Goal: Task Accomplishment & Management: Use online tool/utility

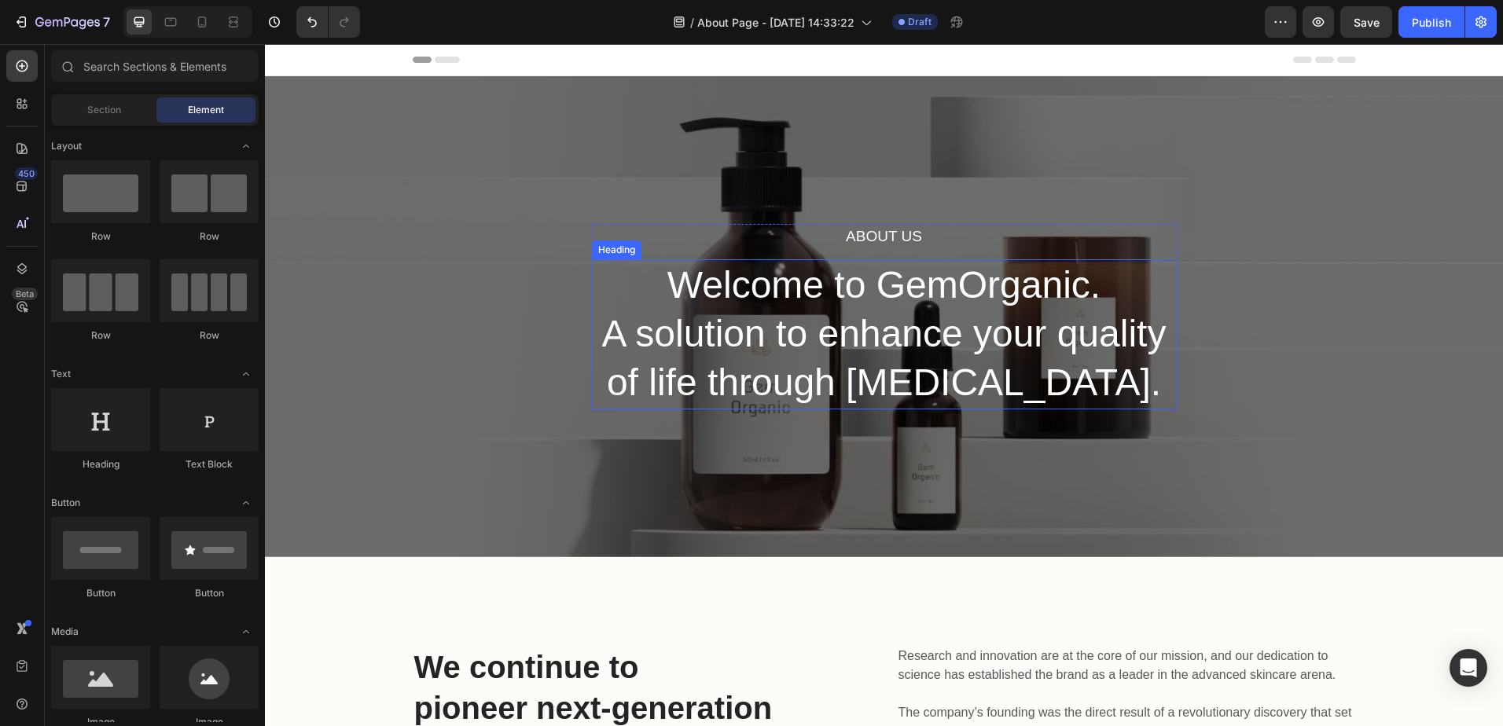
drag, startPoint x: 865, startPoint y: 303, endPoint x: 865, endPoint y: 292, distance: 10.2
click at [865, 303] on p "Welcome to GemOrganic. A solution to enhance your quality of life through [MEDI…" at bounding box center [884, 334] width 582 height 147
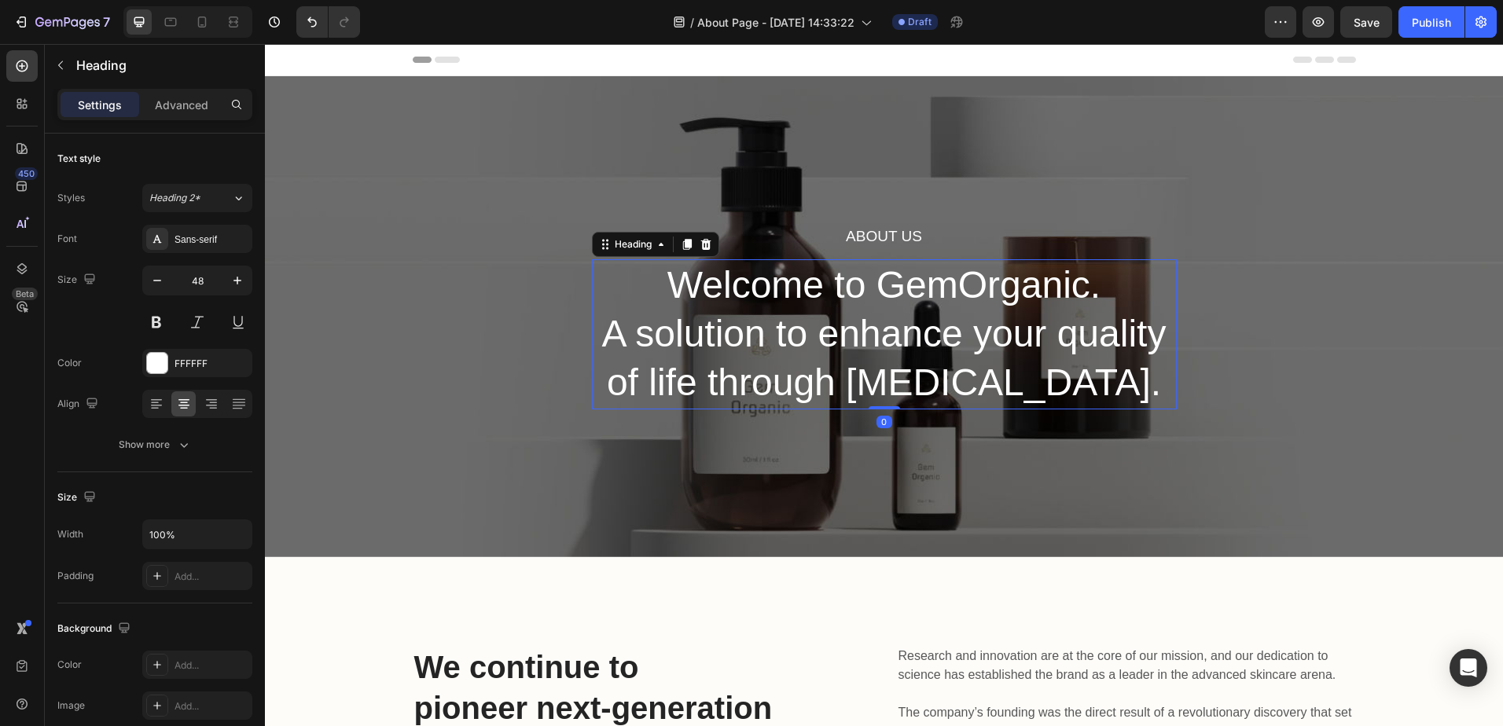
click at [882, 290] on p "Welcome to GemOrganic. A solution to enhance your quality of life through [MEDI…" at bounding box center [884, 334] width 582 height 147
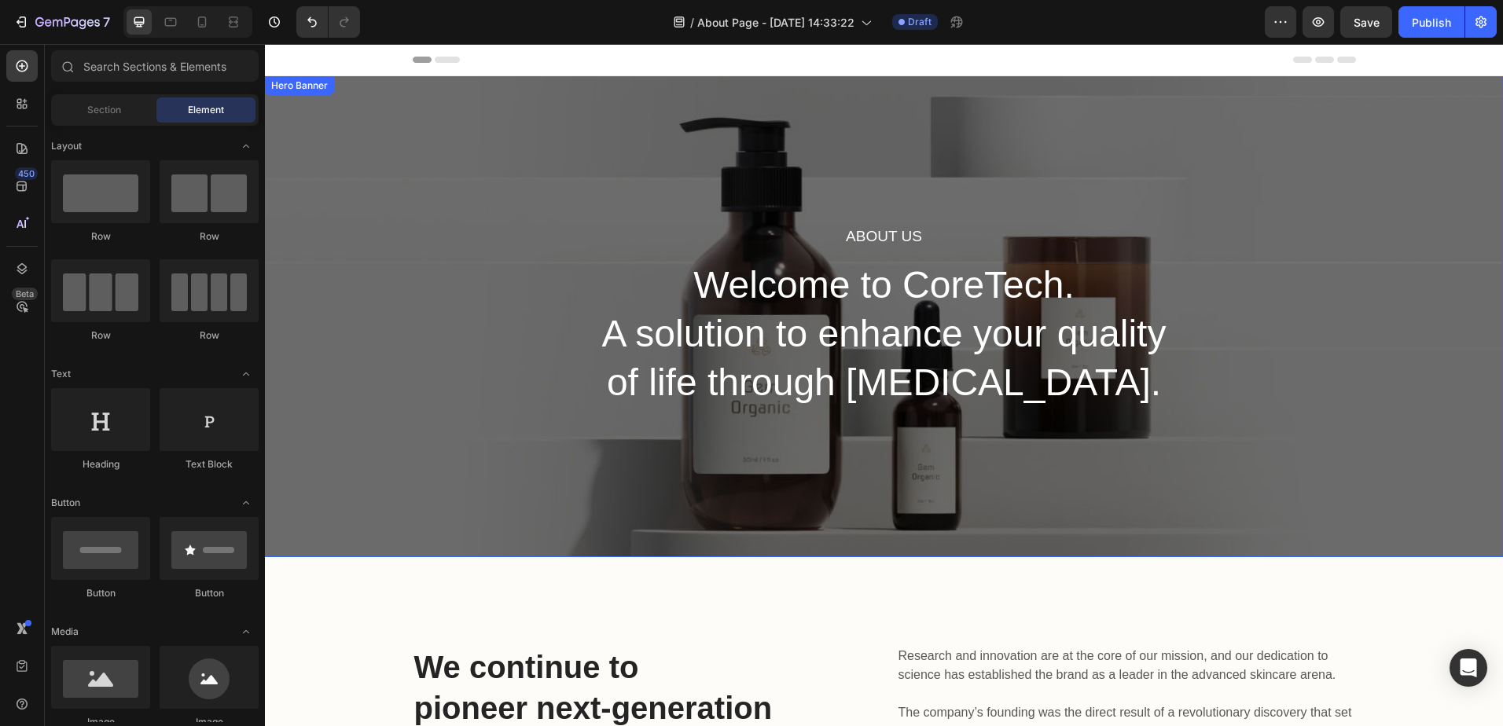
click at [1097, 217] on div "About Us Heading Welcome to CoreTech. A solution to enhance your quality of lif…" at bounding box center [884, 316] width 1238 height 481
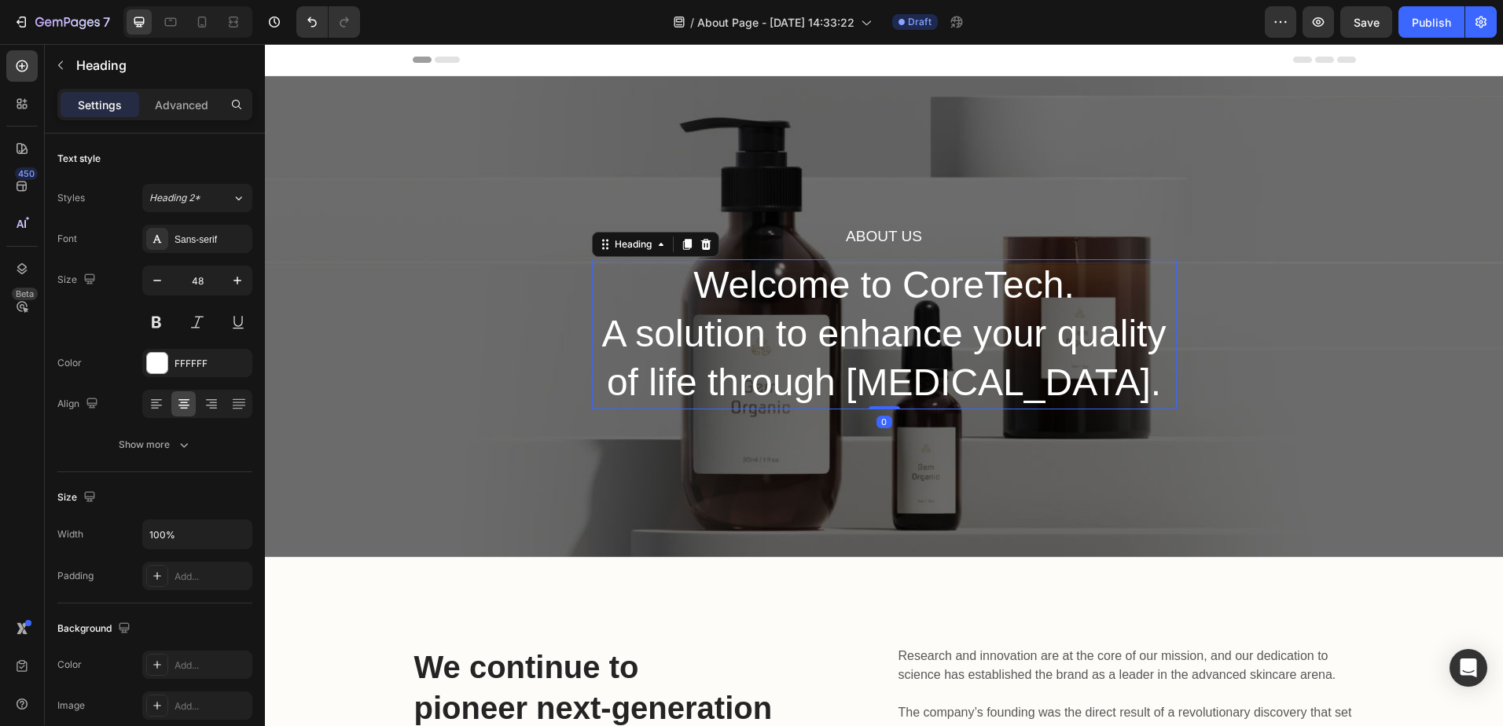
click at [715, 332] on h2 "Welcome to CoreTech. A solution to enhance your quality of life through [MEDICA…" at bounding box center [884, 334] width 585 height 150
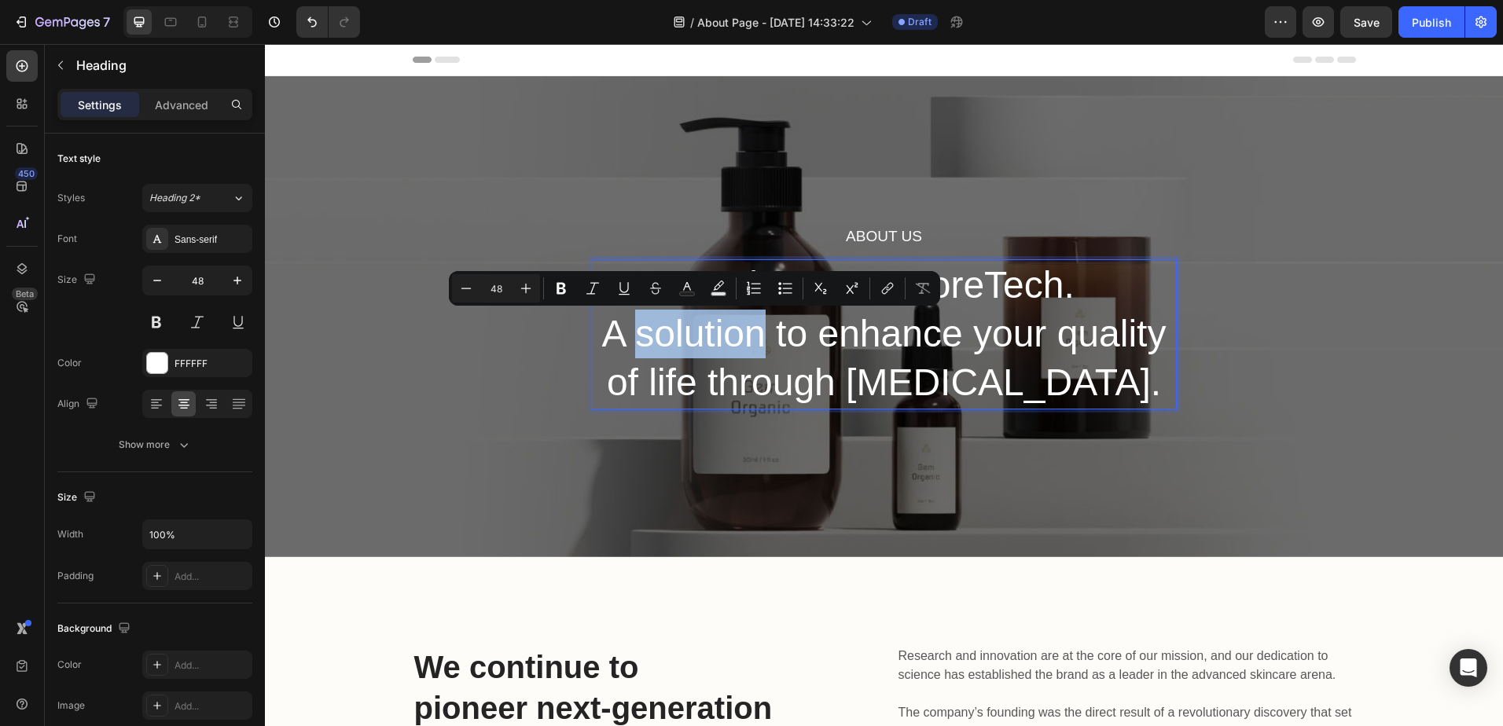
click at [673, 338] on p "Welcome to CoreTech. A solution to enhance your quality of life through [MEDICA…" at bounding box center [884, 334] width 582 height 147
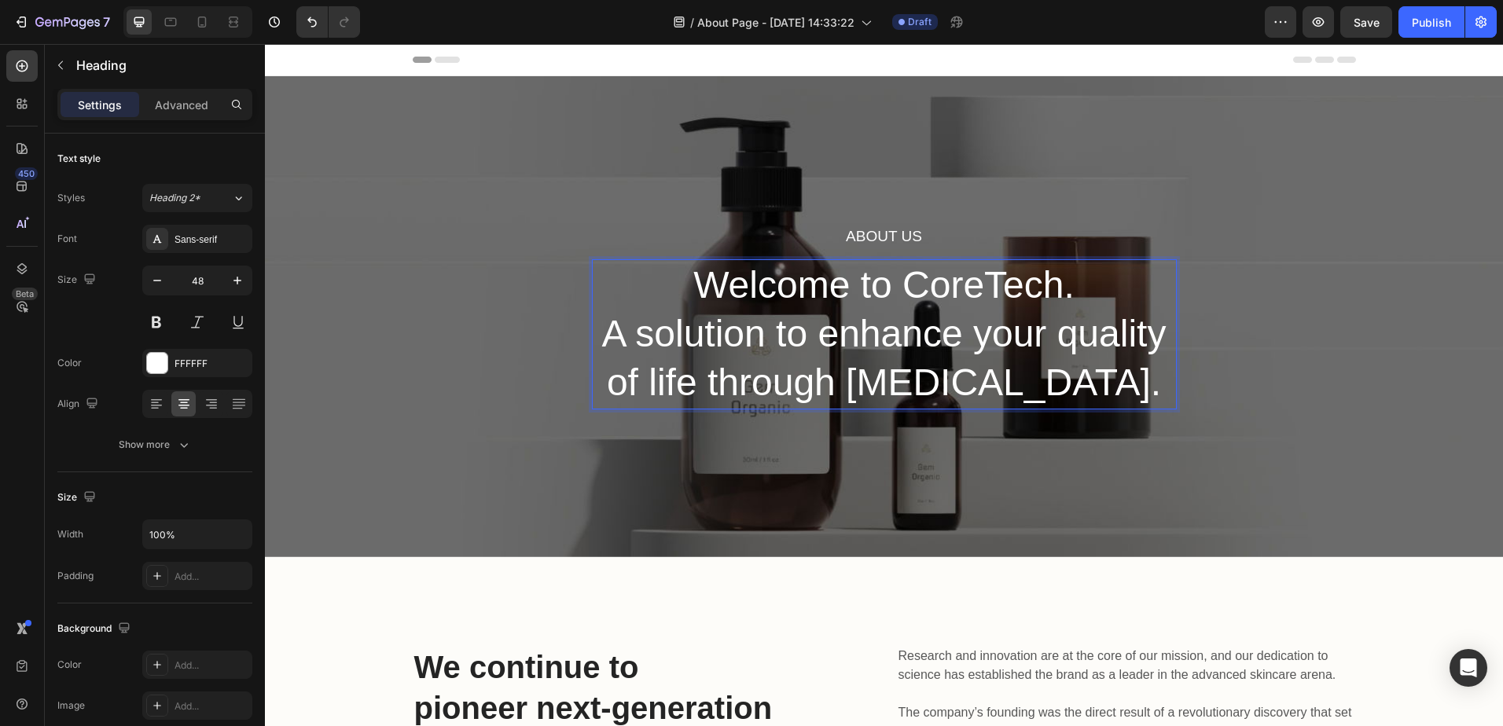
click at [820, 337] on p "Welcome to CoreTech. A solution to enhance your quality of life through [MEDICA…" at bounding box center [884, 334] width 582 height 147
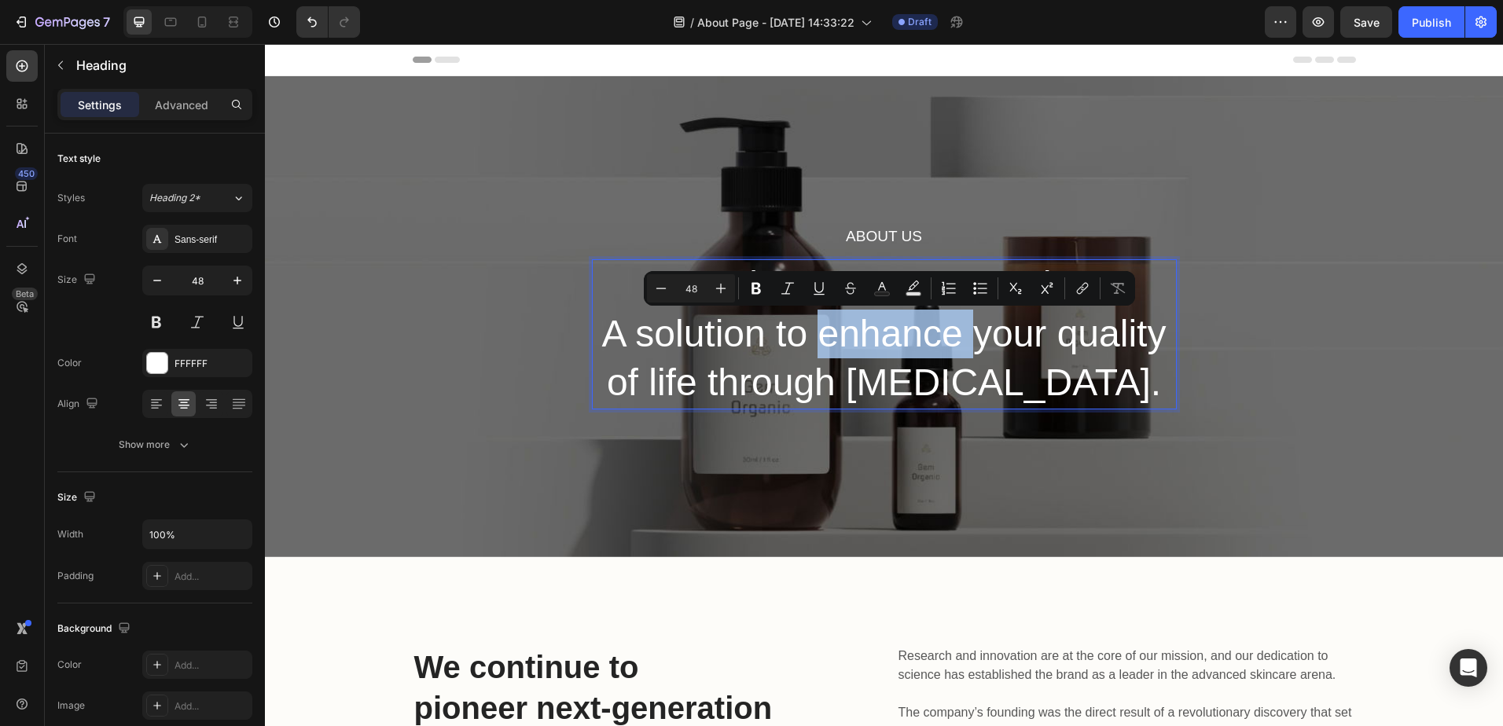
click at [951, 356] on p "Welcome to CoreTech. A solution to enhance your quality of life through [MEDICA…" at bounding box center [884, 334] width 582 height 147
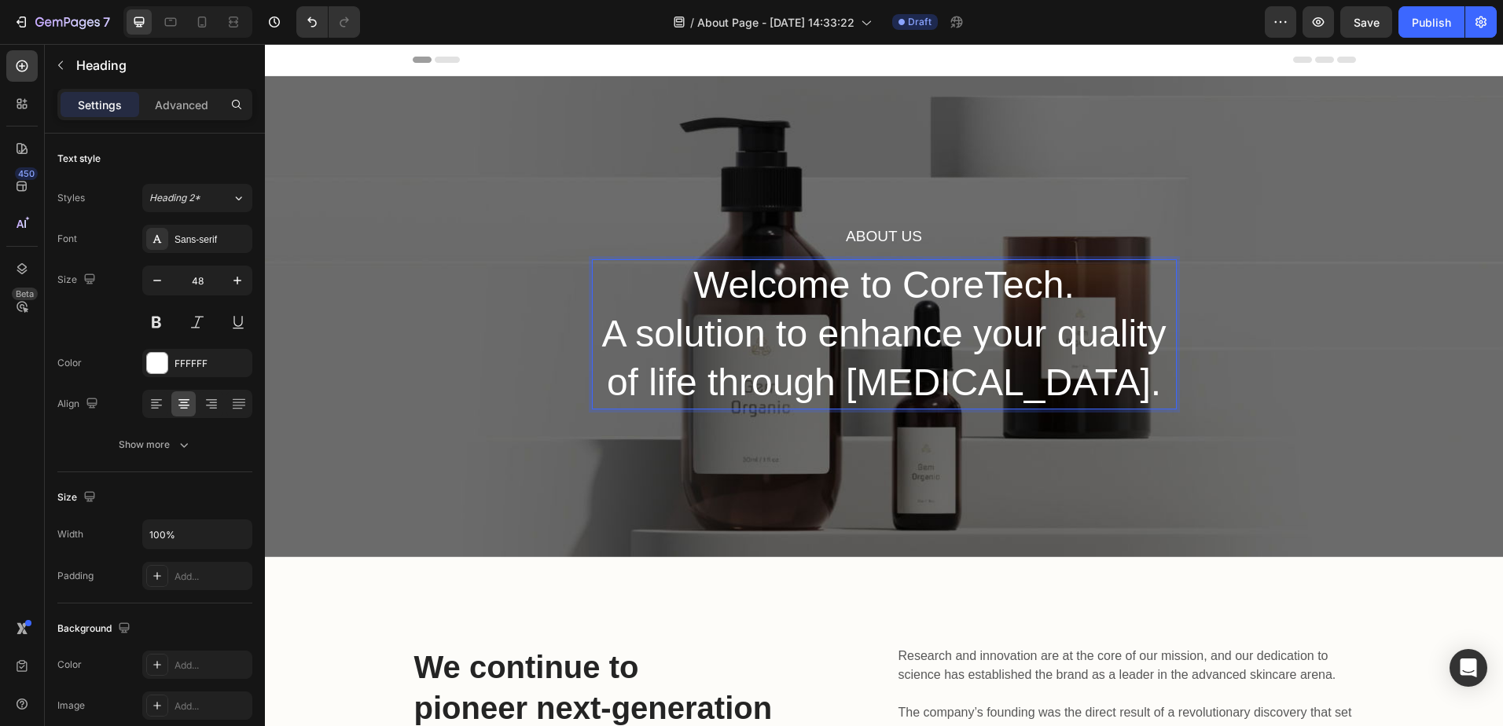
click at [1081, 384] on p "Welcome to CoreTech. A solution to enhance your quality of life through [MEDICA…" at bounding box center [884, 334] width 582 height 147
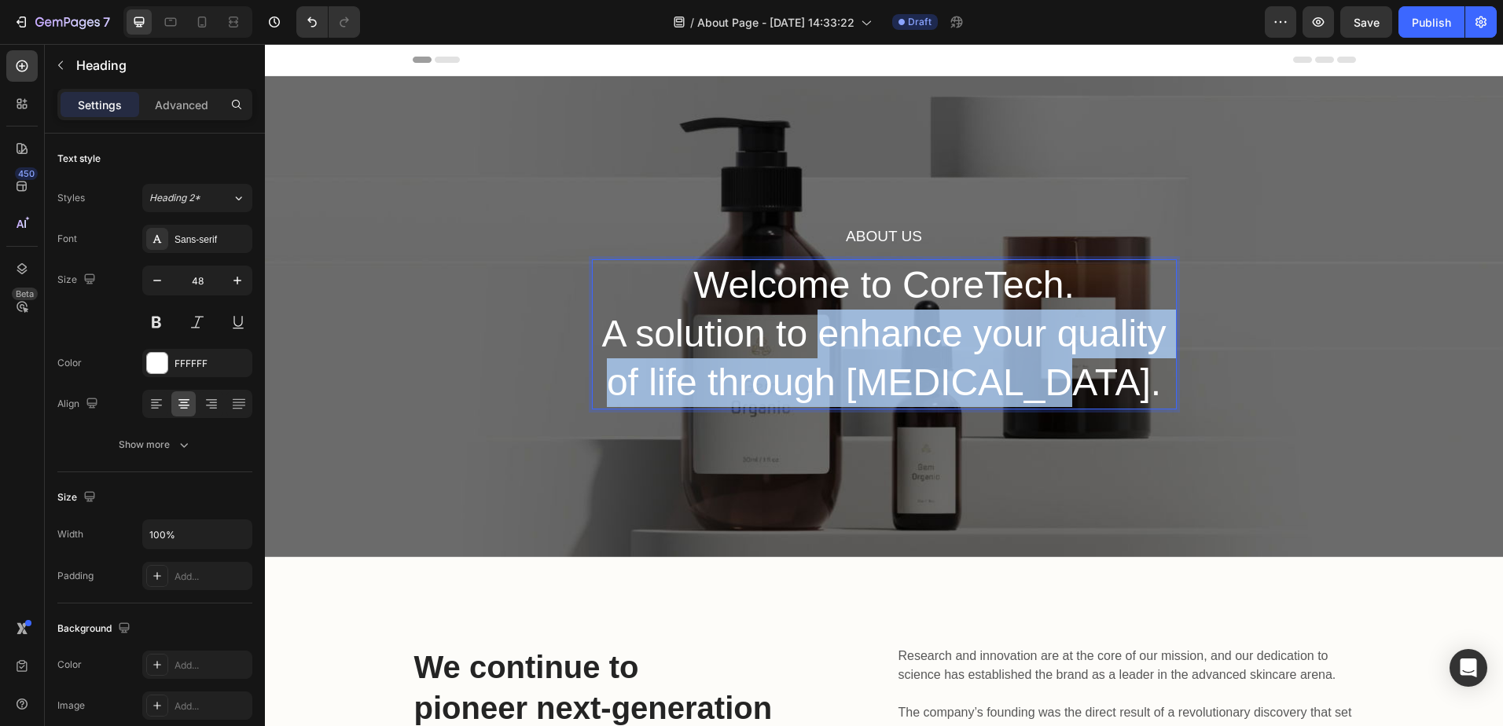
drag, startPoint x: 1060, startPoint y: 379, endPoint x: 817, endPoint y: 328, distance: 248.9
click at [817, 328] on p "Welcome to CoreTech. A solution to enhance your quality of life through [MEDICA…" at bounding box center [884, 334] width 582 height 147
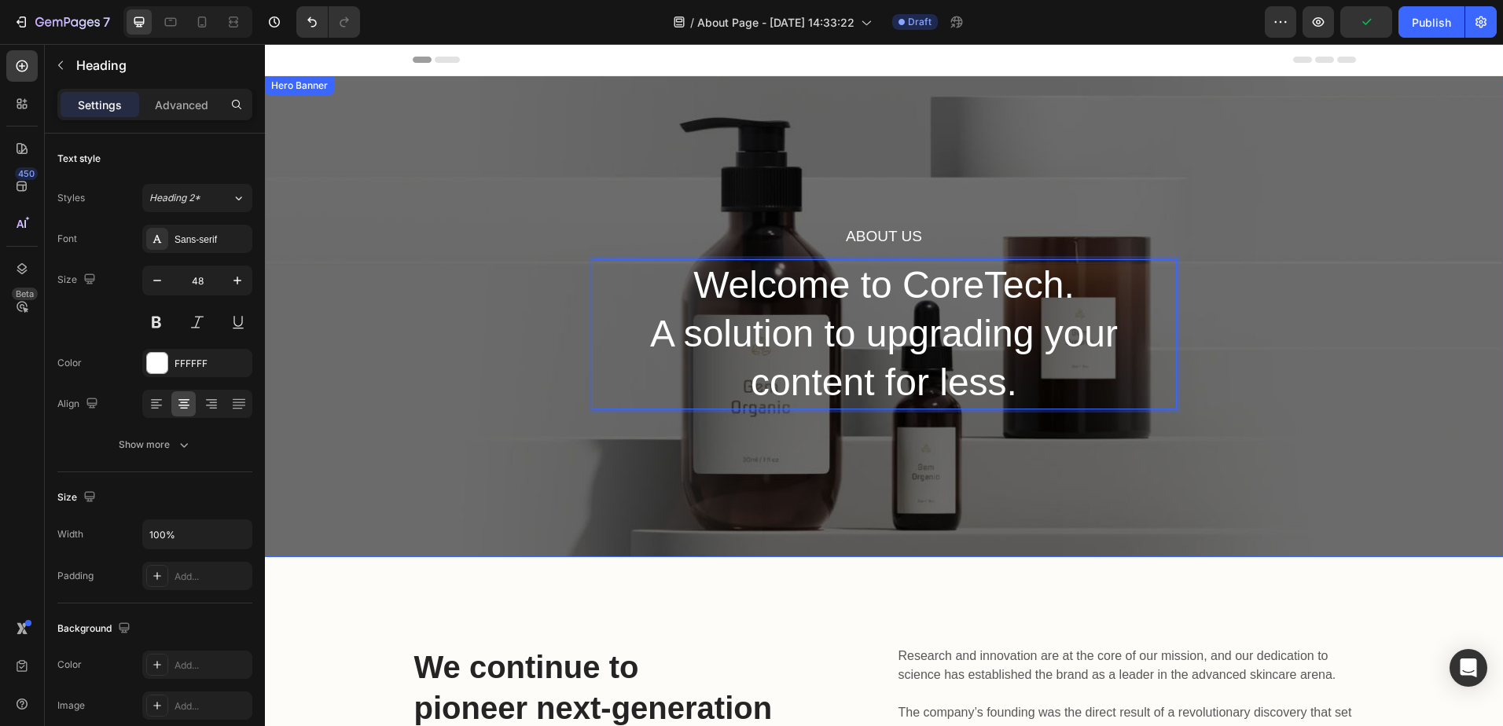
click at [1438, 161] on div "About Us Heading Welcome to CoreTech. A solution to upgrading your content for …" at bounding box center [884, 316] width 1238 height 481
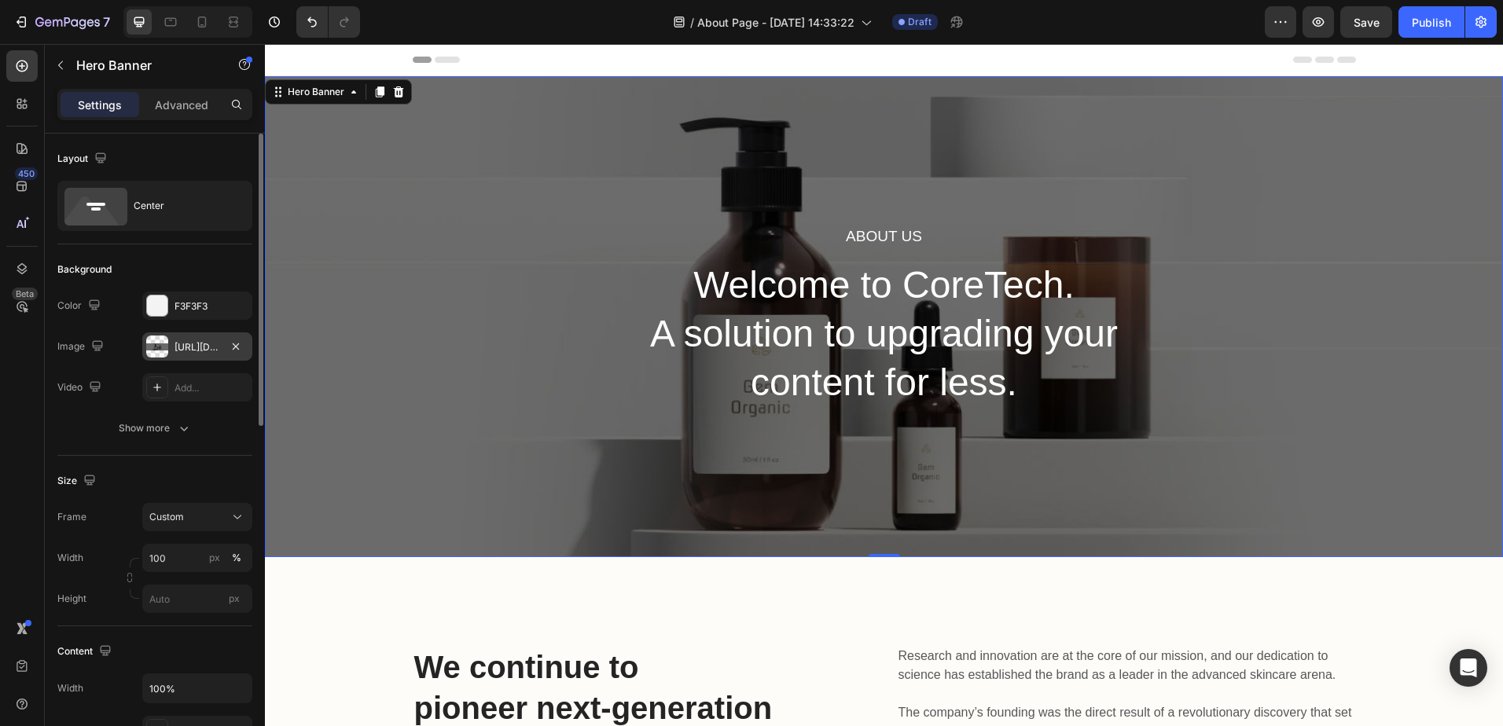
click at [195, 353] on div "[URL][DOMAIN_NAME]" at bounding box center [197, 347] width 46 height 14
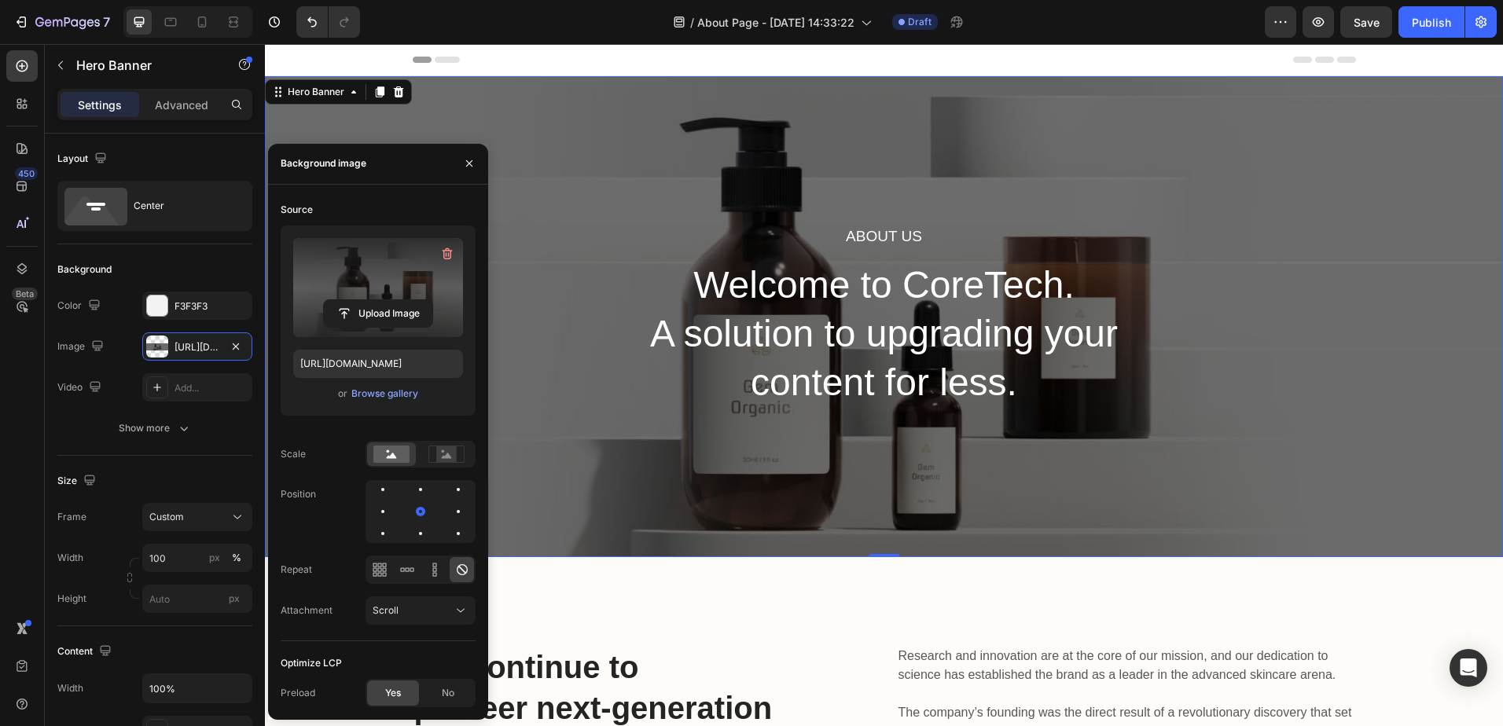
click at [381, 277] on label at bounding box center [378, 287] width 170 height 99
click at [381, 300] on input "file" at bounding box center [378, 313] width 108 height 27
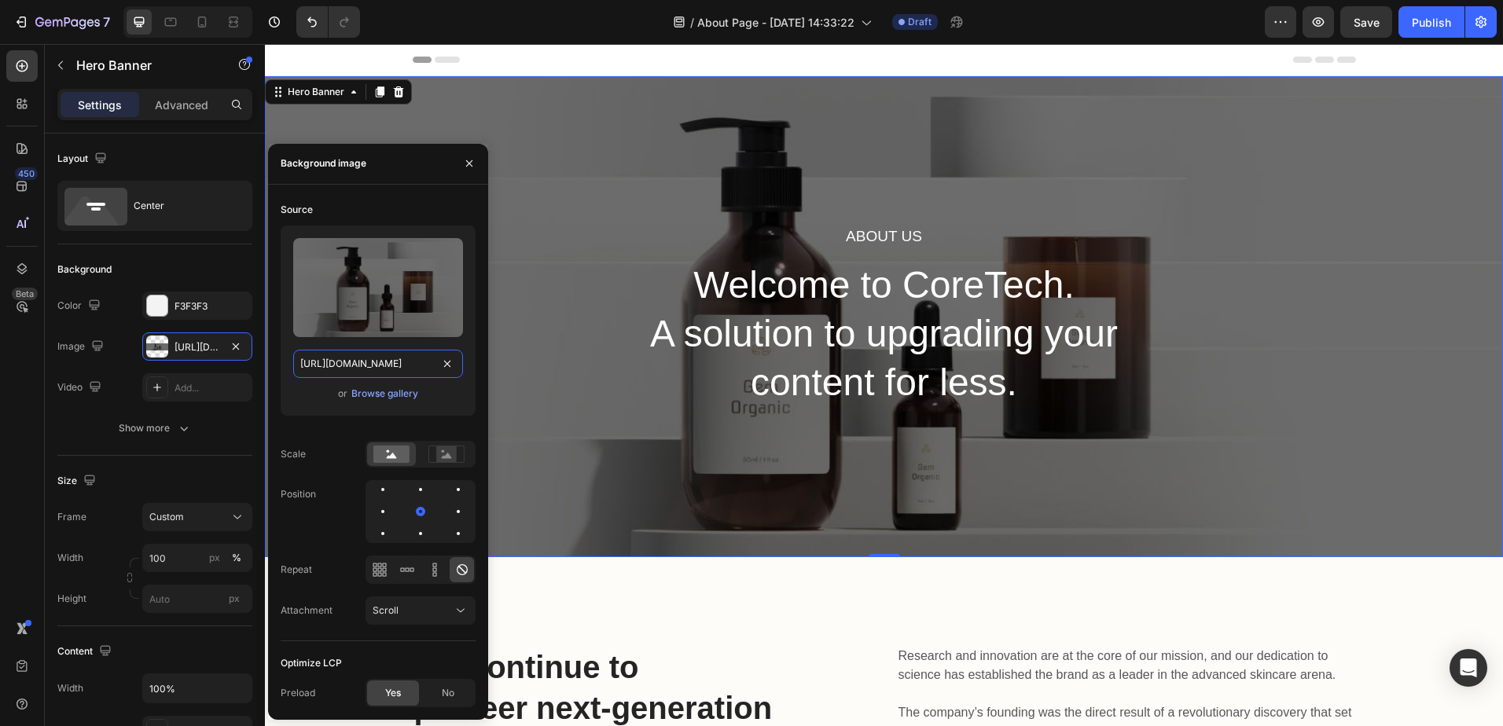
click at [410, 359] on input "[URL][DOMAIN_NAME]" at bounding box center [378, 364] width 170 height 28
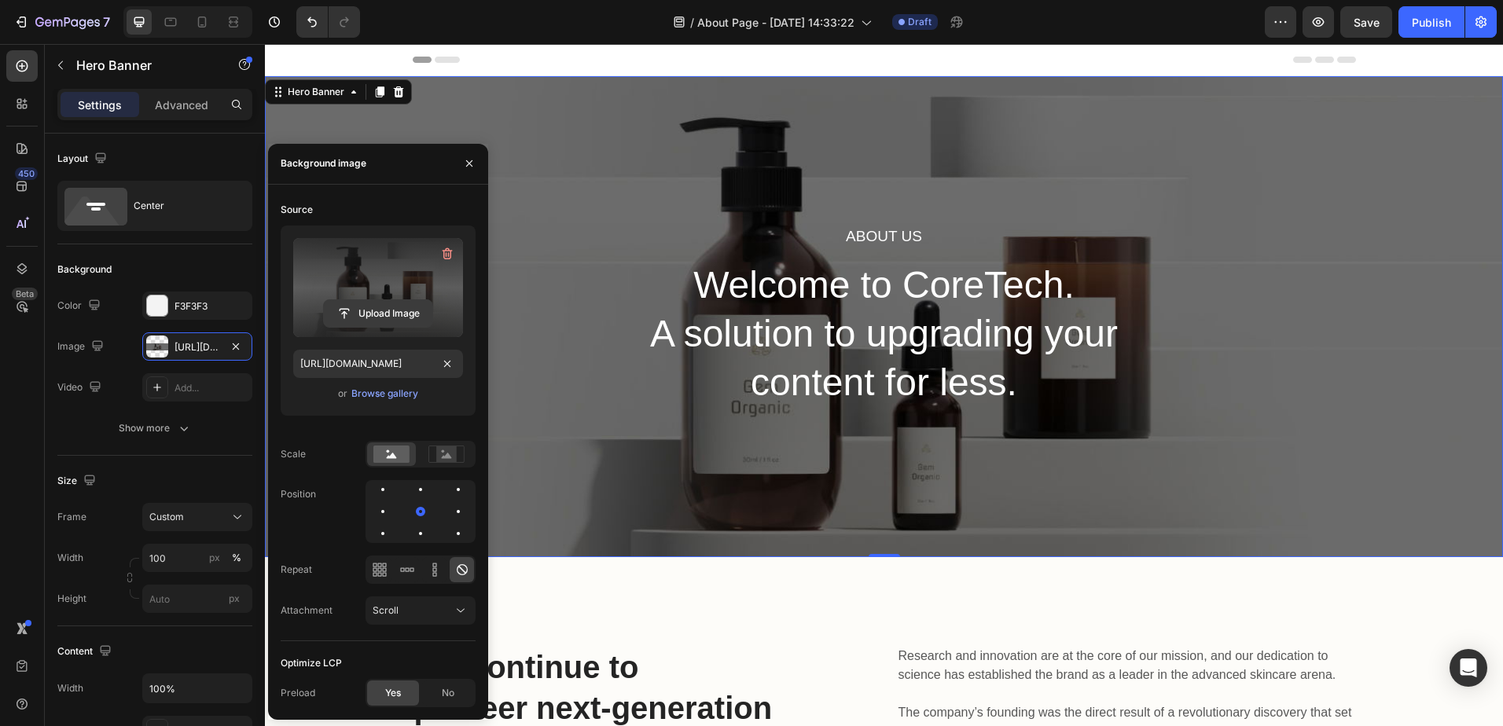
click at [382, 309] on input "file" at bounding box center [378, 313] width 108 height 27
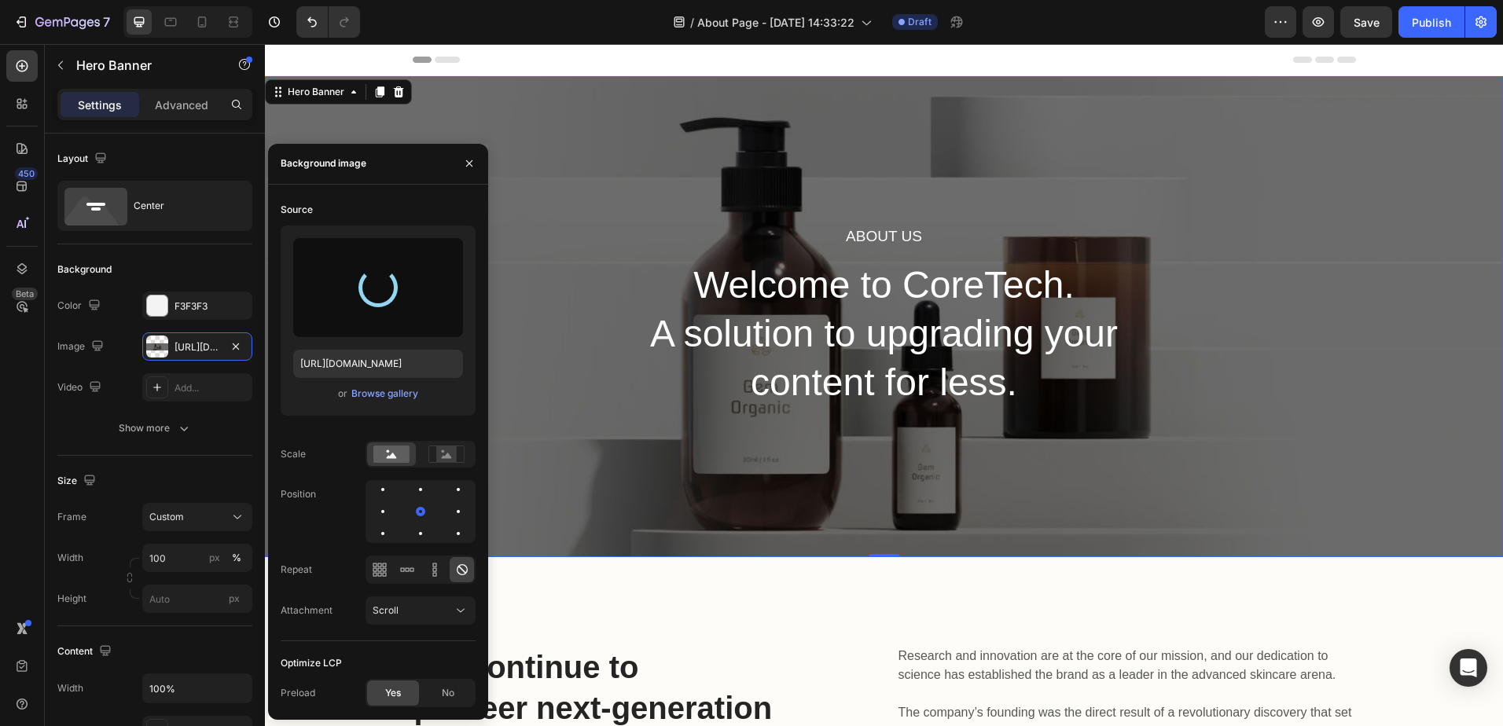
type input "[URL][DOMAIN_NAME]"
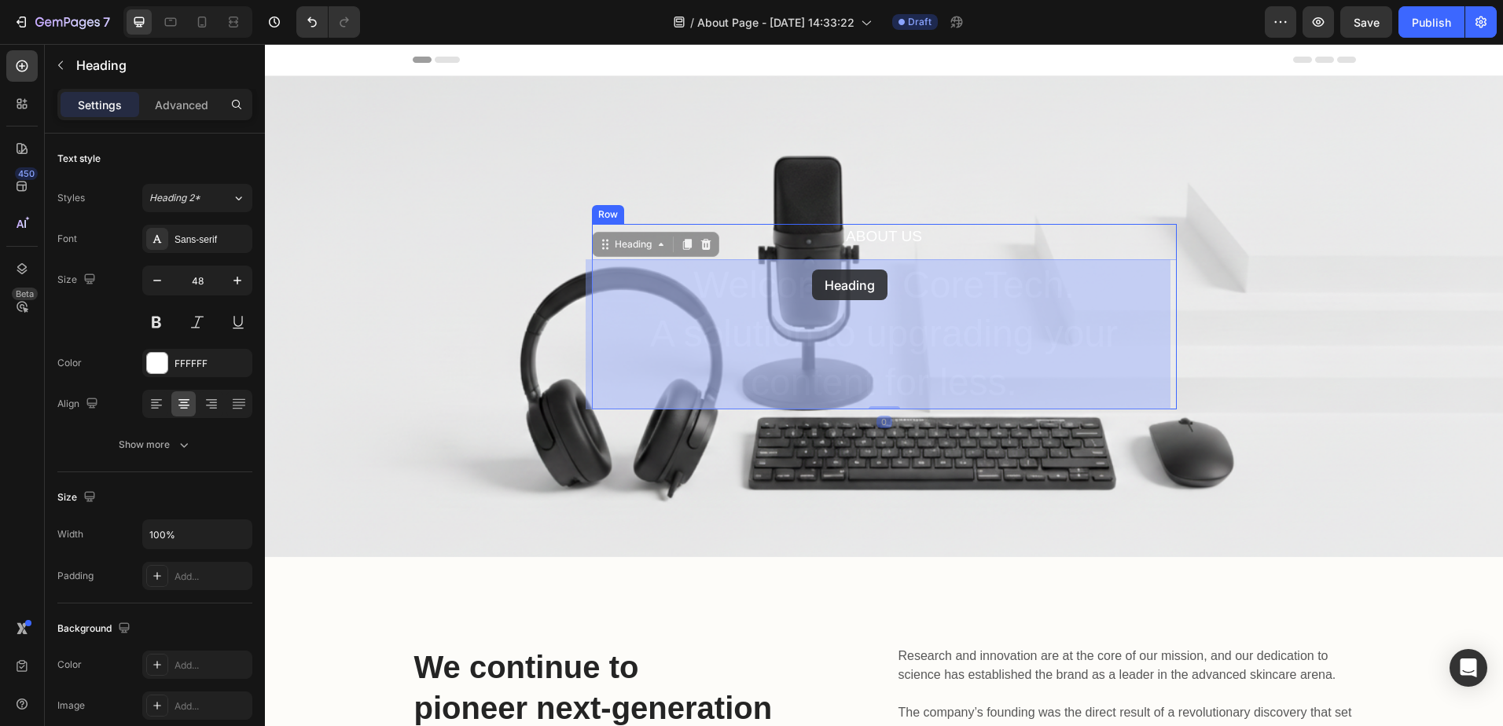
drag, startPoint x: 812, startPoint y: 296, endPoint x: 812, endPoint y: 265, distance: 31.4
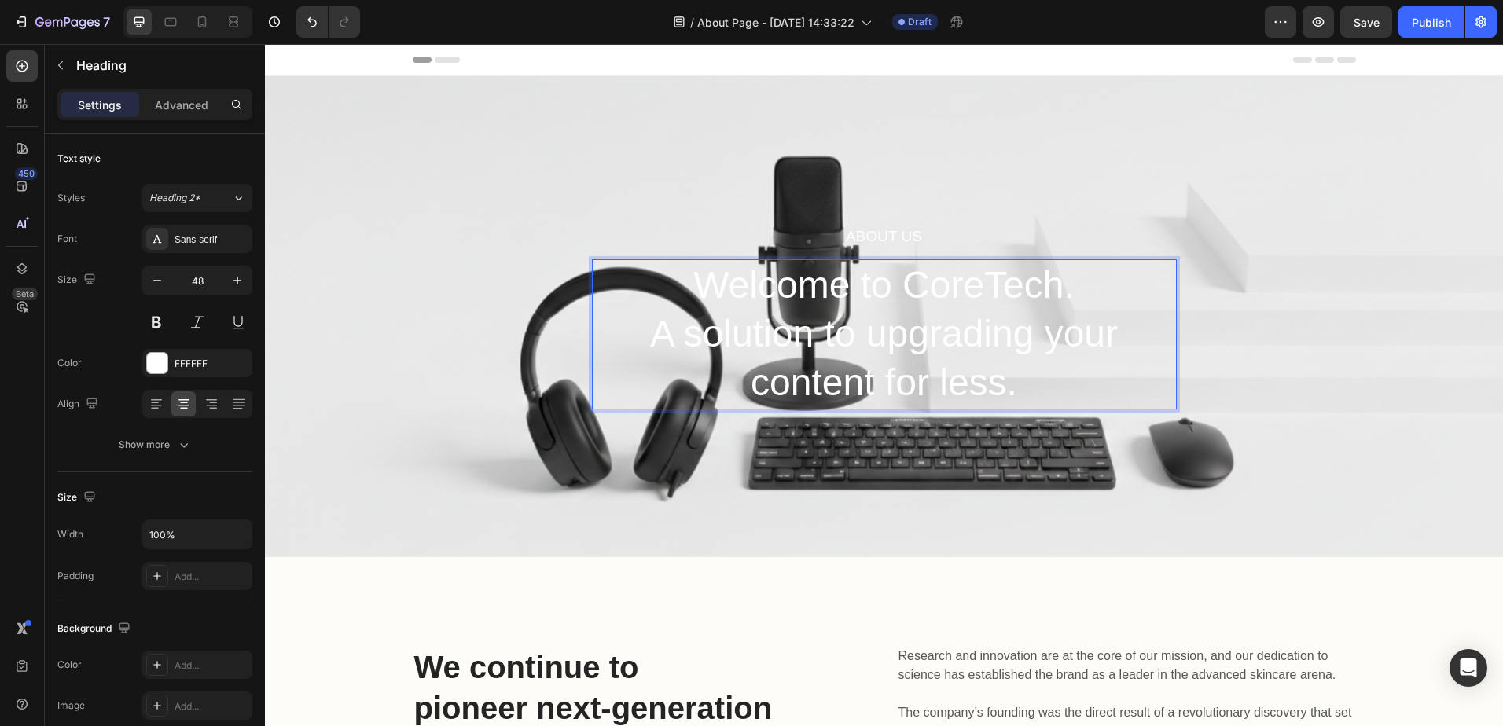
click at [864, 288] on p "Welcome to CoreTech. A solution to upgrading your content for less." at bounding box center [884, 334] width 582 height 147
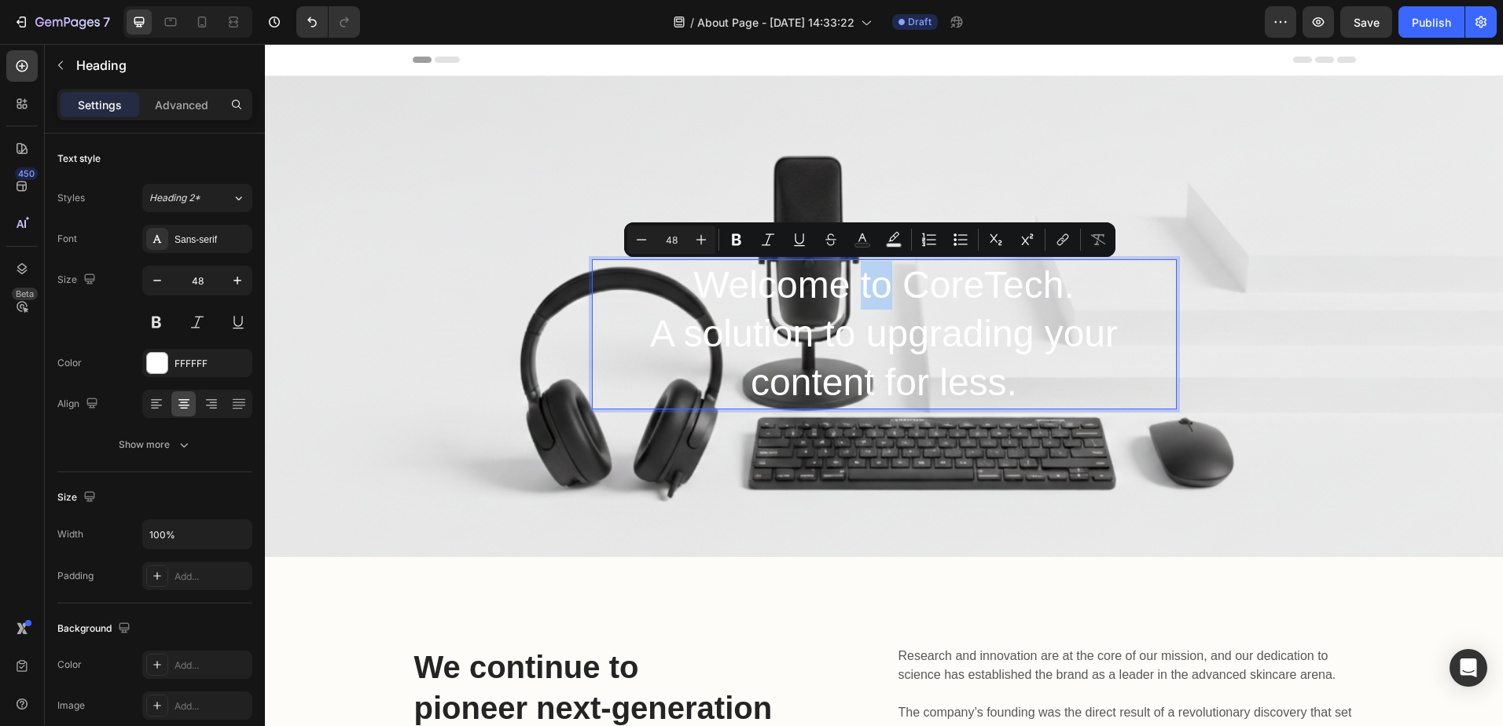
click at [863, 281] on p "Welcome to CoreTech. A solution to upgrading your content for less." at bounding box center [884, 334] width 582 height 147
click at [884, 288] on p "Welcome to CoreTech. A solution to upgrading your content for less." at bounding box center [884, 334] width 582 height 147
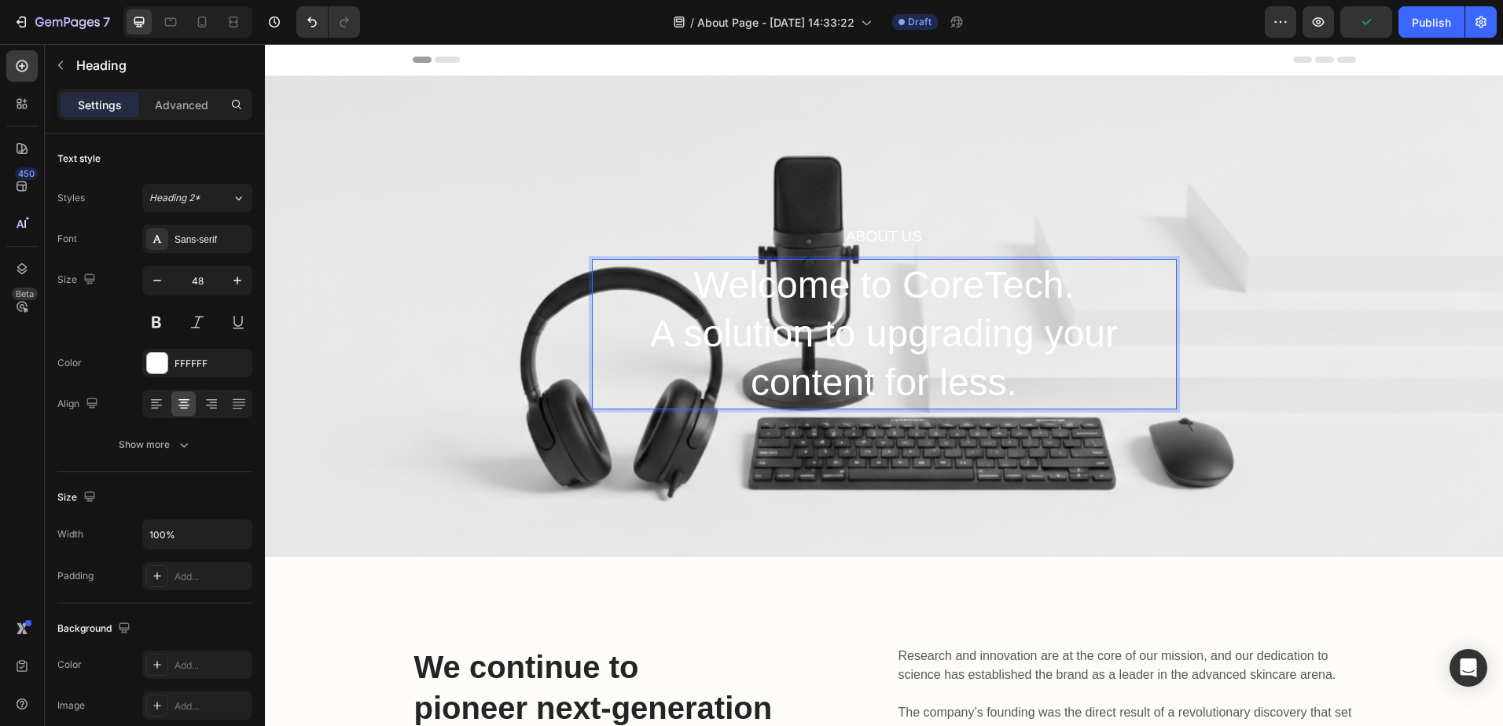
click at [865, 282] on p "Welcome to CoreTech. A solution to upgrading your content for less." at bounding box center [884, 334] width 582 height 147
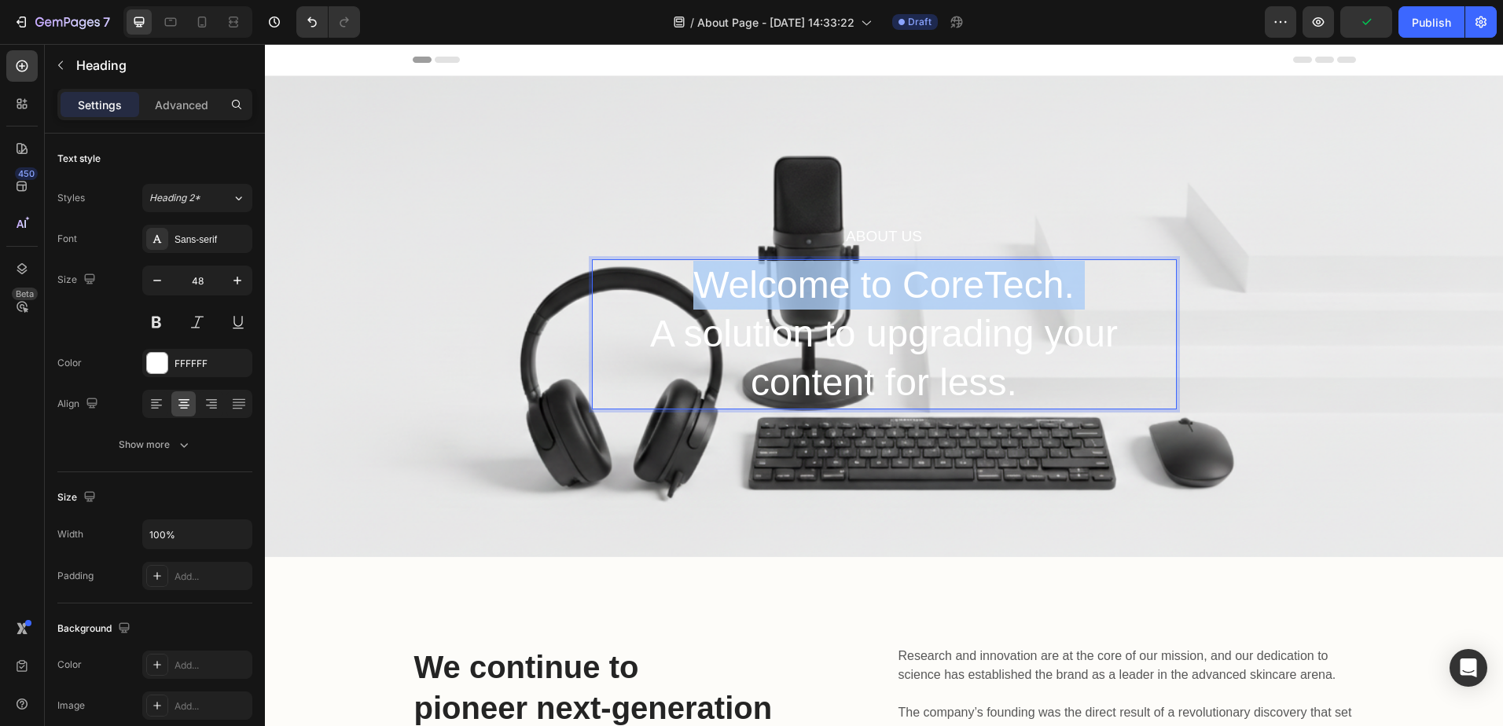
click at [865, 282] on p "Welcome to CoreTech. A solution to upgrading your content for less." at bounding box center [884, 334] width 582 height 147
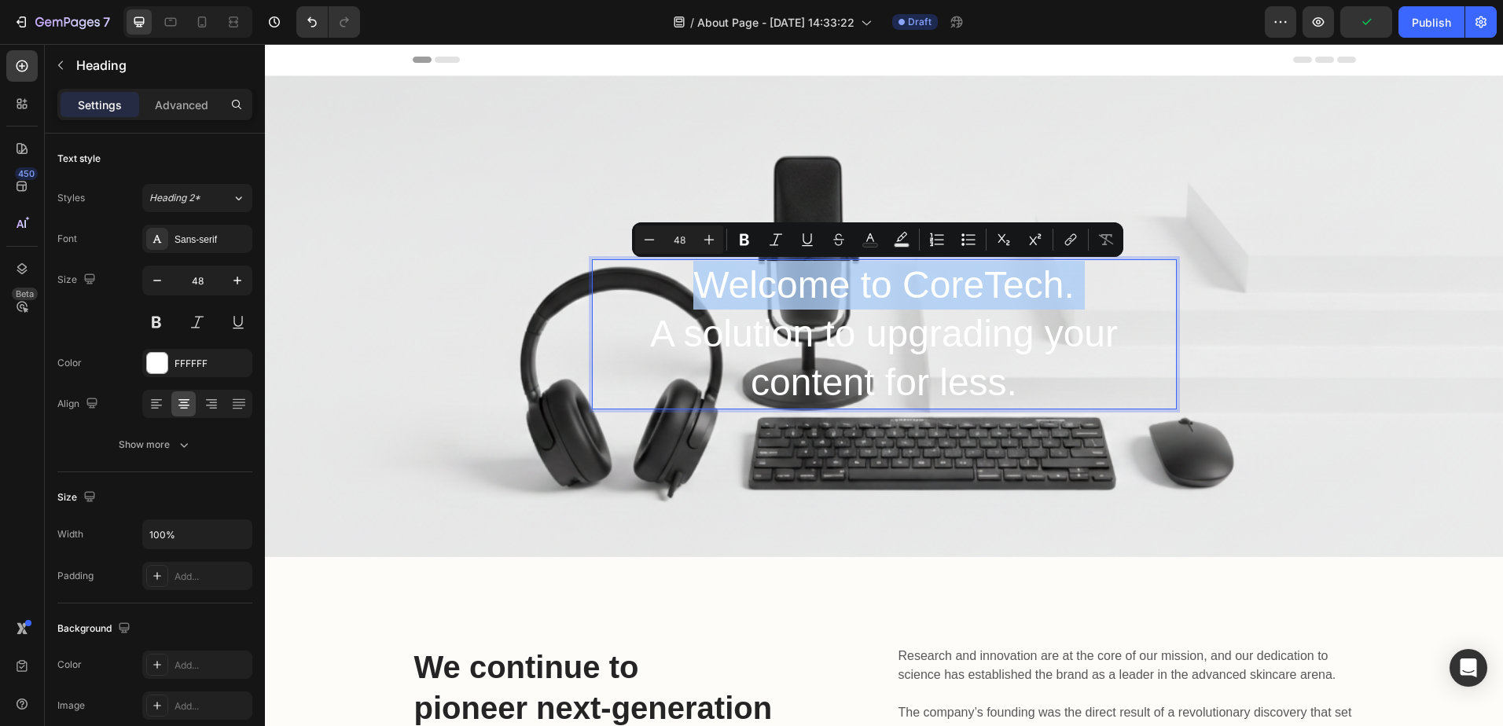
click at [736, 275] on p "Welcome to CoreTech. A solution to upgrading your content for less." at bounding box center [884, 334] width 582 height 147
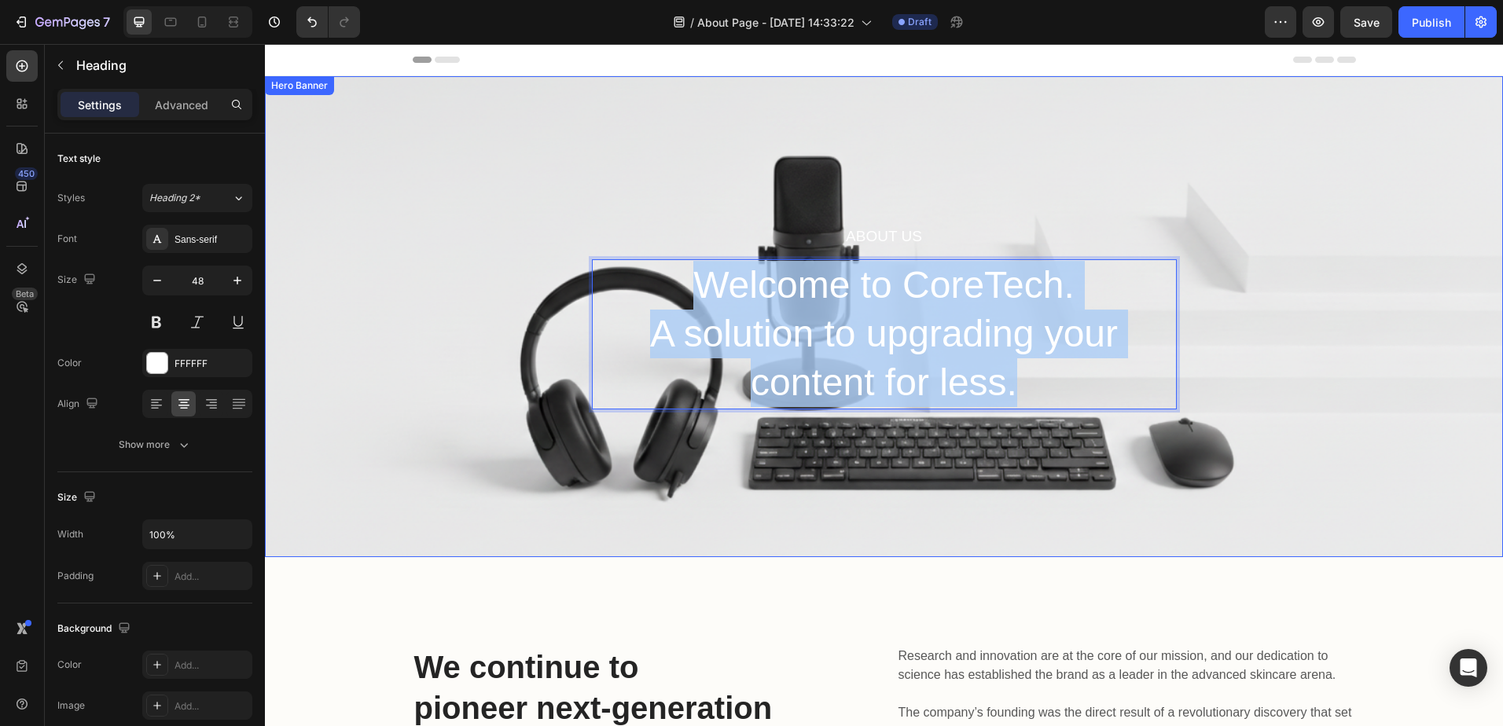
drag, startPoint x: 696, startPoint y: 278, endPoint x: 1029, endPoint y: 439, distance: 369.8
click at [1029, 439] on div "About Us Heading Welcome to CoreTech. A solution to upgrading your content for …" at bounding box center [884, 316] width 1238 height 481
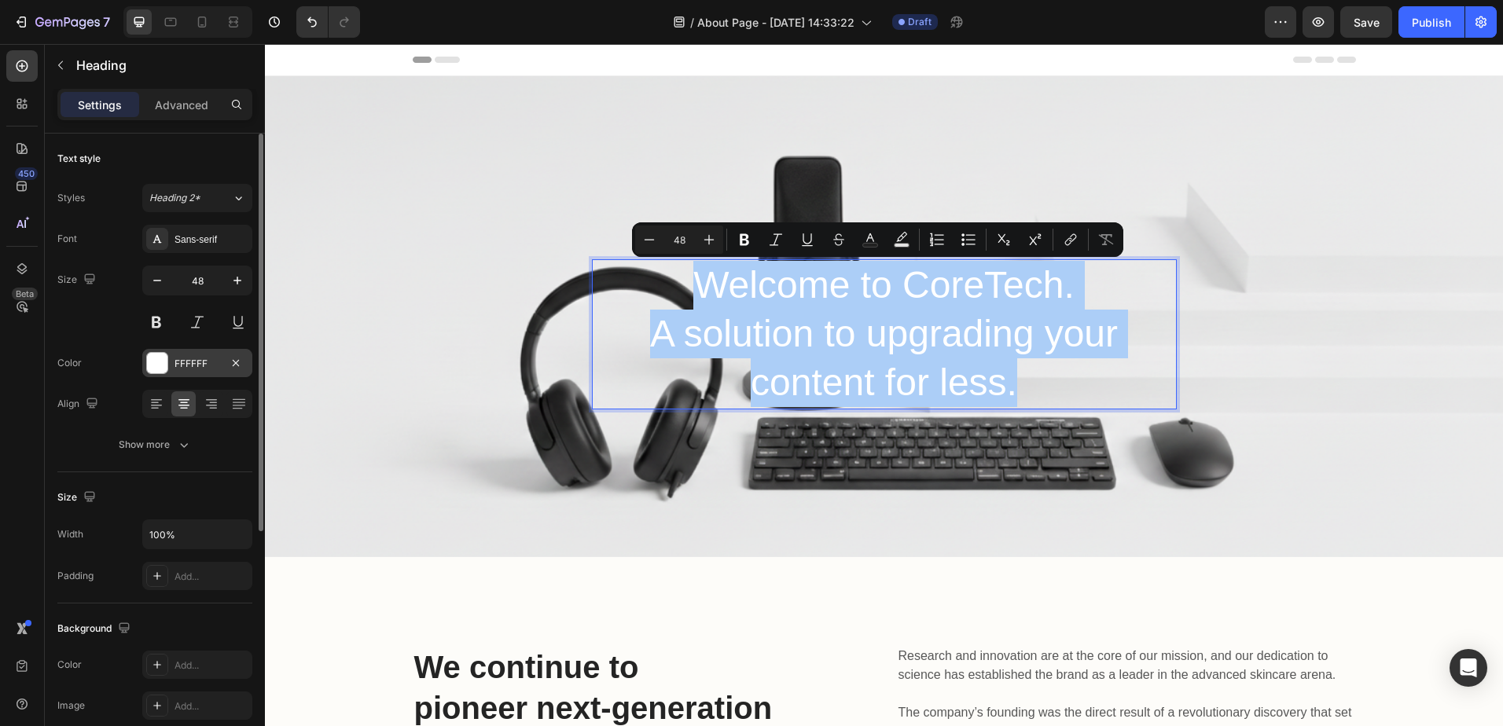
click at [150, 360] on div at bounding box center [157, 363] width 20 height 20
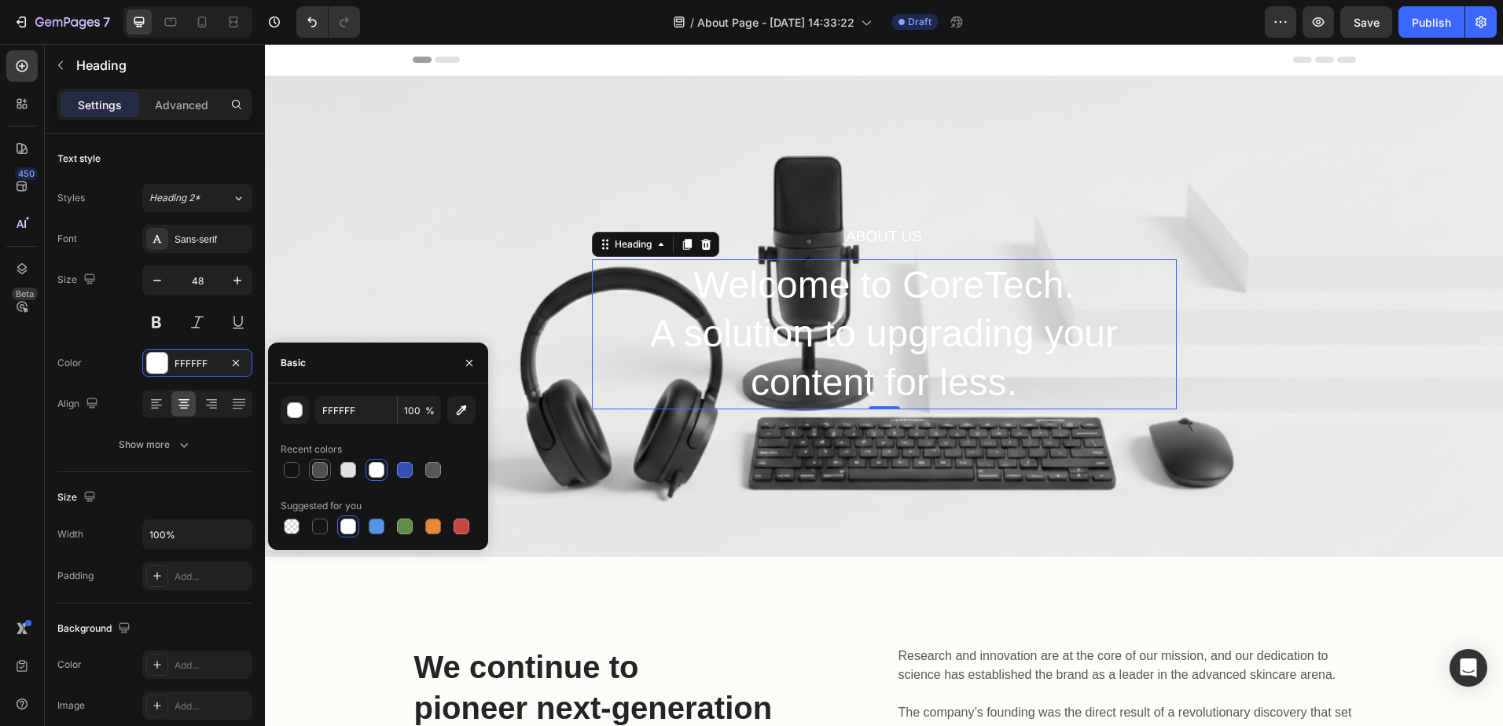
click at [319, 468] on div at bounding box center [320, 470] width 16 height 16
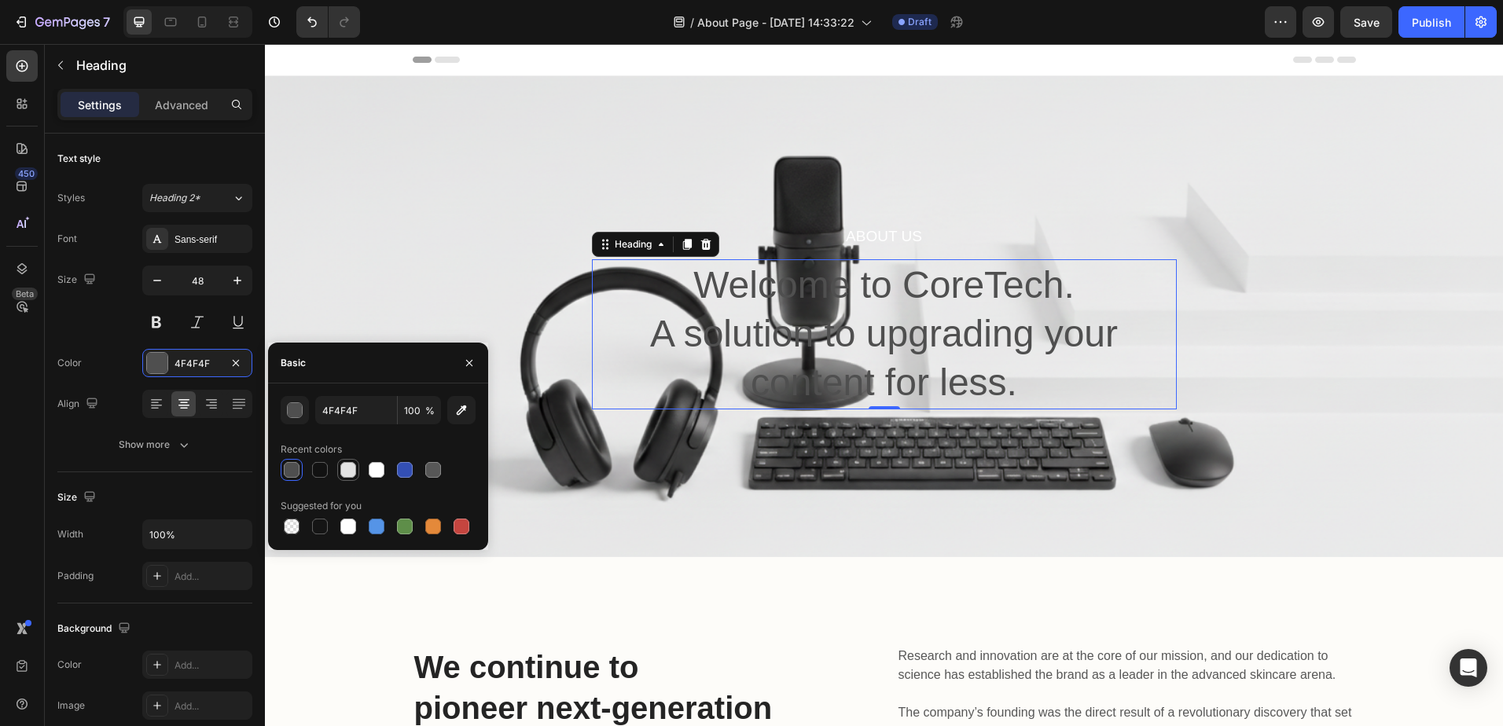
click at [345, 472] on div at bounding box center [348, 470] width 16 height 16
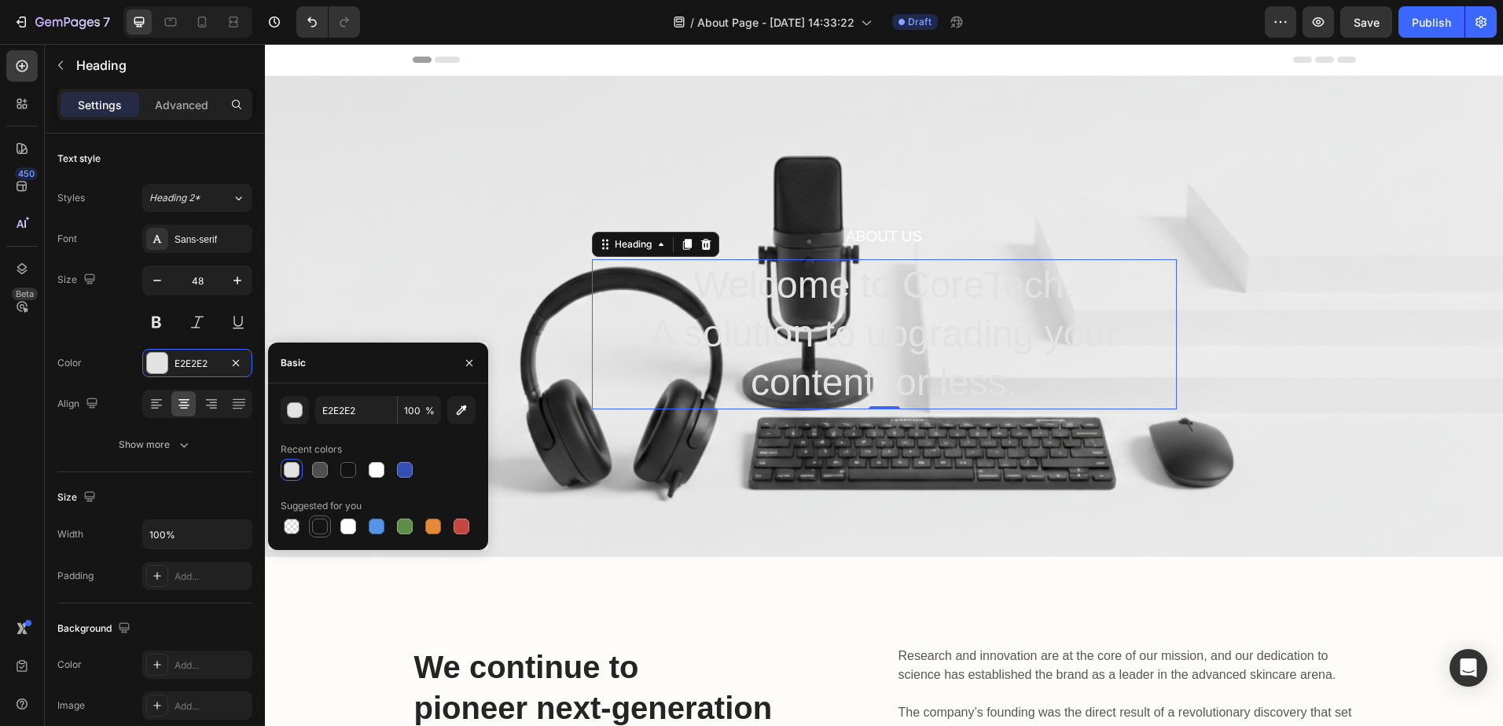
click at [322, 522] on div at bounding box center [320, 527] width 16 height 16
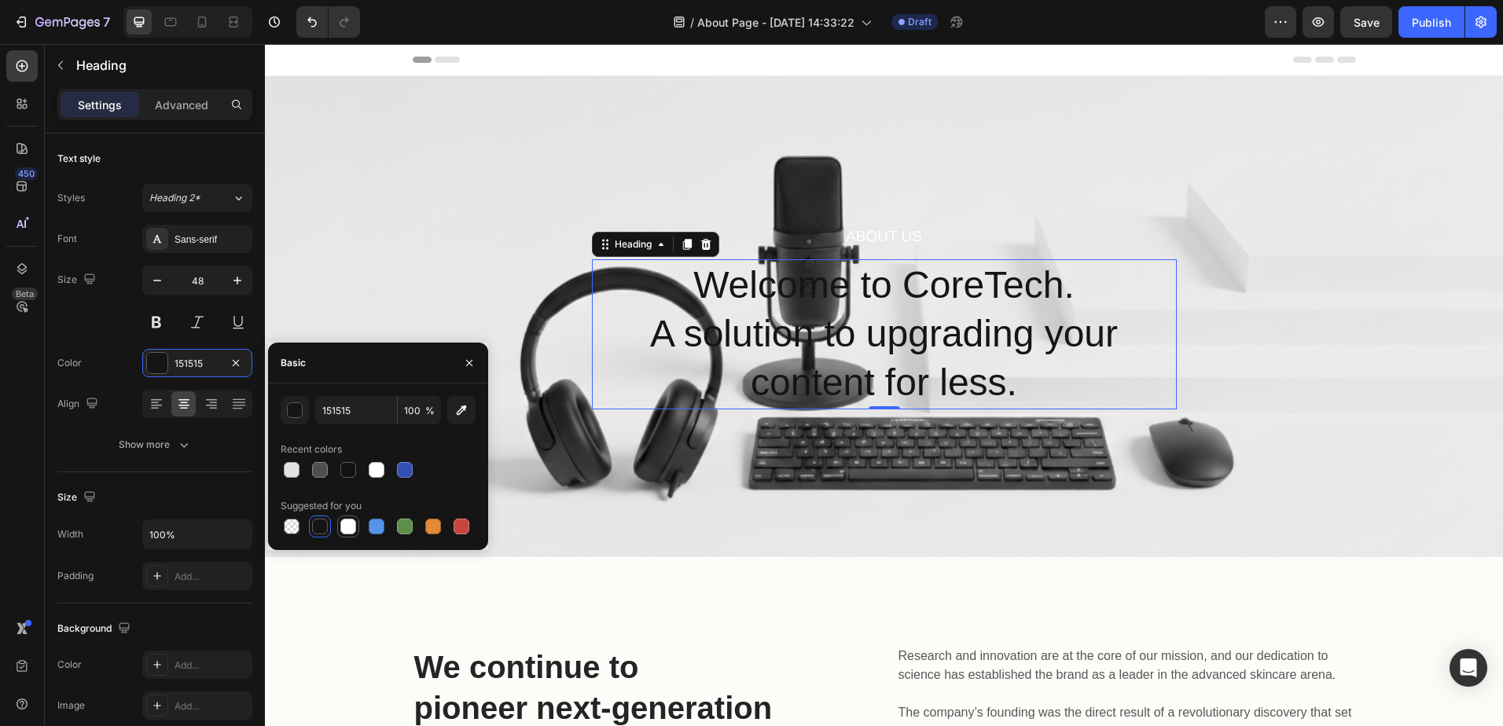
click at [348, 526] on div at bounding box center [348, 527] width 16 height 16
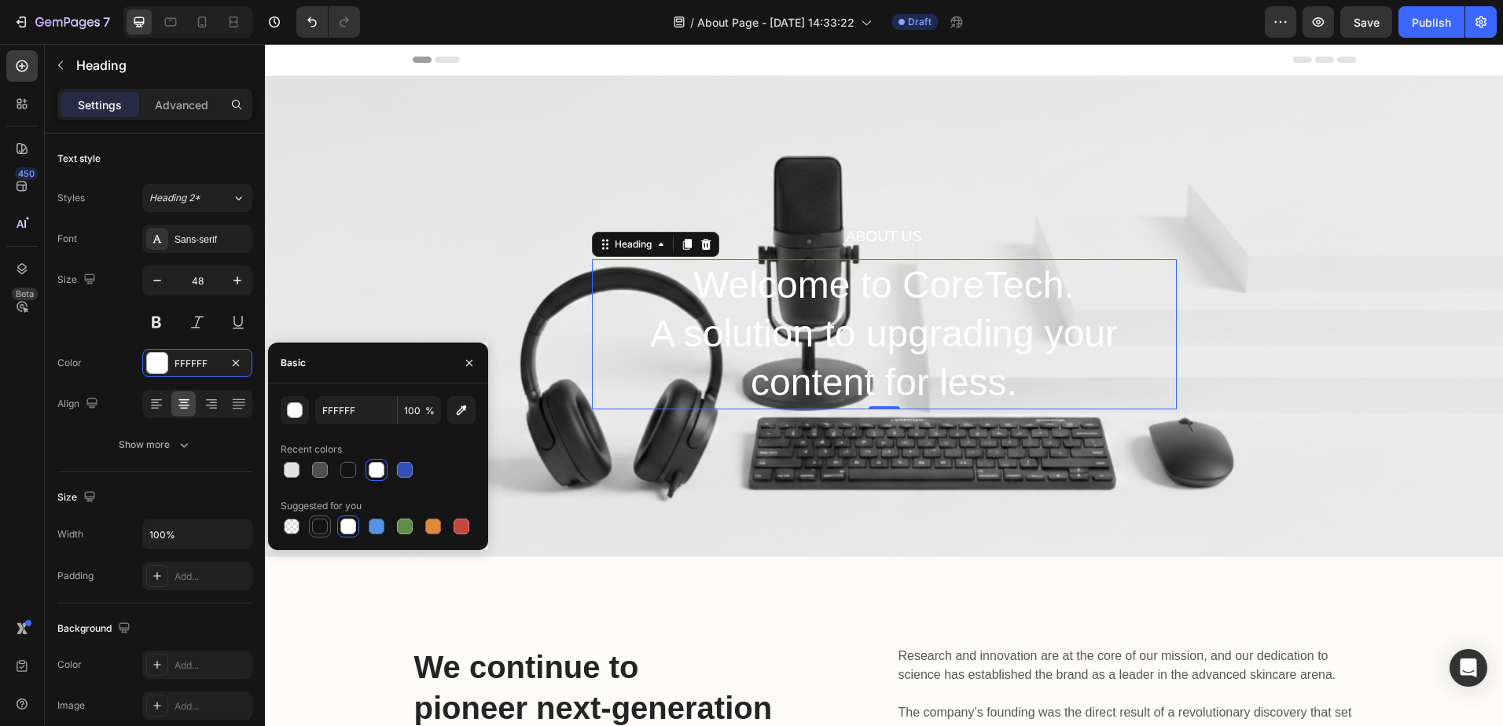
click at [321, 523] on div at bounding box center [320, 527] width 16 height 16
type input "151515"
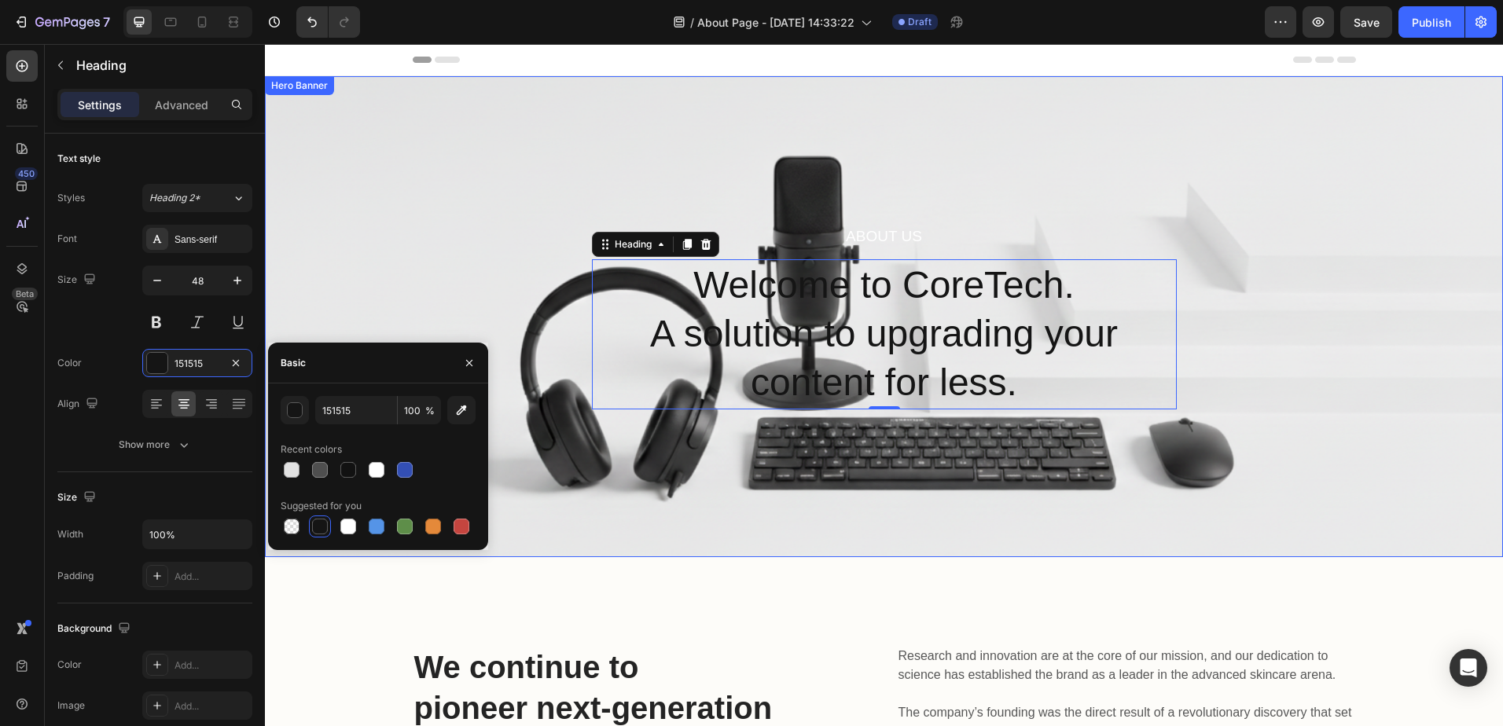
click at [475, 306] on div "About Us Heading Welcome to CoreTech. A solution to upgrading your content for …" at bounding box center [884, 316] width 1238 height 481
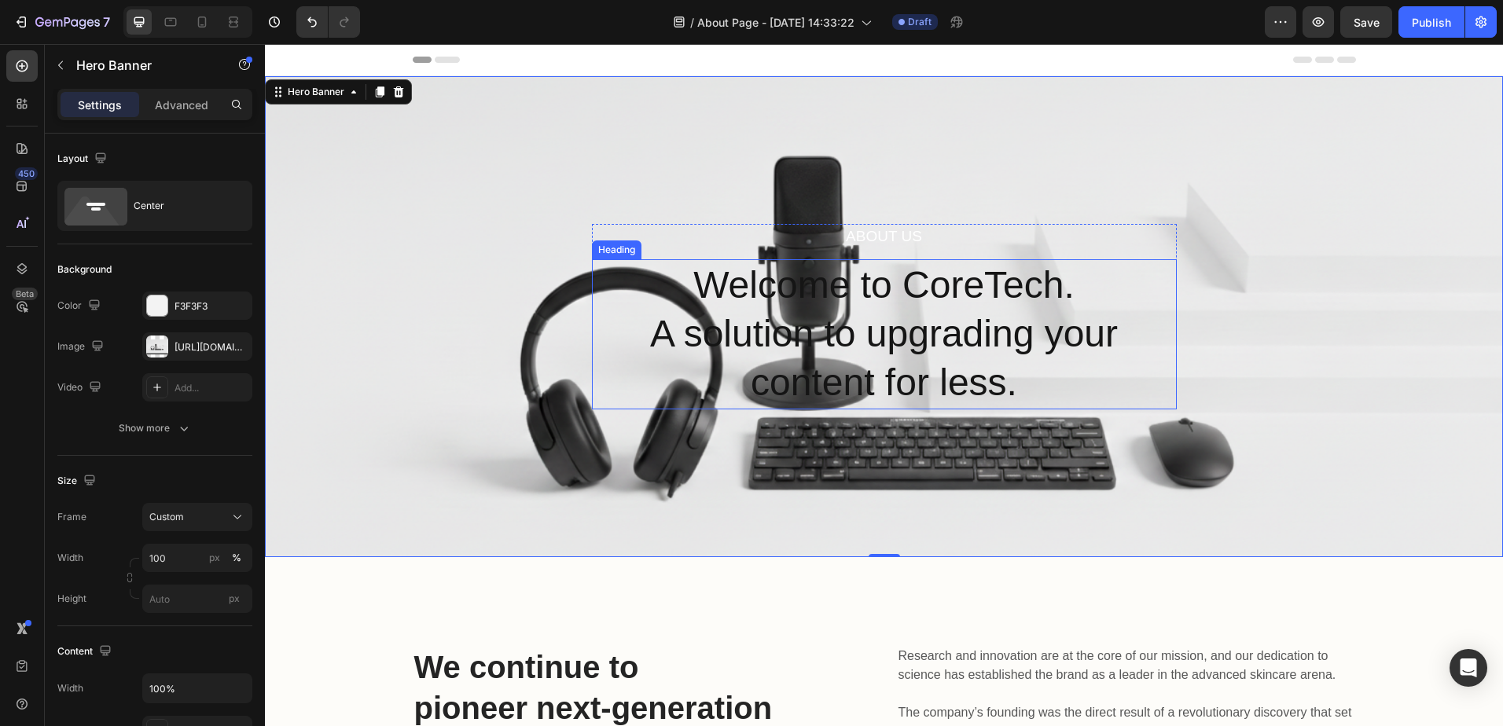
click at [850, 332] on p "Welcome to CoreTech. A solution to upgrading your content for less." at bounding box center [884, 334] width 582 height 147
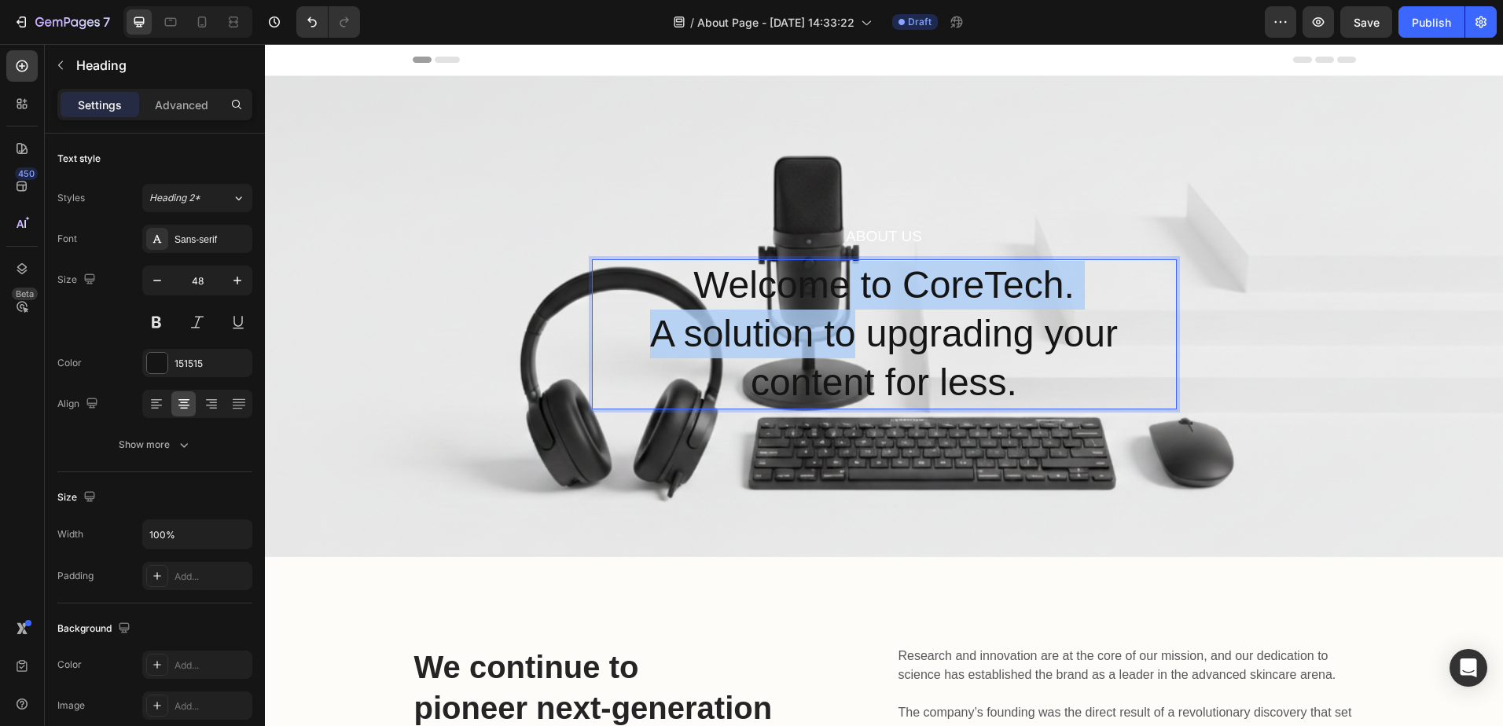
drag, startPoint x: 850, startPoint y: 334, endPoint x: 848, endPoint y: 303, distance: 30.7
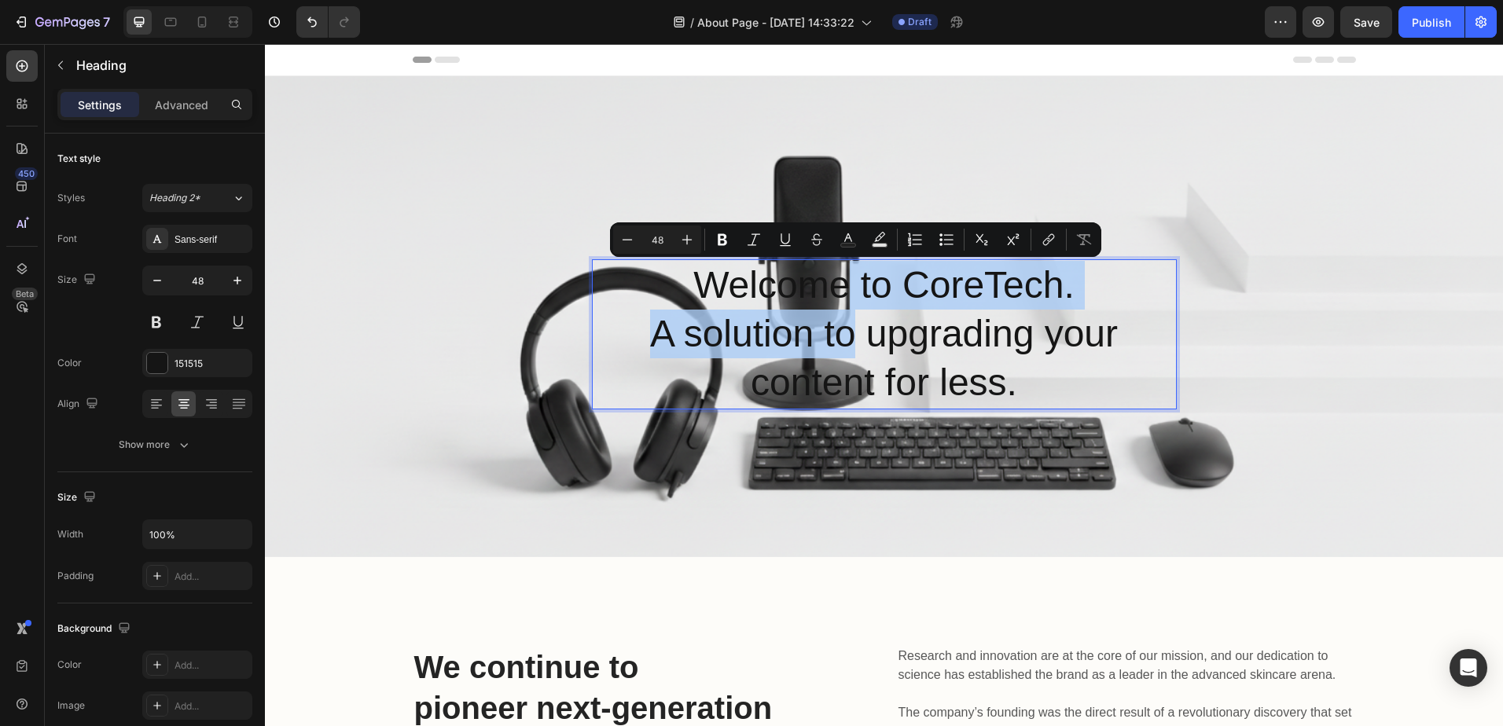
click at [850, 316] on p "Welcome to CoreTech. A solution to upgrading your content for less." at bounding box center [884, 334] width 582 height 147
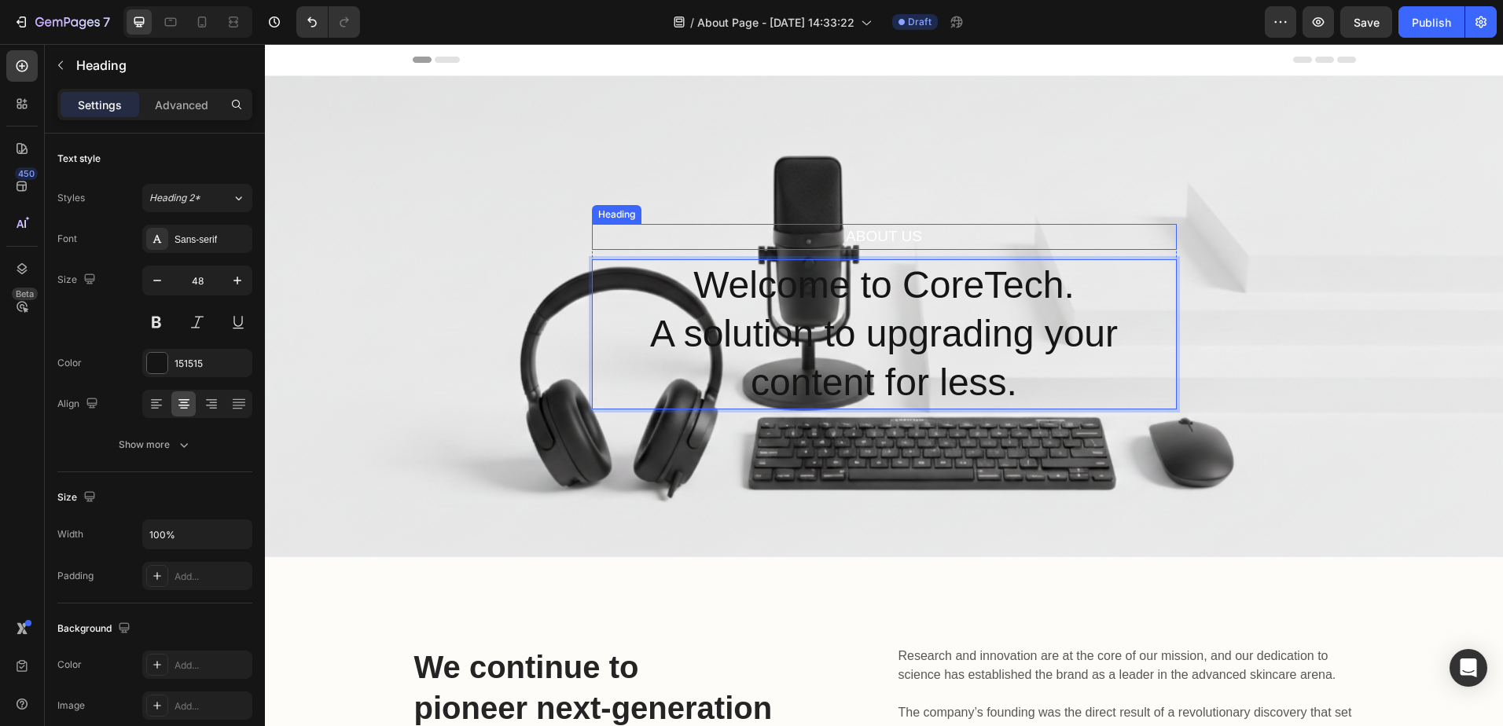
click at [863, 231] on p "About Us" at bounding box center [884, 237] width 582 height 23
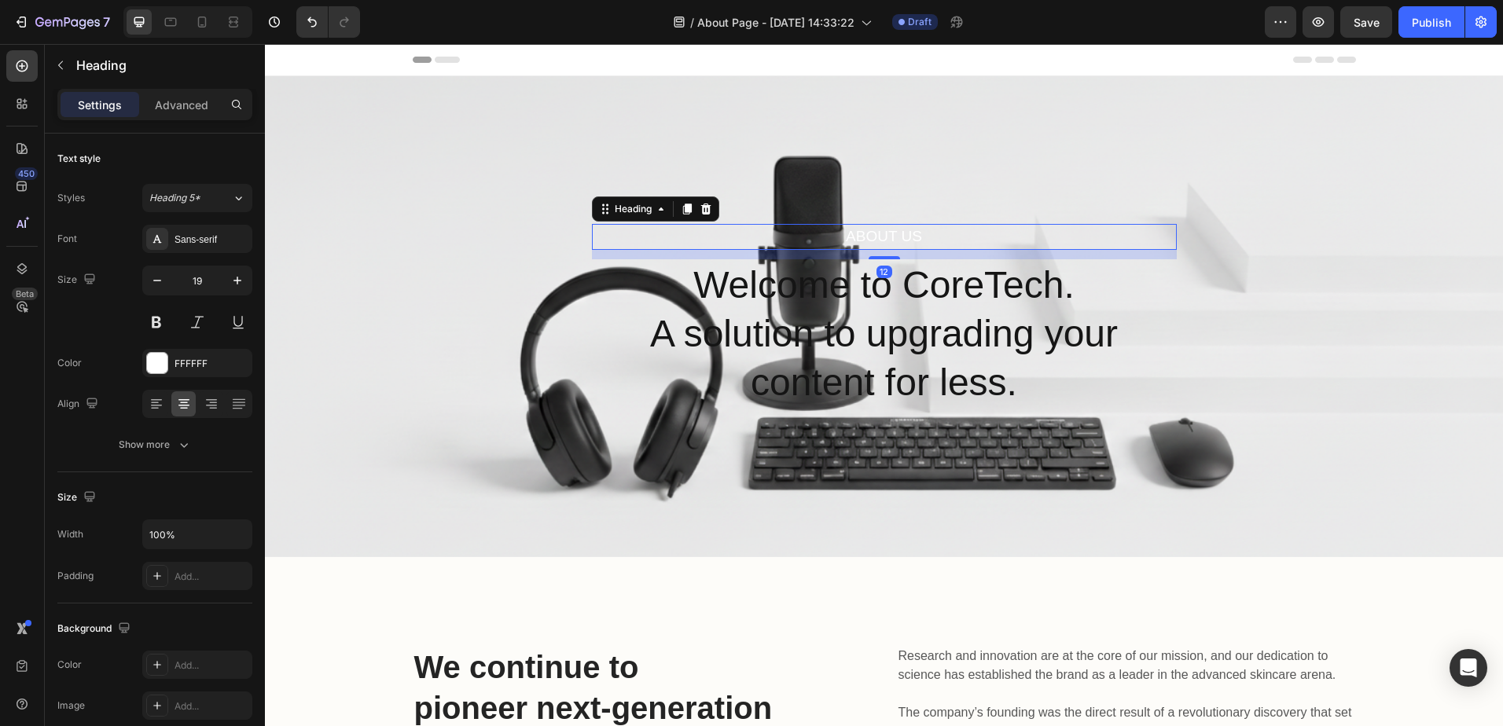
click at [863, 231] on p "About Us" at bounding box center [884, 237] width 582 height 23
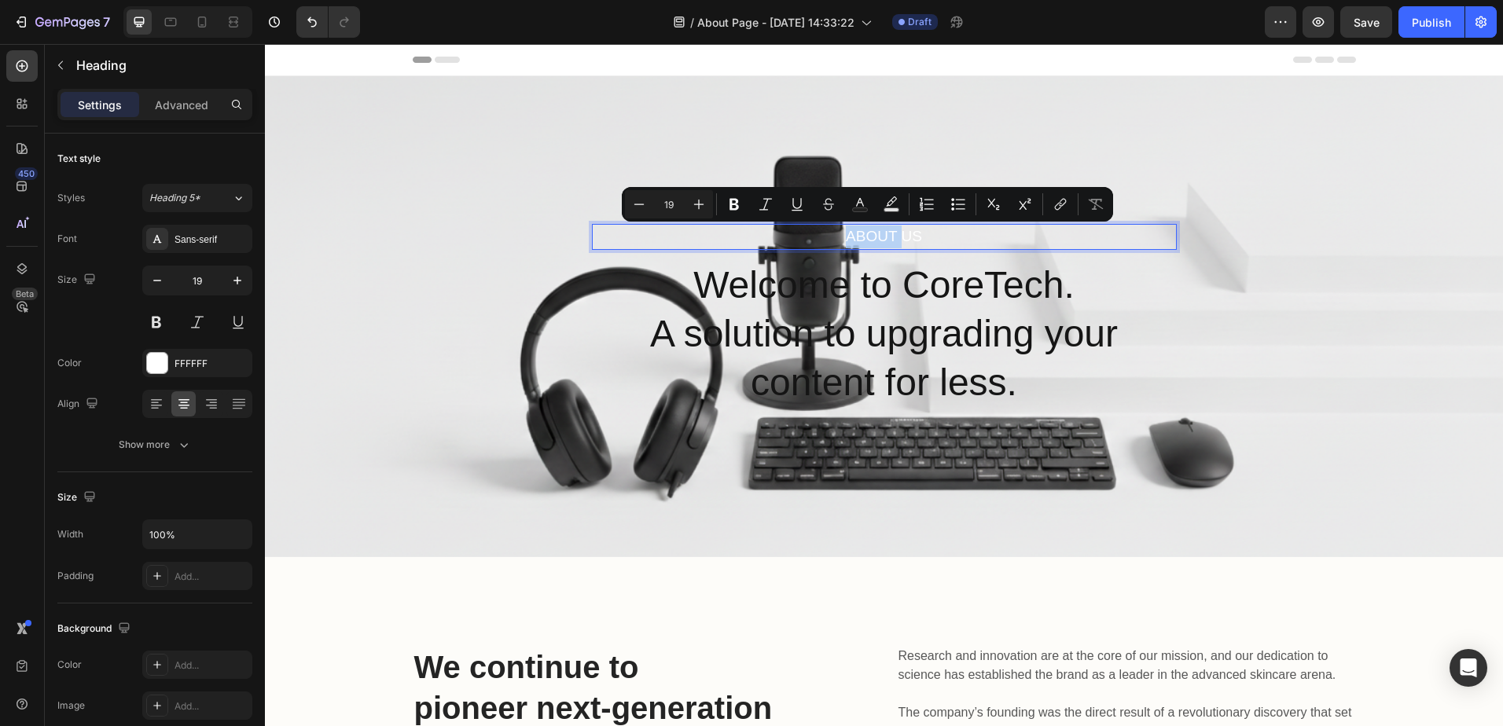
click at [842, 244] on p "About Us" at bounding box center [884, 237] width 582 height 23
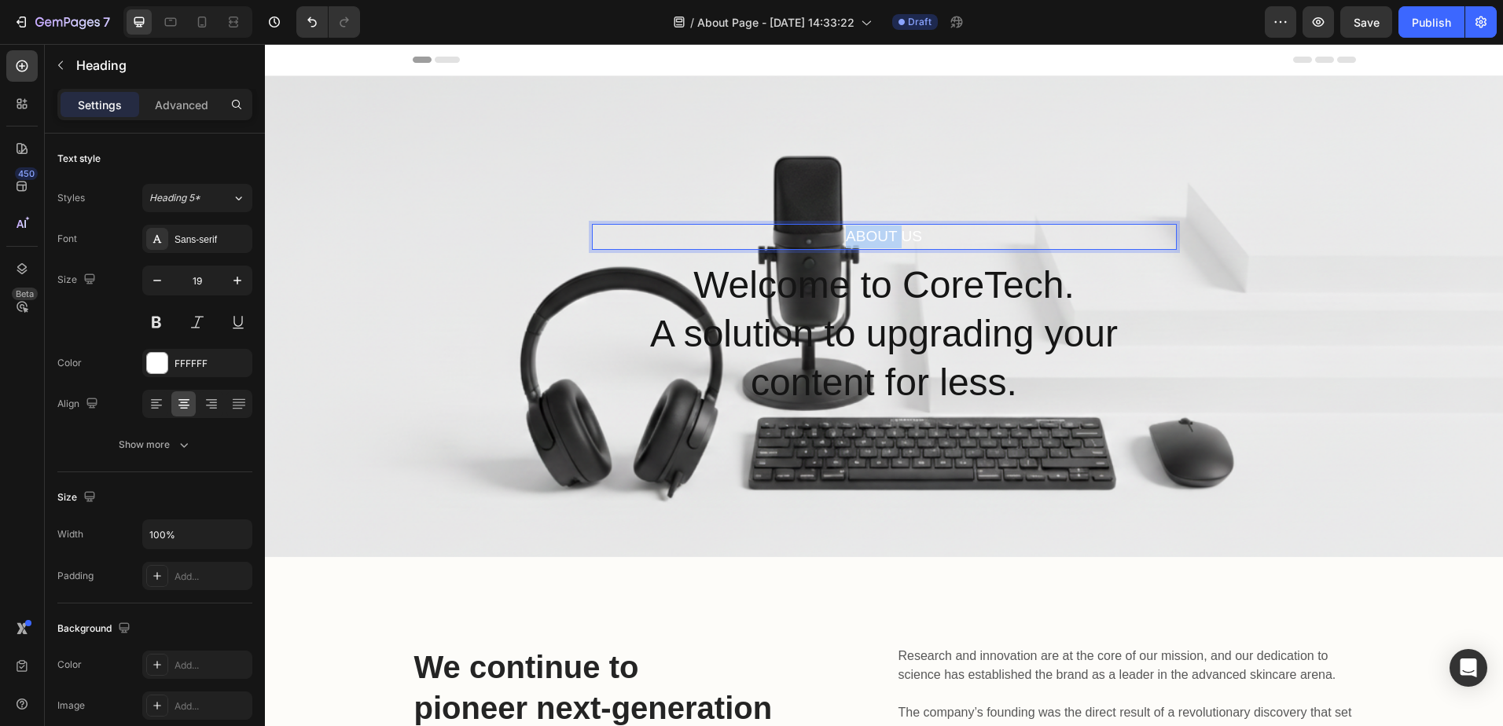
click at [842, 244] on p "About Us" at bounding box center [884, 237] width 582 height 23
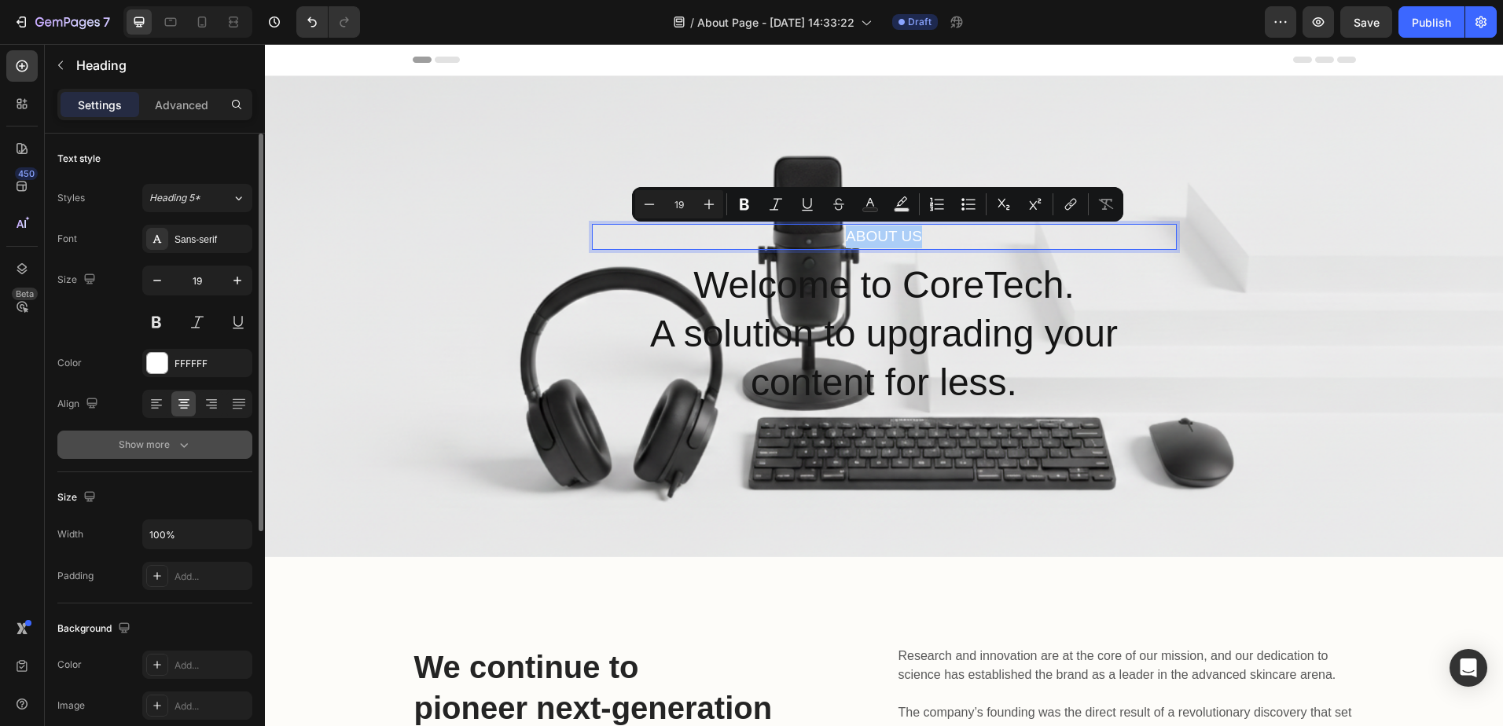
click at [181, 440] on icon "button" at bounding box center [184, 445] width 16 height 16
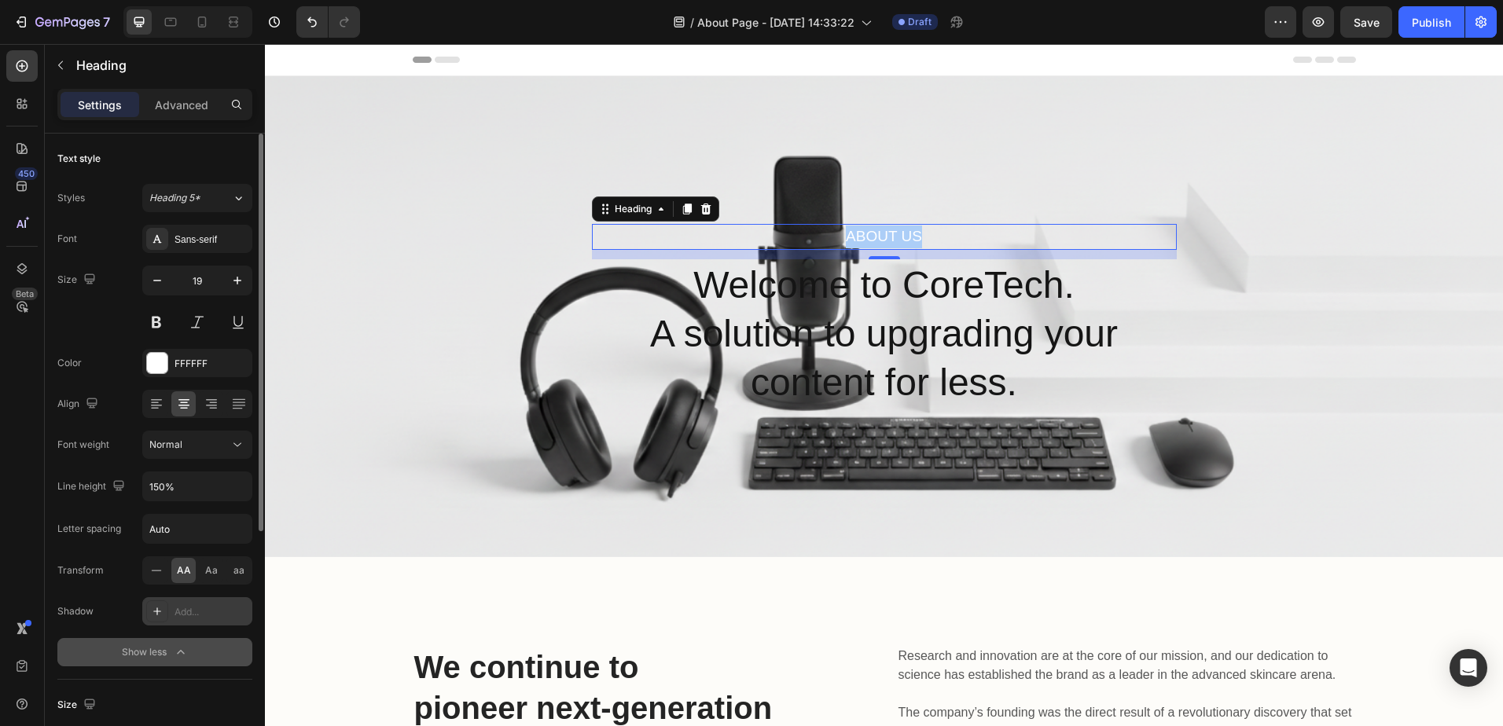
click at [158, 608] on icon at bounding box center [157, 611] width 13 height 13
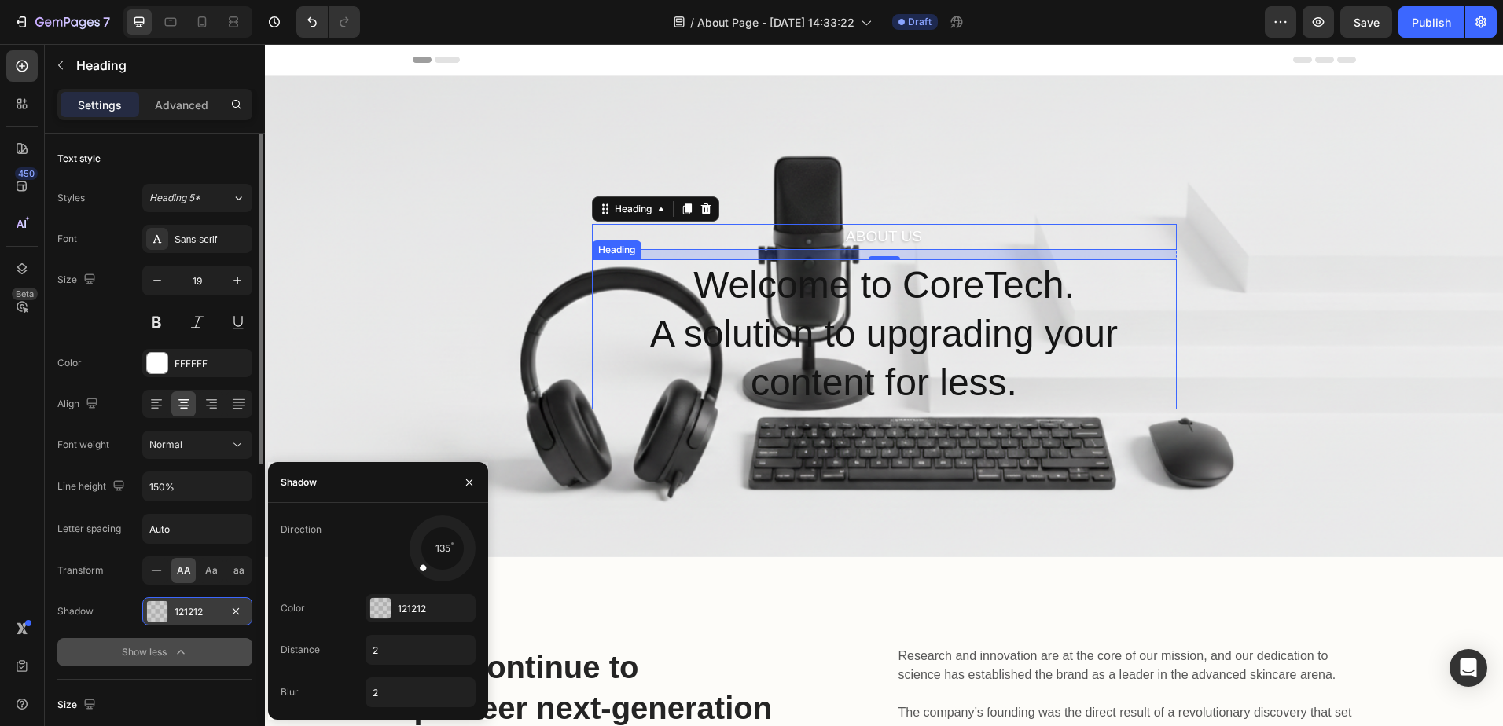
click at [865, 305] on p "Welcome to CoreTech. A solution to upgrading your content for less." at bounding box center [884, 334] width 582 height 147
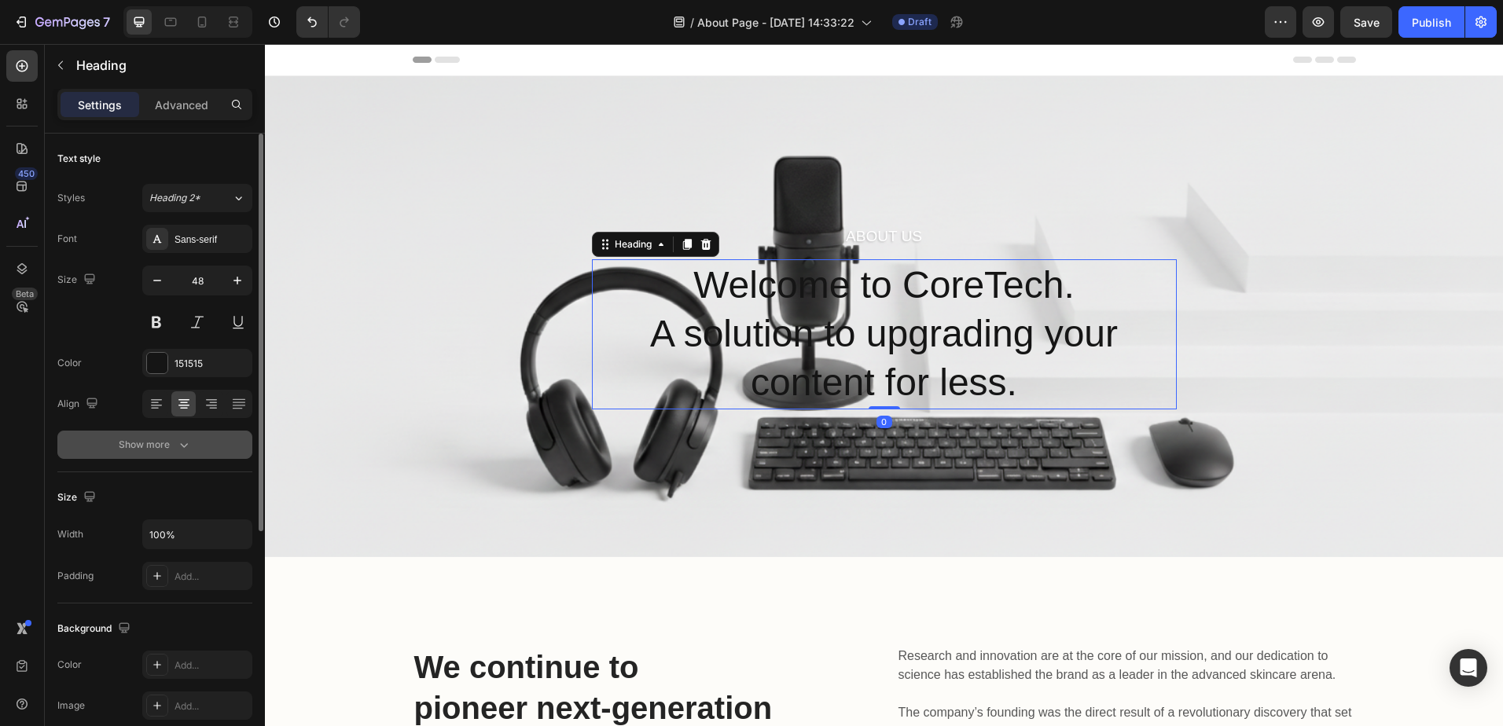
click at [160, 438] on div "Show more" at bounding box center [155, 445] width 73 height 16
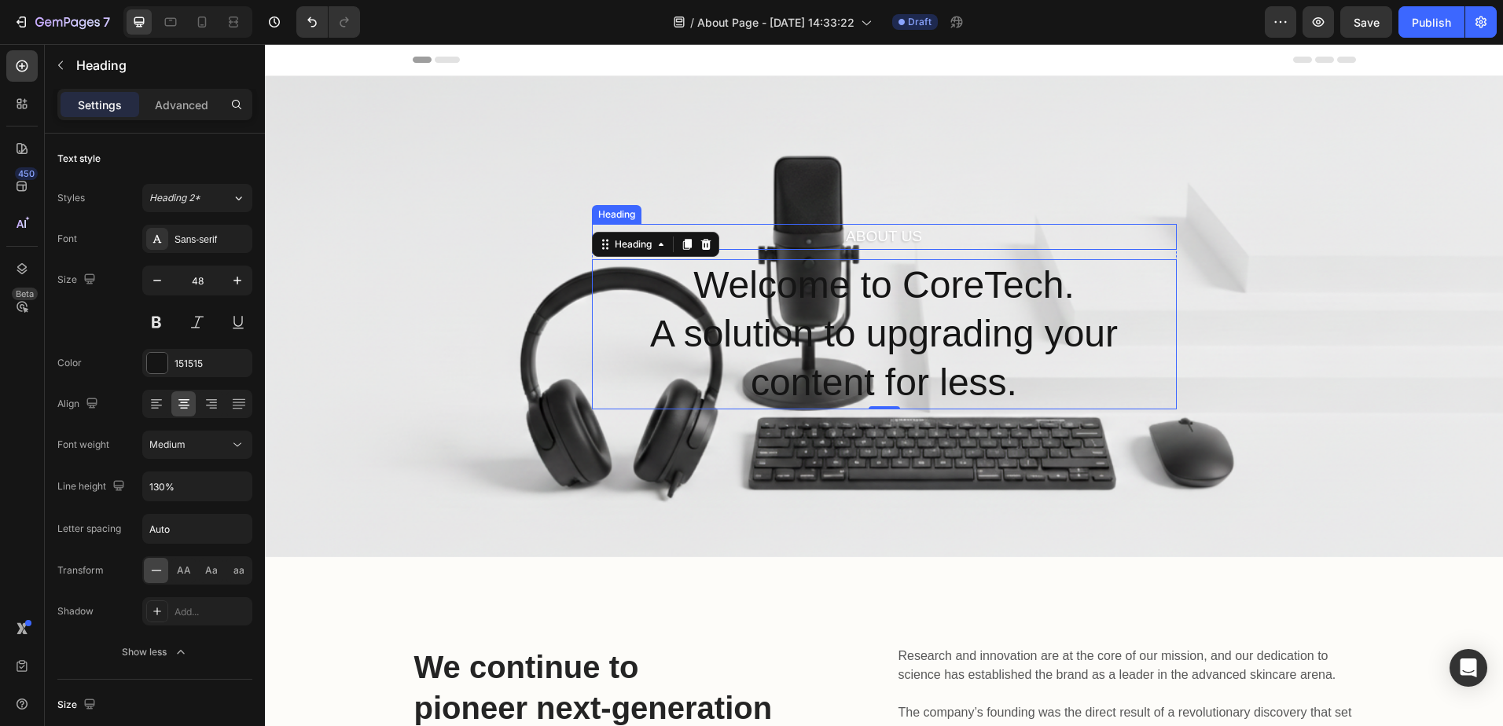
click at [894, 235] on p "About Us" at bounding box center [884, 237] width 582 height 23
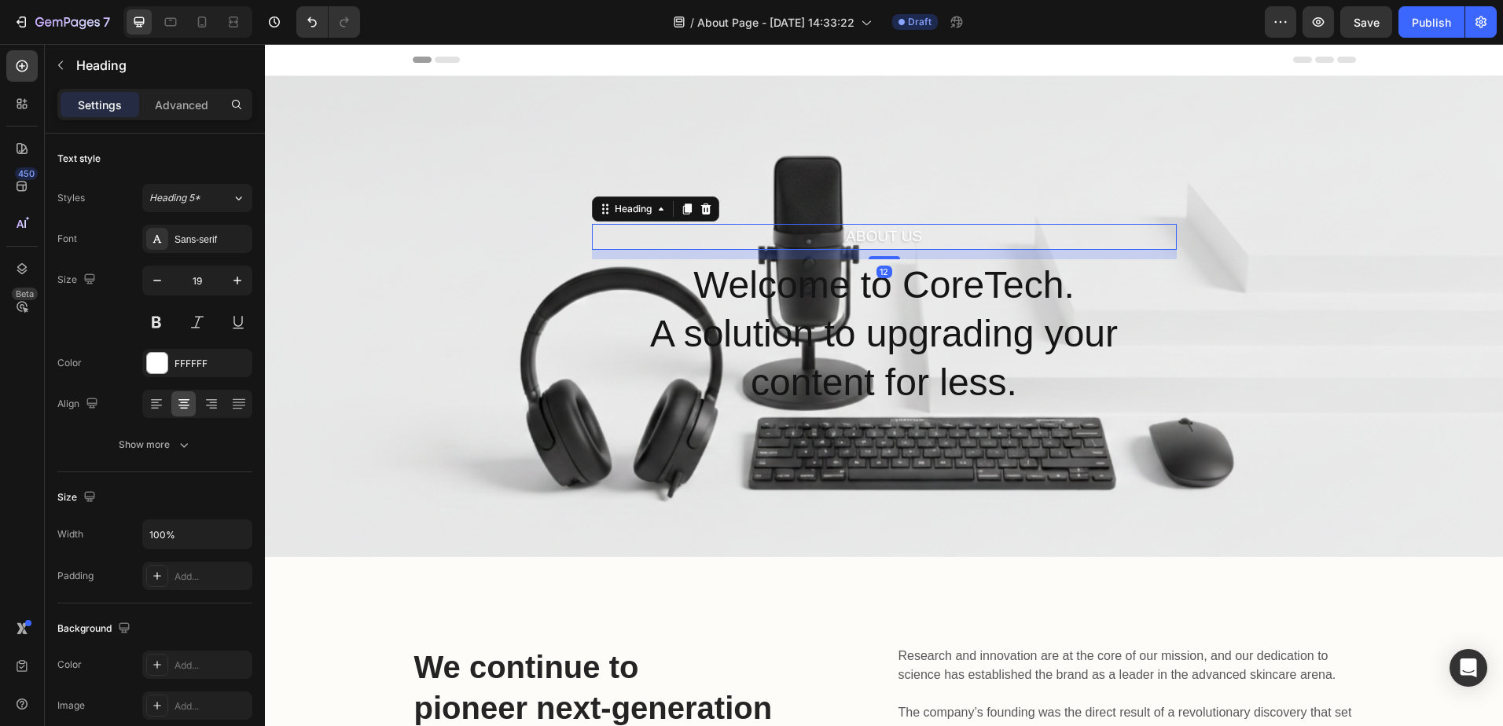
click at [894, 235] on p "About Us" at bounding box center [884, 237] width 582 height 23
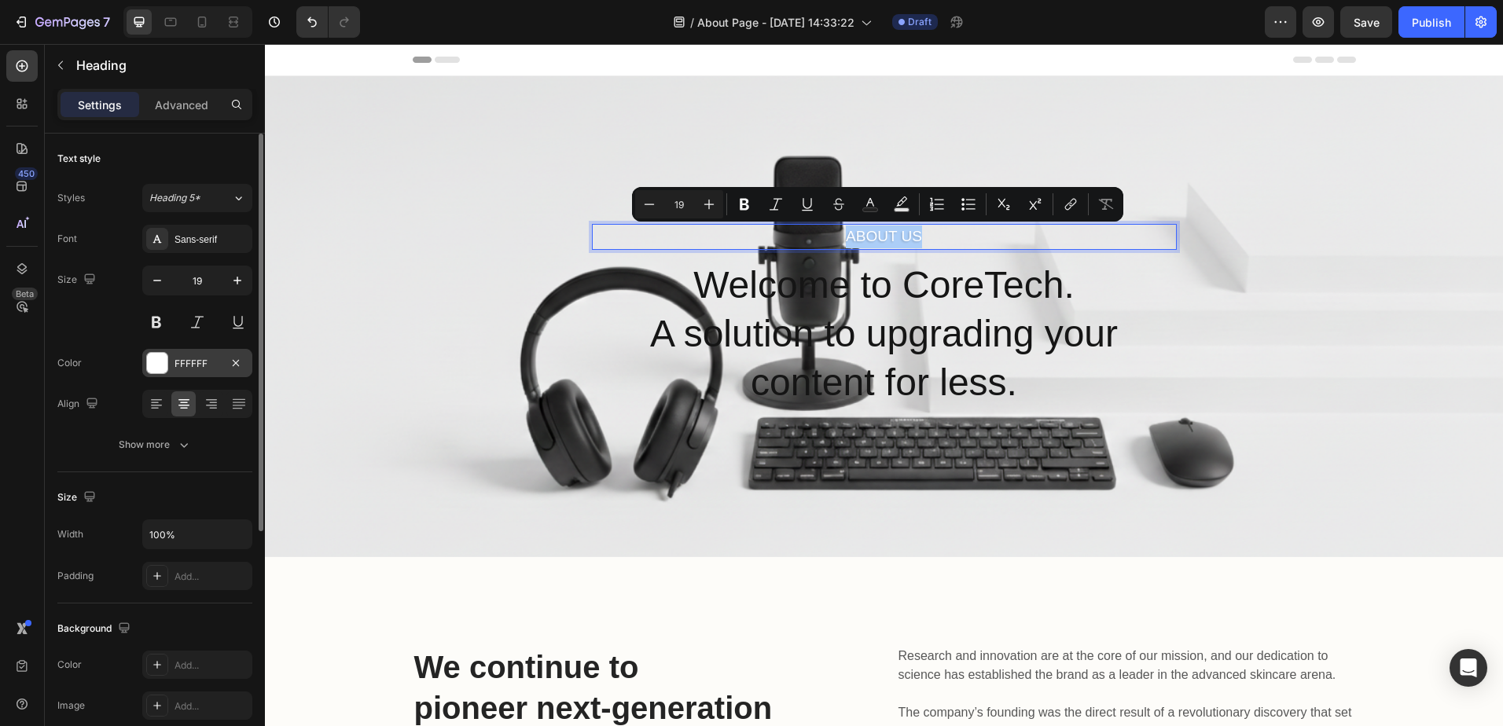
click at [166, 362] on div at bounding box center [157, 363] width 20 height 20
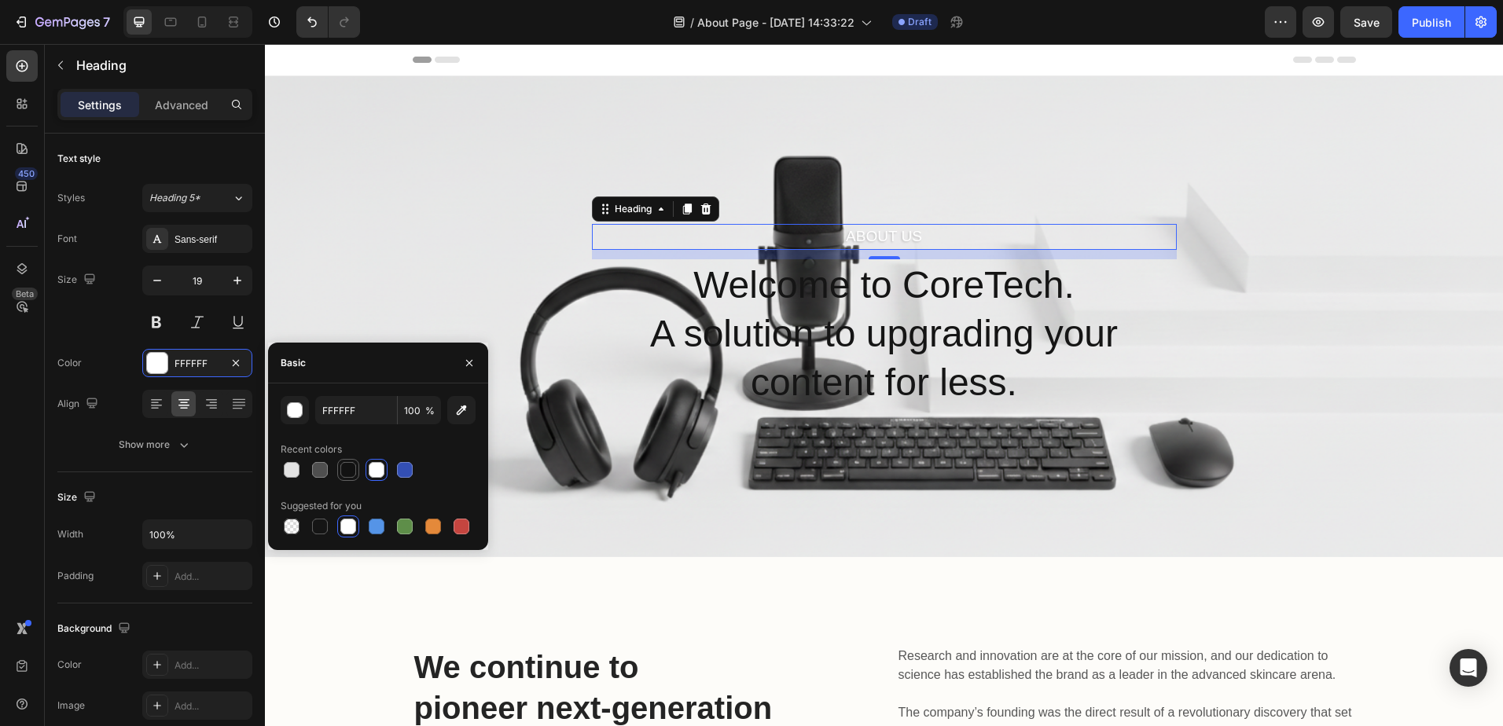
click at [347, 464] on div at bounding box center [348, 470] width 16 height 16
type input "121212"
click at [1007, 326] on p "Welcome to CoreTech. A solution to upgrading your content for less." at bounding box center [884, 334] width 582 height 147
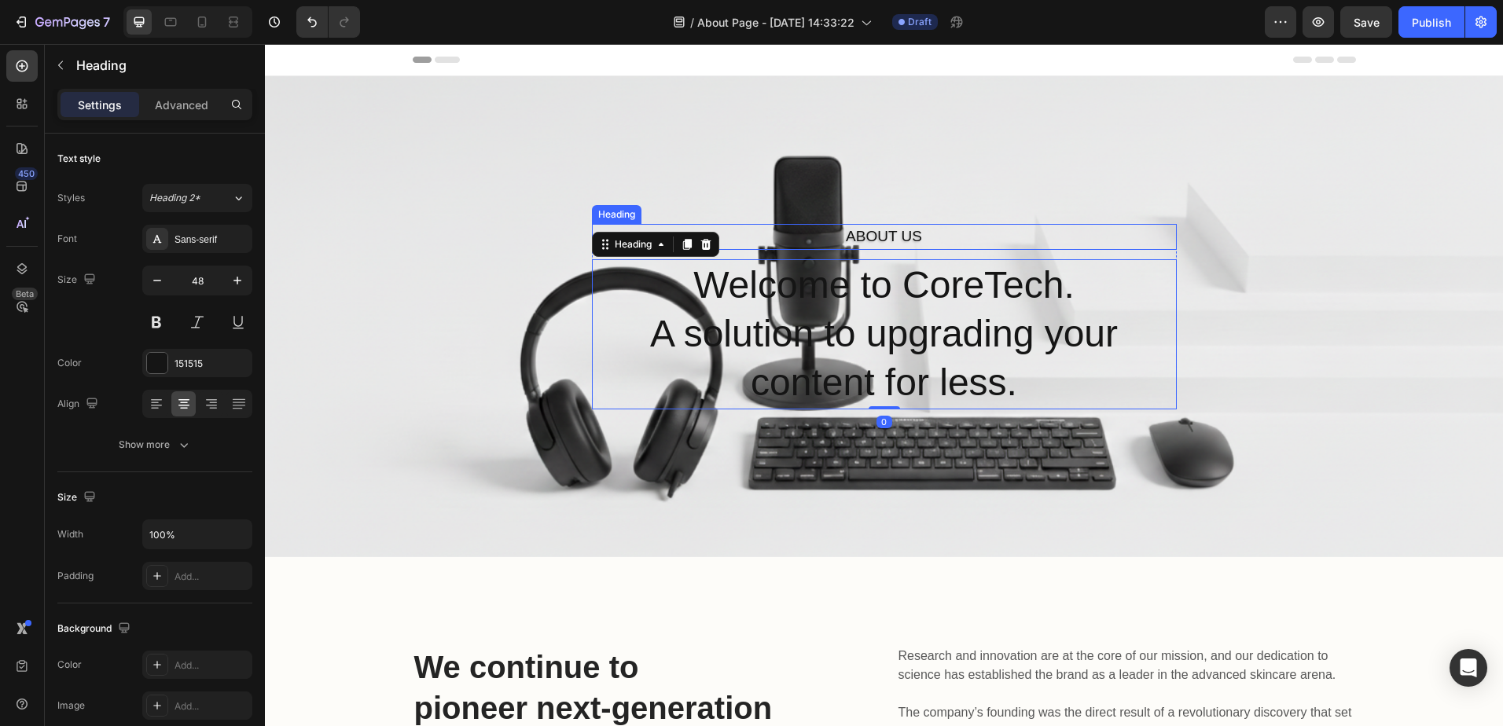
click at [916, 241] on p "About Us" at bounding box center [884, 237] width 582 height 23
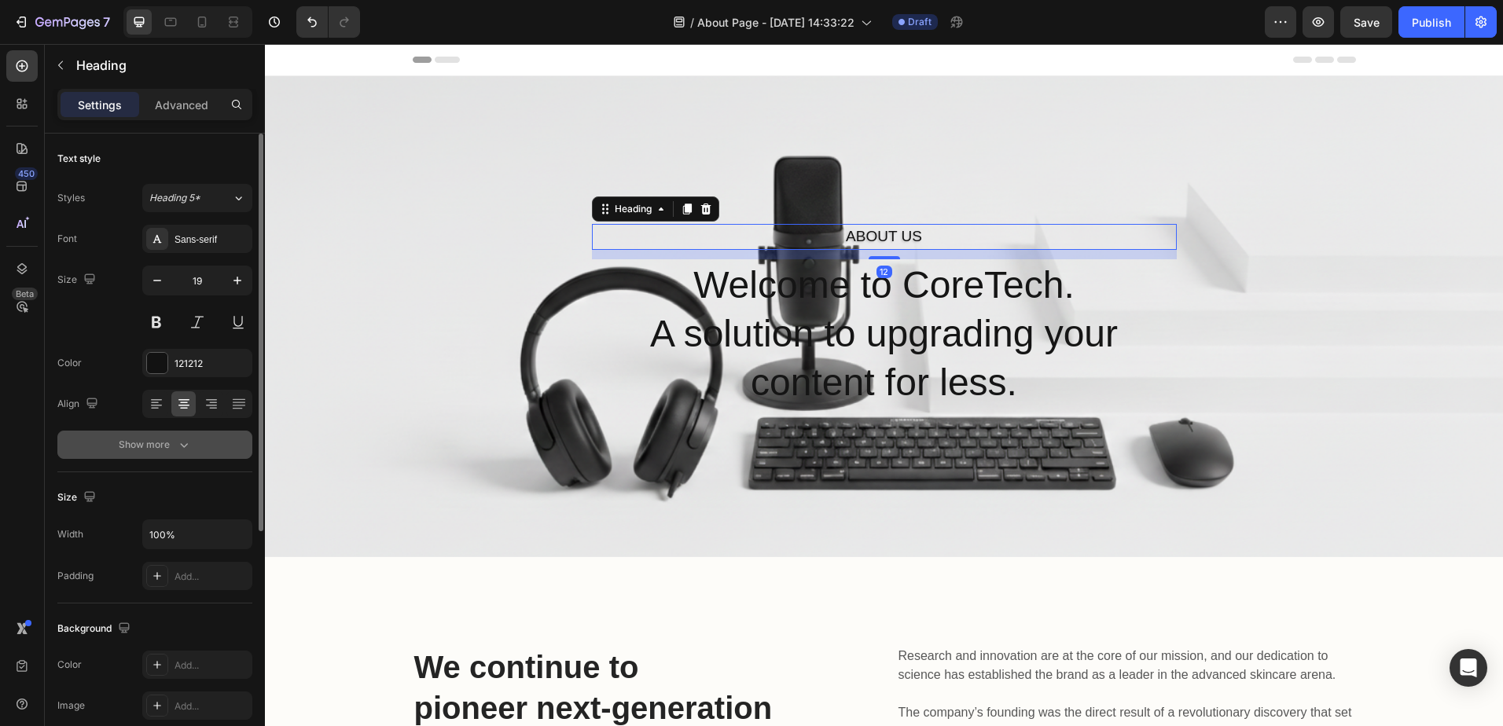
click at [152, 437] on div "Show more" at bounding box center [155, 445] width 73 height 16
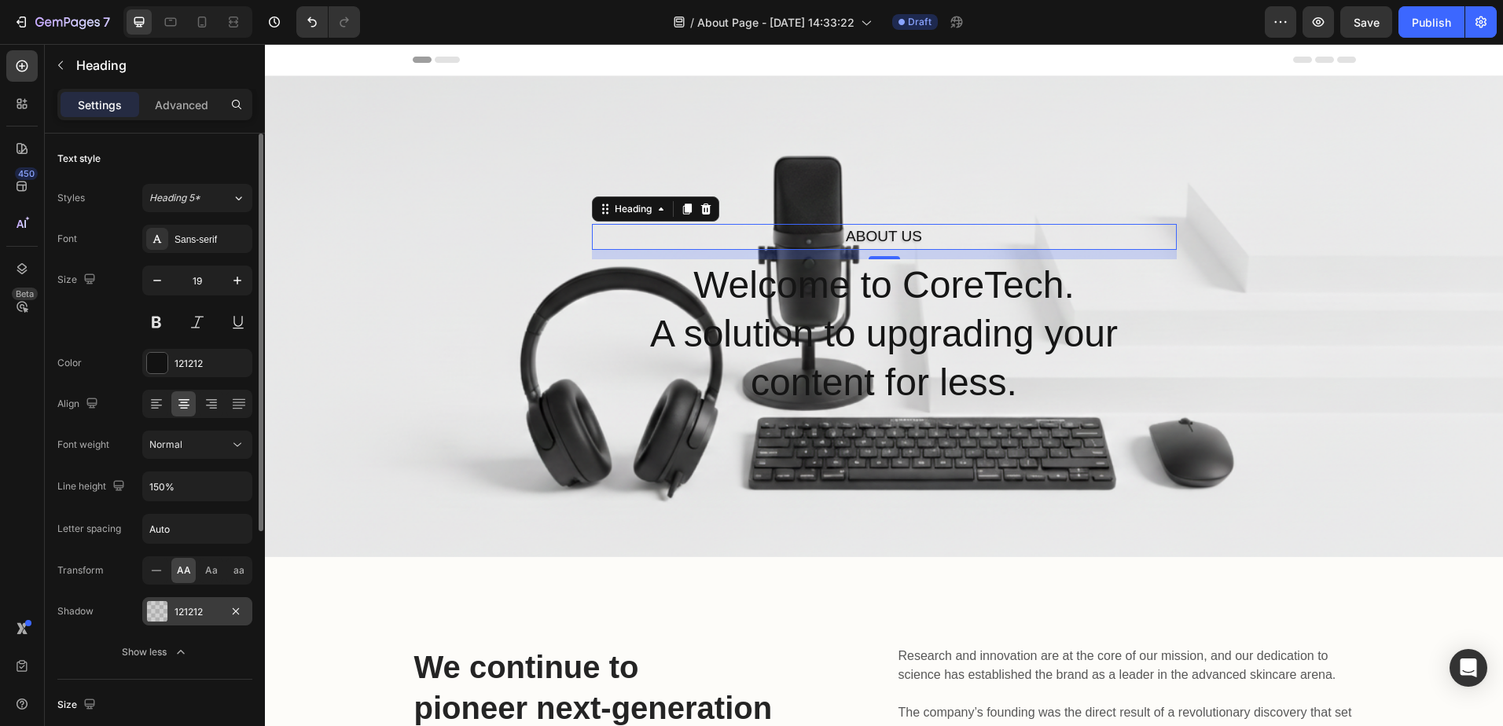
click at [171, 610] on div "121212" at bounding box center [197, 611] width 110 height 28
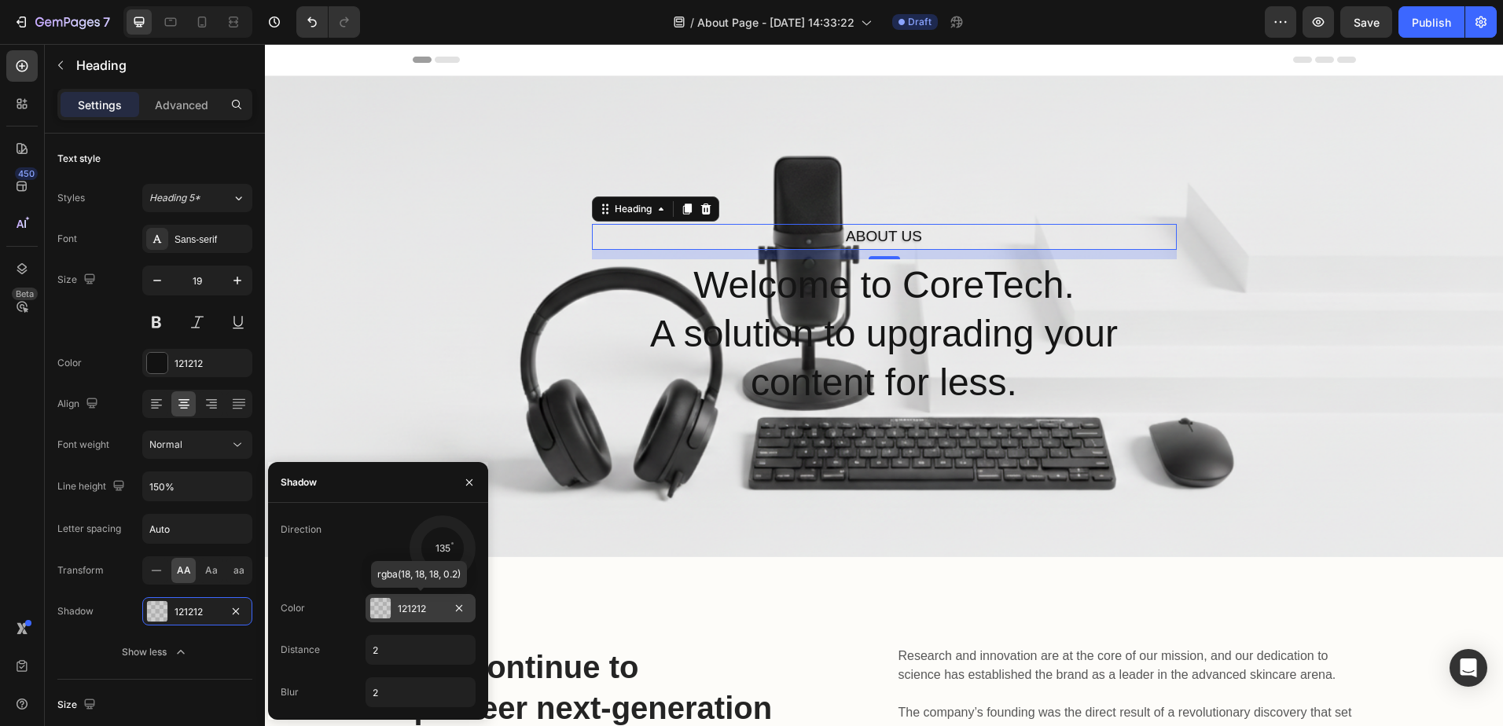
click at [404, 615] on div "121212" at bounding box center [421, 609] width 46 height 14
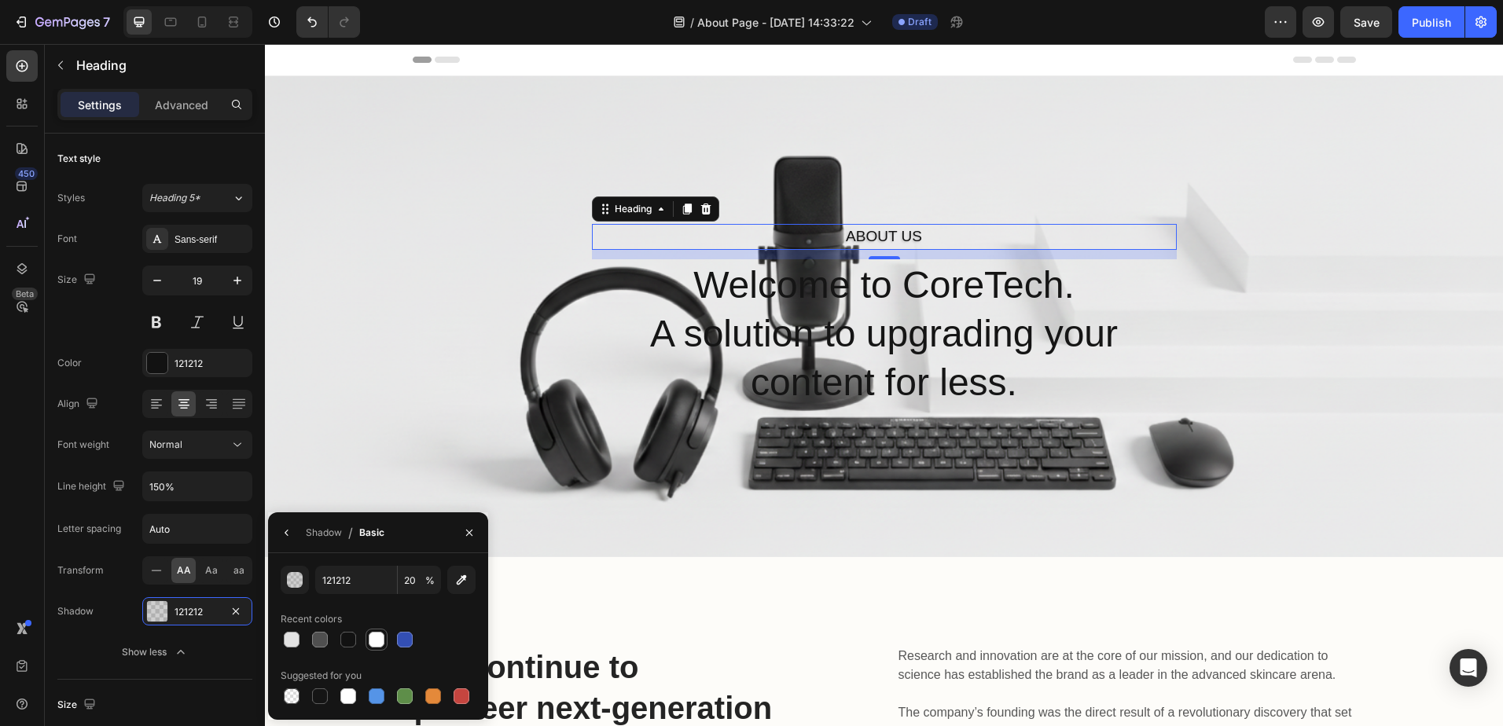
click at [373, 640] on div at bounding box center [377, 640] width 16 height 16
type input "FFFFFF"
type input "100"
click at [794, 331] on p "Welcome to CoreTech. A solution to upgrading your content for less." at bounding box center [884, 334] width 582 height 147
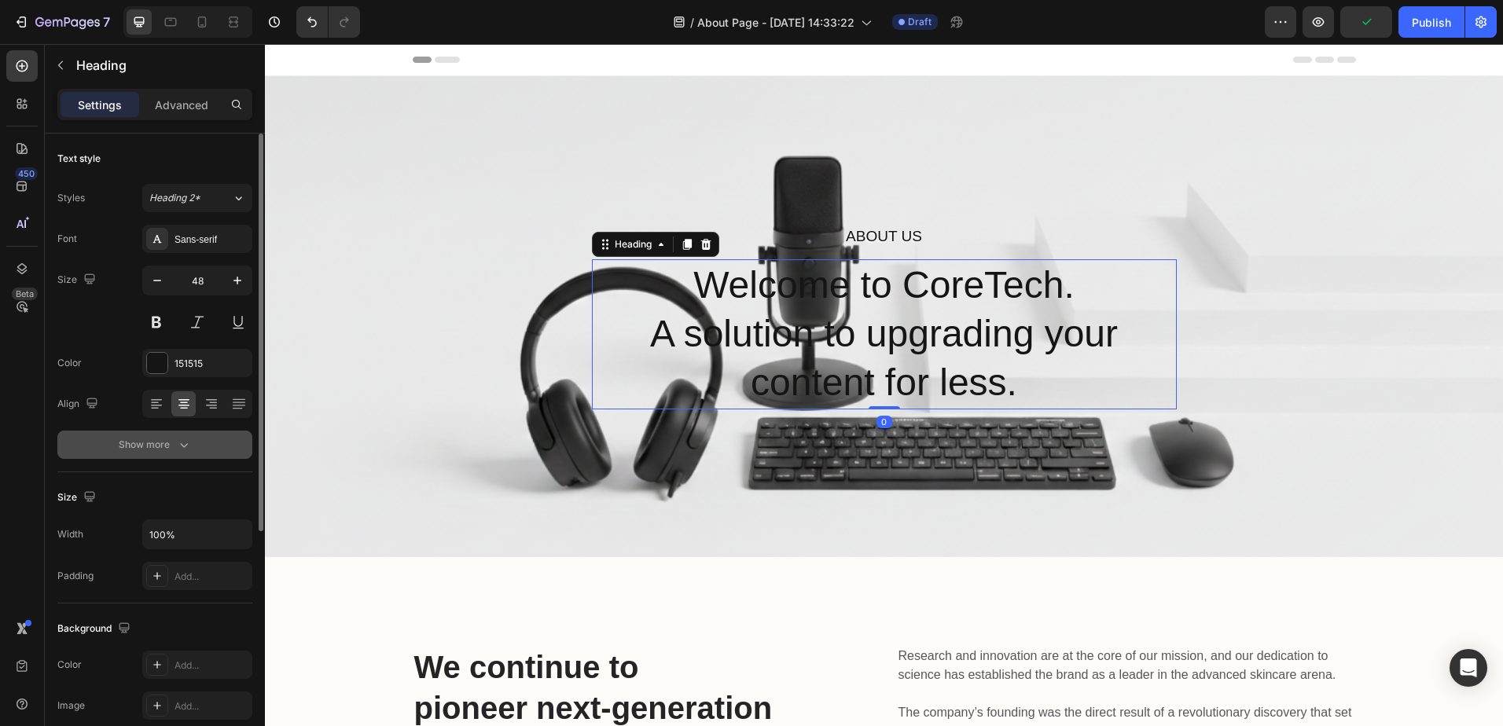
click at [119, 438] on div "Show more" at bounding box center [155, 445] width 73 height 16
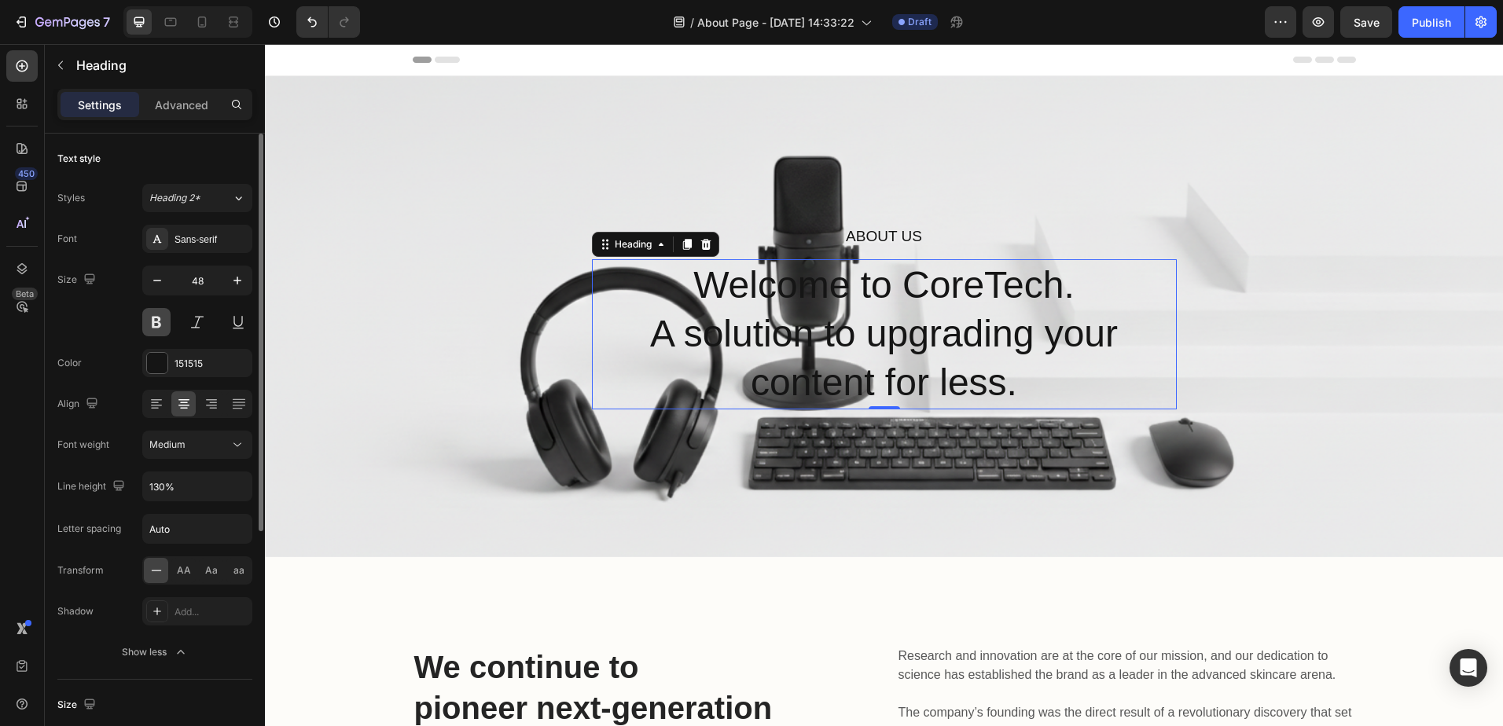
click at [154, 323] on button at bounding box center [156, 322] width 28 height 28
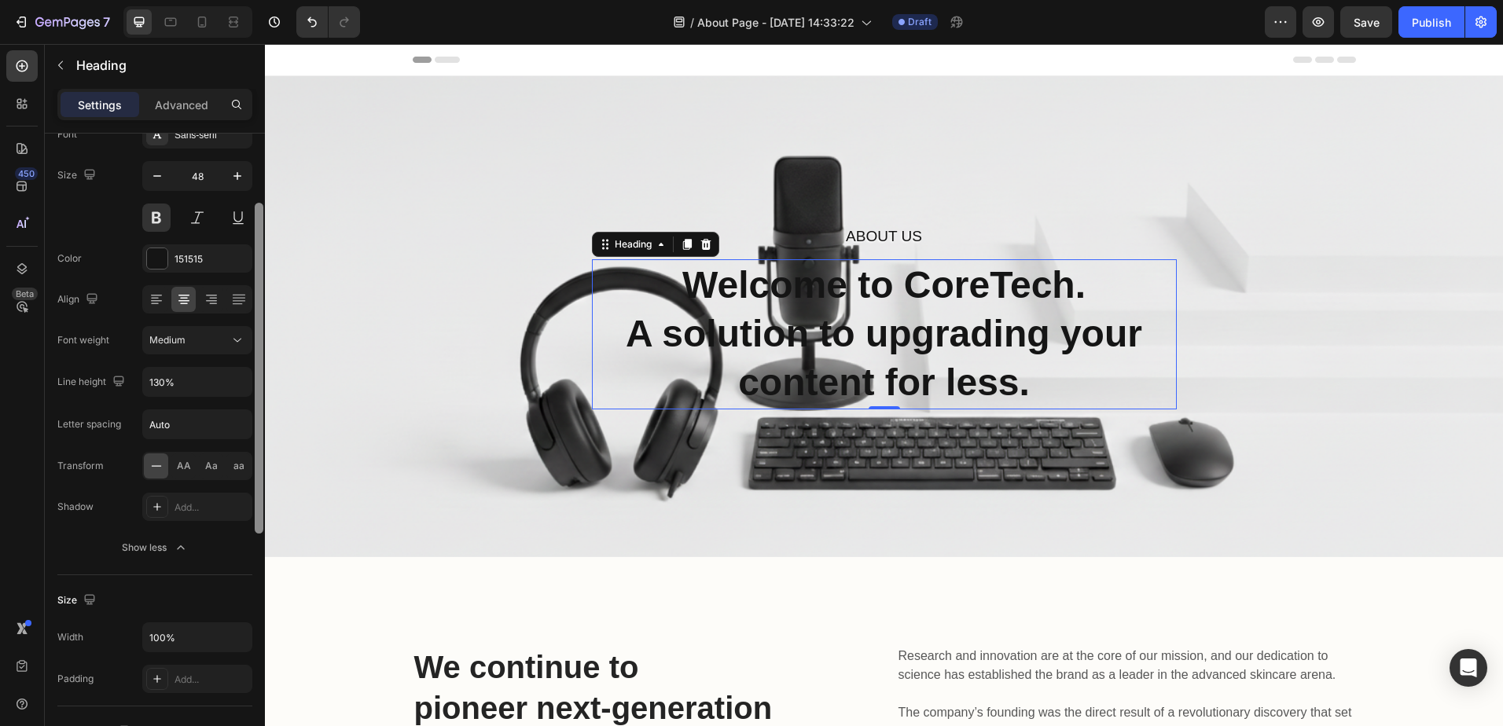
scroll to position [115, 0]
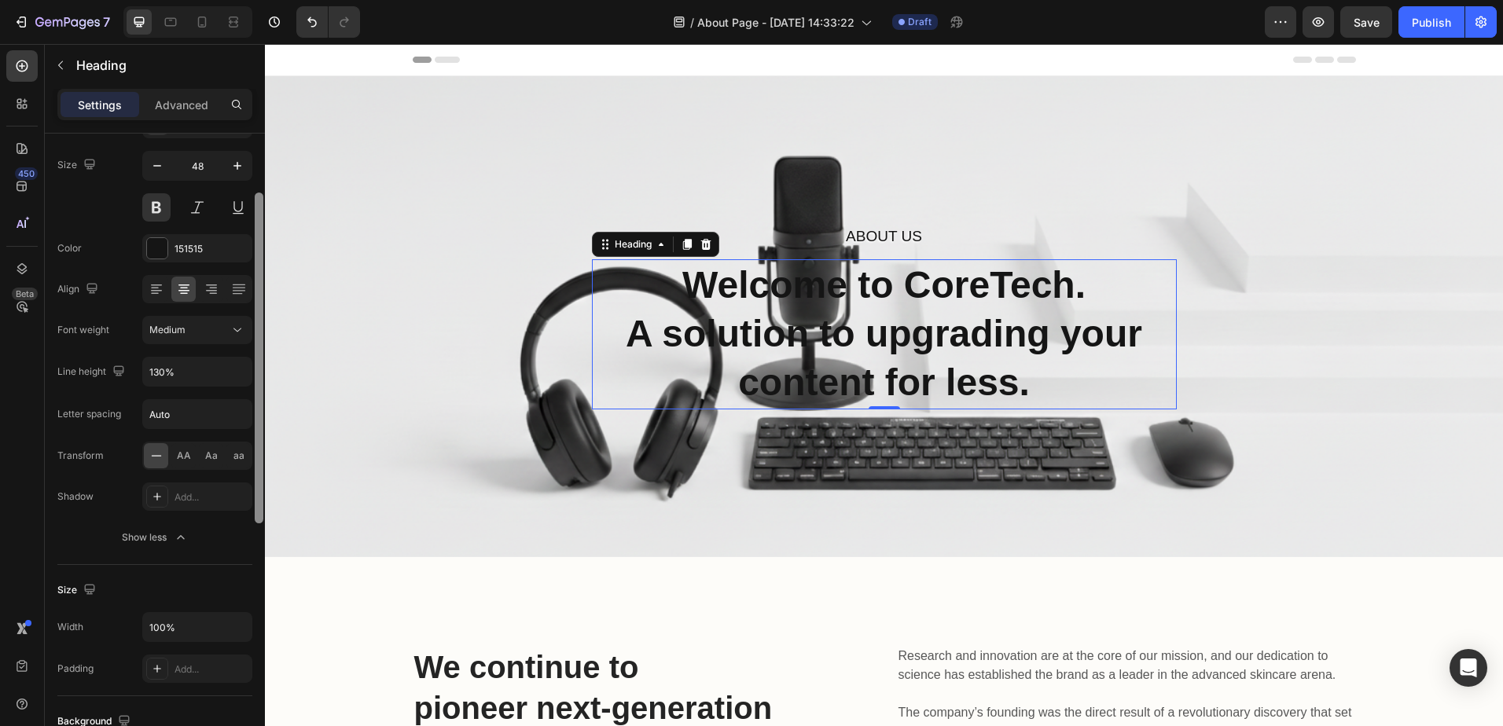
drag, startPoint x: 258, startPoint y: 379, endPoint x: 252, endPoint y: 439, distance: 60.0
click at [252, 439] on div "Text style Styles Heading 2* Font Sans-serif Size 48 Color 151515 Align Font we…" at bounding box center [155, 452] width 220 height 637
click at [171, 252] on div "151515" at bounding box center [197, 248] width 110 height 28
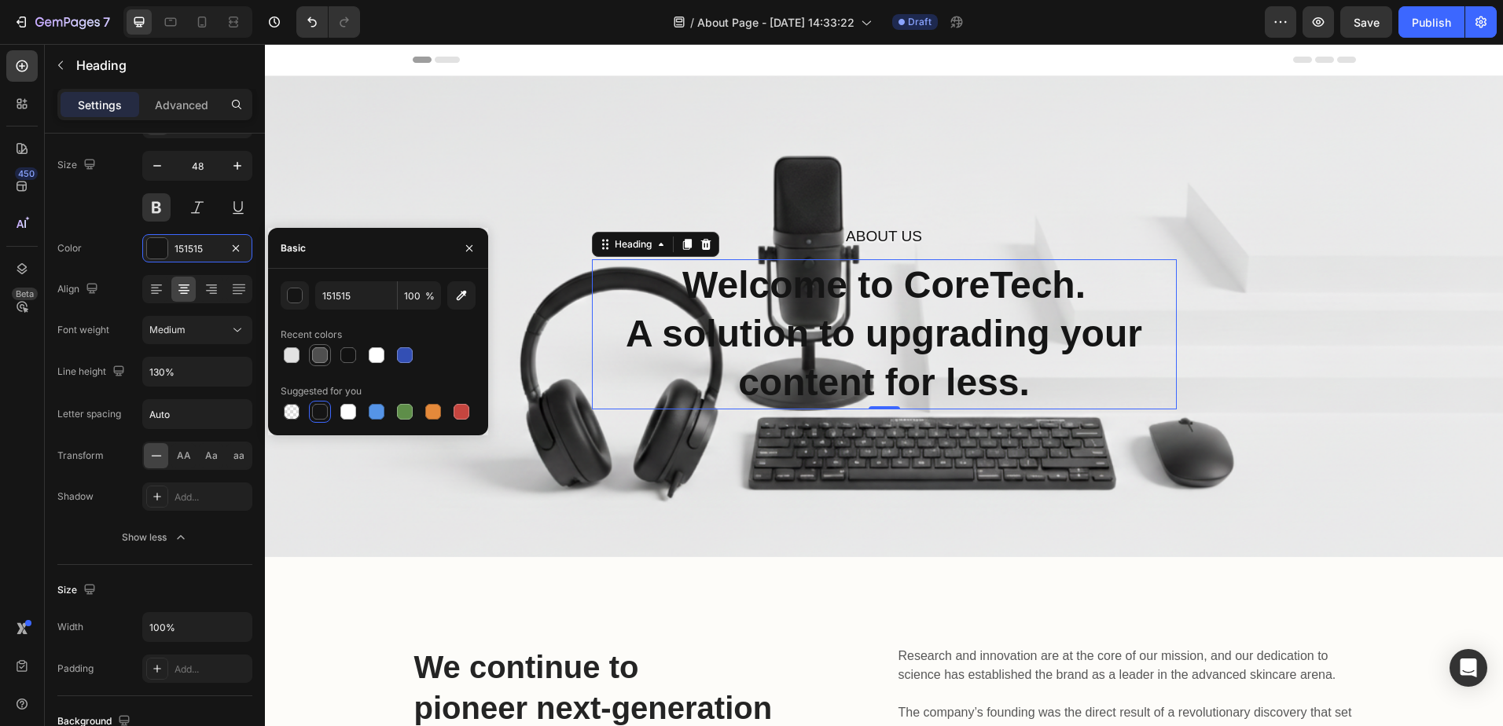
click at [322, 361] on div at bounding box center [320, 355] width 16 height 16
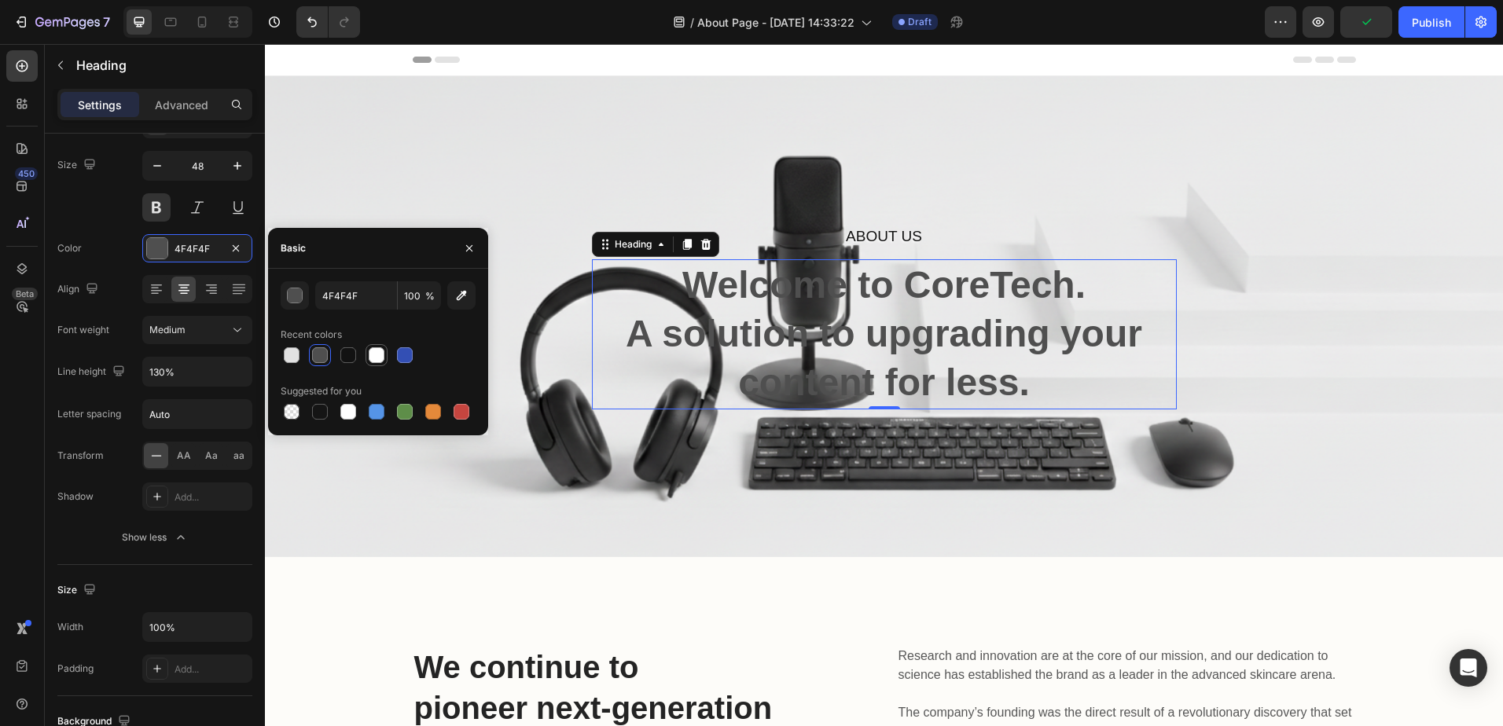
click at [380, 354] on div at bounding box center [377, 355] width 16 height 16
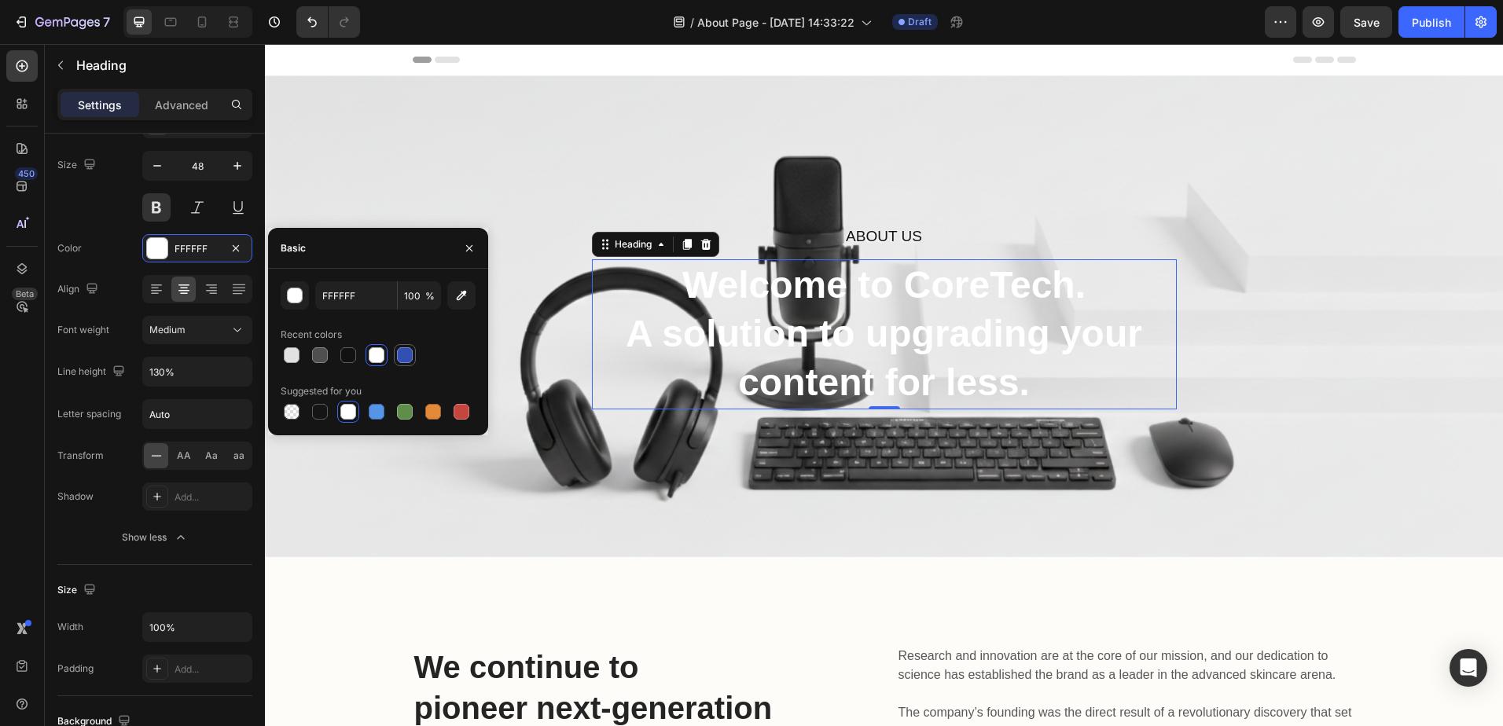
click at [404, 358] on div at bounding box center [405, 355] width 16 height 16
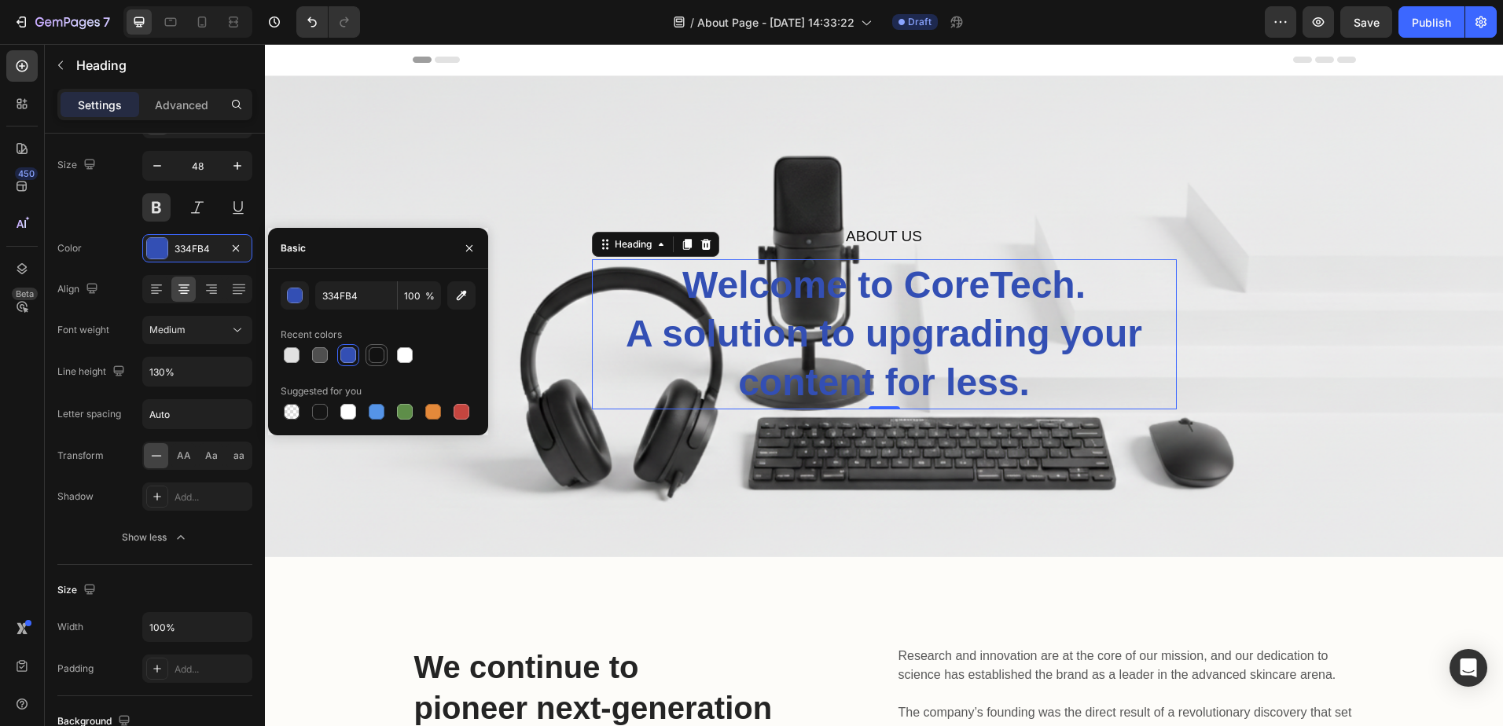
click at [386, 355] on div at bounding box center [376, 355] width 22 height 22
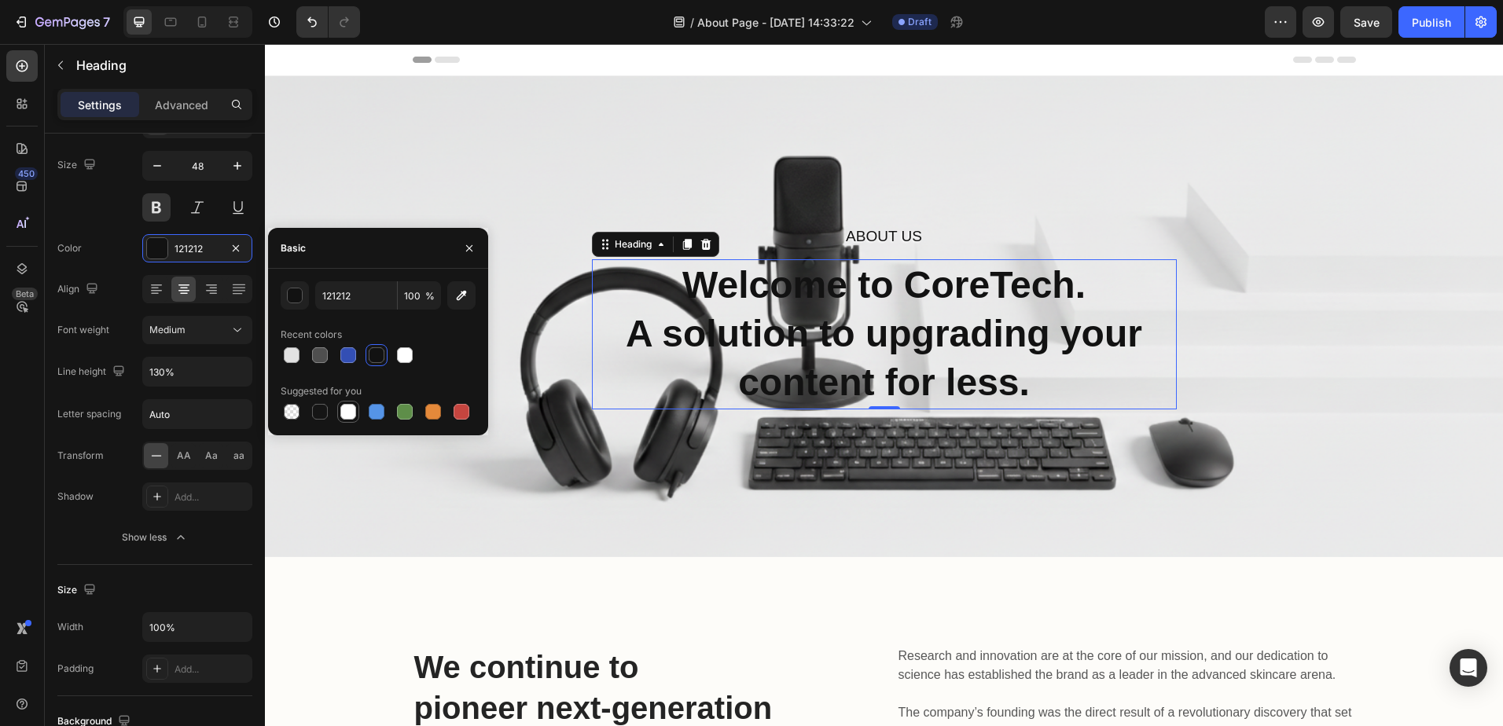
click at [349, 408] on div at bounding box center [348, 412] width 16 height 16
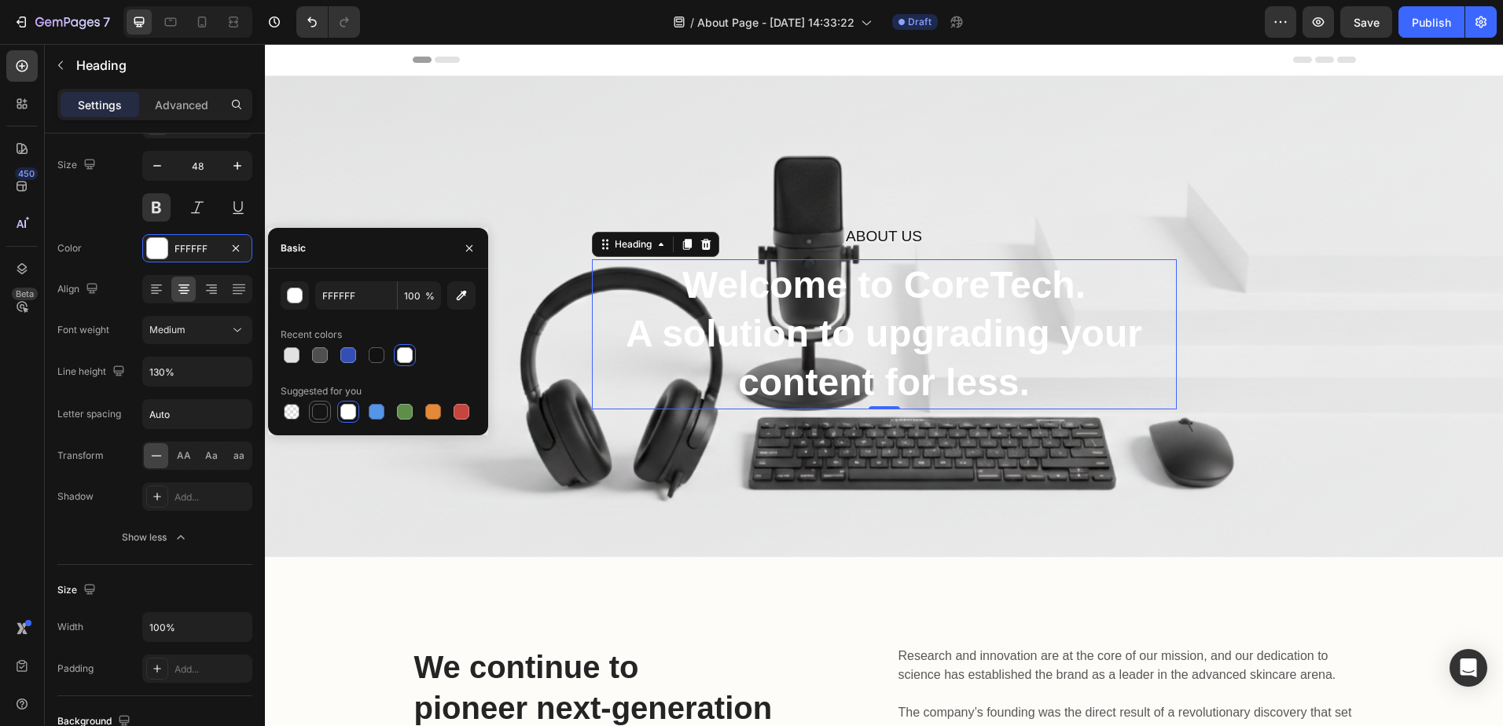
click at [329, 406] on div at bounding box center [320, 412] width 22 height 22
type input "151515"
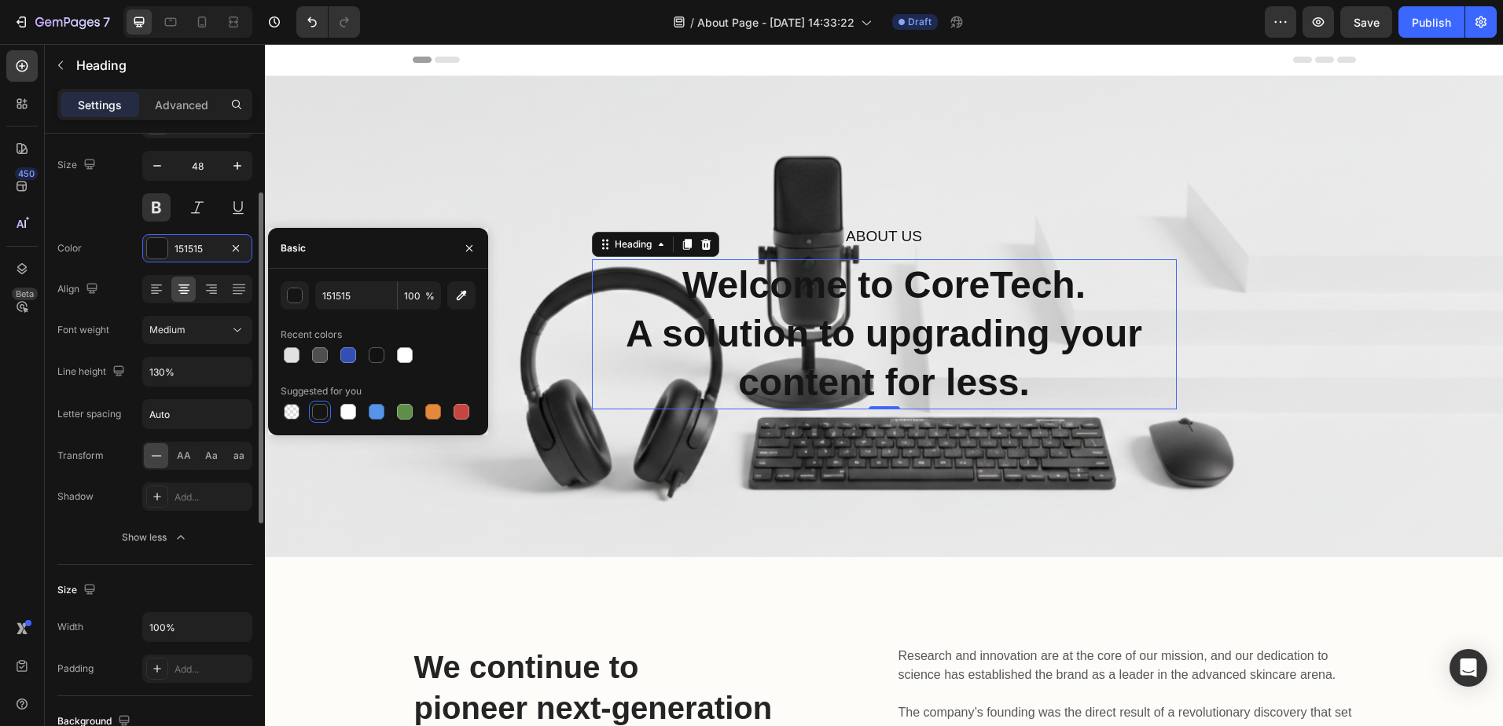
click at [120, 216] on div "Size 48" at bounding box center [154, 186] width 195 height 71
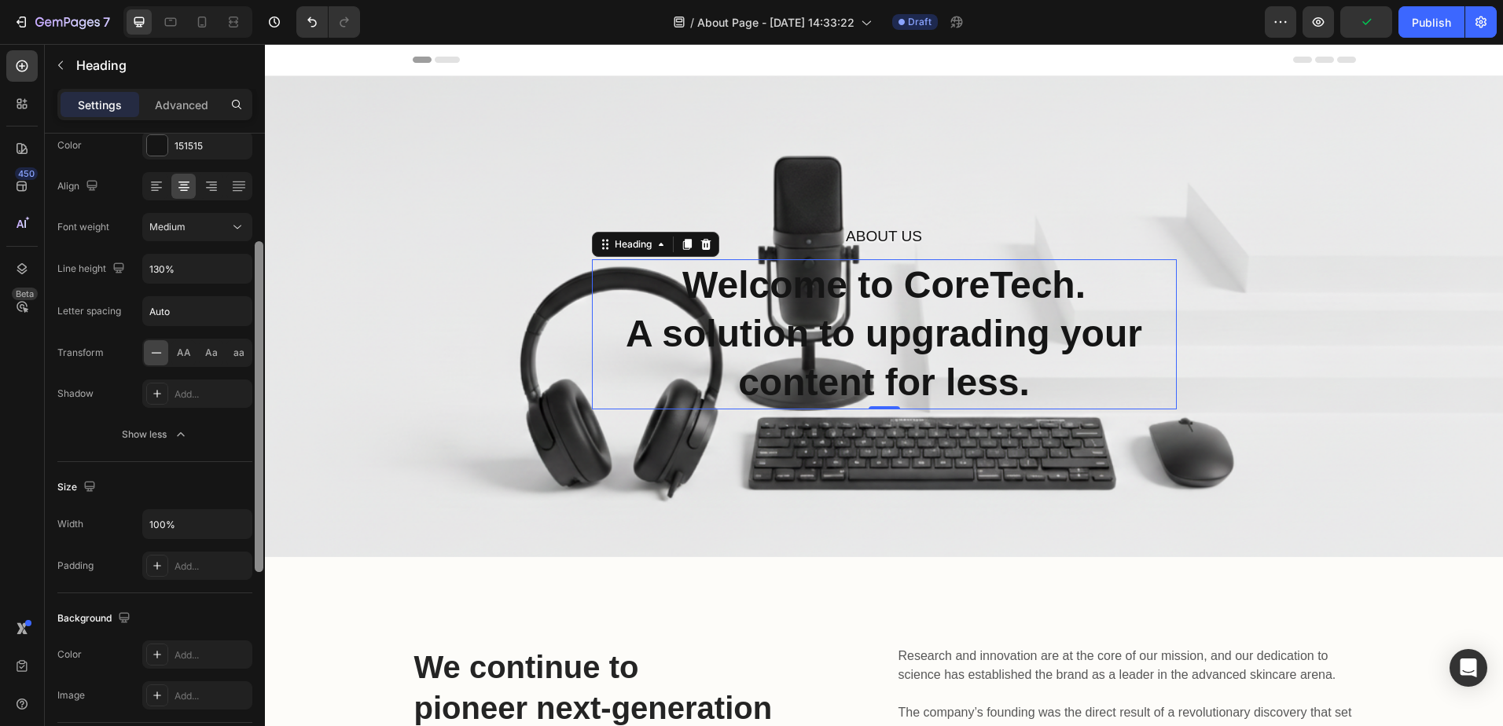
drag, startPoint x: 259, startPoint y: 241, endPoint x: 259, endPoint y: 297, distance: 56.6
click at [259, 296] on div at bounding box center [259, 406] width 9 height 331
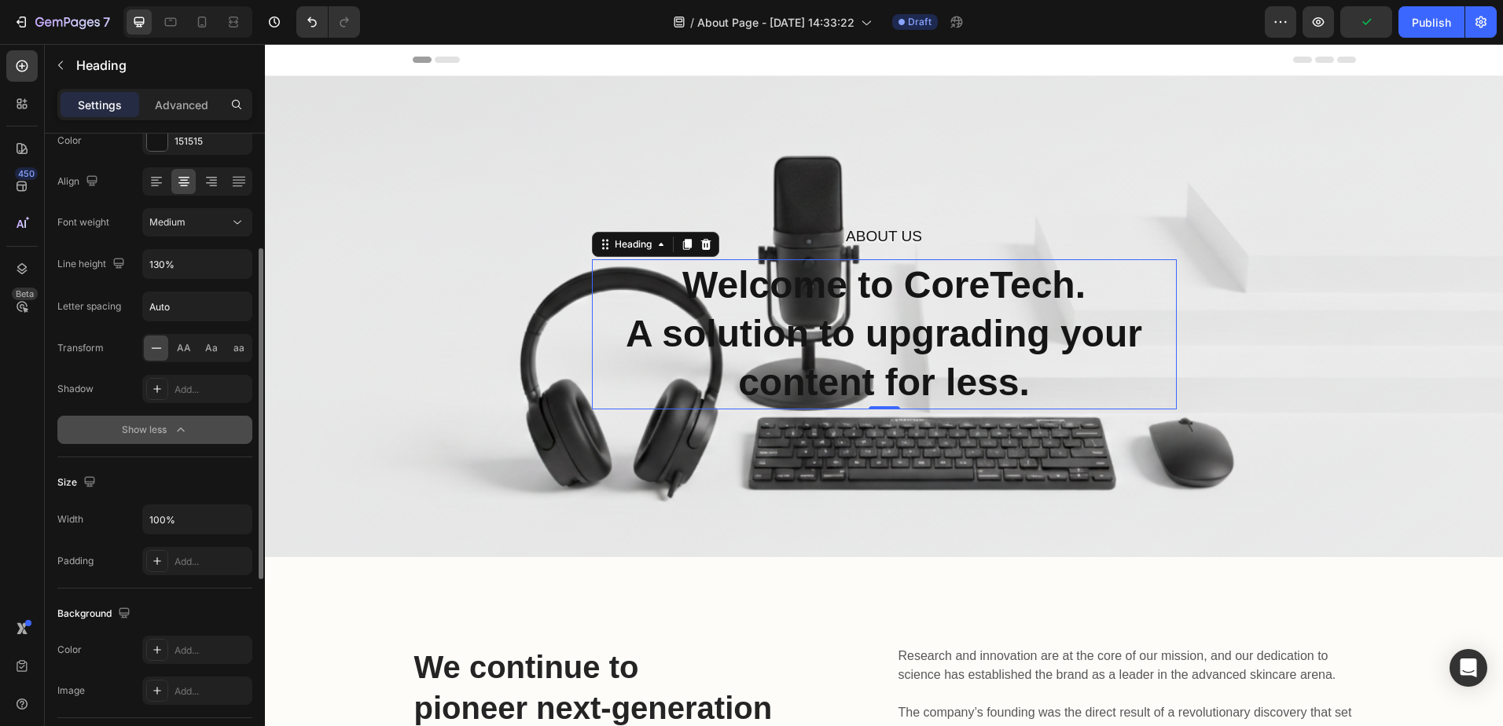
click at [188, 428] on icon "button" at bounding box center [181, 430] width 16 height 16
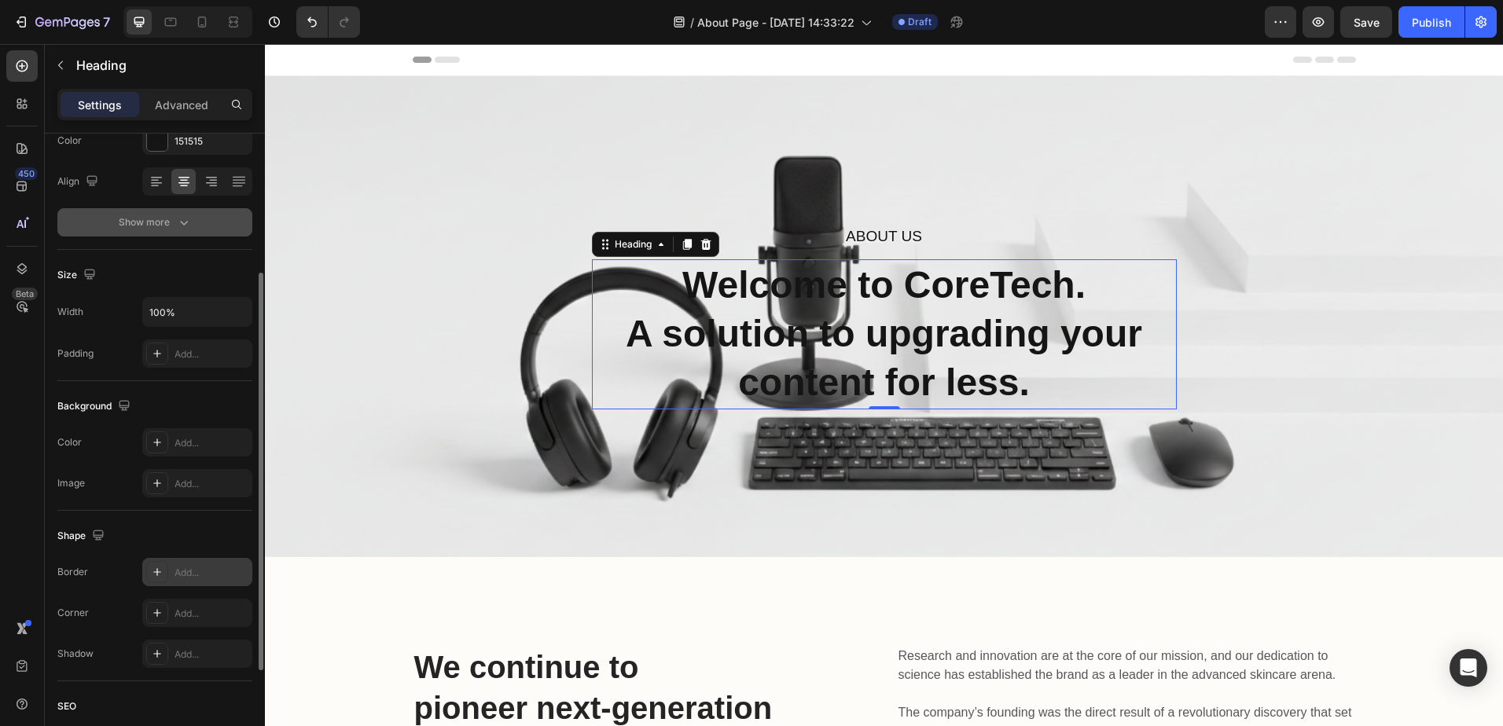
click at [205, 567] on div "Add..." at bounding box center [211, 573] width 74 height 14
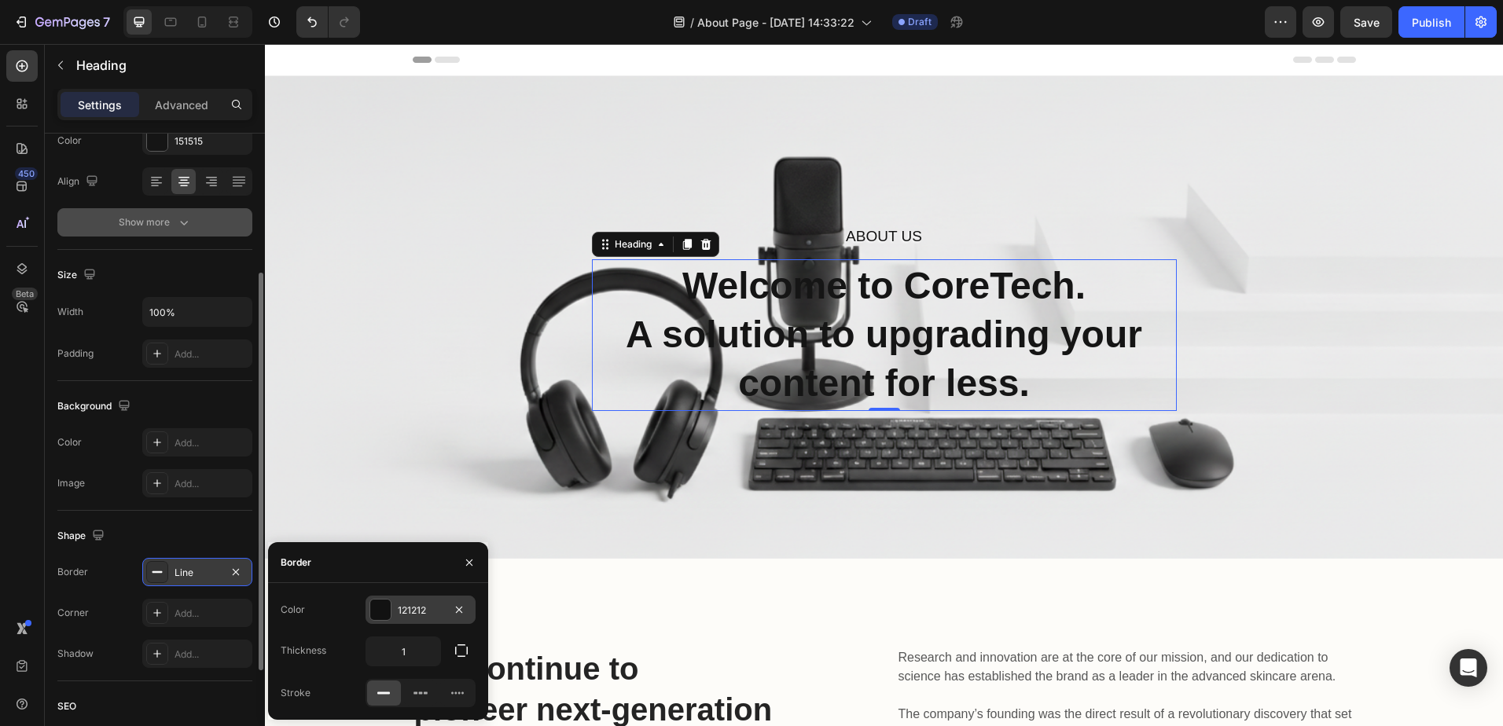
click at [405, 612] on div "121212" at bounding box center [421, 611] width 46 height 14
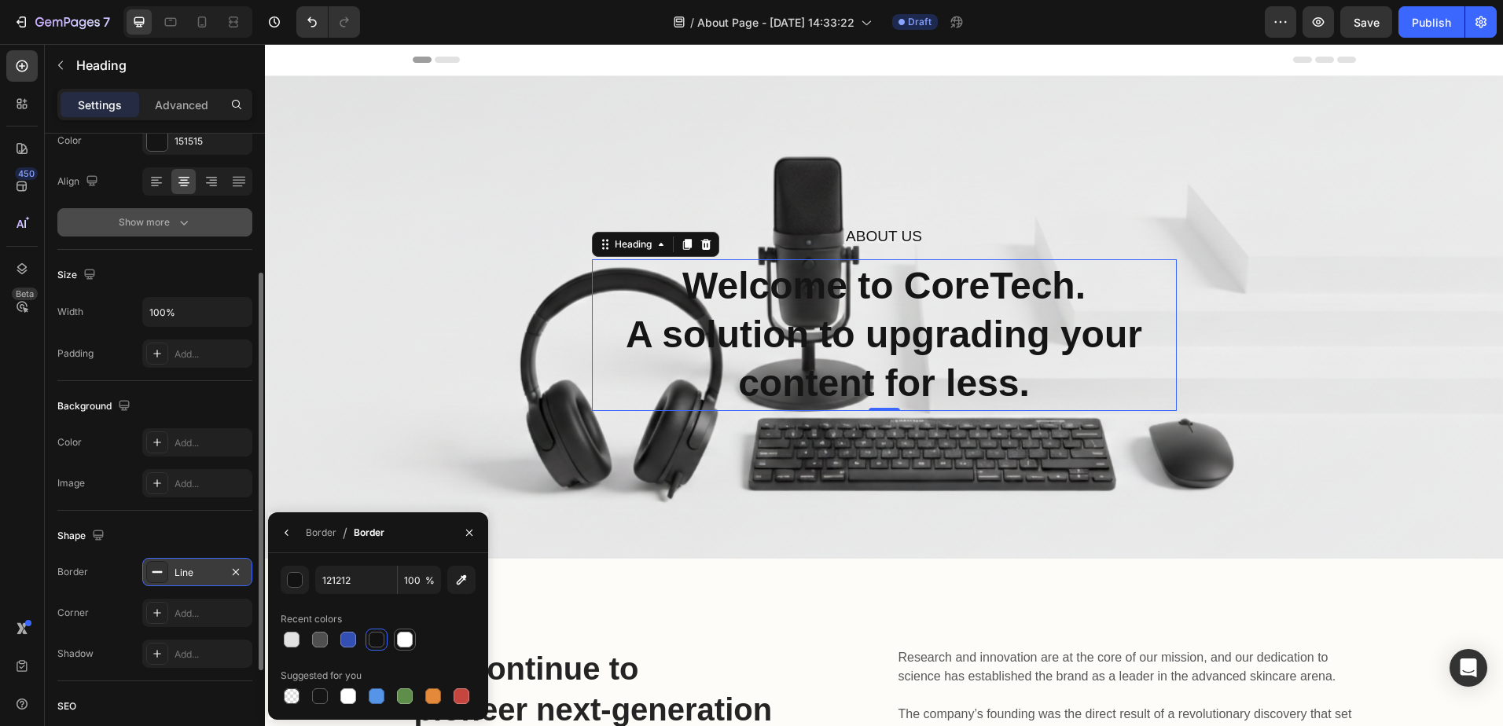
click at [398, 646] on div at bounding box center [405, 640] width 16 height 16
type input "FFFFFF"
click at [335, 460] on div "About Us Heading Welcome to CoreTech. A solution to upgrading your content for …" at bounding box center [884, 317] width 1238 height 483
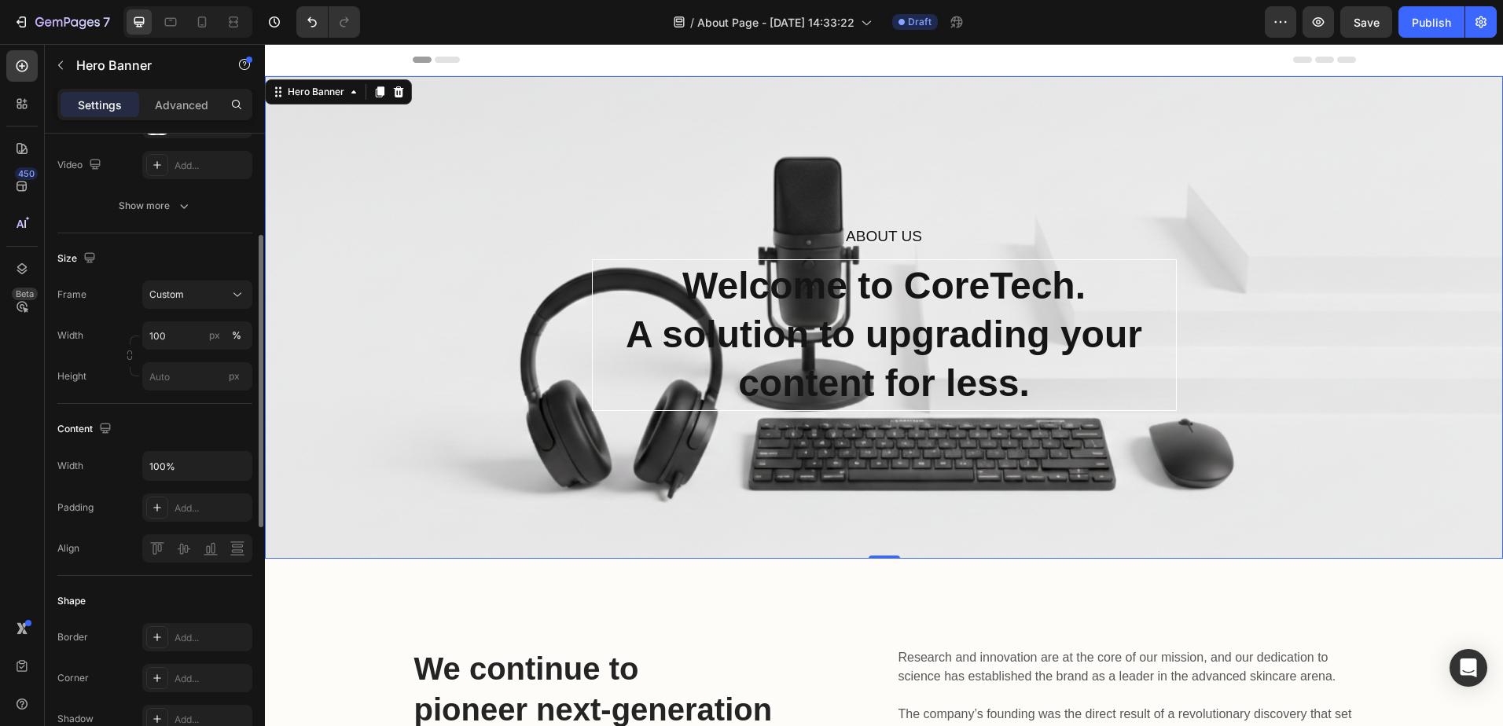
scroll to position [0, 0]
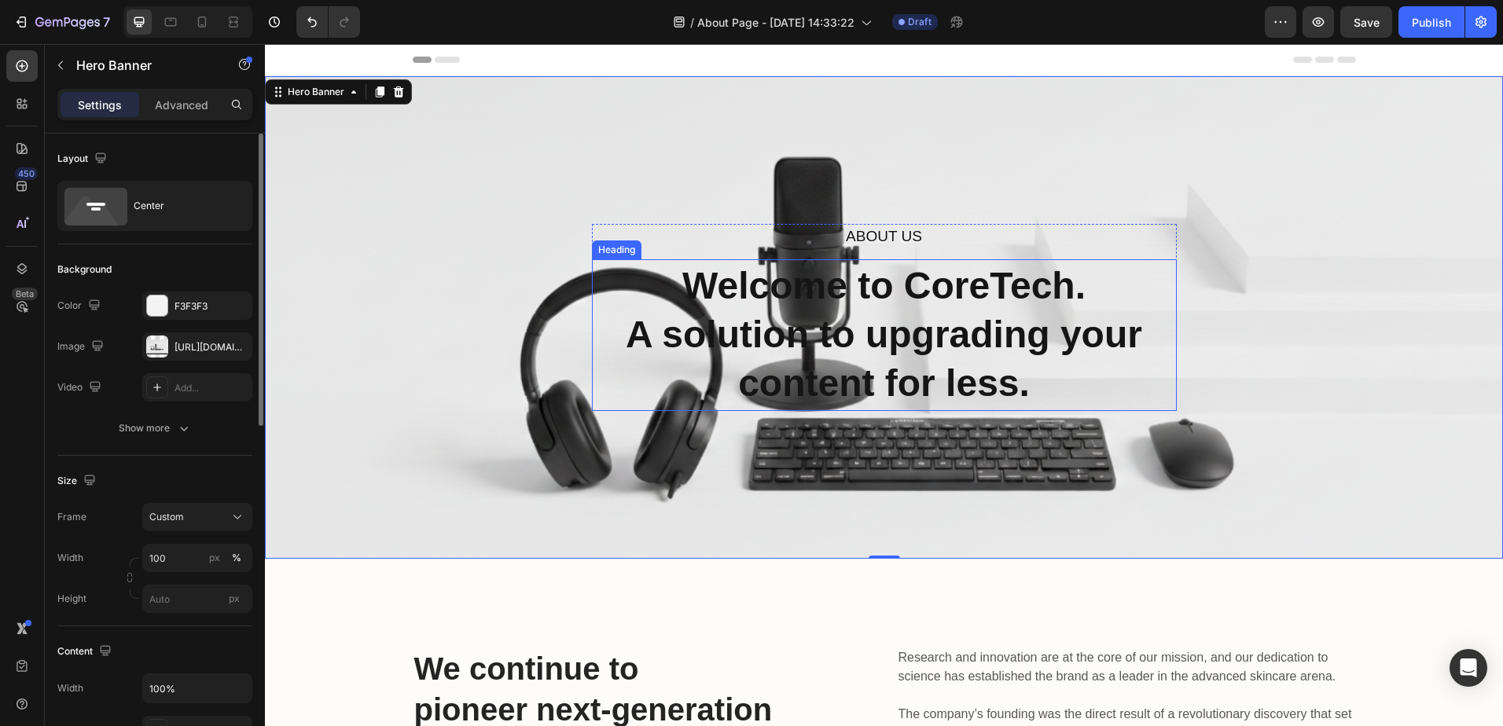
click at [612, 365] on p "Welcome to CoreTech. A solution to upgrading your content for less." at bounding box center [884, 335] width 580 height 147
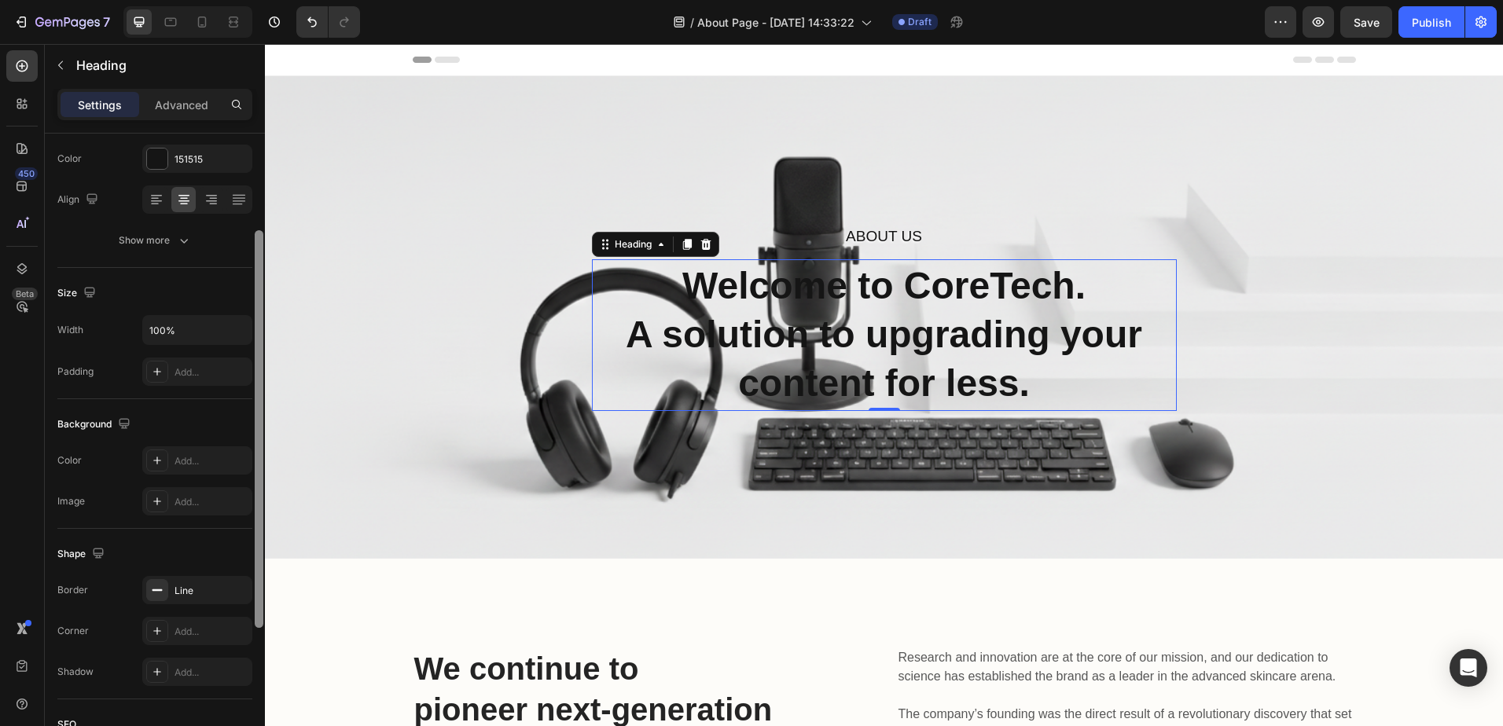
scroll to position [222, 0]
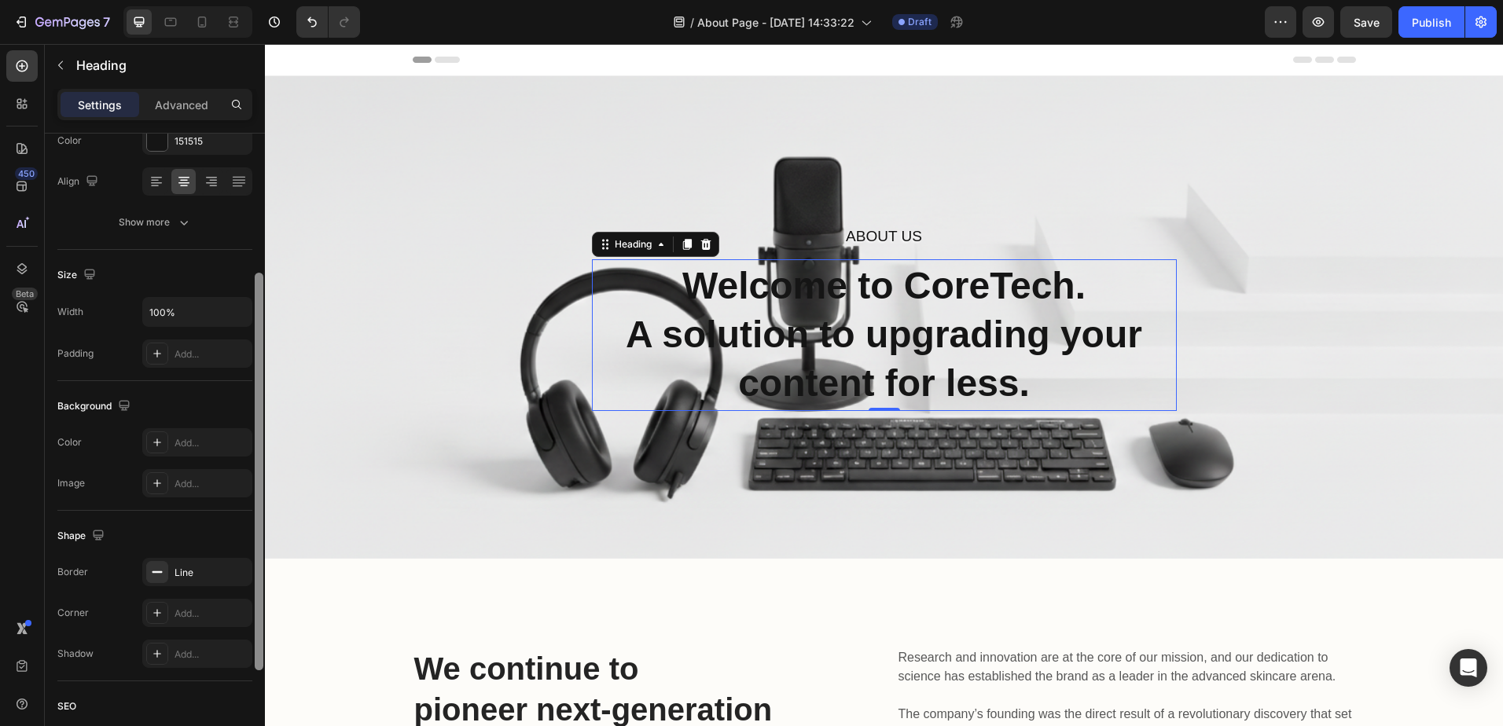
drag, startPoint x: 256, startPoint y: 501, endPoint x: 252, endPoint y: 640, distance: 139.2
click at [252, 640] on div "Text style Styles Heading 2* Font Sans-serif Size 48 Color 151515 Align Show mo…" at bounding box center [155, 452] width 220 height 637
click at [185, 552] on div "Shape Border Line Corner Add... Shadow Add..." at bounding box center [154, 596] width 195 height 171
click at [188, 567] on div "Line" at bounding box center [197, 573] width 46 height 14
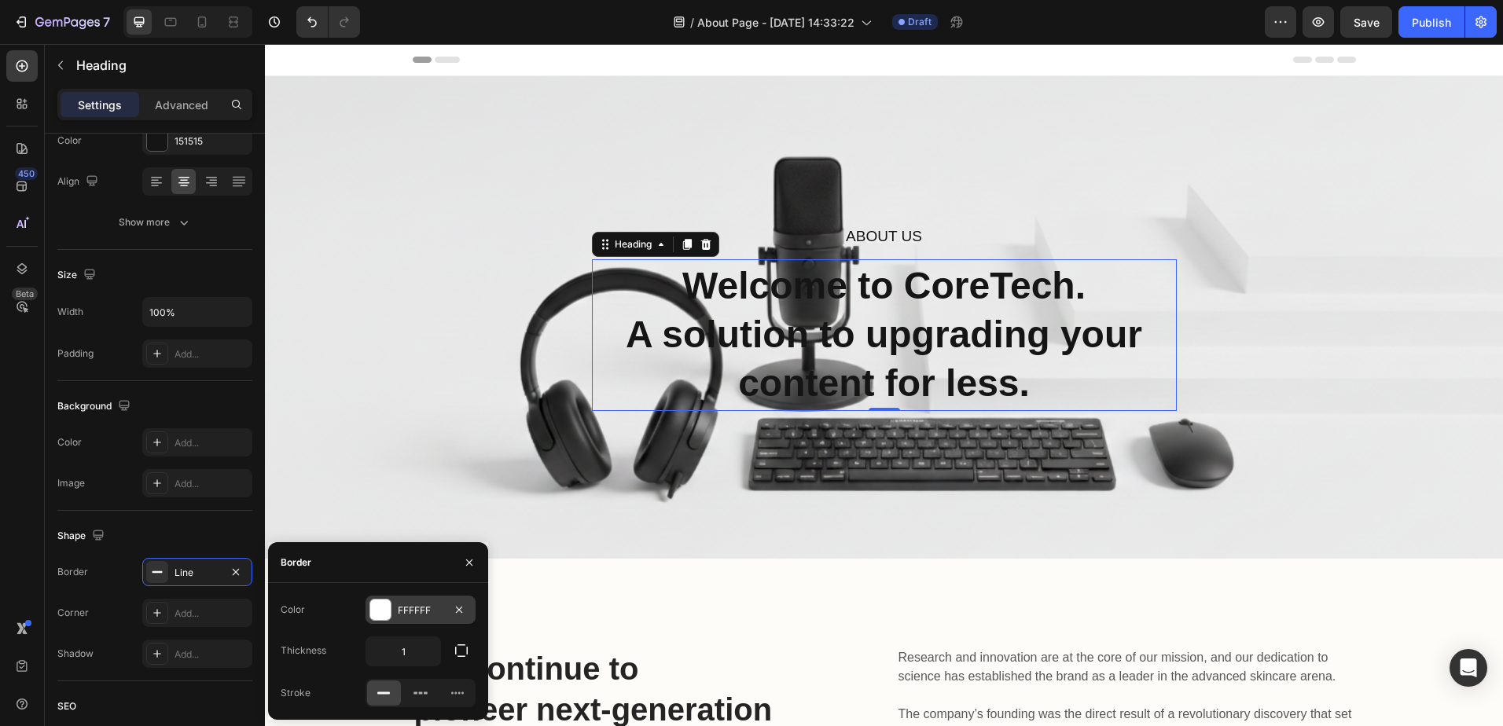
click at [382, 612] on div at bounding box center [380, 610] width 20 height 20
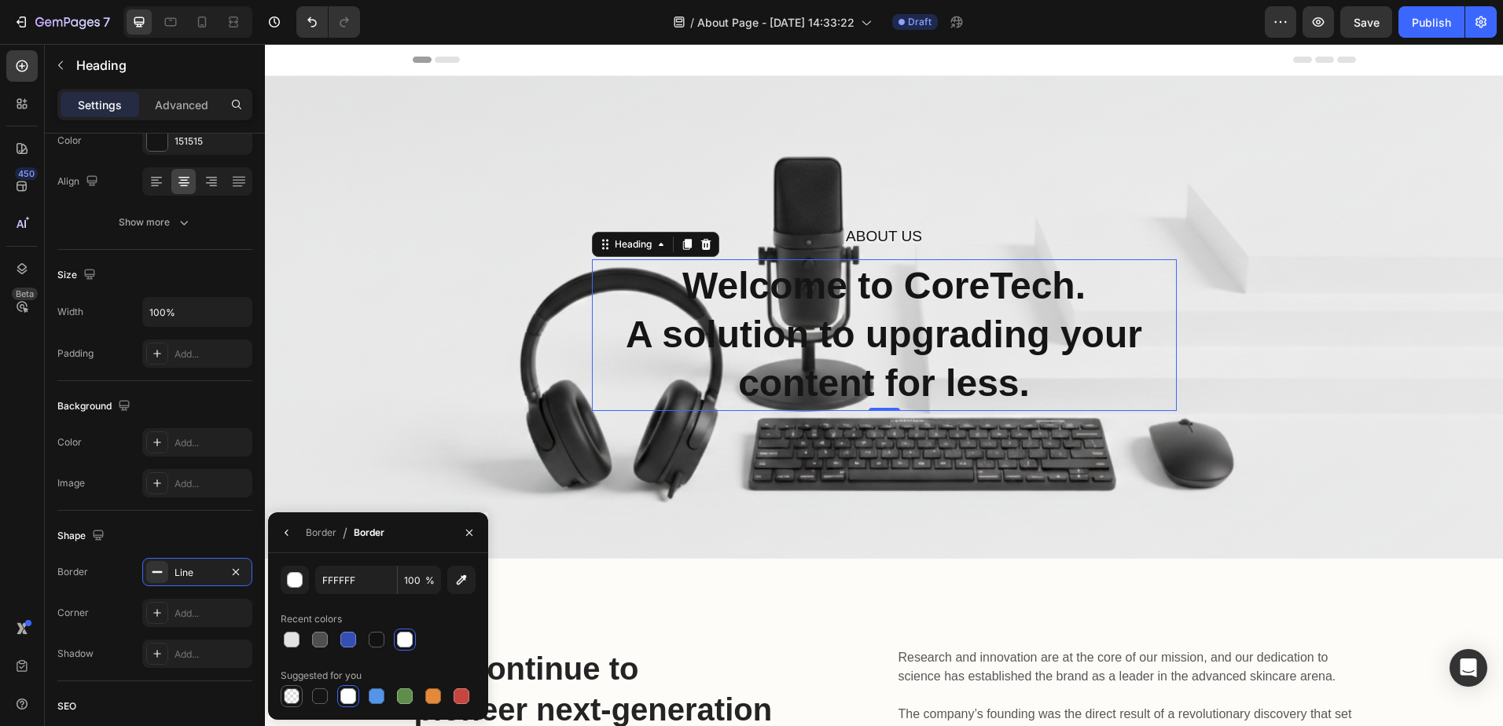
click at [286, 697] on div at bounding box center [292, 697] width 16 height 16
type input "000000"
type input "0"
click at [221, 510] on div "Background The changes might be hidden by the video. Color Add... Image Add..." at bounding box center [154, 446] width 195 height 130
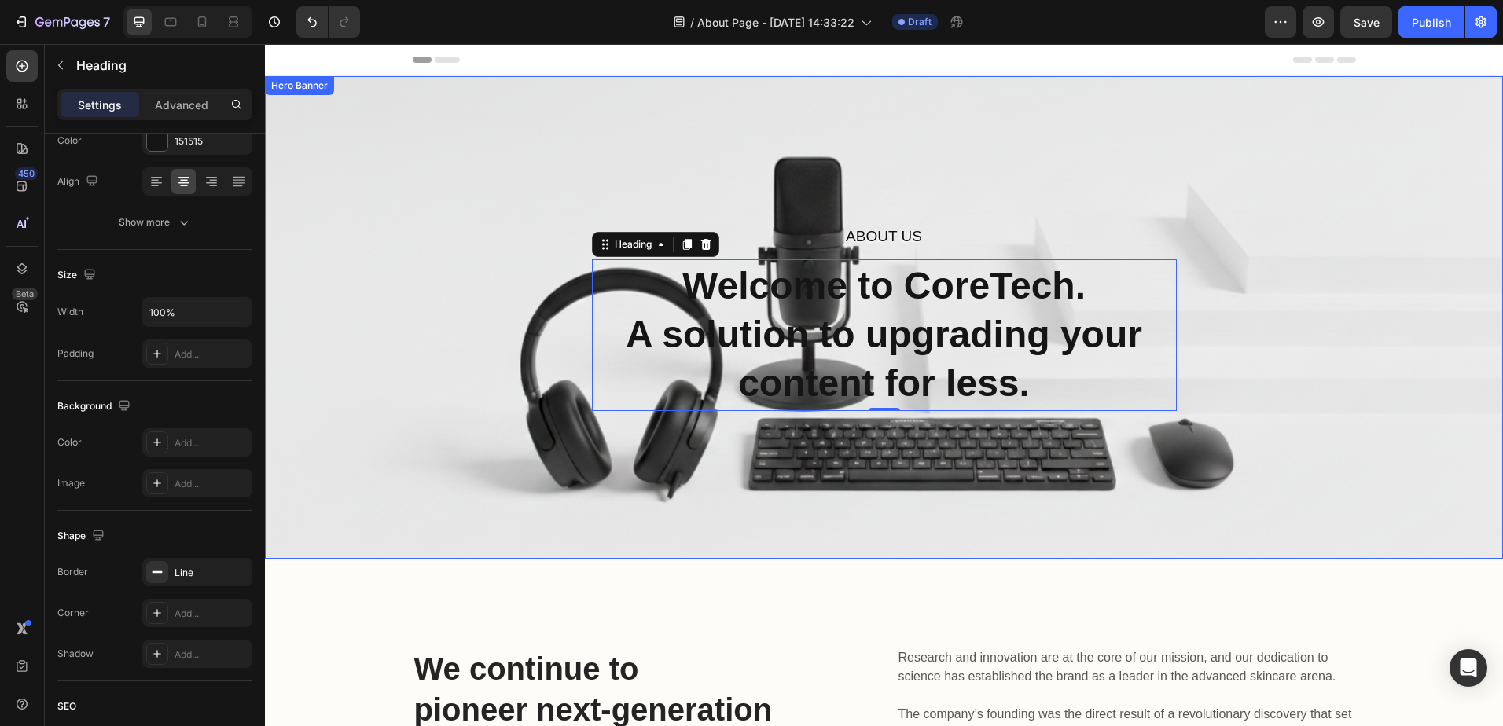
click at [377, 519] on div "About Us Heading Welcome to CoreTech. A solution to upgrading your content for …" at bounding box center [884, 317] width 1238 height 483
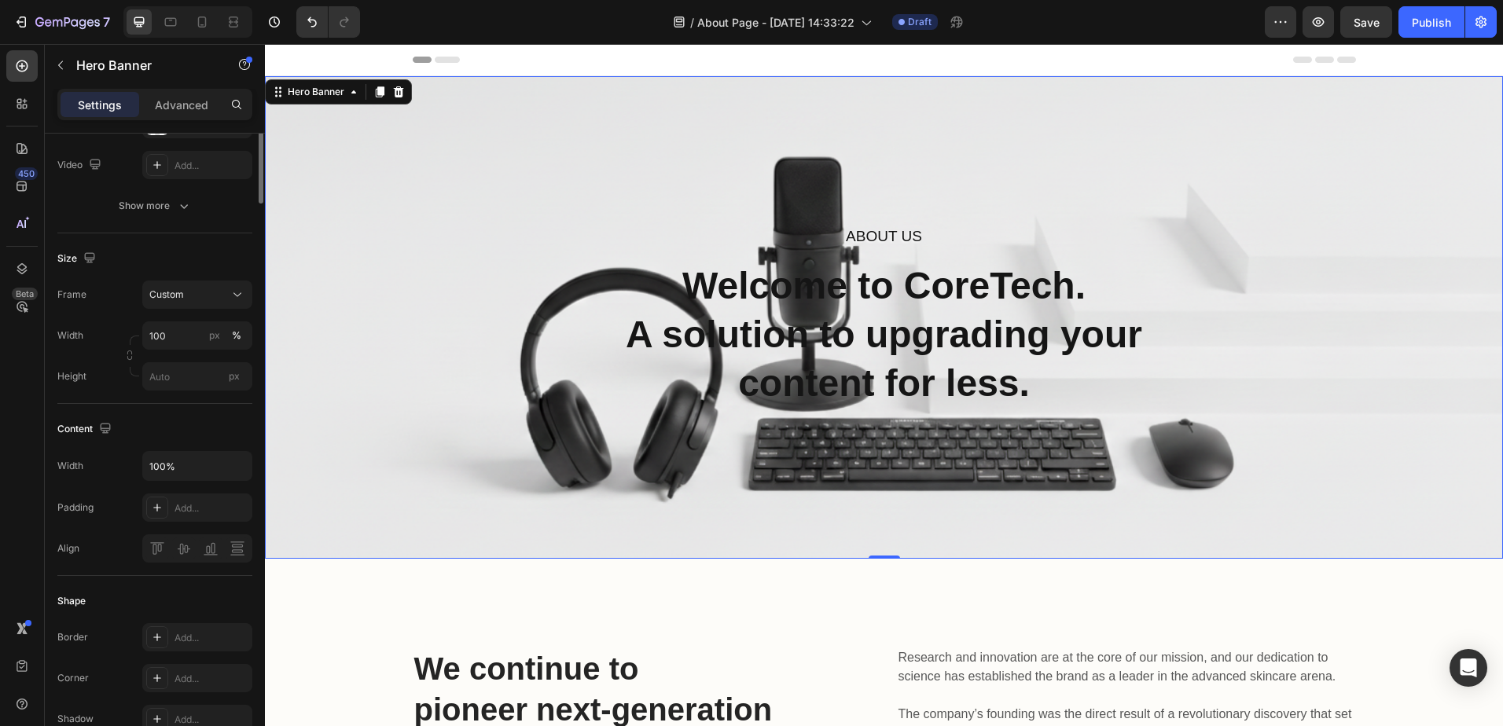
scroll to position [0, 0]
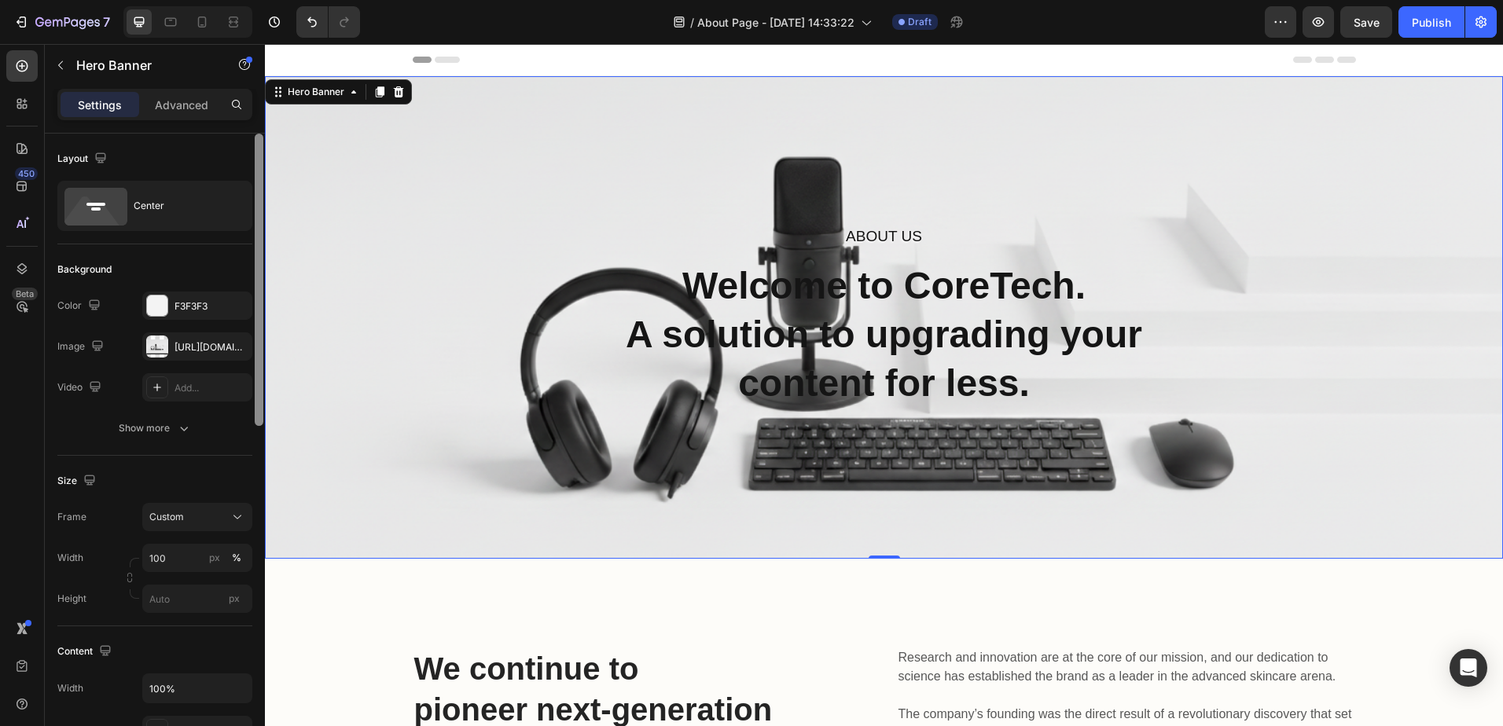
drag, startPoint x: 263, startPoint y: 233, endPoint x: 263, endPoint y: 172, distance: 61.3
click at [263, 172] on div at bounding box center [259, 280] width 9 height 292
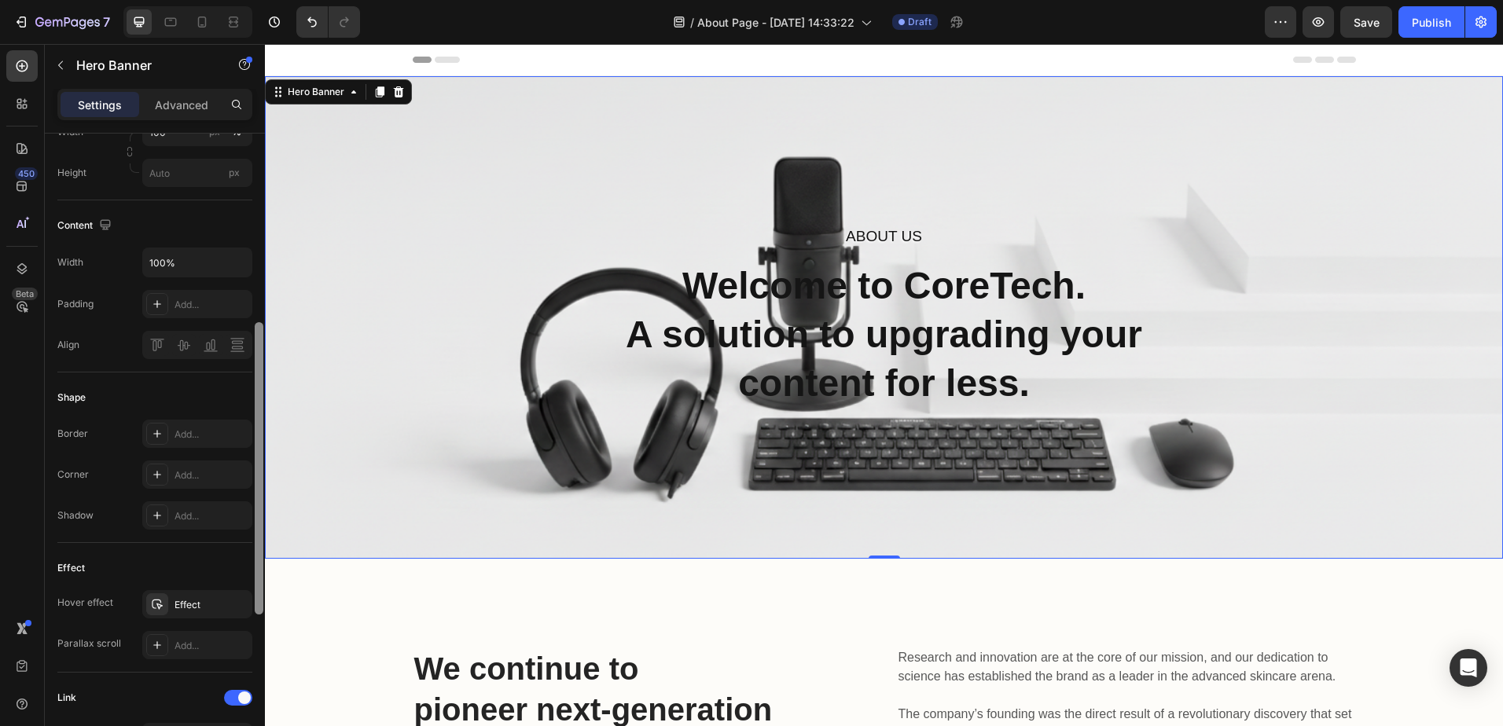
drag, startPoint x: 260, startPoint y: 172, endPoint x: 263, endPoint y: 368, distance: 195.7
click at [263, 368] on div at bounding box center [259, 447] width 12 height 637
click at [263, 368] on div at bounding box center [259, 452] width 12 height 637
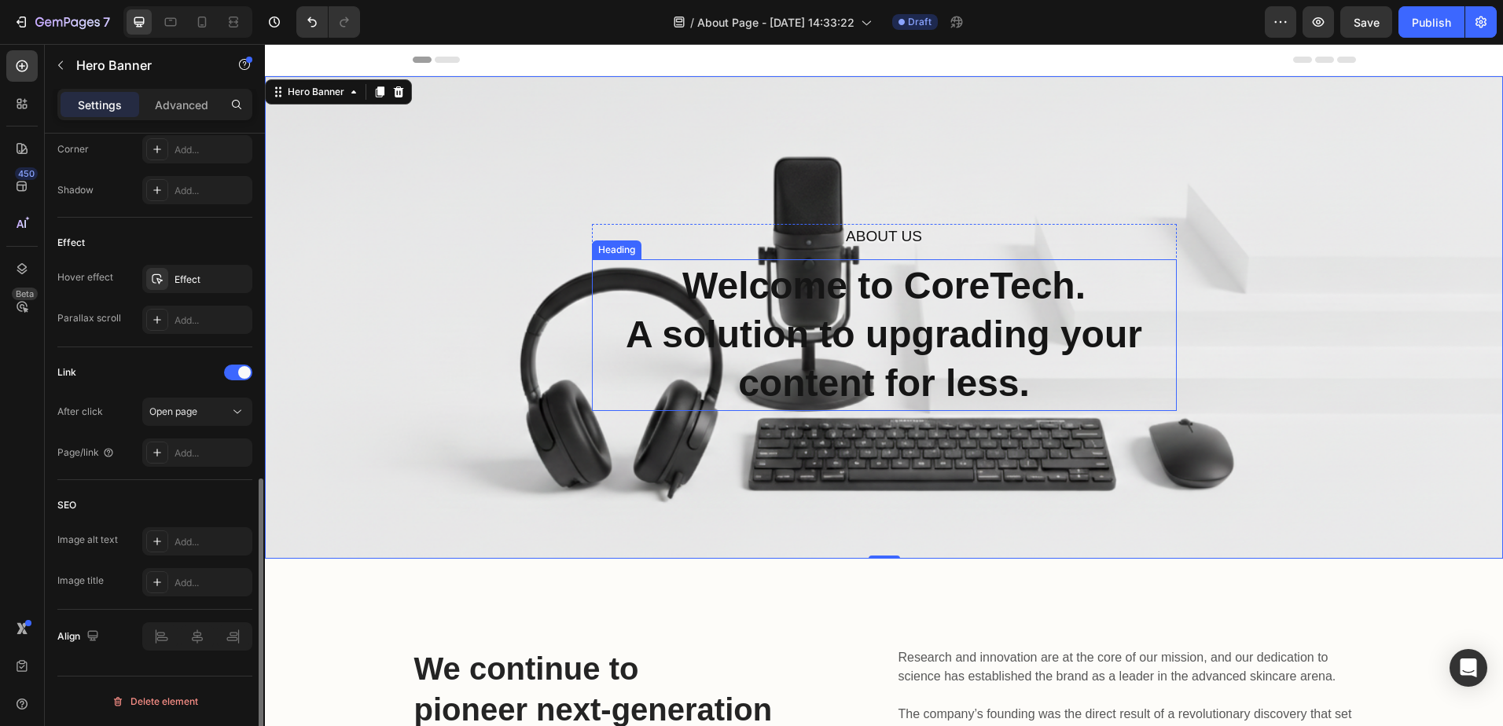
click at [894, 332] on p "Welcome to CoreTech. A solution to upgrading your content for less." at bounding box center [884, 335] width 580 height 147
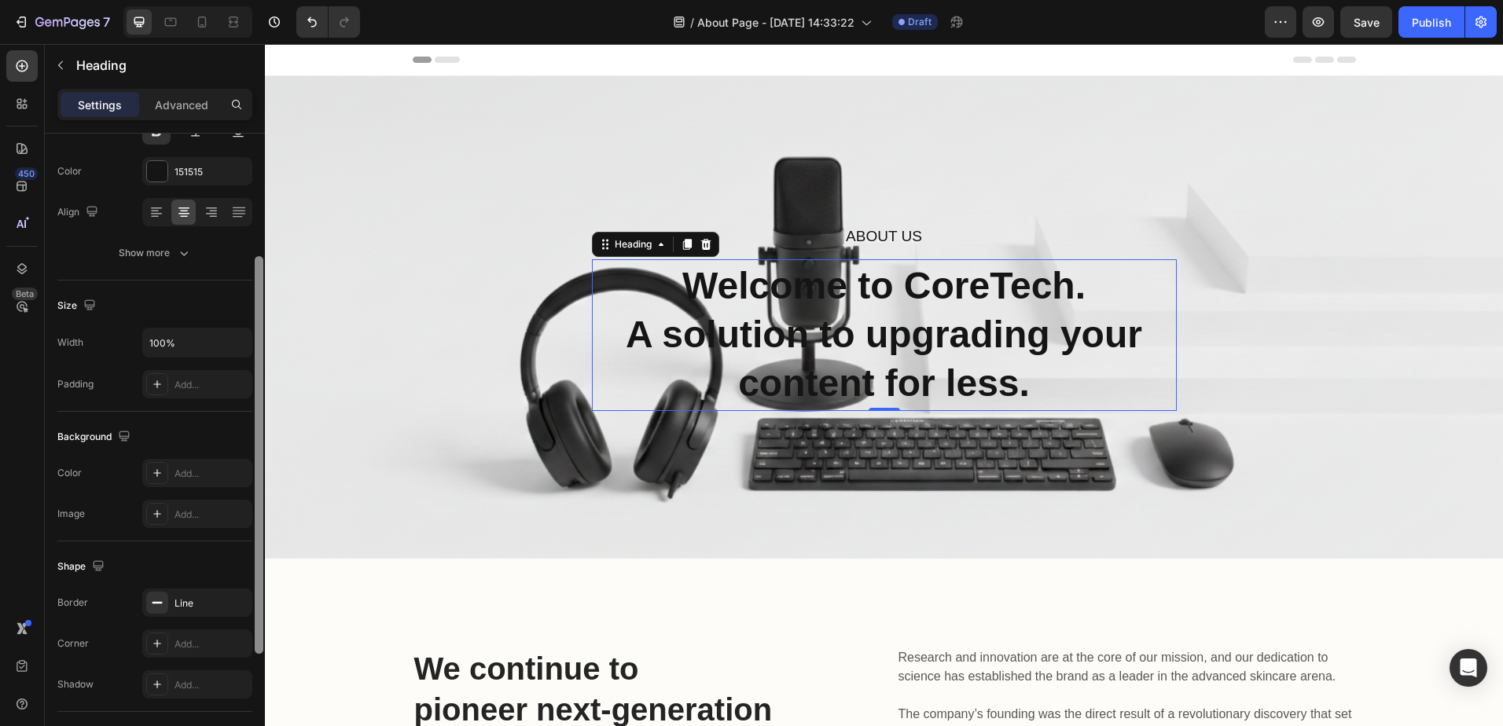
scroll to position [208, 0]
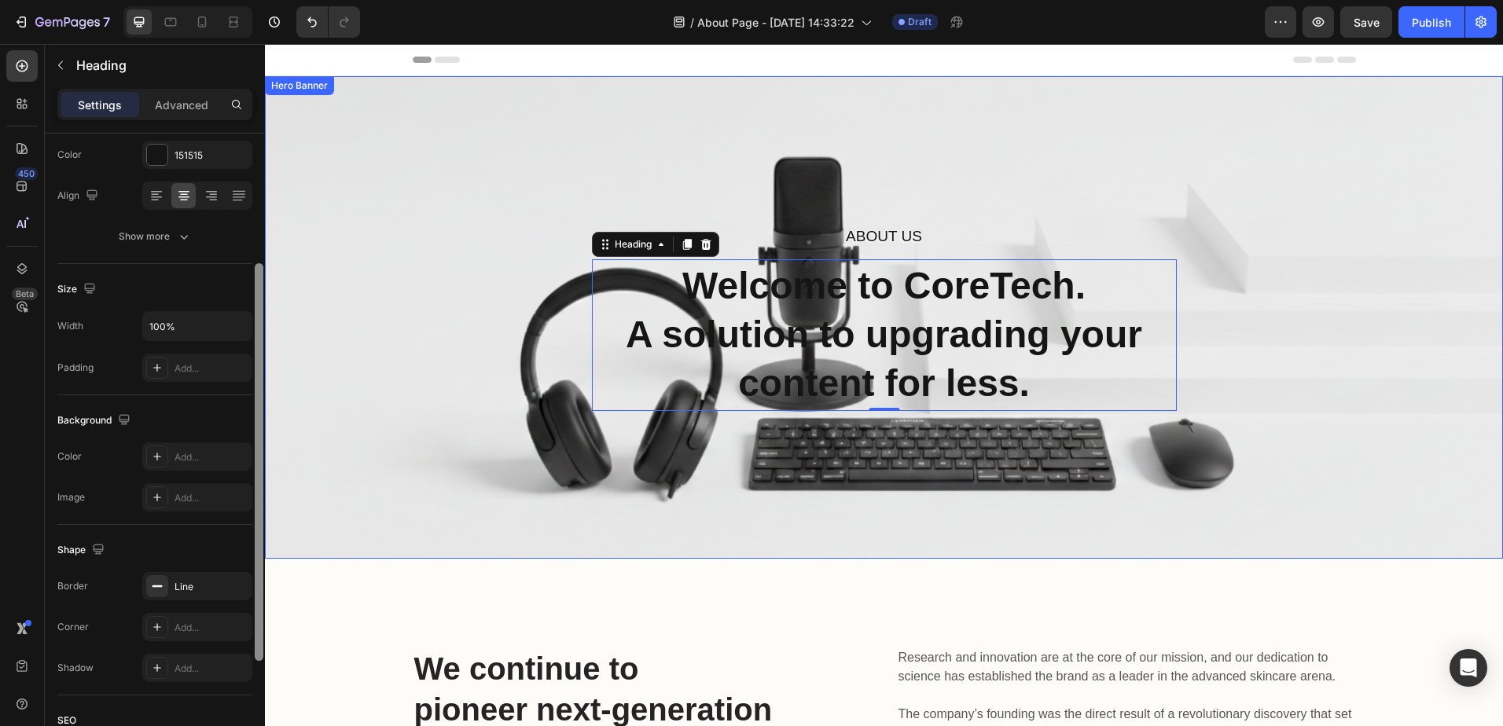
drag, startPoint x: 520, startPoint y: 294, endPoint x: 273, endPoint y: 411, distance: 273.9
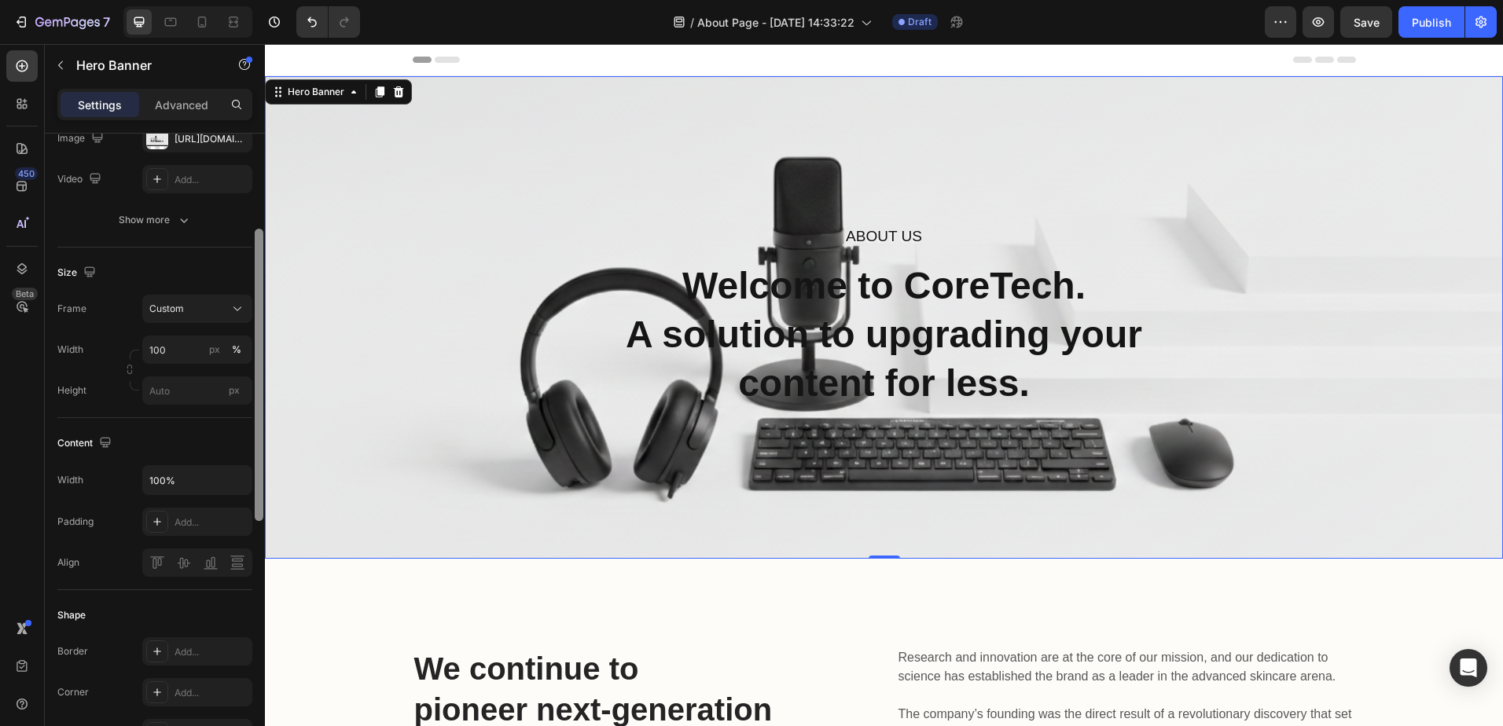
scroll to position [0, 0]
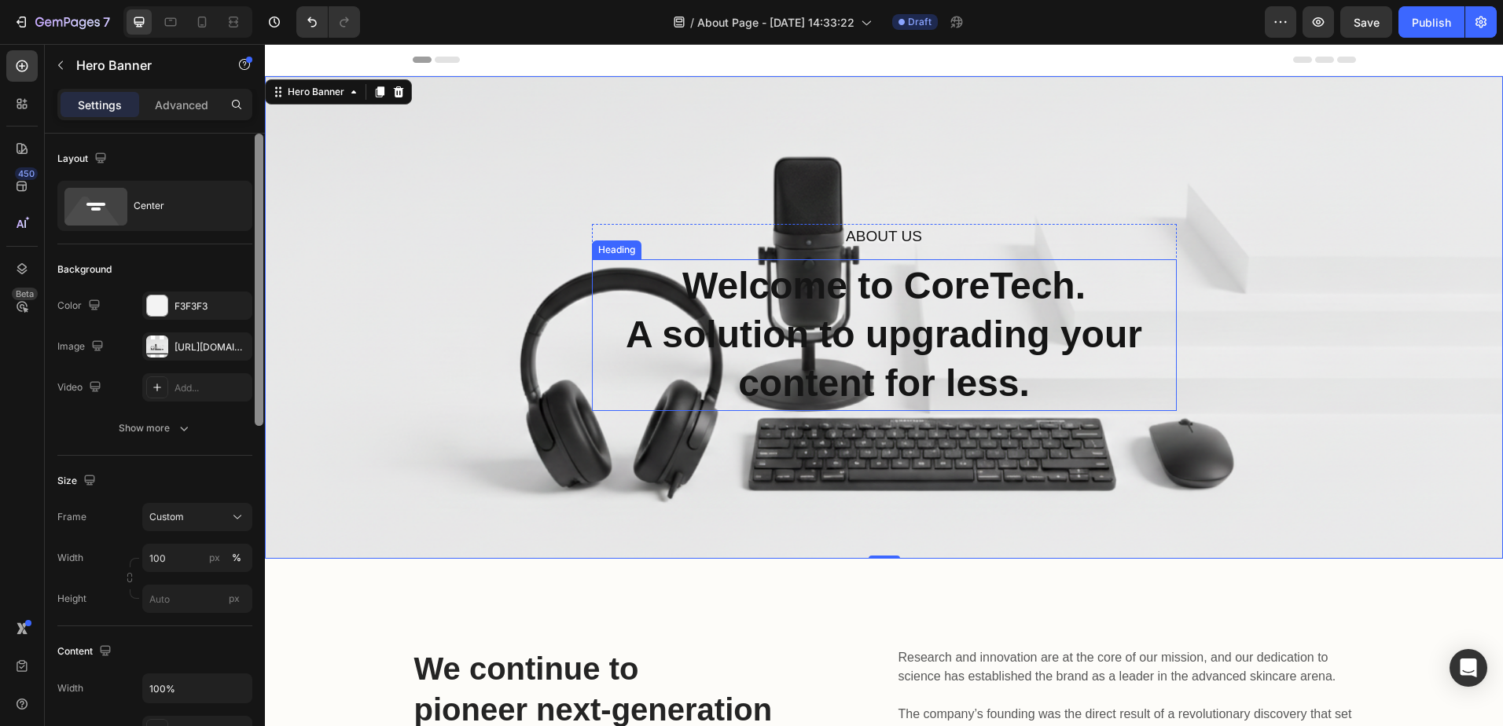
click at [883, 308] on p "Welcome to CoreTech. A solution to upgrading your content for less." at bounding box center [884, 335] width 580 height 147
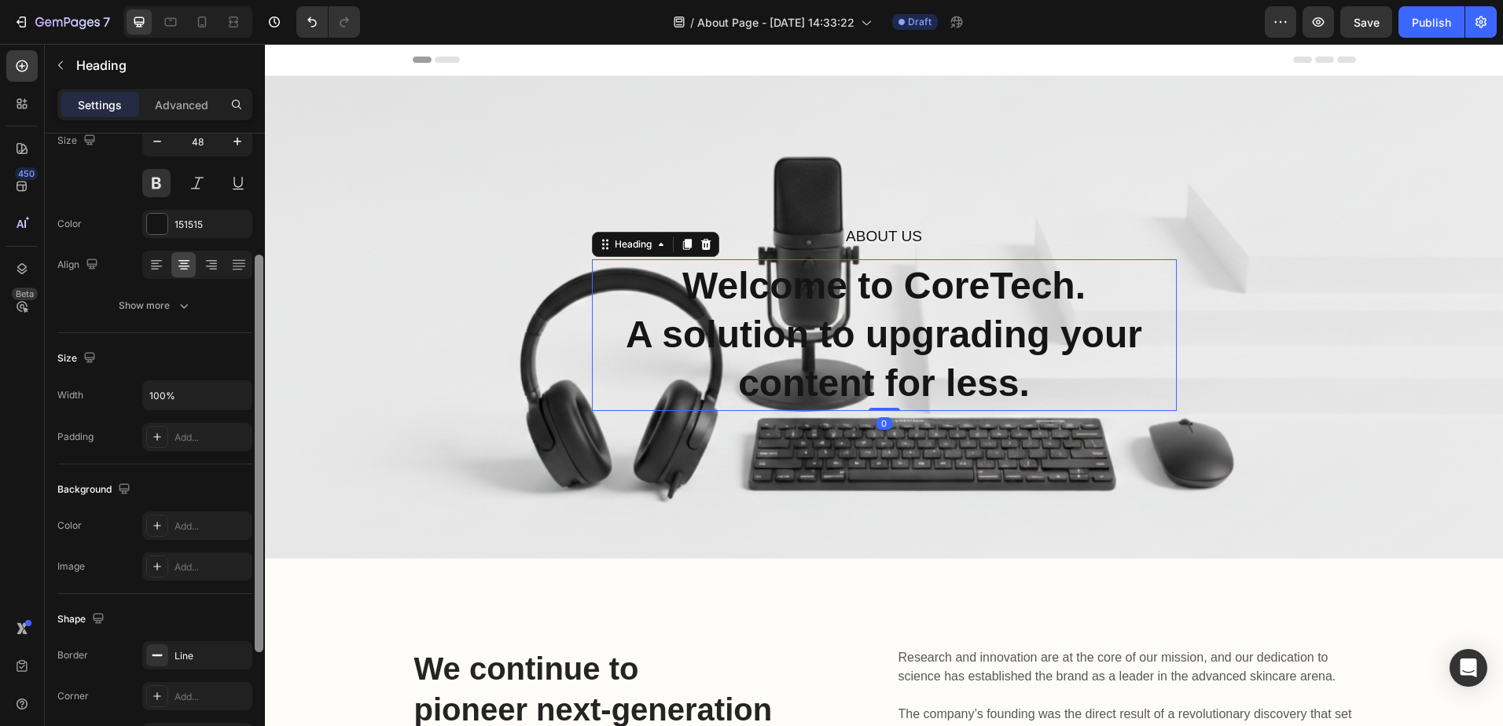
scroll to position [160, 0]
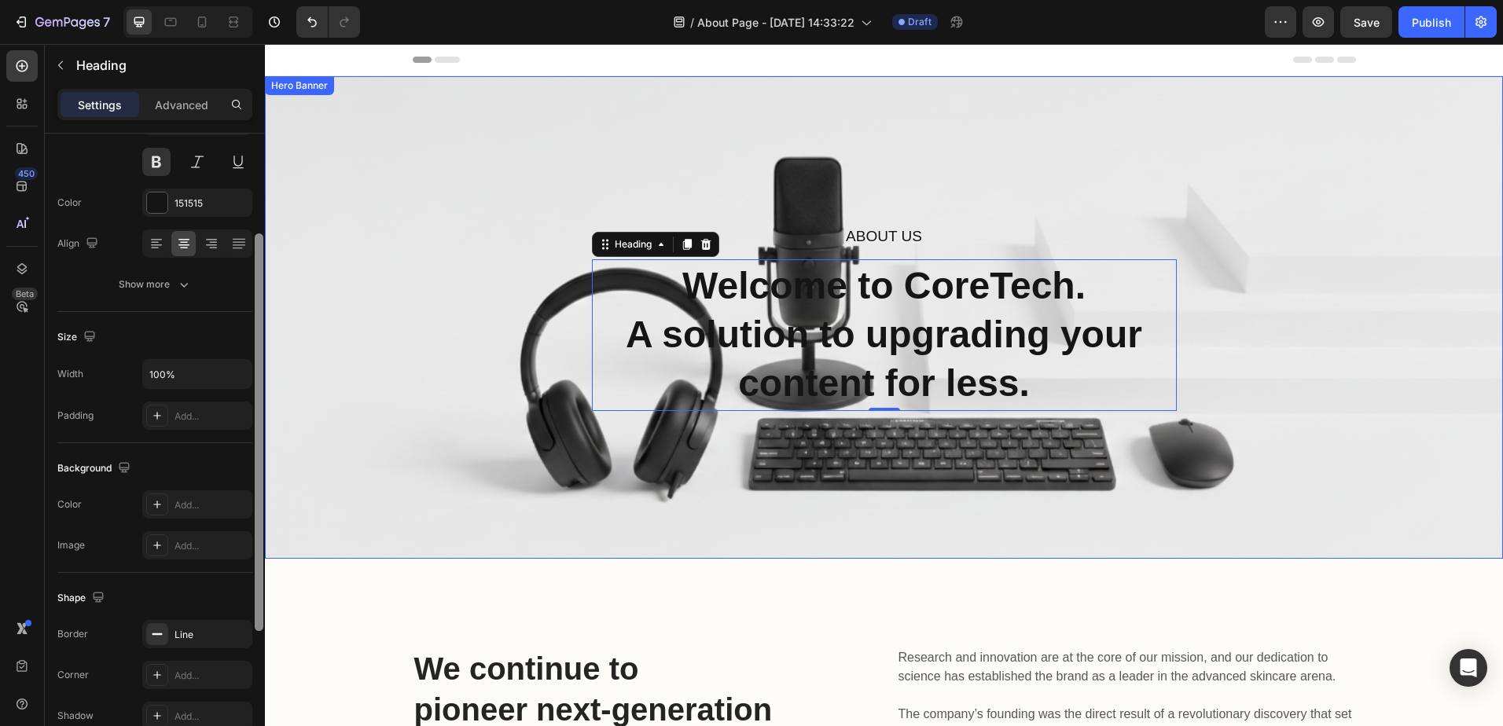
drag, startPoint x: 523, startPoint y: 381, endPoint x: 275, endPoint y: 425, distance: 252.2
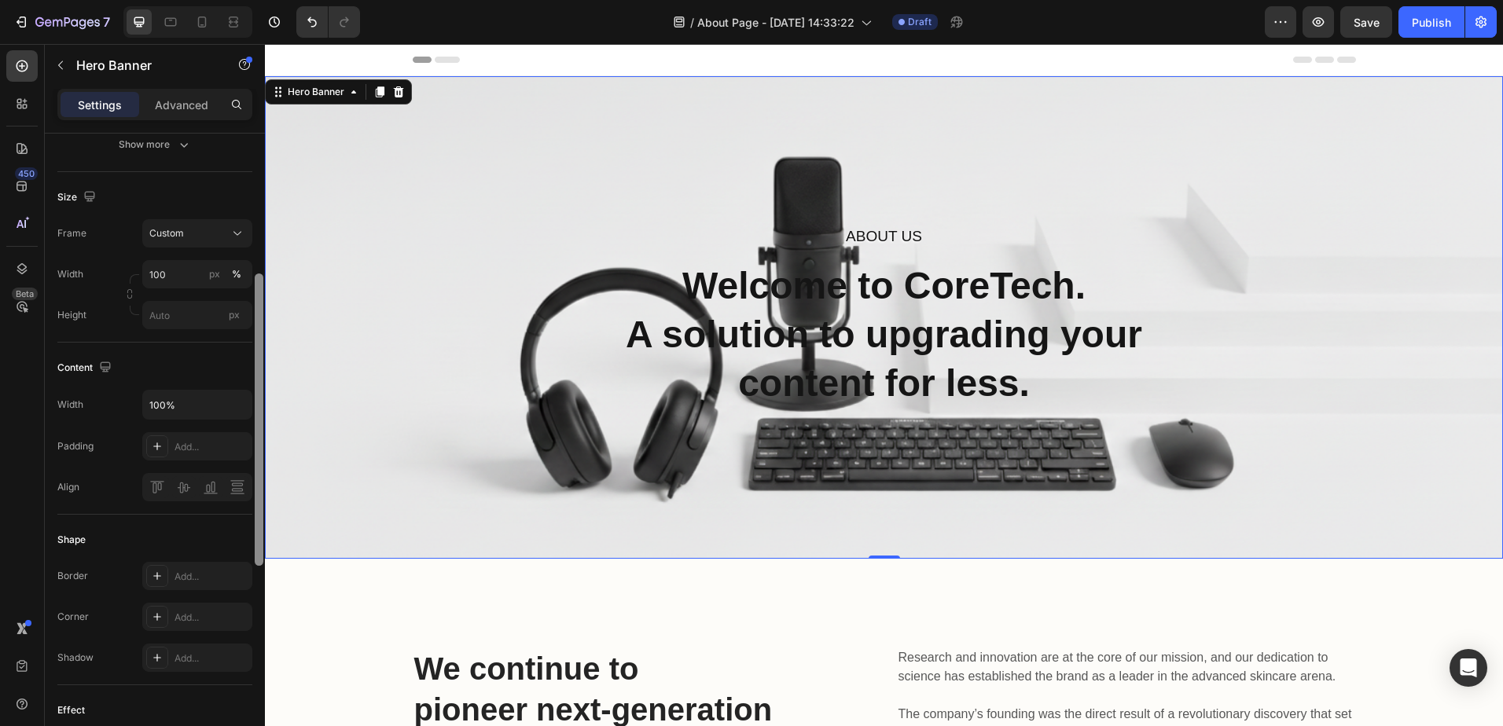
scroll to position [295, 0]
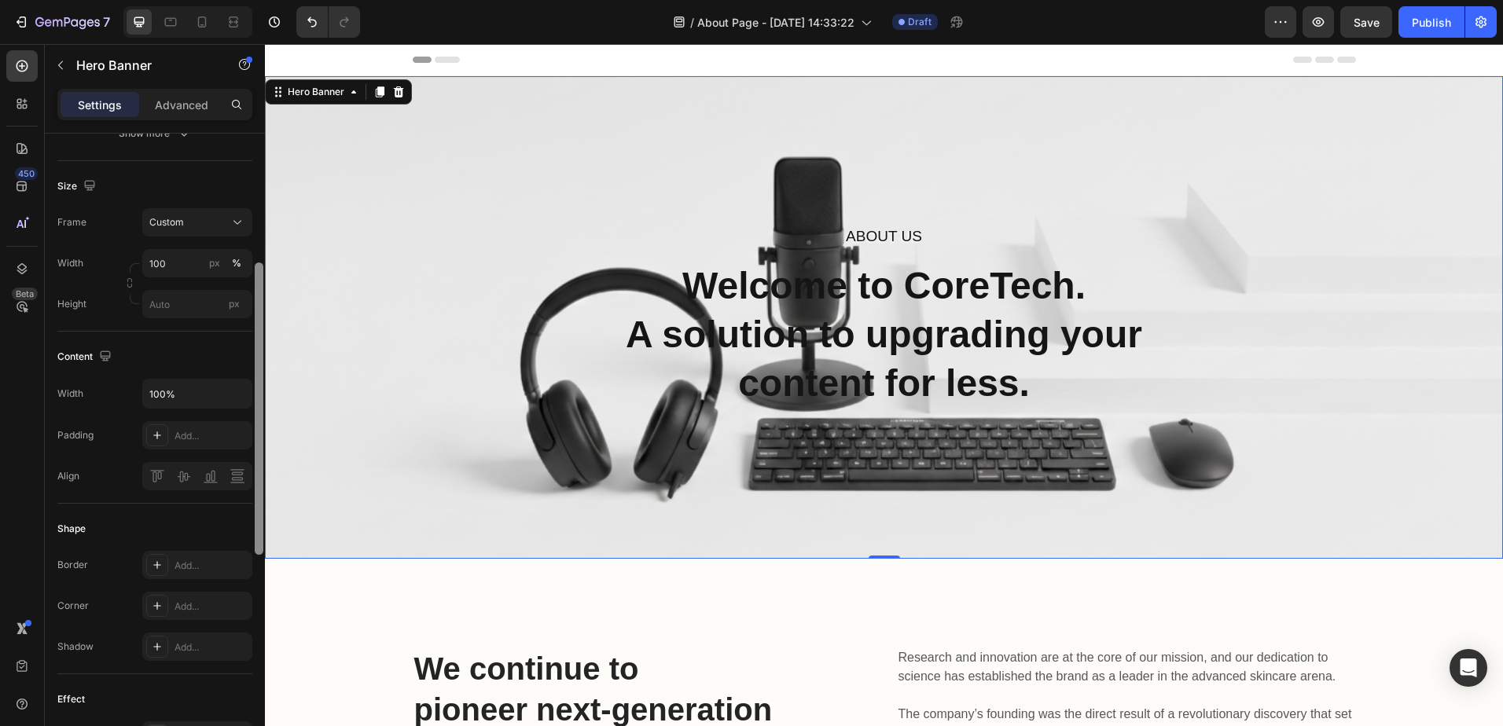
click at [257, 435] on div at bounding box center [259, 409] width 9 height 292
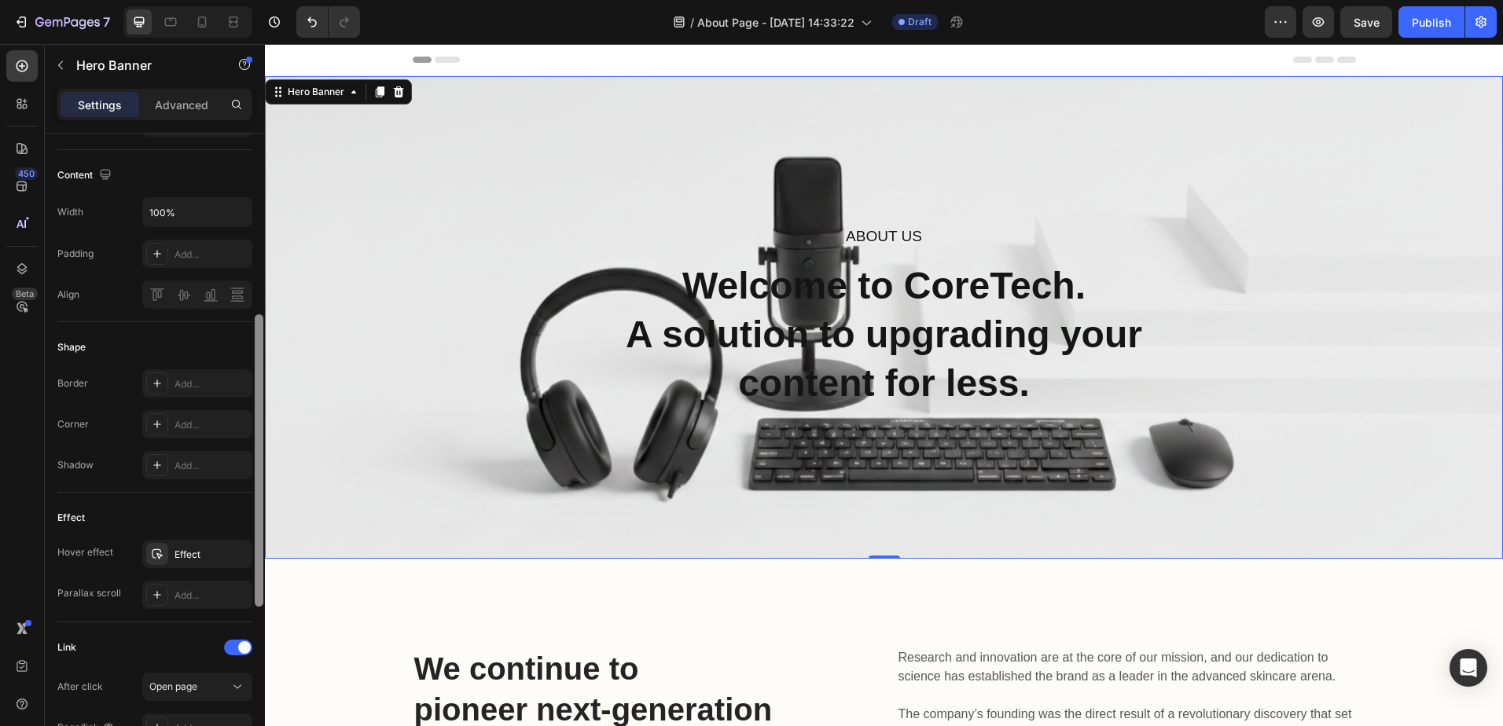
scroll to position [495, 0]
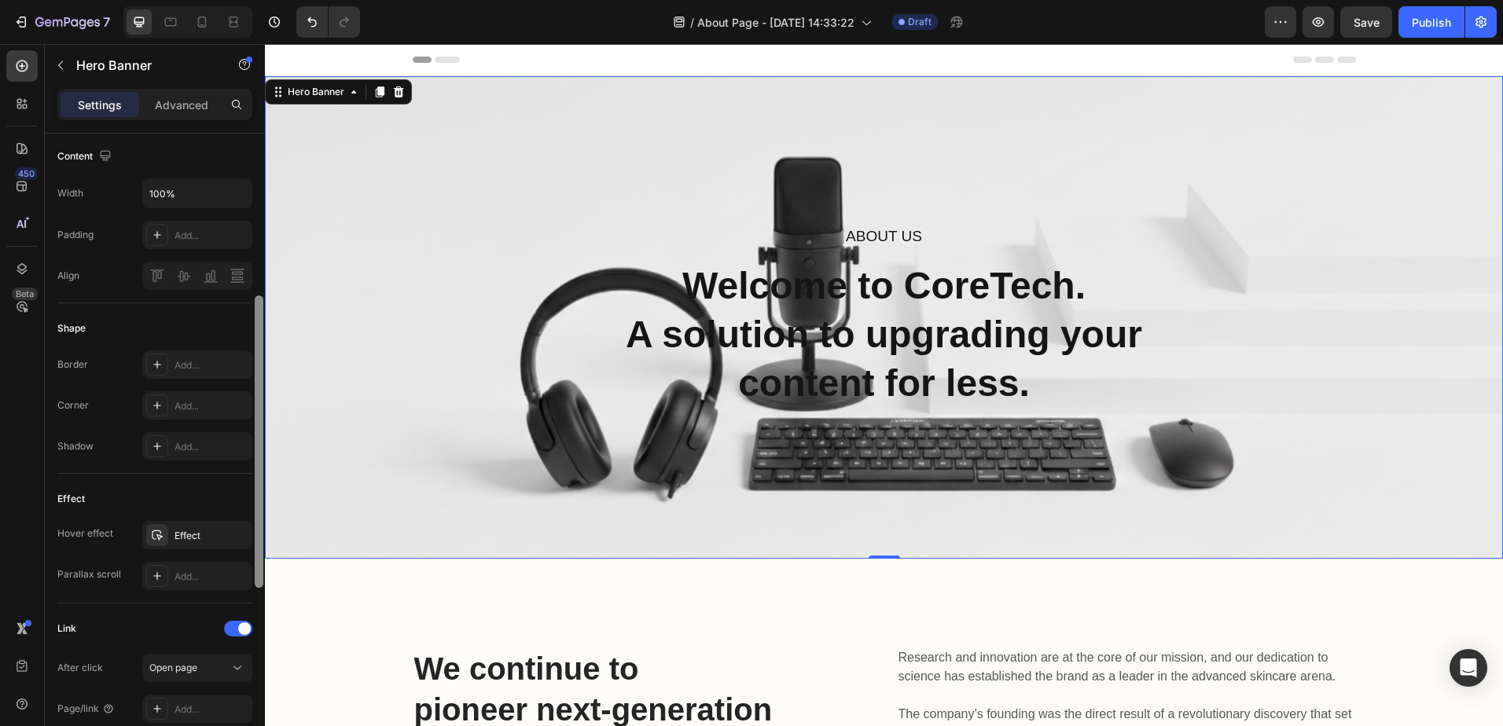
drag, startPoint x: 260, startPoint y: 472, endPoint x: 263, endPoint y: 564, distance: 92.0
click at [263, 564] on div at bounding box center [259, 407] width 12 height 637
click at [789, 352] on p "Welcome to CoreTech. A solution to upgrading your content for less." at bounding box center [884, 335] width 580 height 147
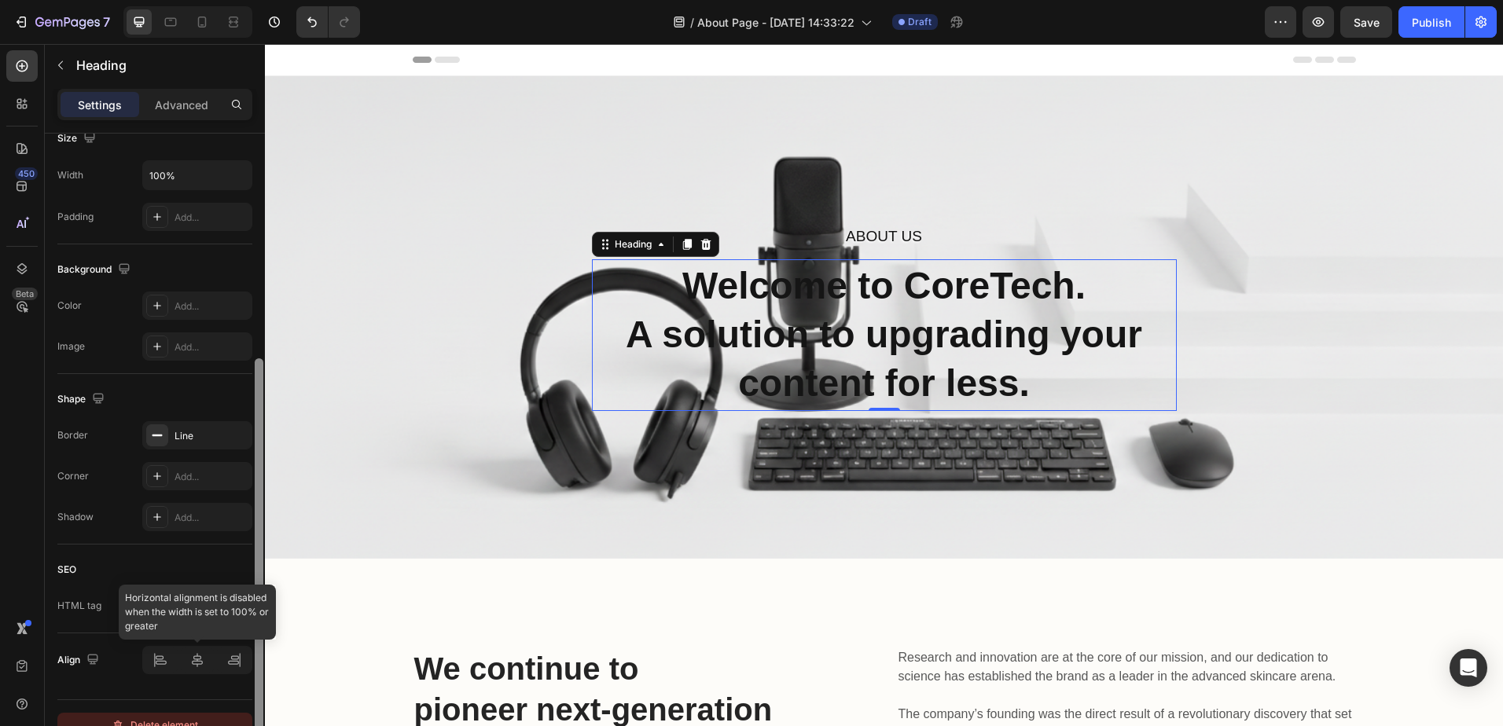
scroll to position [383, 0]
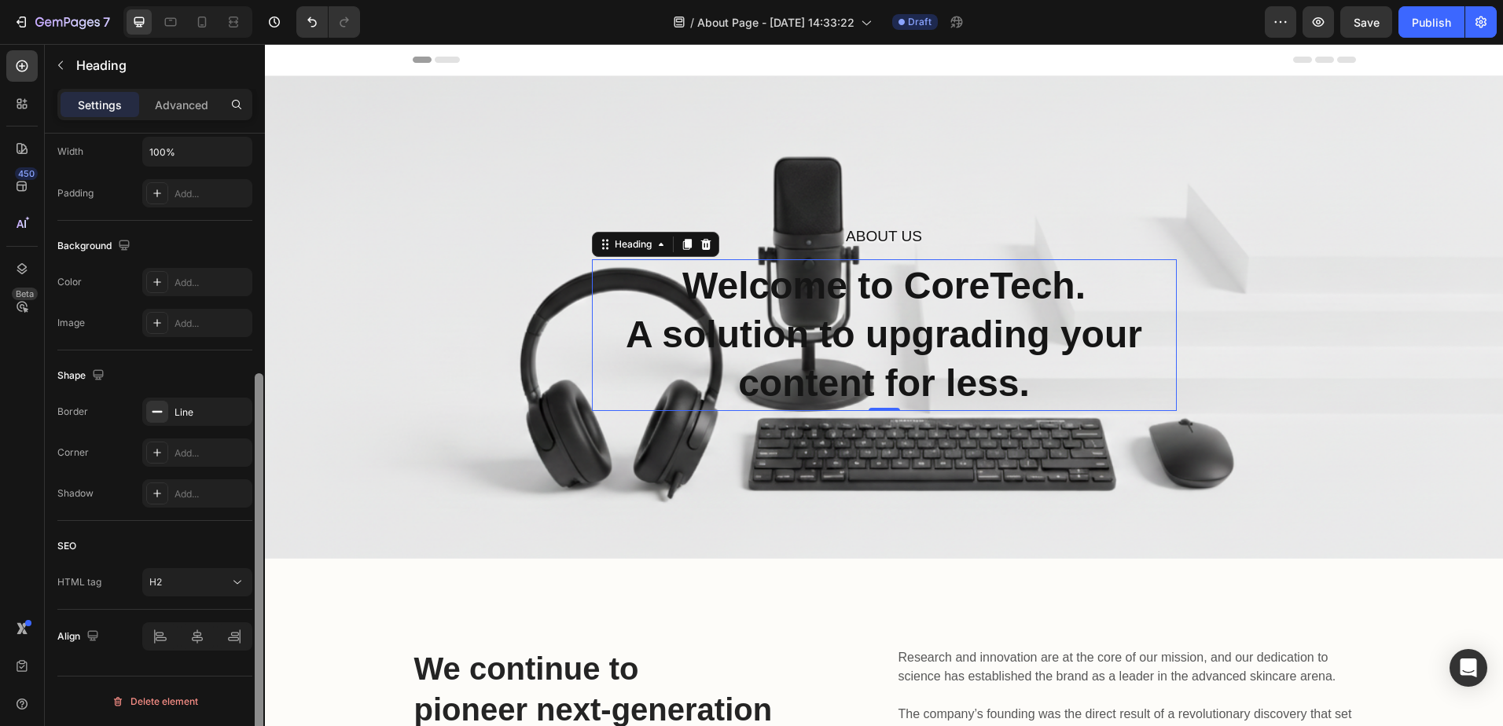
drag, startPoint x: 257, startPoint y: 435, endPoint x: 233, endPoint y: 733, distance: 299.7
click at [233, 0] on html "7 / About Page - [DATE] 14:33:22 Draft Preview Save Publish 450 Beta Sections(1…" at bounding box center [751, 0] width 1503 height 0
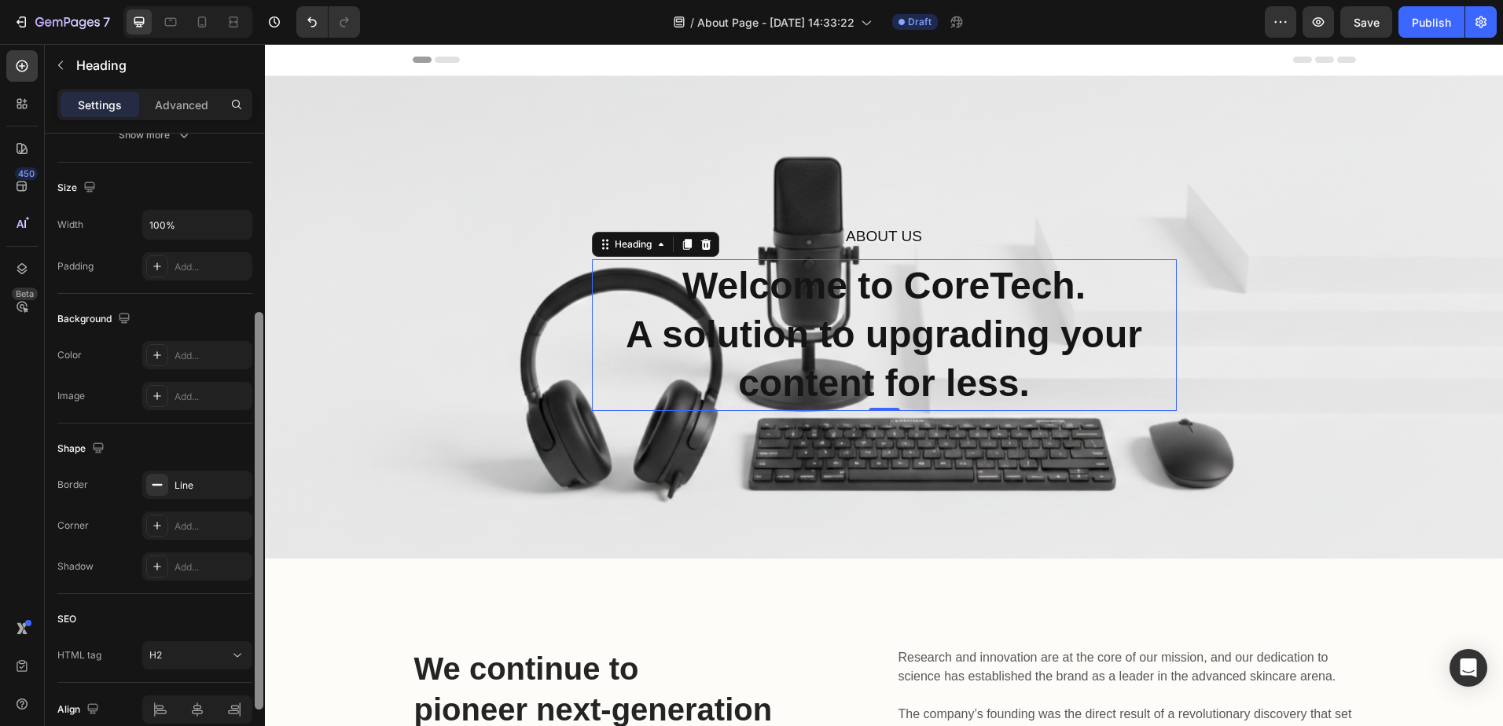
scroll to position [299, 0]
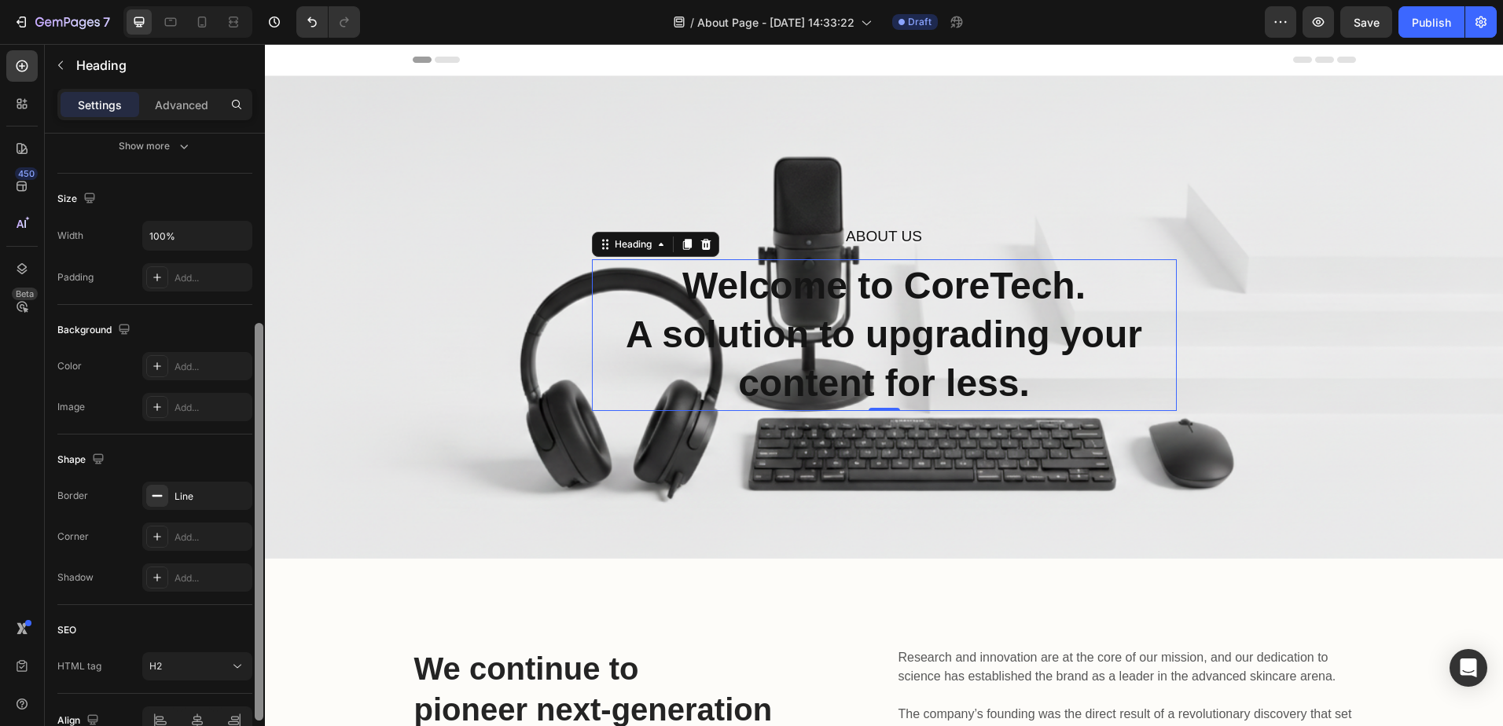
drag, startPoint x: 259, startPoint y: 524, endPoint x: 254, endPoint y: 472, distance: 52.9
click at [254, 472] on div at bounding box center [259, 453] width 12 height 637
click at [184, 499] on div "Line" at bounding box center [197, 497] width 46 height 14
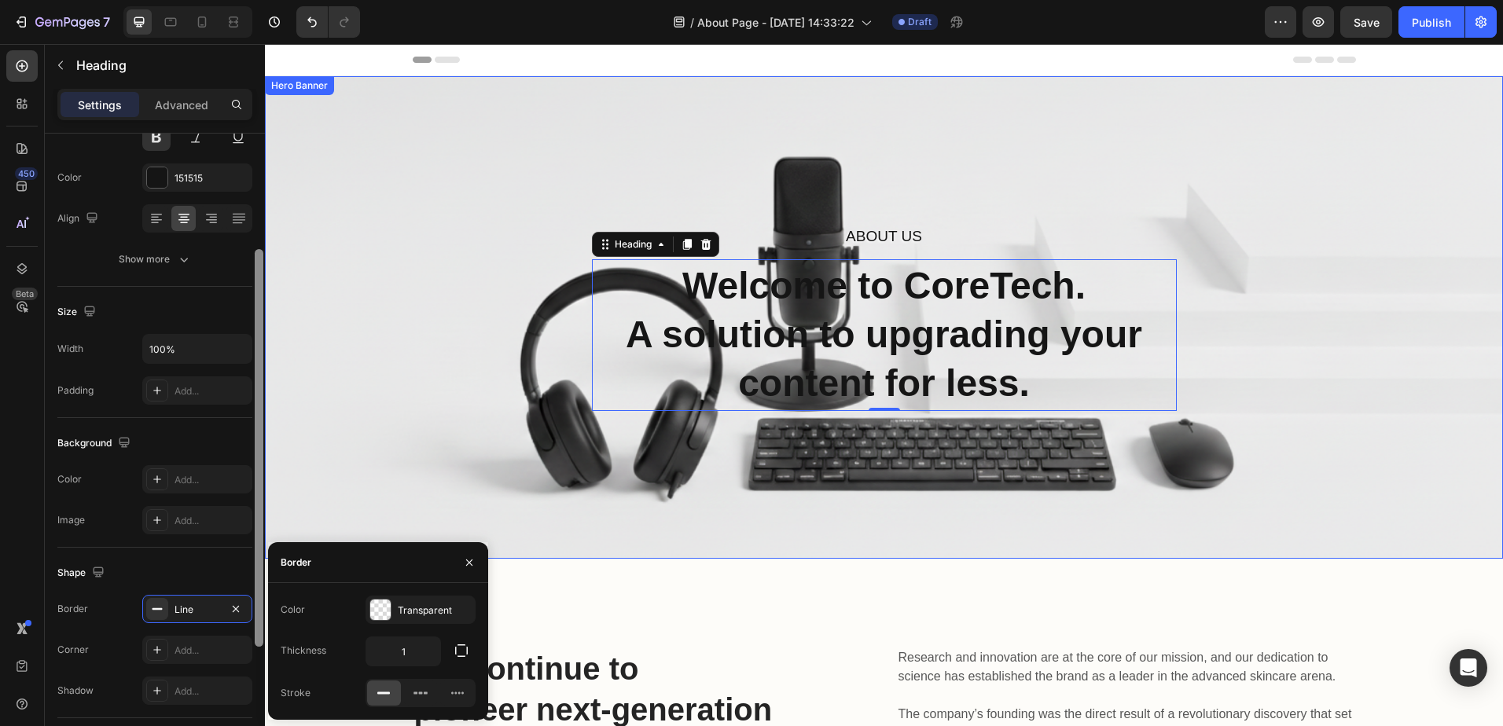
drag, startPoint x: 525, startPoint y: 386, endPoint x: 268, endPoint y: 219, distance: 306.3
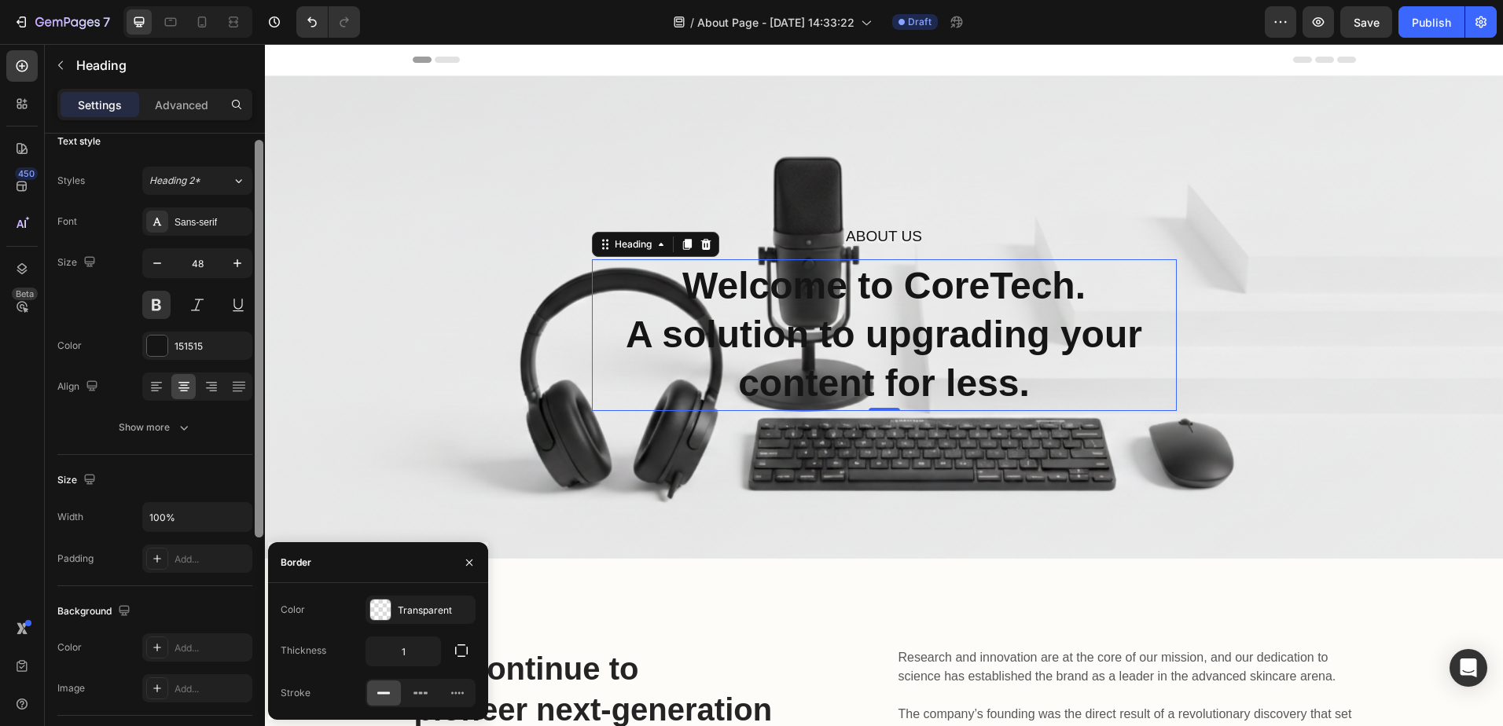
scroll to position [15, 0]
click at [260, 164] on div at bounding box center [259, 341] width 9 height 398
click at [174, 428] on div "Show more" at bounding box center [155, 430] width 73 height 16
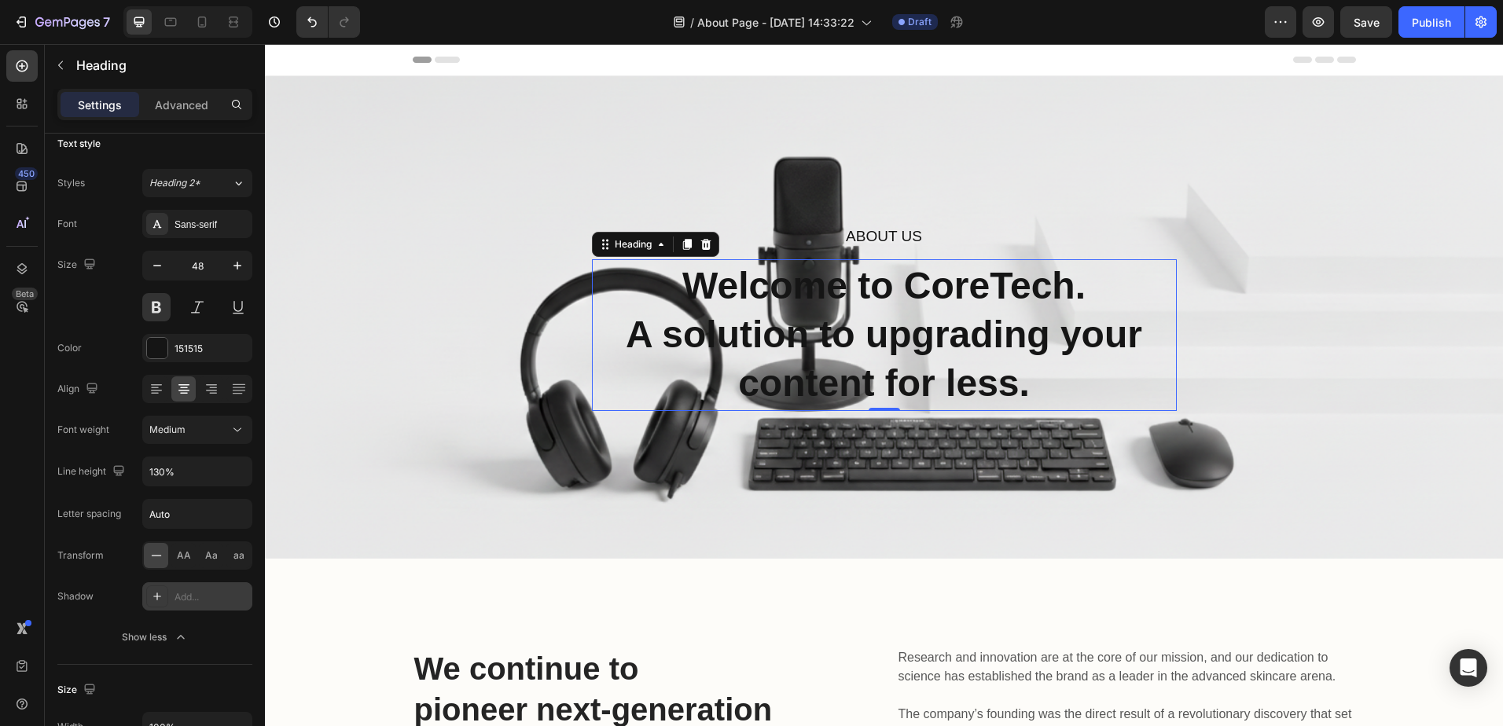
click at [185, 594] on div "Add..." at bounding box center [211, 597] width 74 height 14
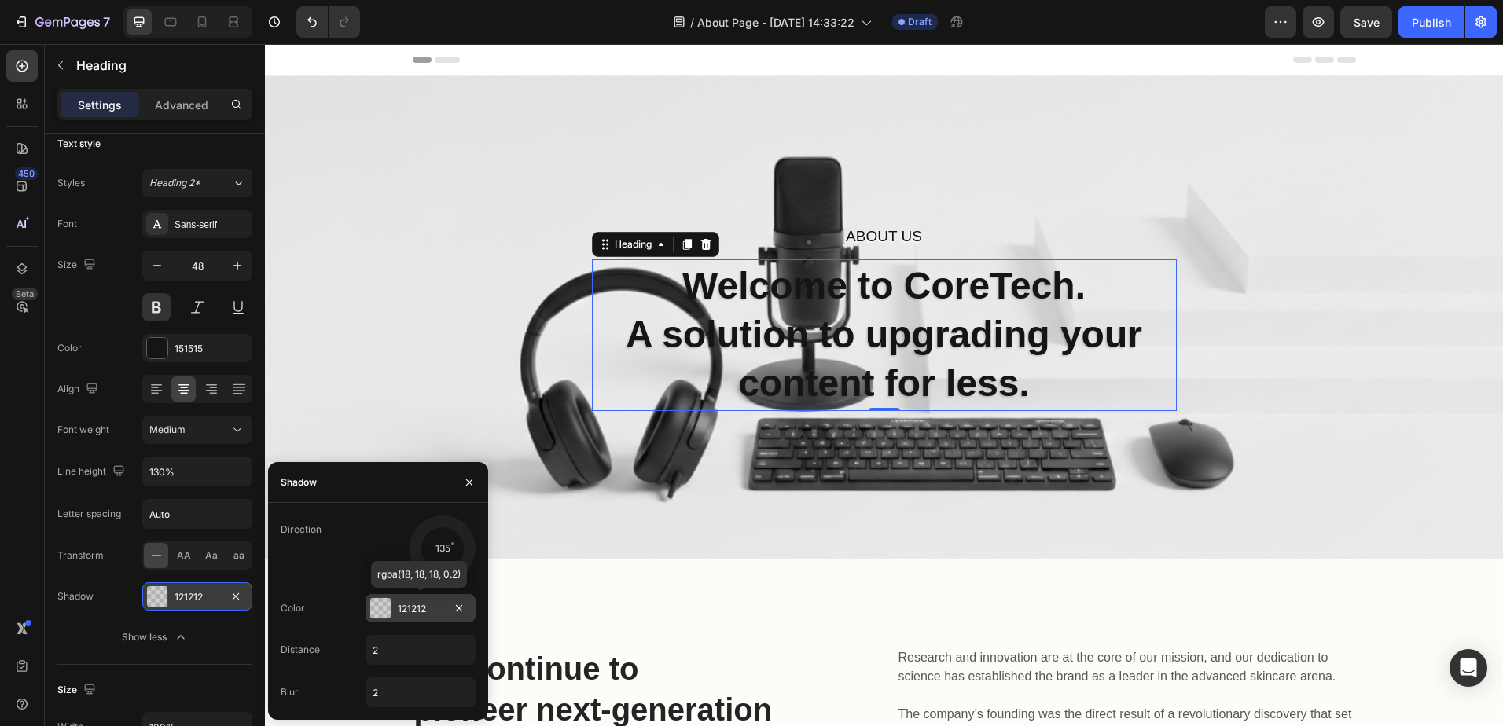
click at [392, 610] on div "121212" at bounding box center [420, 608] width 110 height 28
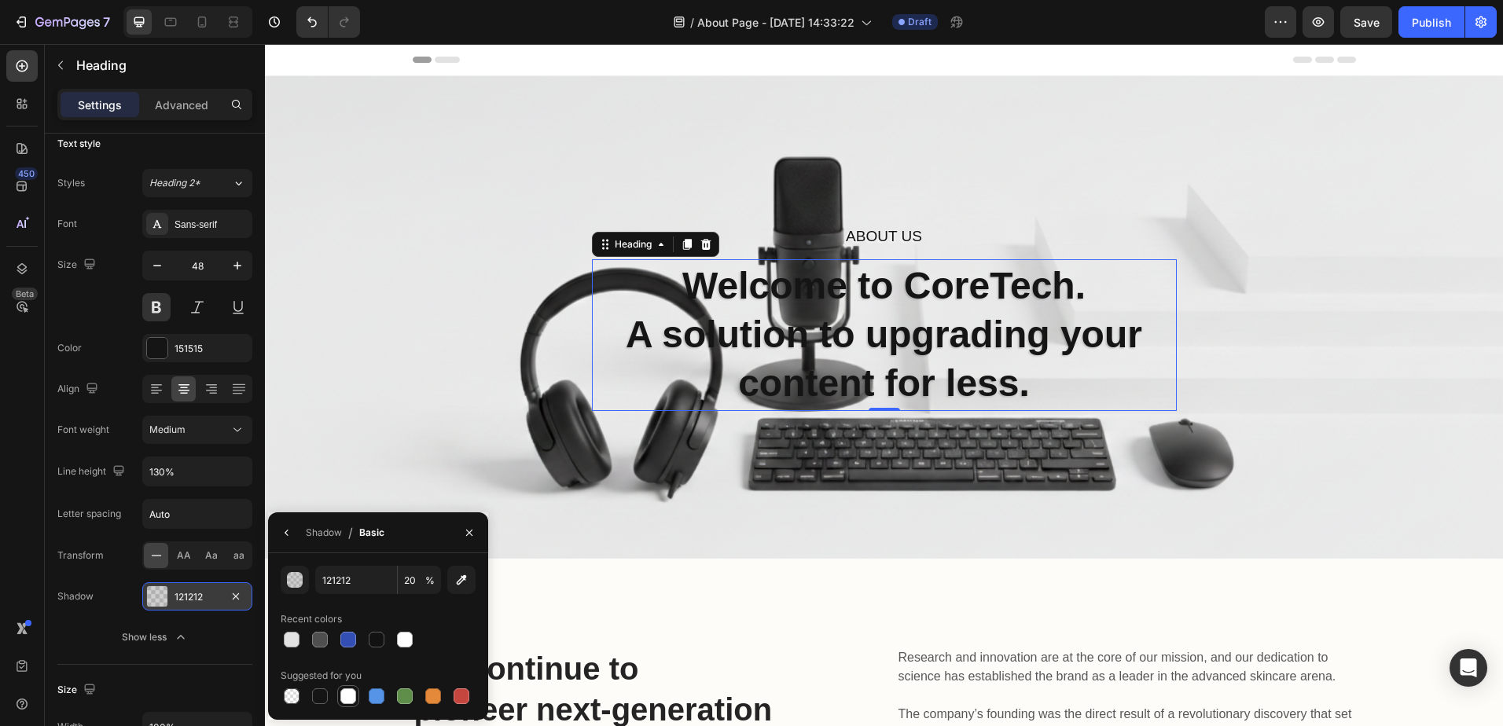
click at [354, 696] on div at bounding box center [348, 697] width 16 height 16
type input "FFFFFF"
type input "100"
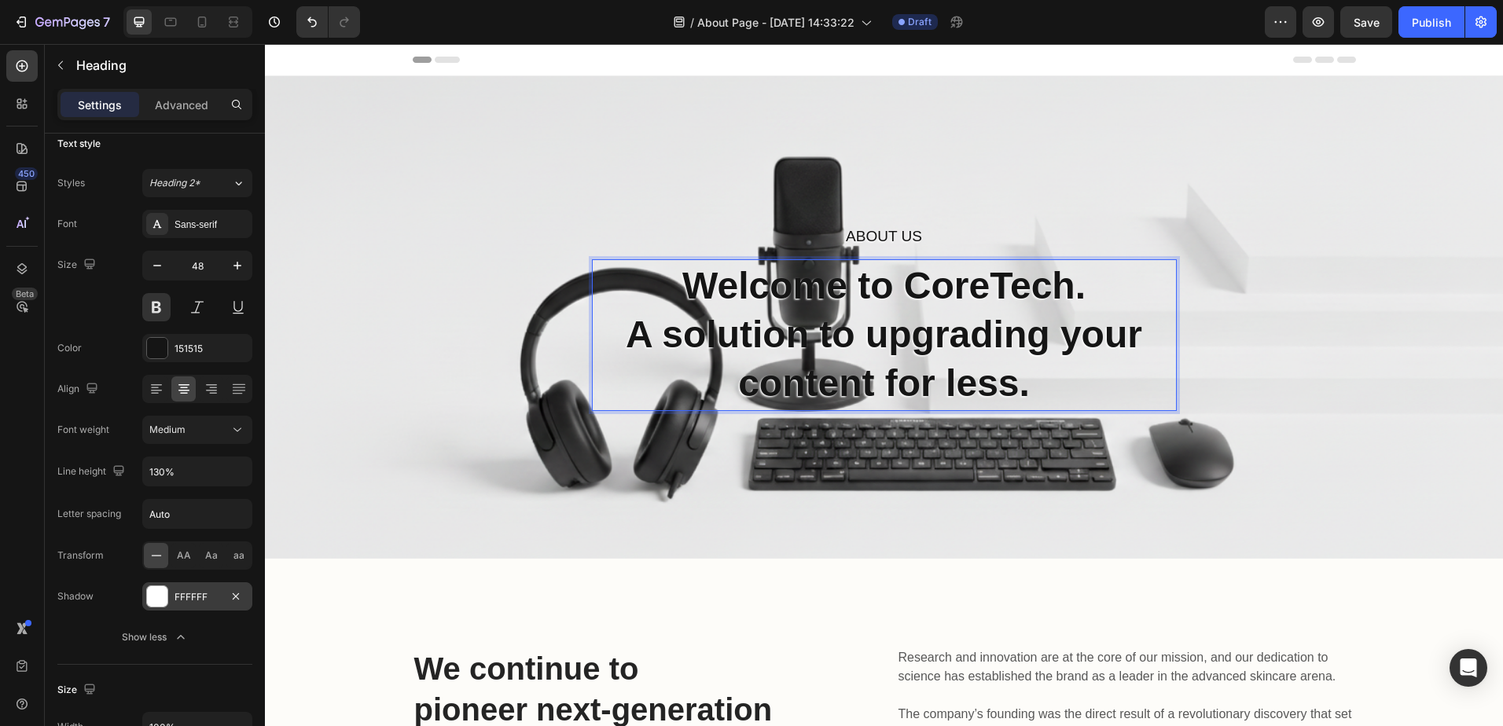
drag, startPoint x: 953, startPoint y: 336, endPoint x: 953, endPoint y: 311, distance: 24.4
click at [953, 311] on p "Welcome to CoreTech. A solution to upgrading your content for less." at bounding box center [884, 335] width 580 height 147
click at [1009, 193] on div "About Us Heading Welcome to CoreTech. A solution to upgrading your content for …" at bounding box center [884, 317] width 1238 height 483
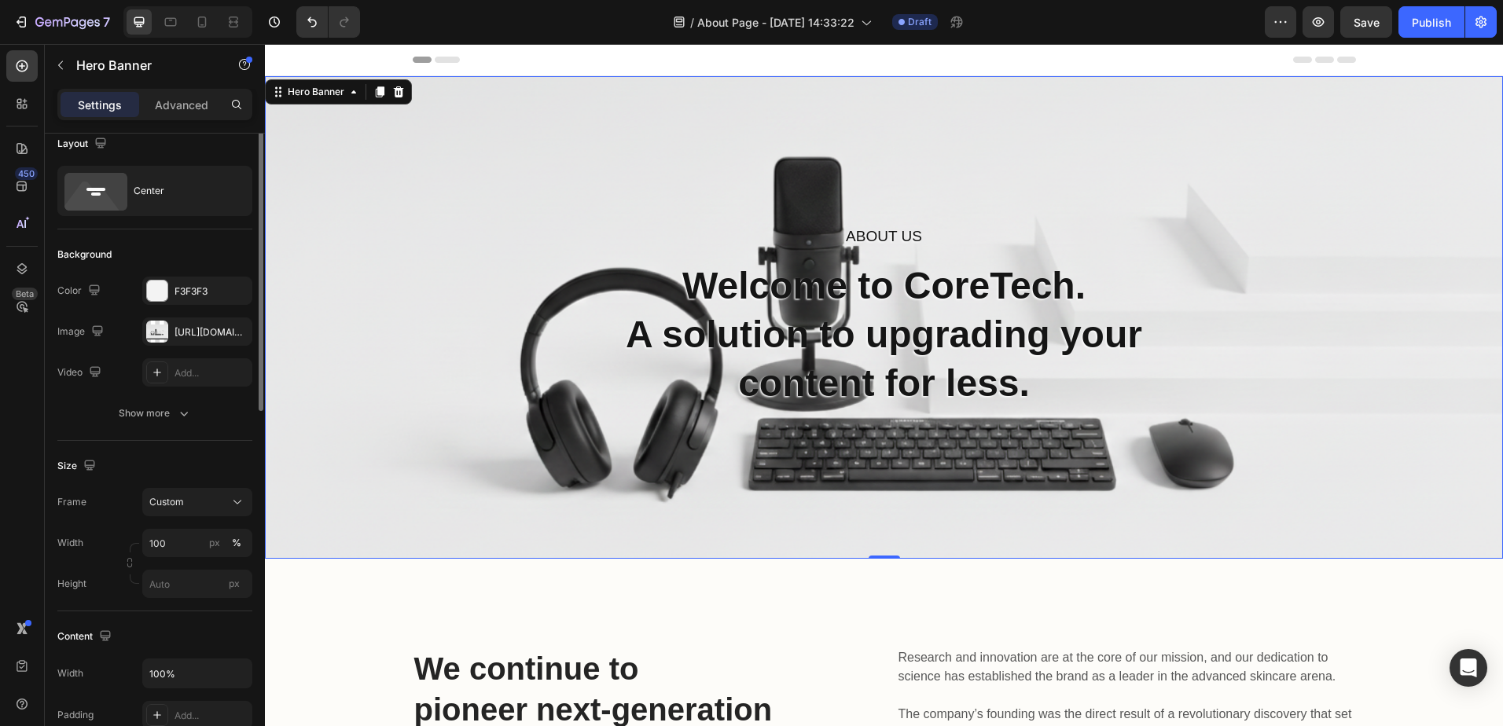
scroll to position [0, 0]
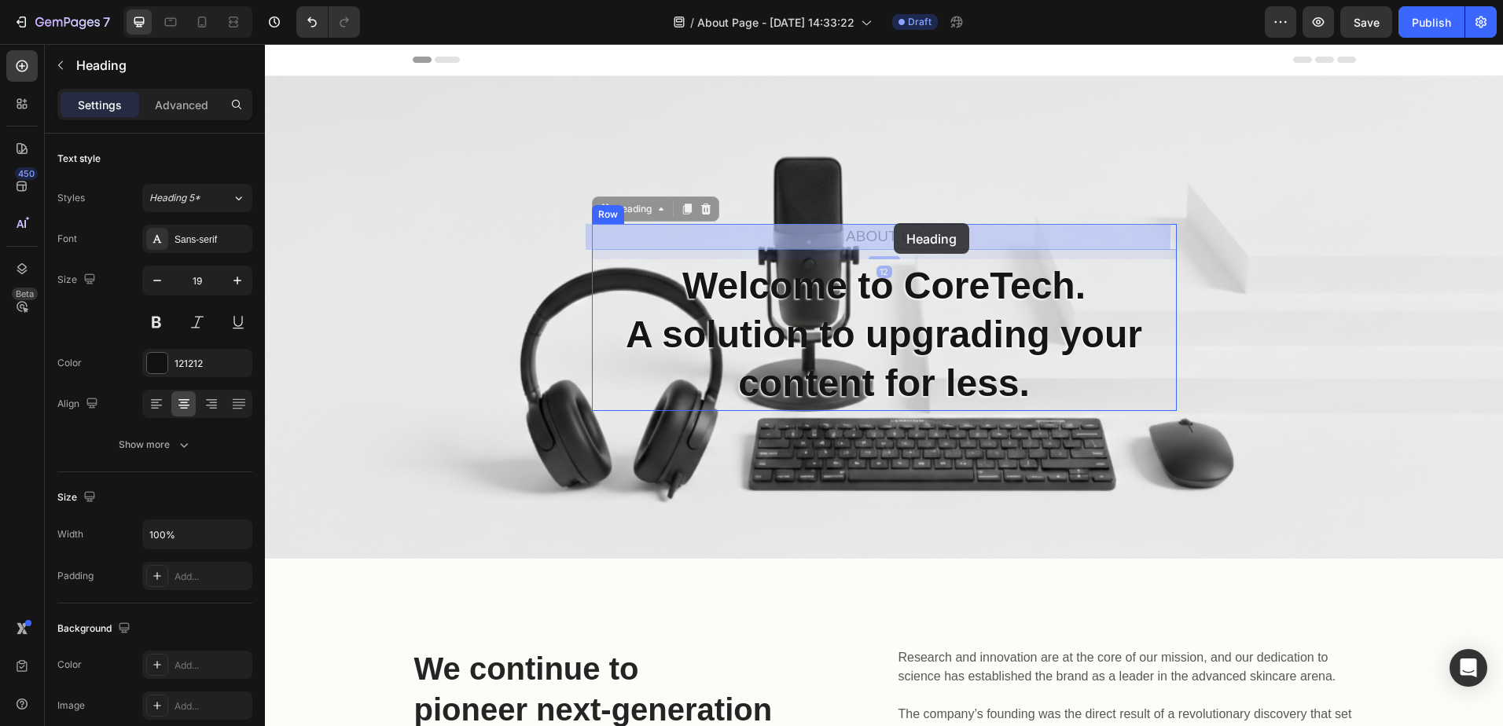
drag, startPoint x: 896, startPoint y: 235, endPoint x: 894, endPoint y: 222, distance: 13.6
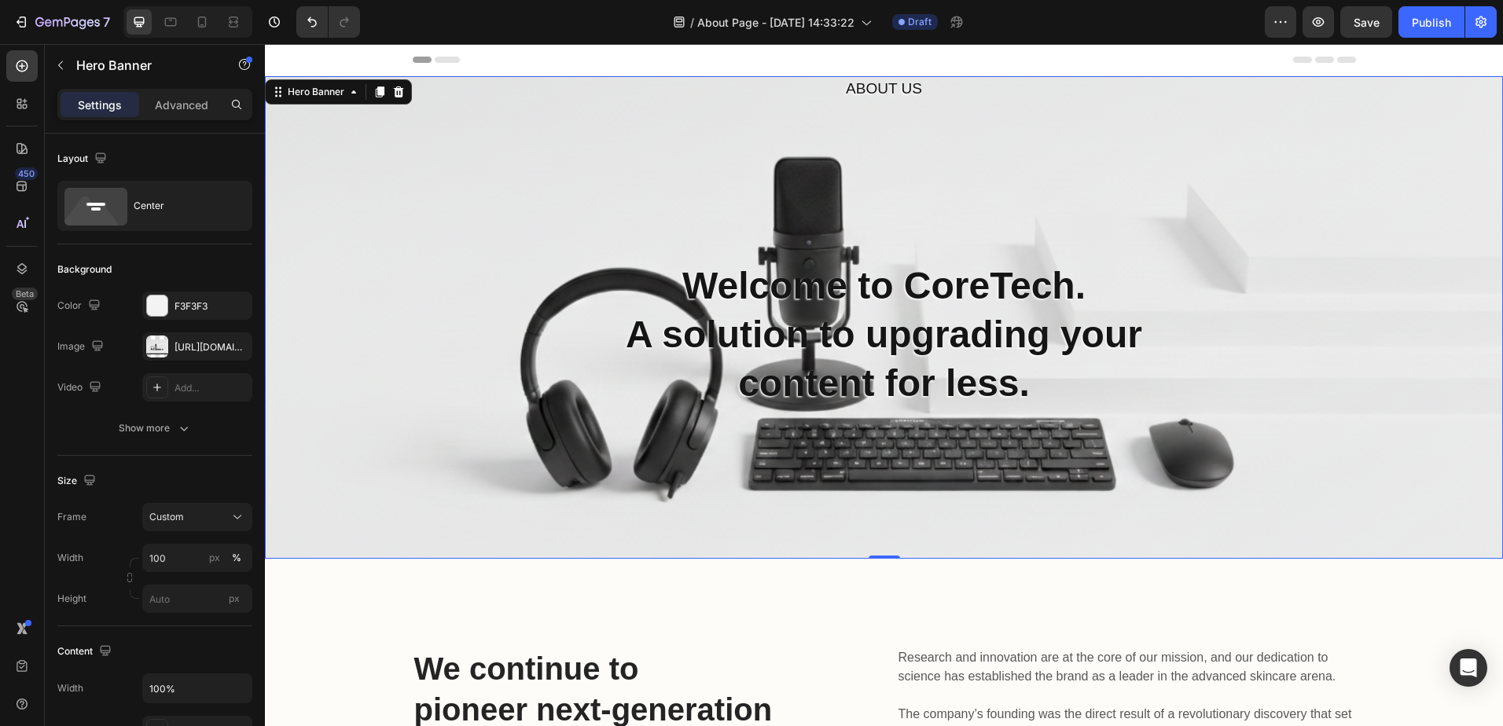
click at [894, 222] on div "About Us Heading Welcome to CoreTech. A solution to upgrading your content for …" at bounding box center [884, 317] width 1238 height 483
click at [868, 359] on p "Welcome to CoreTech. A solution to upgrading your content for less." at bounding box center [884, 335] width 580 height 147
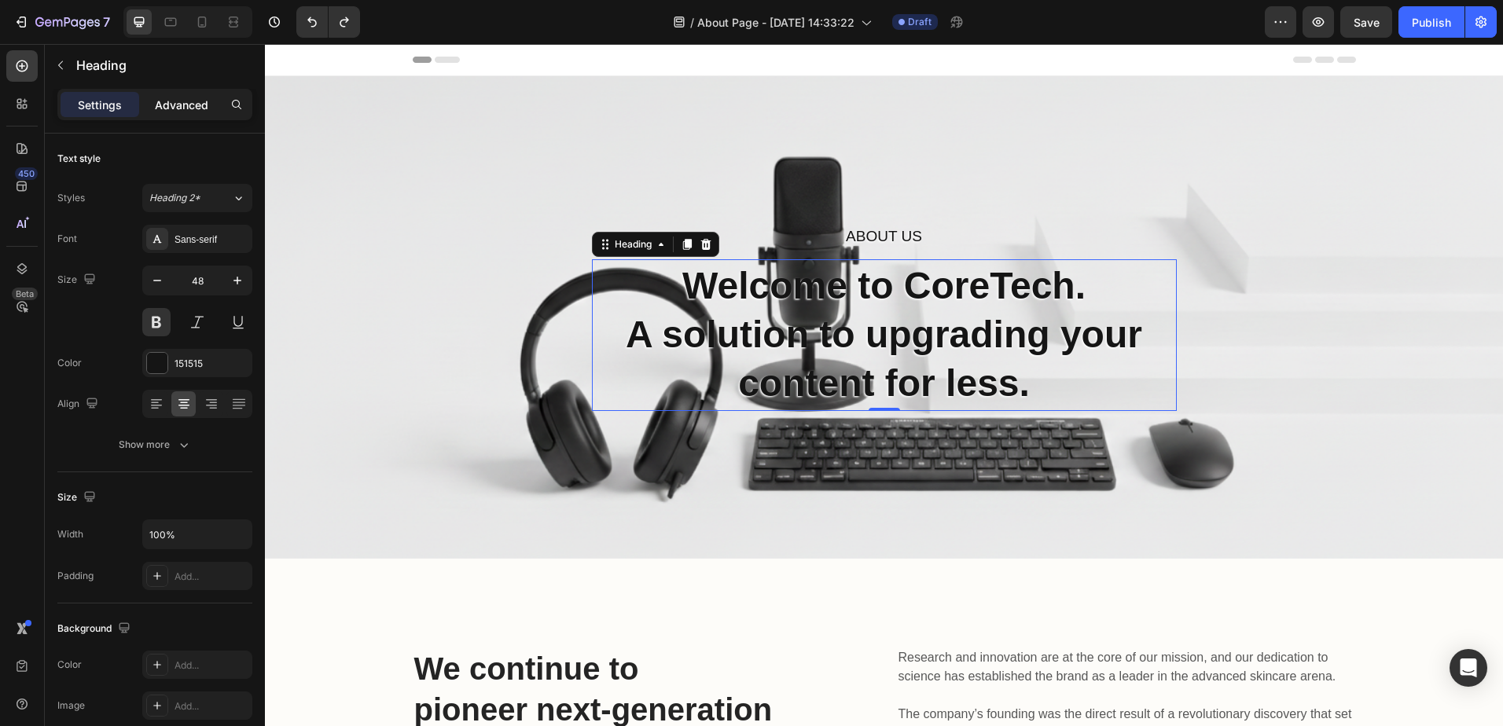
click at [185, 101] on p "Advanced" at bounding box center [181, 105] width 53 height 17
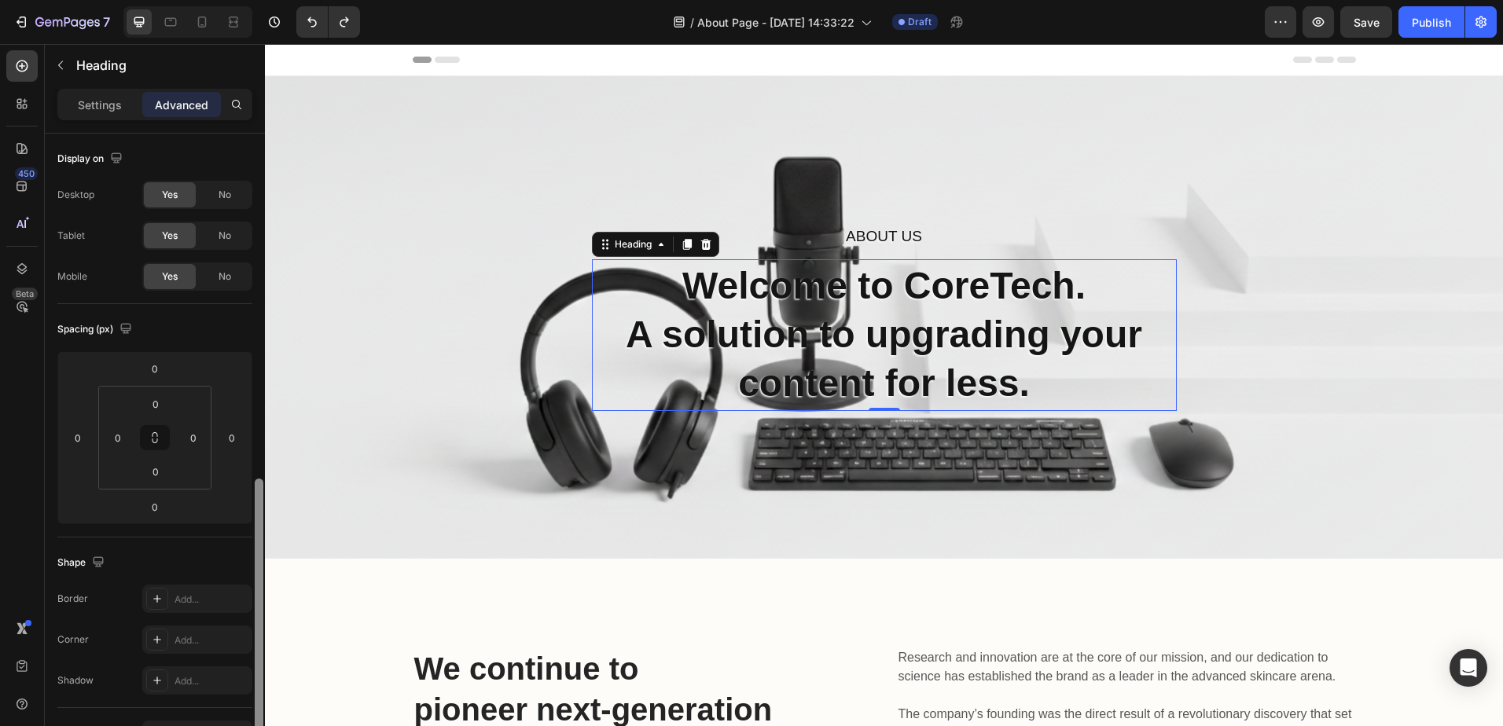
scroll to position [218, 0]
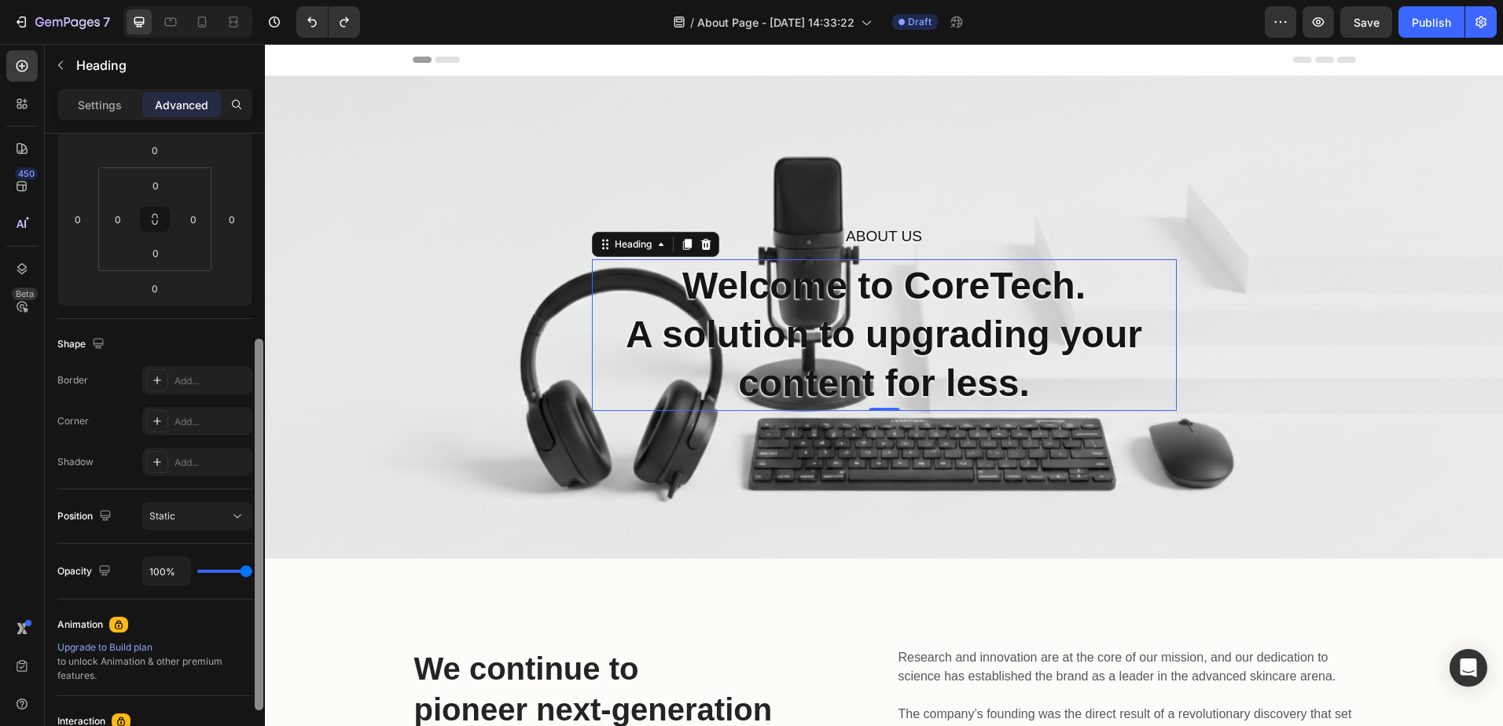
drag, startPoint x: 260, startPoint y: 366, endPoint x: 230, endPoint y: 480, distance: 118.0
click at [253, 528] on div at bounding box center [259, 500] width 12 height 637
click at [223, 509] on div "Static" at bounding box center [189, 516] width 80 height 14
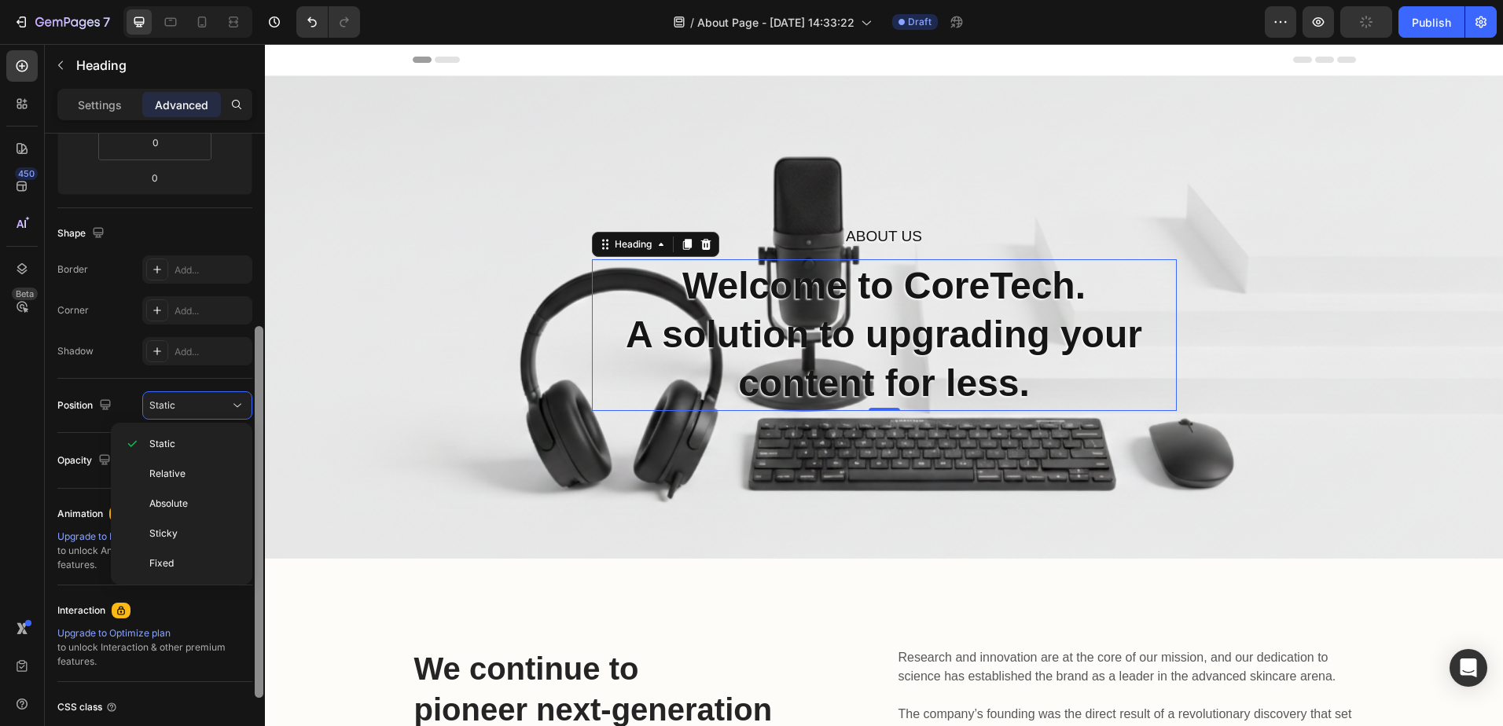
drag, startPoint x: 262, startPoint y: 506, endPoint x: 260, endPoint y: 537, distance: 30.7
click at [260, 537] on div at bounding box center [259, 512] width 9 height 372
drag, startPoint x: 260, startPoint y: 538, endPoint x: 144, endPoint y: 410, distance: 173.0
click at [259, 545] on div at bounding box center [259, 512] width 9 height 372
click at [116, 379] on div "Position Static" at bounding box center [154, 406] width 195 height 54
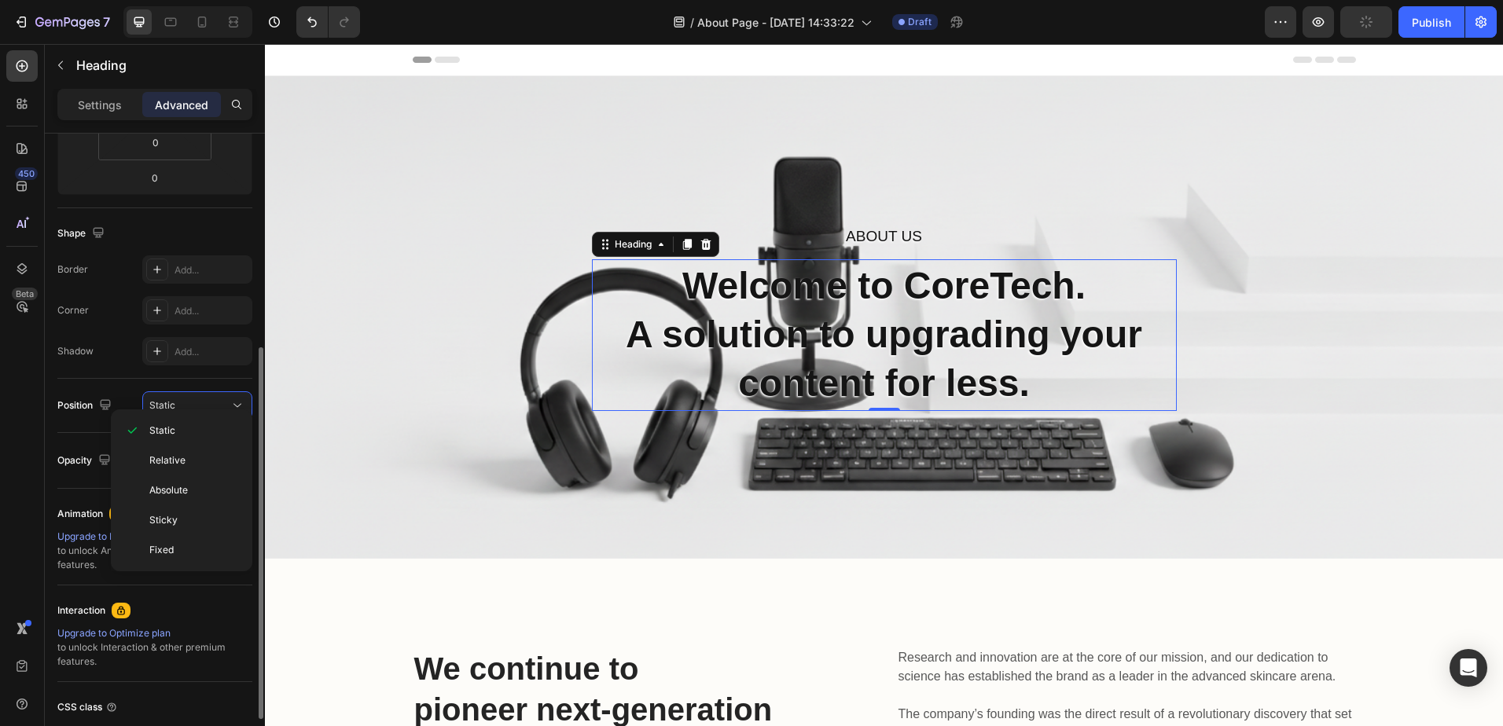
scroll to position [343, 0]
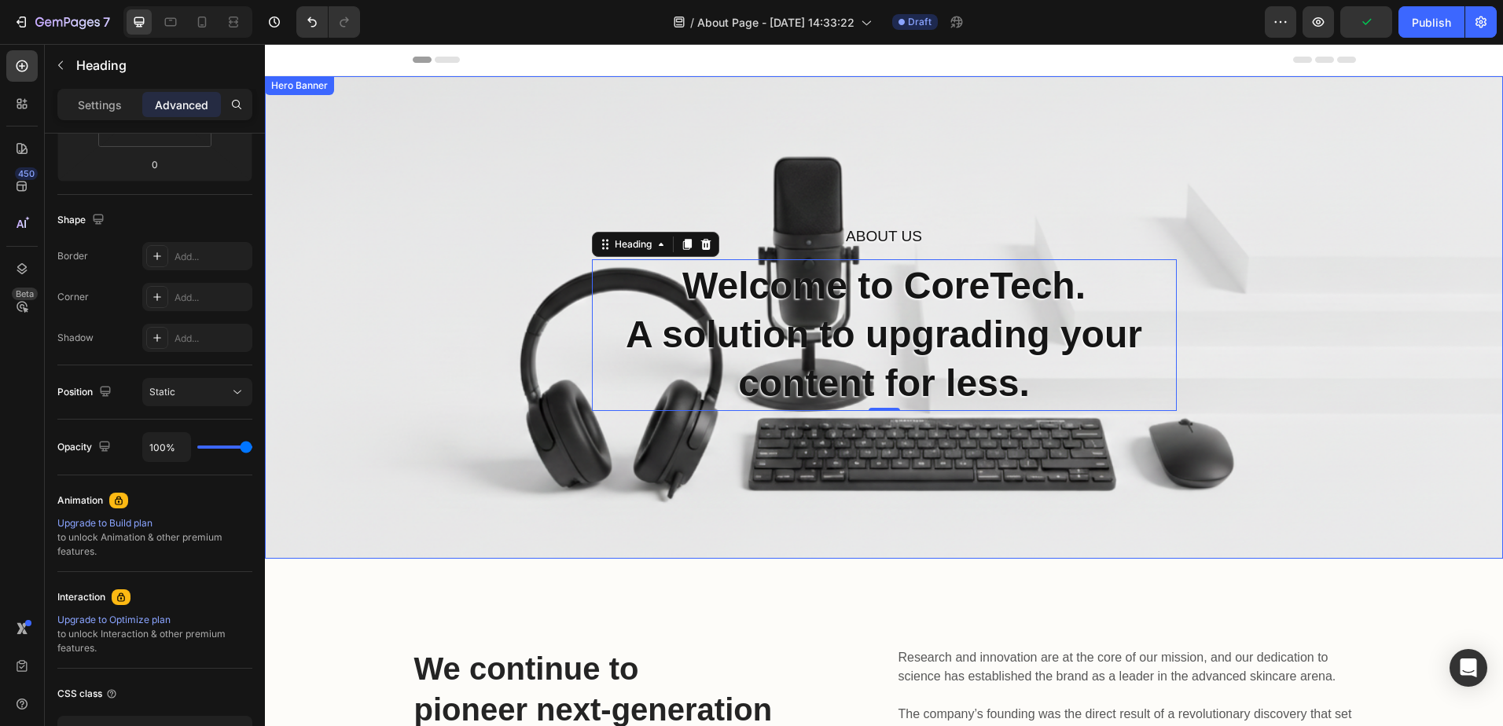
click at [1427, 310] on div "About Us Heading Welcome to CoreTech. A solution to upgrading your content for …" at bounding box center [884, 317] width 1238 height 483
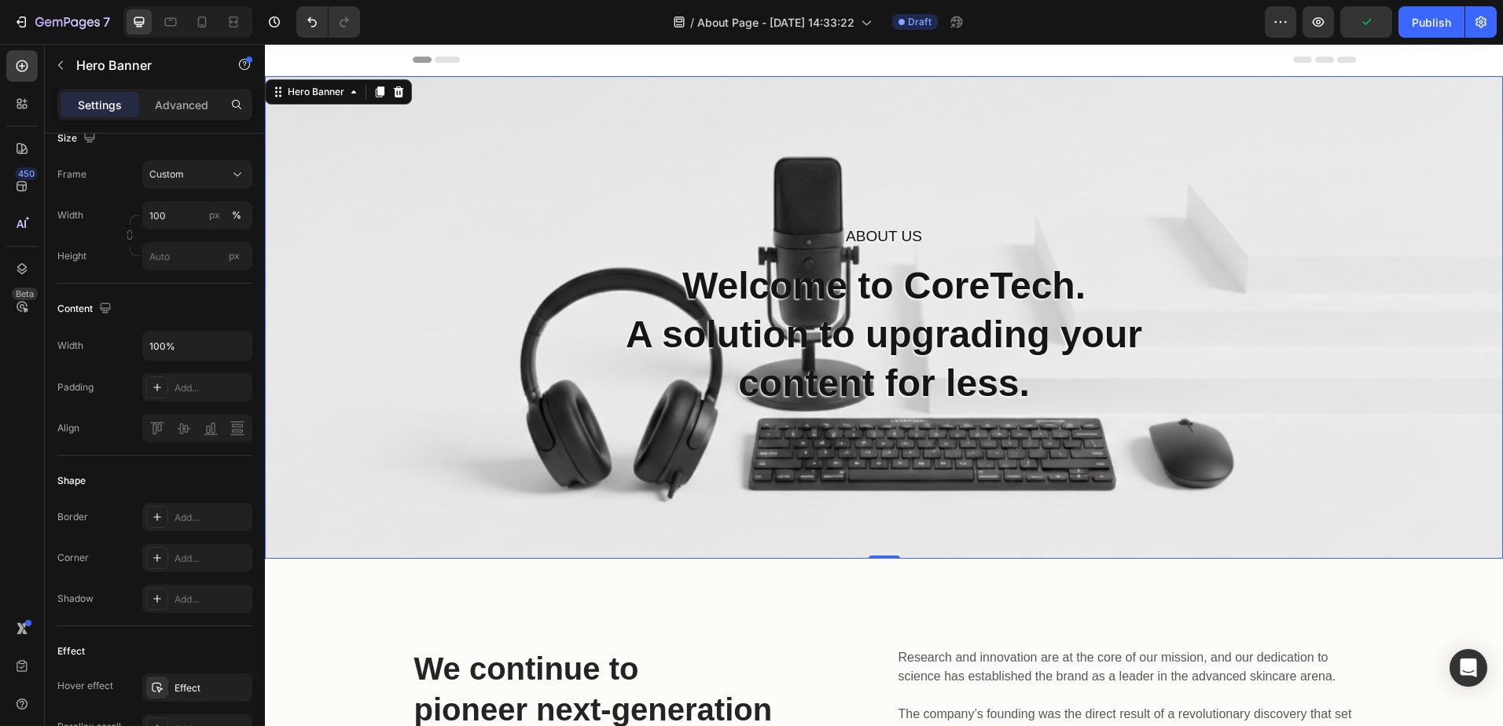
scroll to position [0, 0]
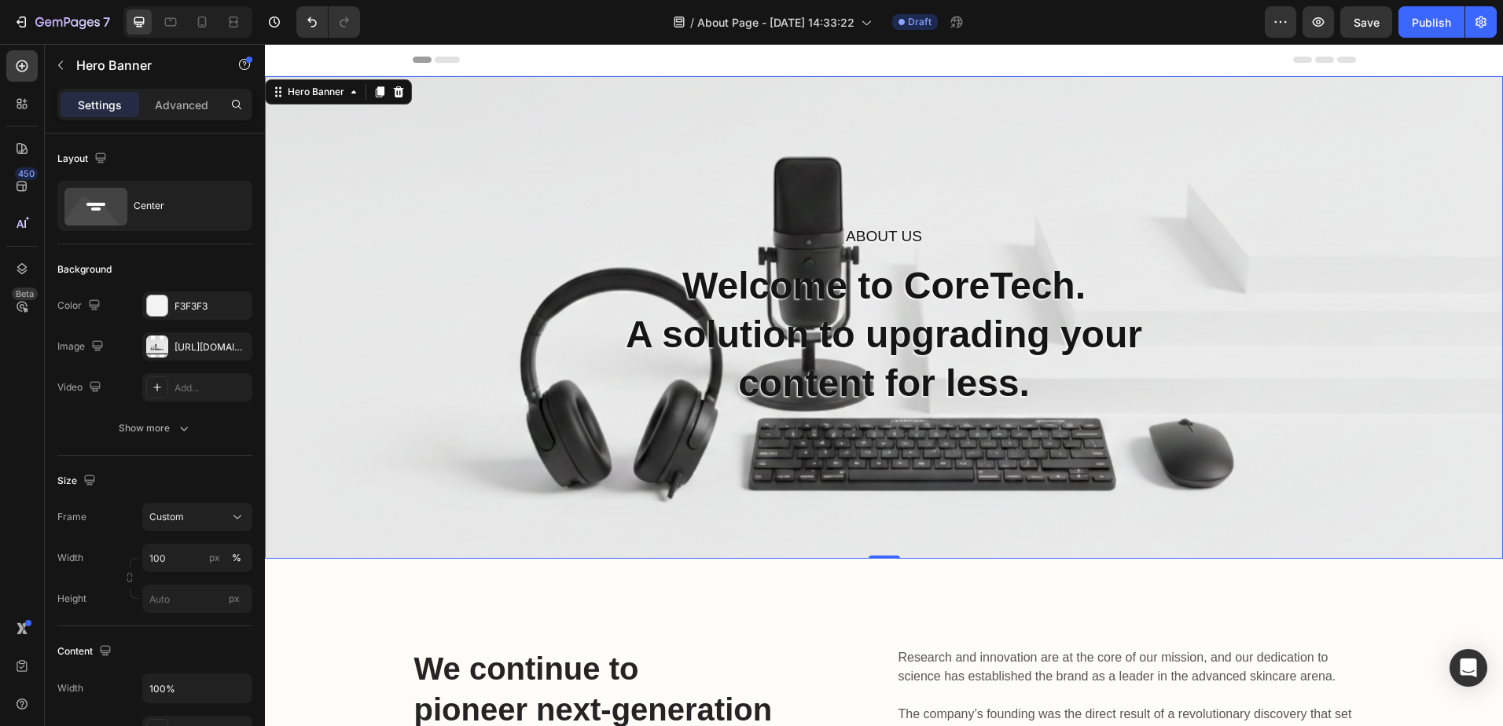
click at [1027, 166] on div "About Us Heading Welcome to CoreTech. A solution to upgrading your content for …" at bounding box center [884, 317] width 1238 height 483
click at [66, 57] on button "button" at bounding box center [60, 65] width 25 height 25
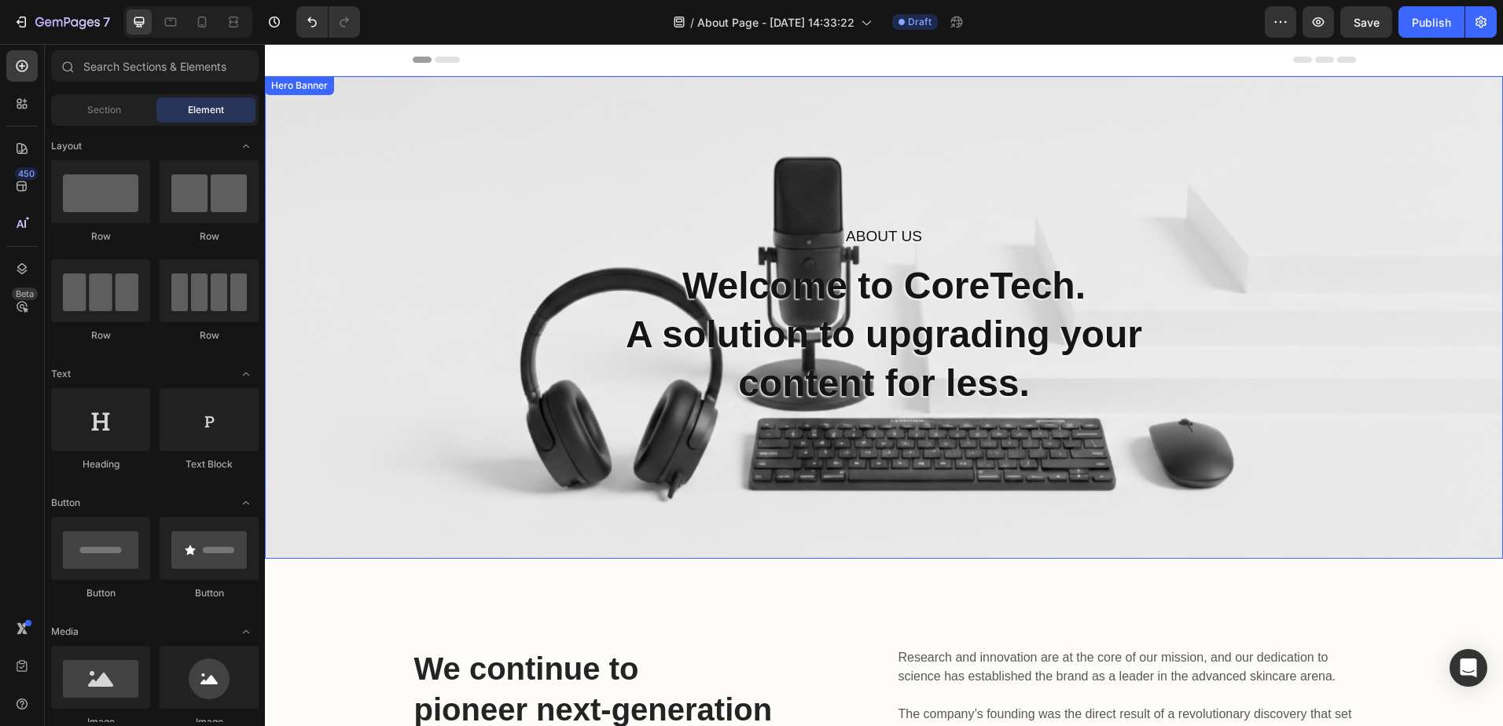
click at [686, 182] on div "About Us Heading Welcome to CoreTech. A solution to upgrading your content for …" at bounding box center [884, 317] width 1238 height 483
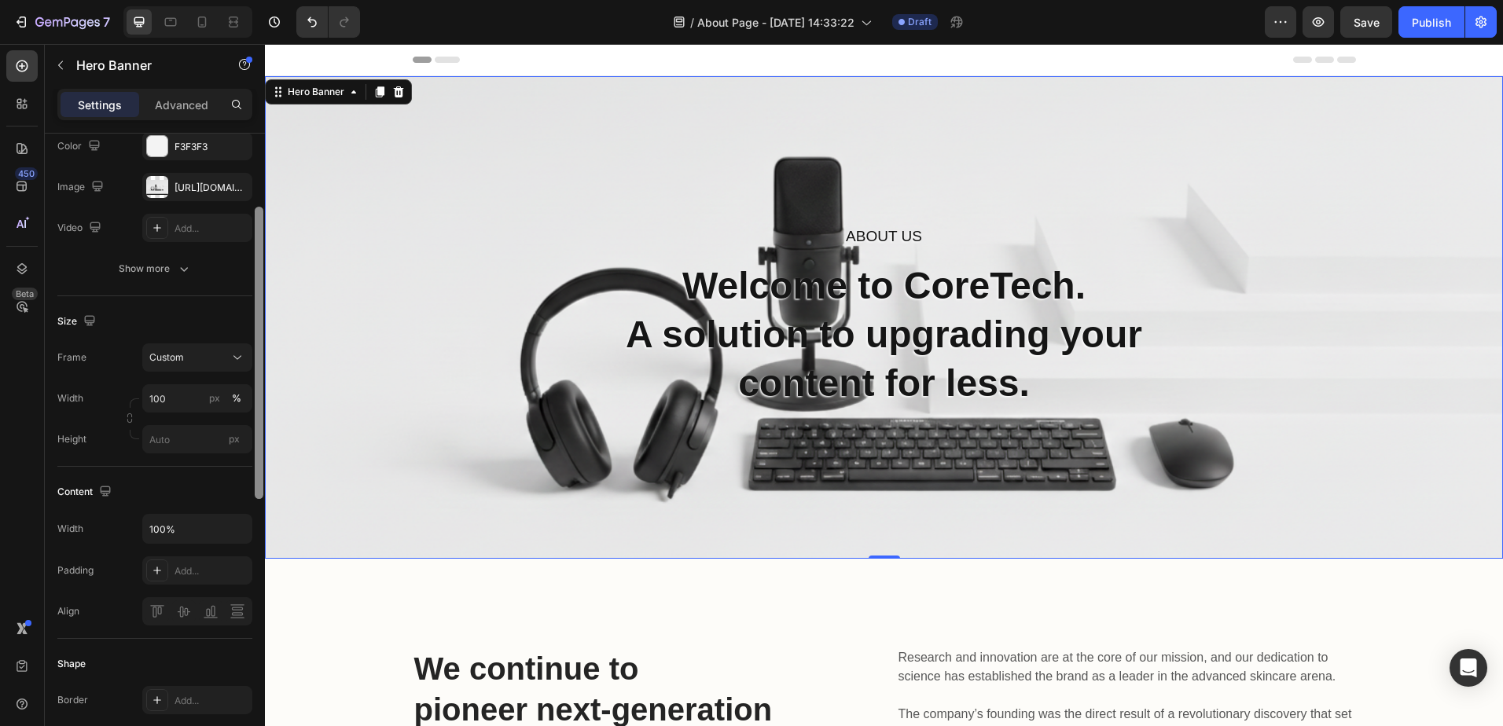
drag, startPoint x: 520, startPoint y: 368, endPoint x: 266, endPoint y: 433, distance: 262.1
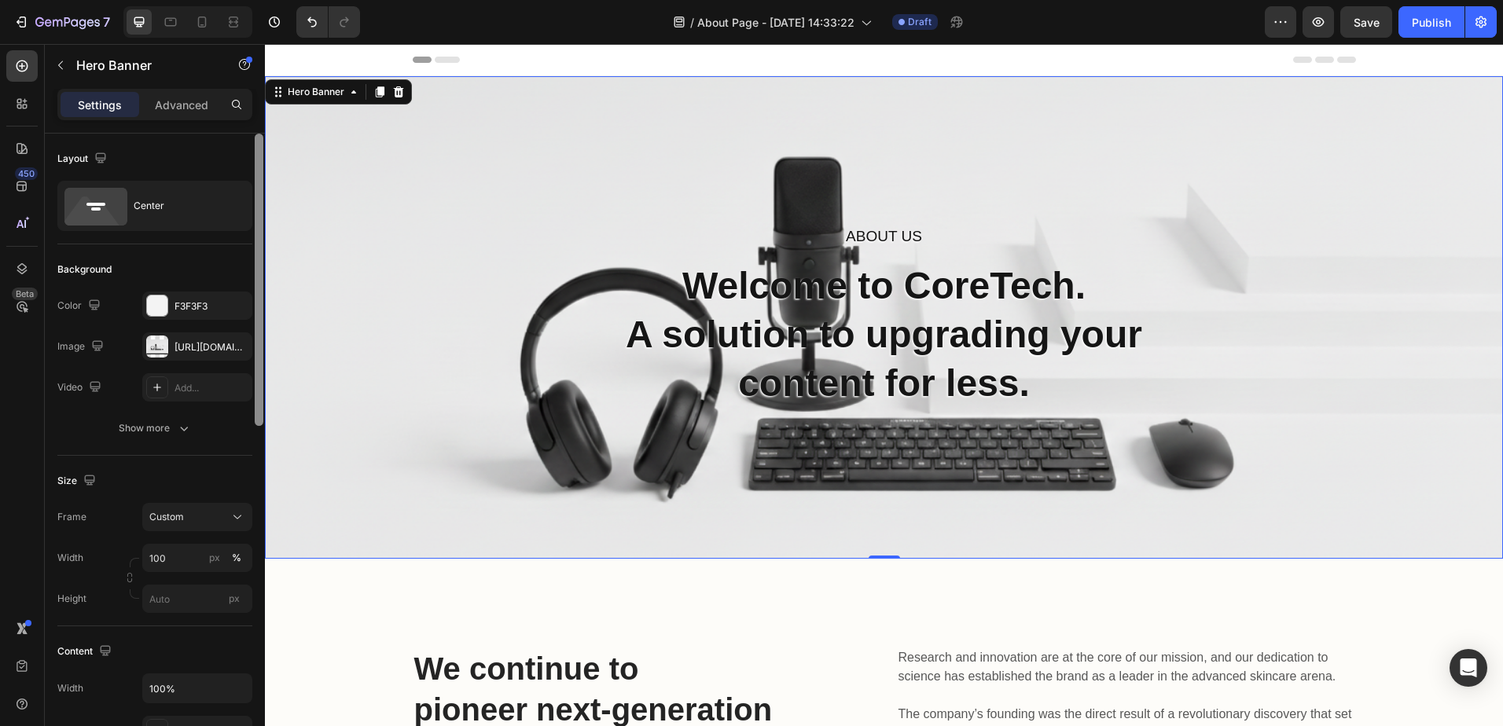
click at [263, 324] on div at bounding box center [259, 280] width 9 height 292
click at [150, 421] on div "Show more" at bounding box center [155, 428] width 73 height 16
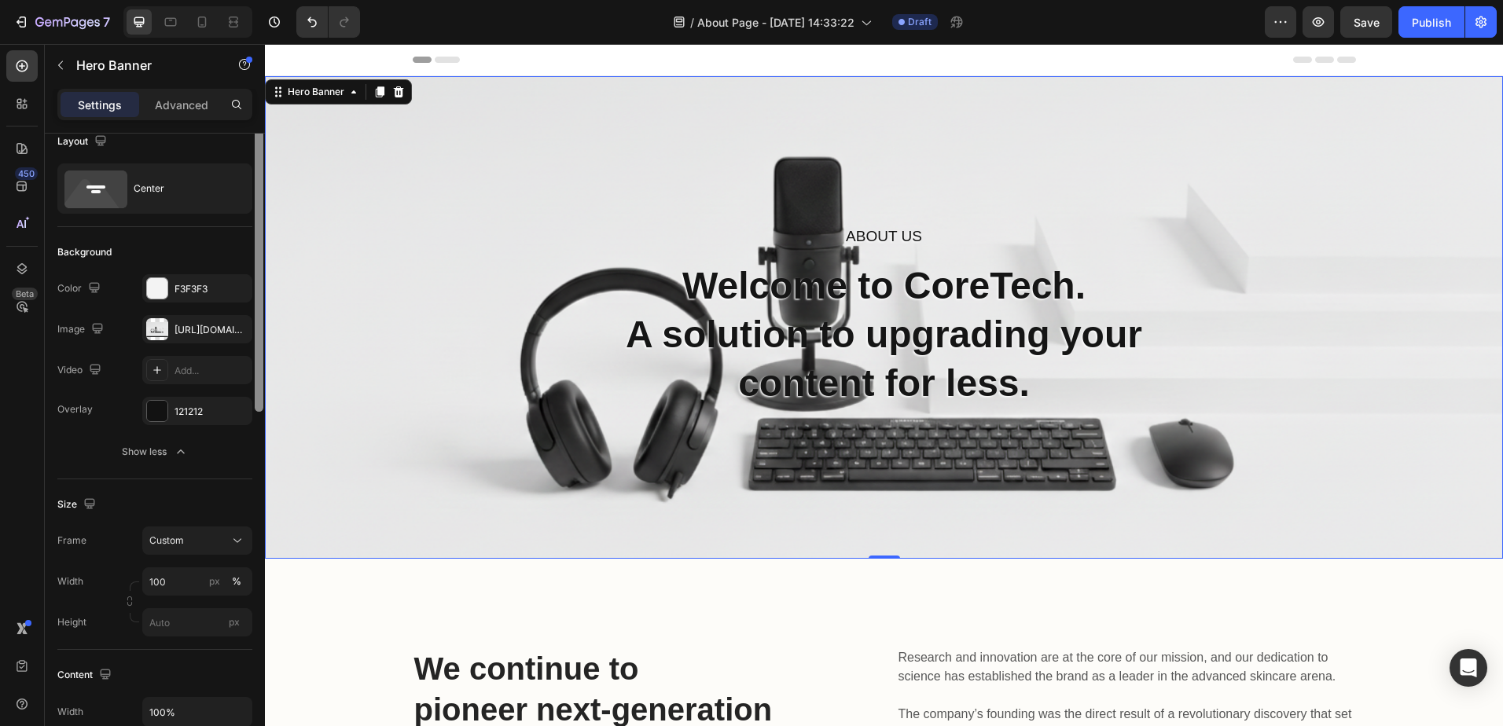
scroll to position [2, 0]
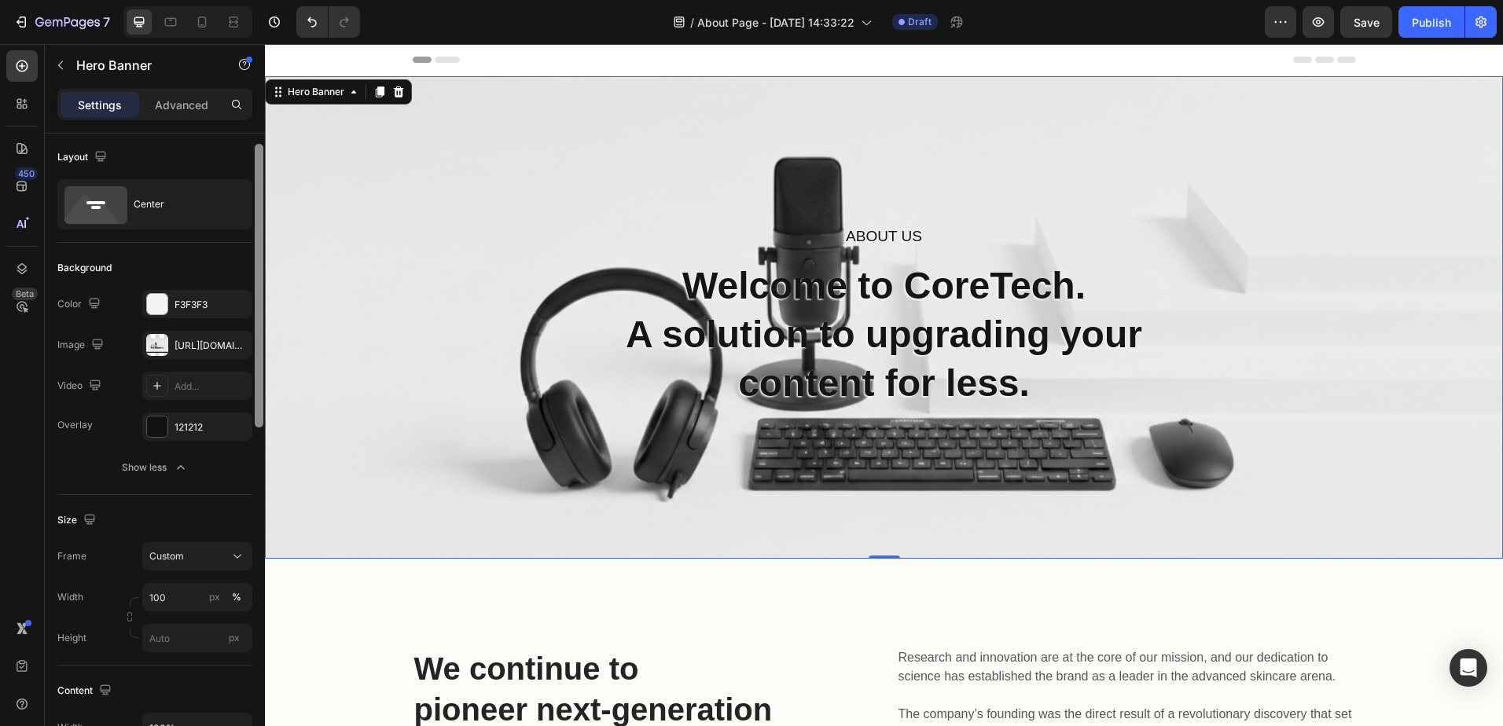
click at [258, 394] on div at bounding box center [259, 286] width 9 height 284
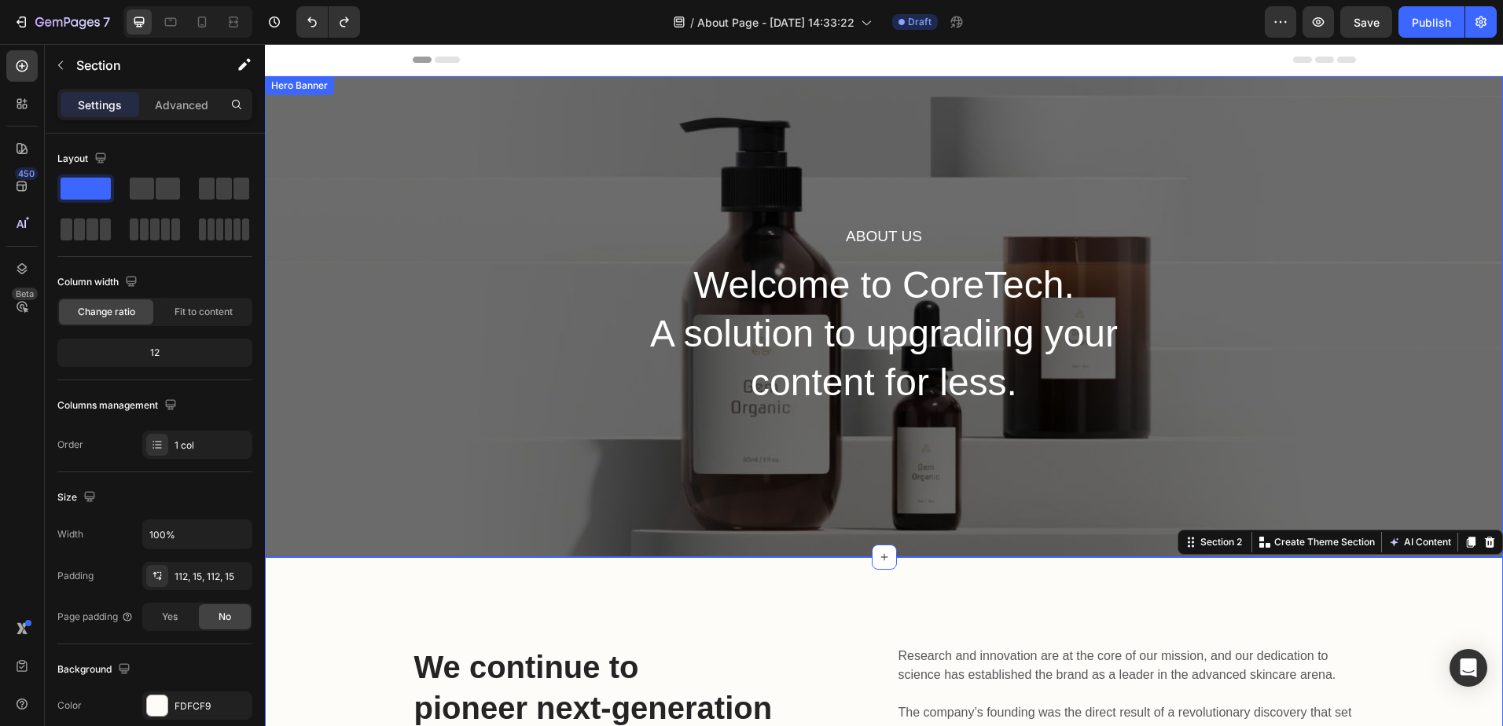
click at [359, 207] on div "About Us Heading Welcome to CoreTech. A solution to upgrading your content for …" at bounding box center [884, 316] width 1238 height 481
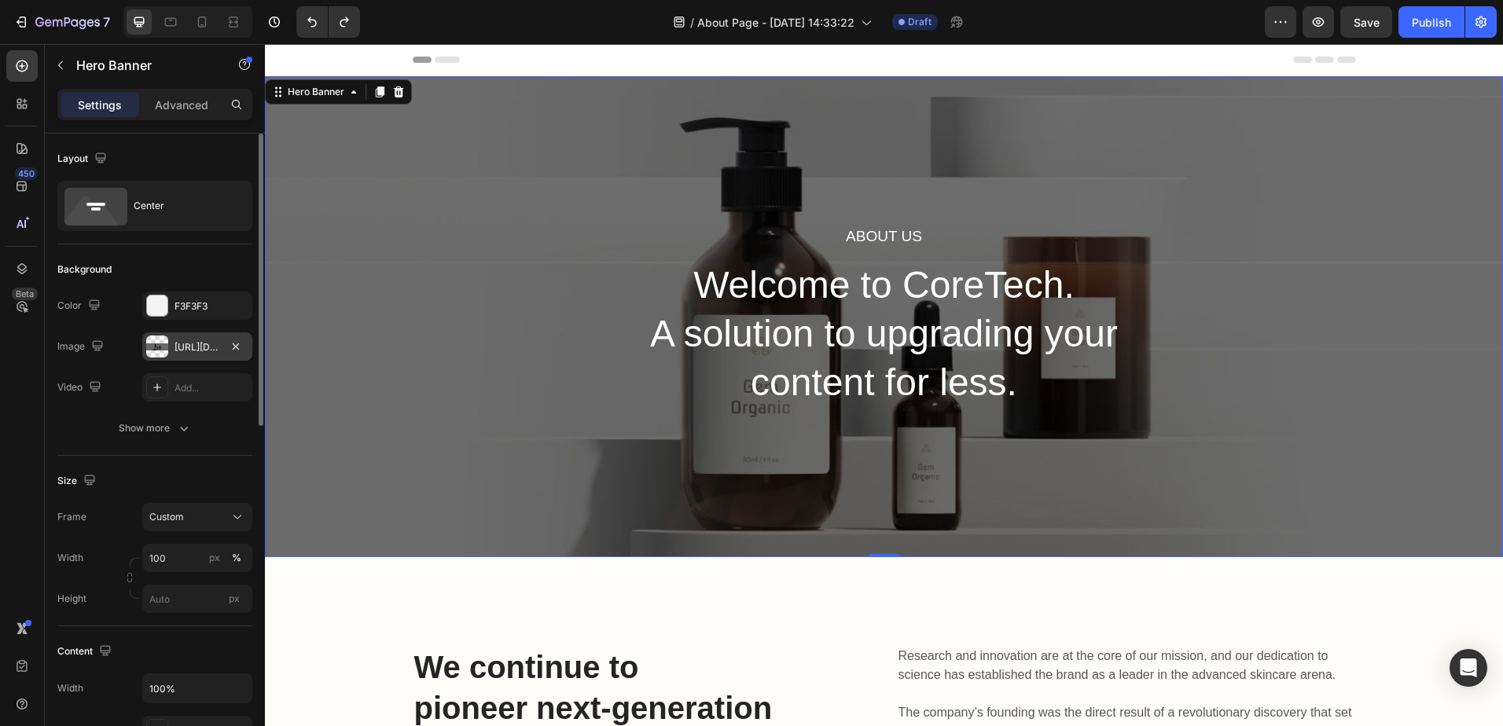
click at [187, 337] on div "[URL][DOMAIN_NAME]" at bounding box center [197, 346] width 110 height 28
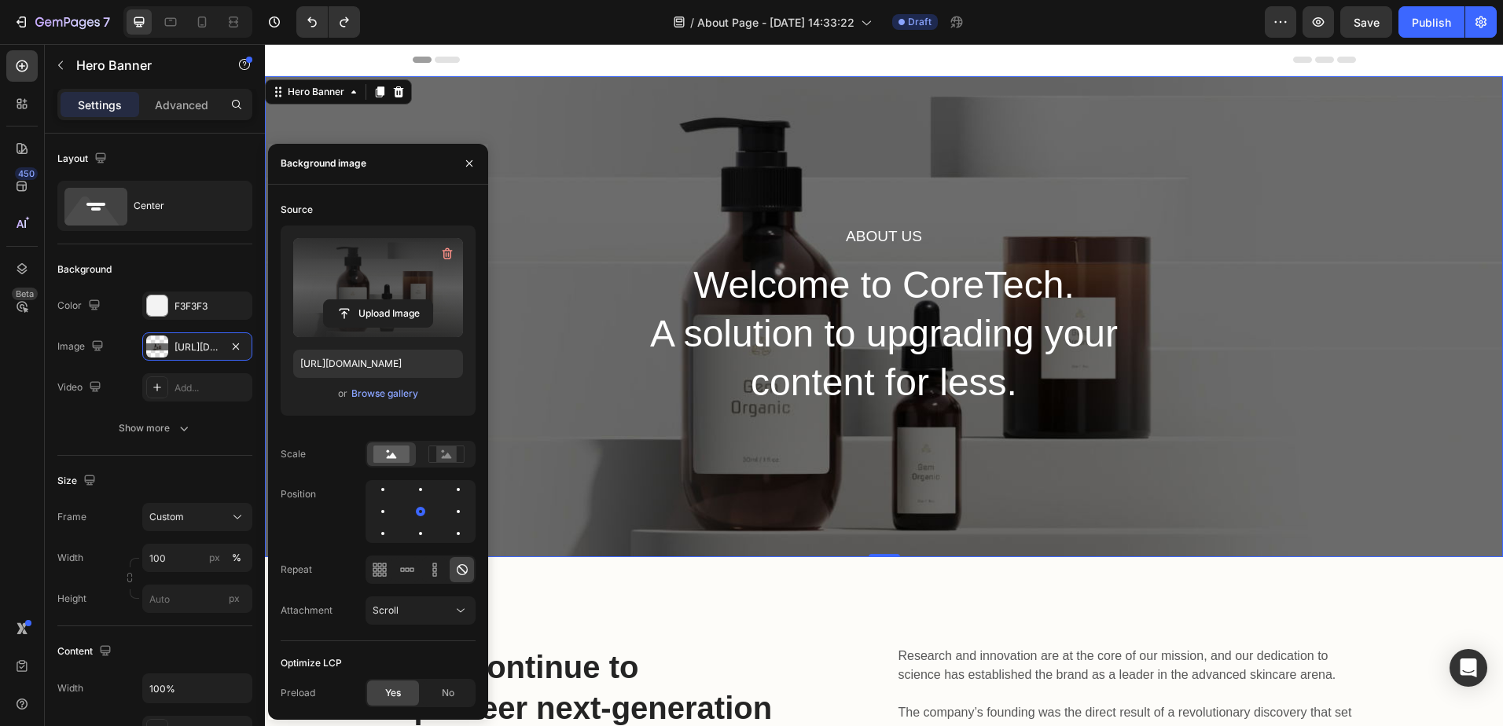
click at [400, 268] on label at bounding box center [378, 287] width 170 height 99
click at [400, 300] on input "file" at bounding box center [378, 313] width 108 height 27
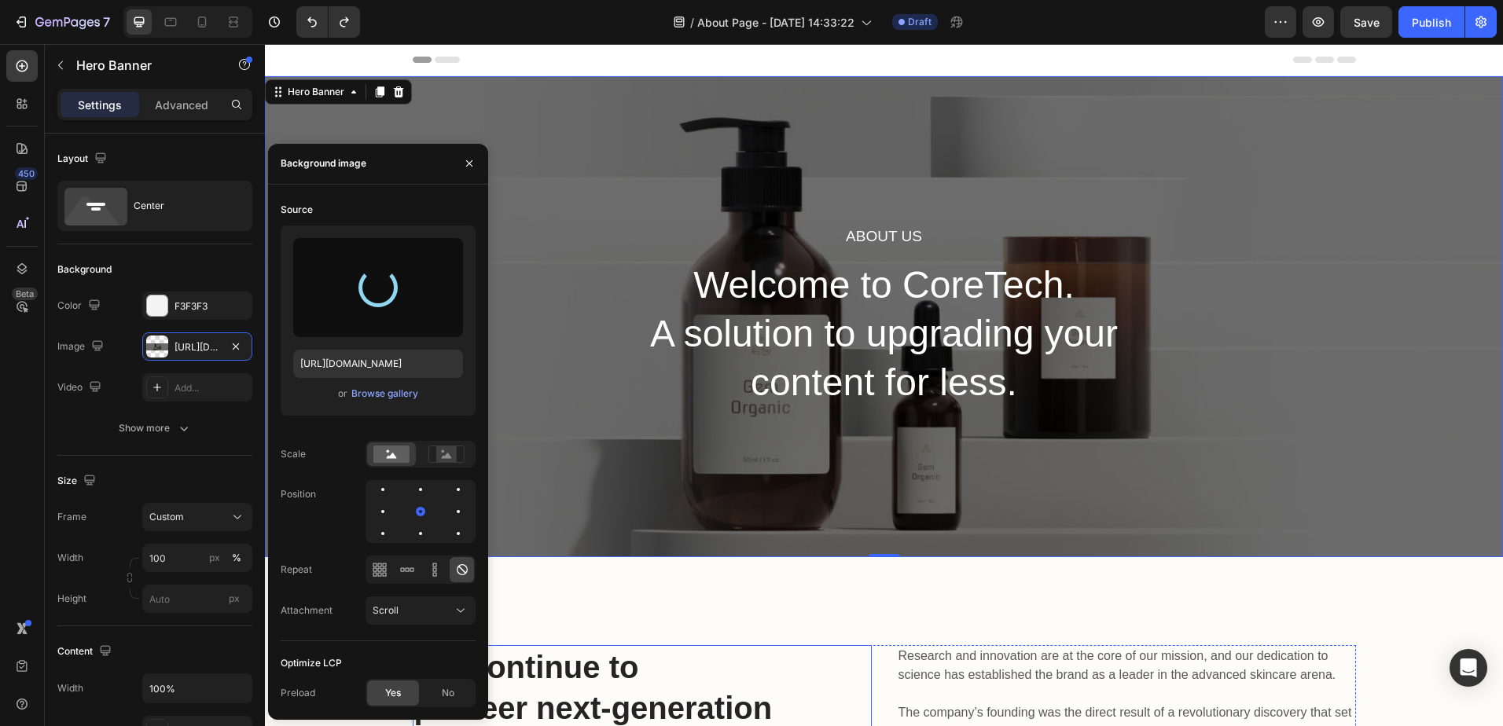
type input "[URL][DOMAIN_NAME]"
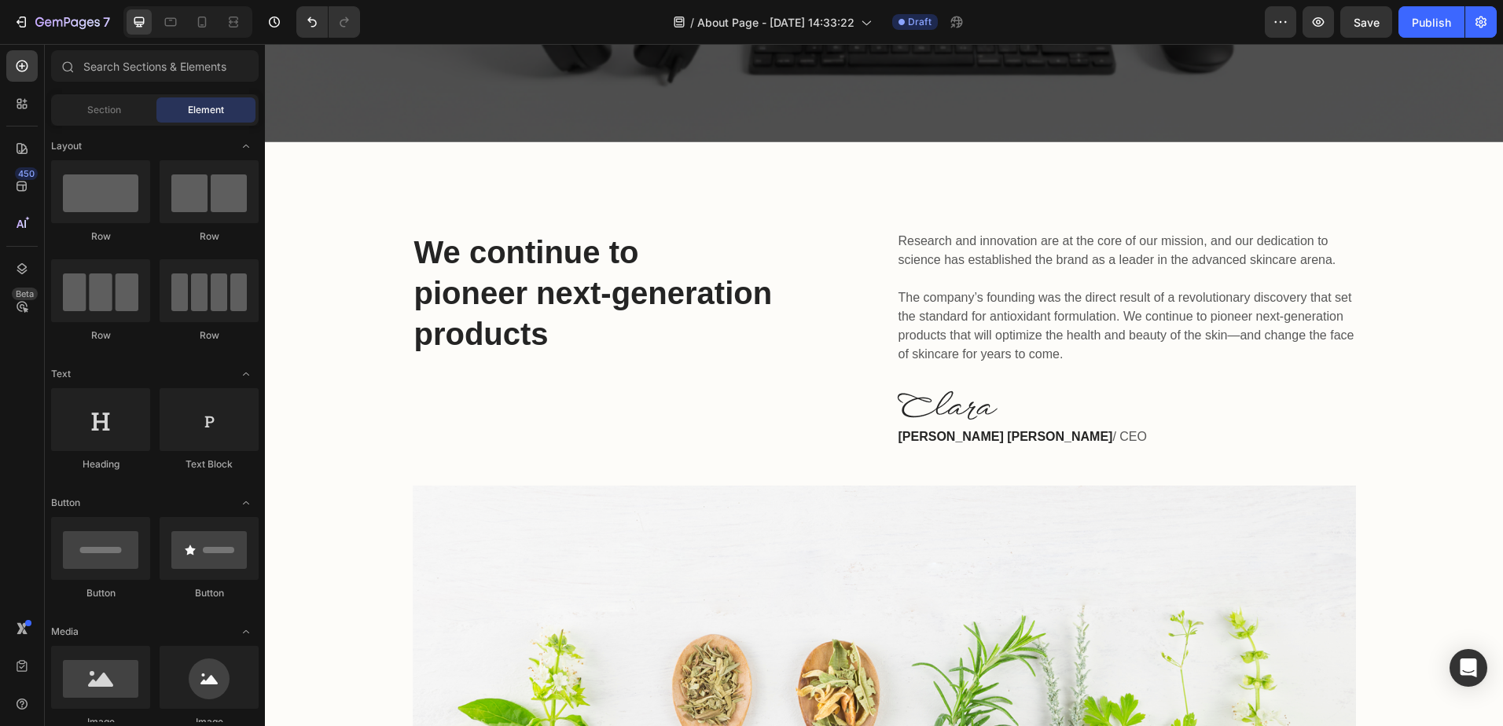
scroll to position [391, 0]
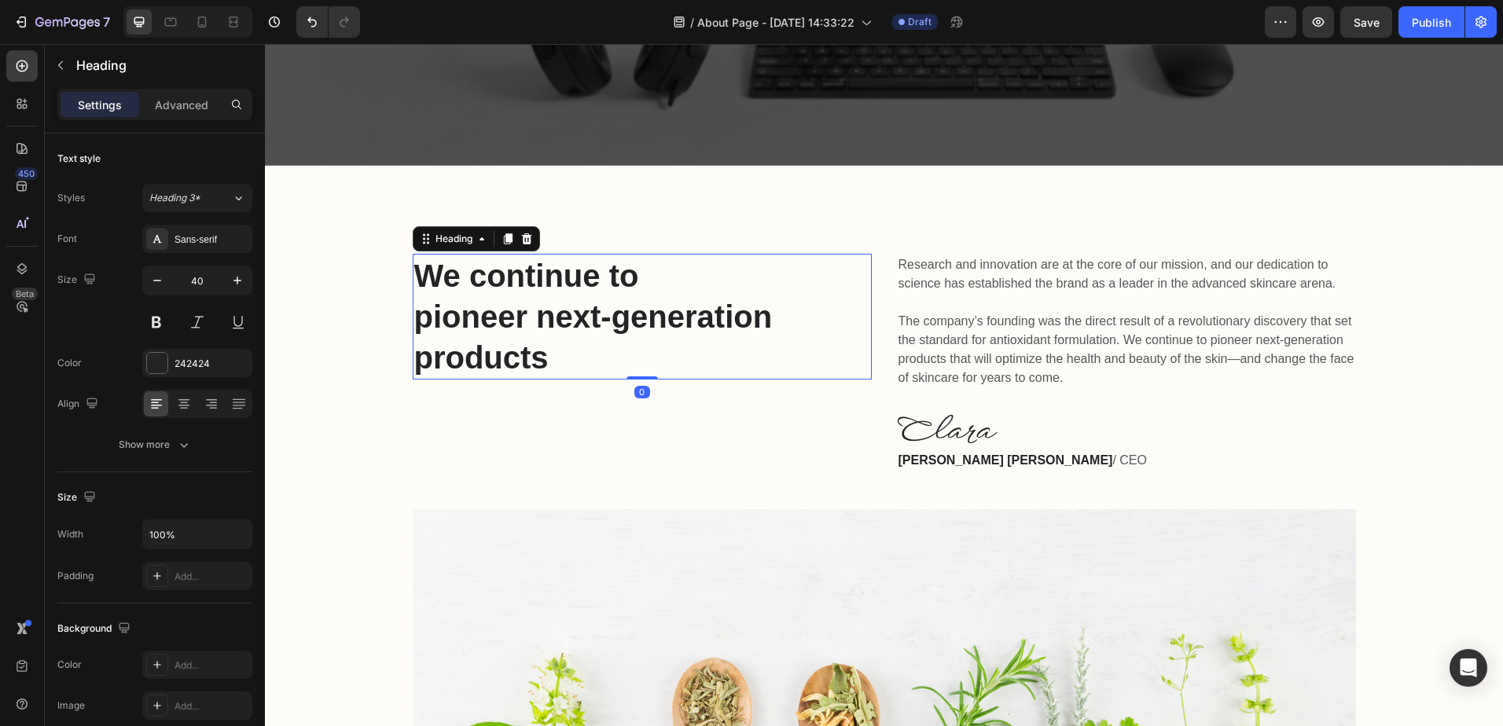
click at [427, 278] on p "We continue to pioneer next-generation products" at bounding box center [642, 316] width 456 height 123
click at [427, 277] on p "We continue to pioneer next-generation products" at bounding box center [642, 316] width 456 height 123
click at [420, 277] on p "We continue to pioneer next-generation products" at bounding box center [642, 316] width 456 height 123
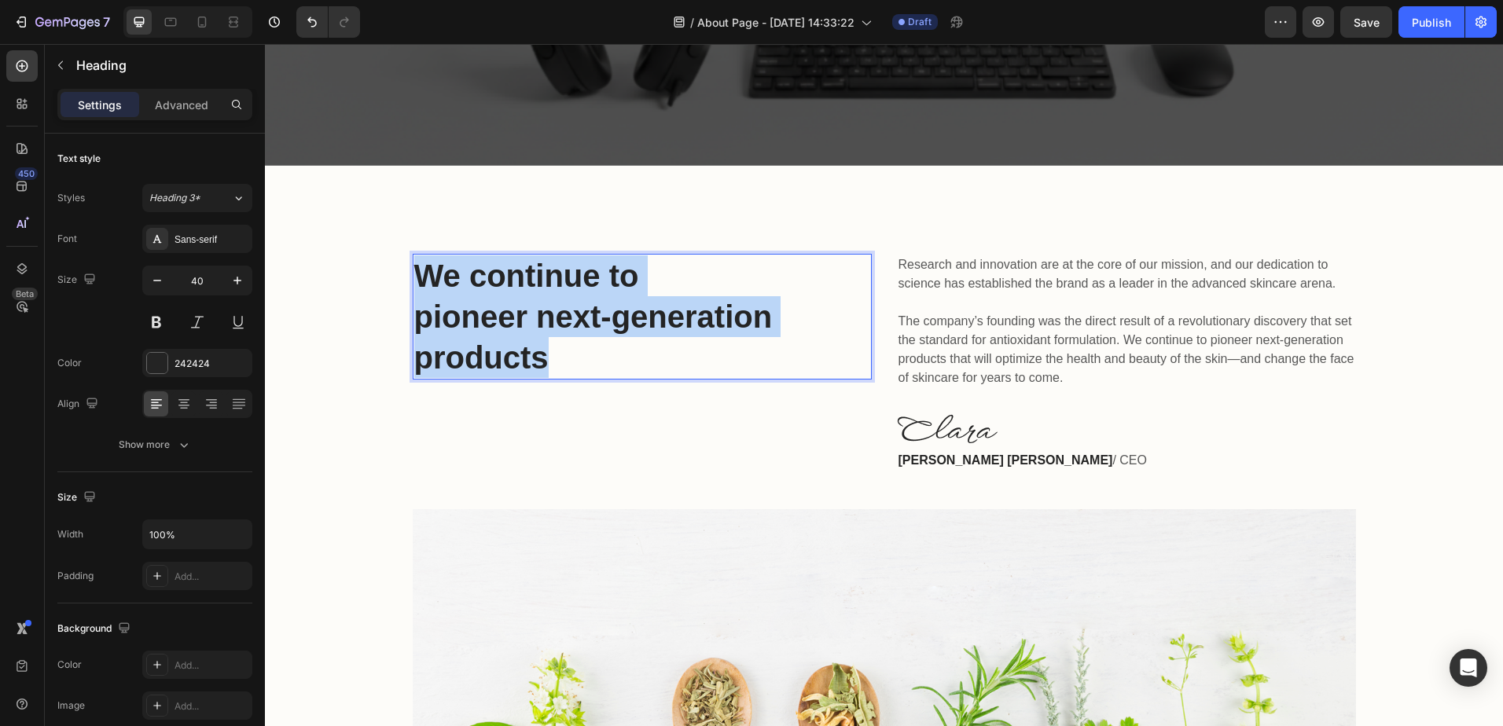
drag, startPoint x: 420, startPoint y: 277, endPoint x: 536, endPoint y: 355, distance: 139.7
click at [536, 355] on p "We continue to pioneer next-generation products" at bounding box center [642, 316] width 456 height 123
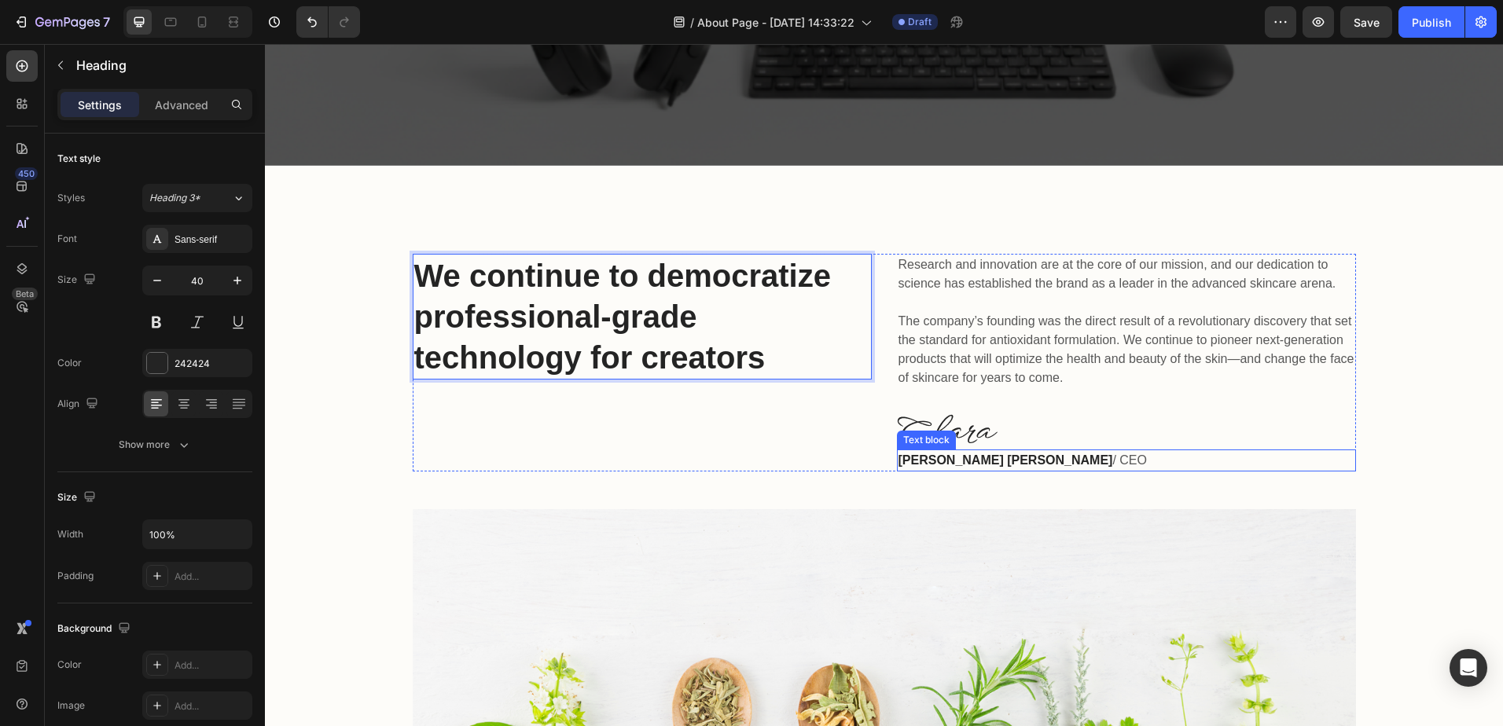
click at [957, 457] on strong "[PERSON_NAME] [PERSON_NAME]" at bounding box center [1005, 460] width 215 height 13
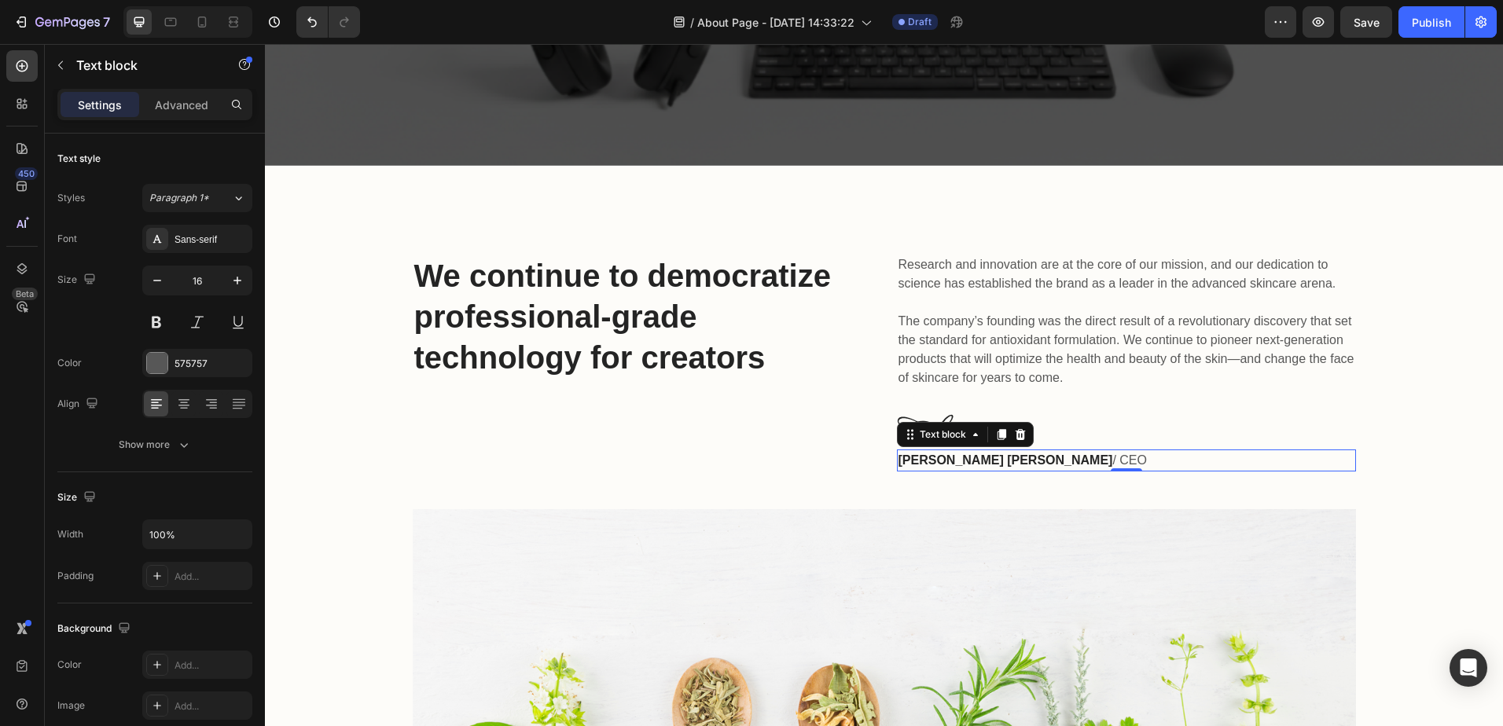
click at [956, 458] on strong "[PERSON_NAME] [PERSON_NAME]" at bounding box center [1005, 460] width 215 height 13
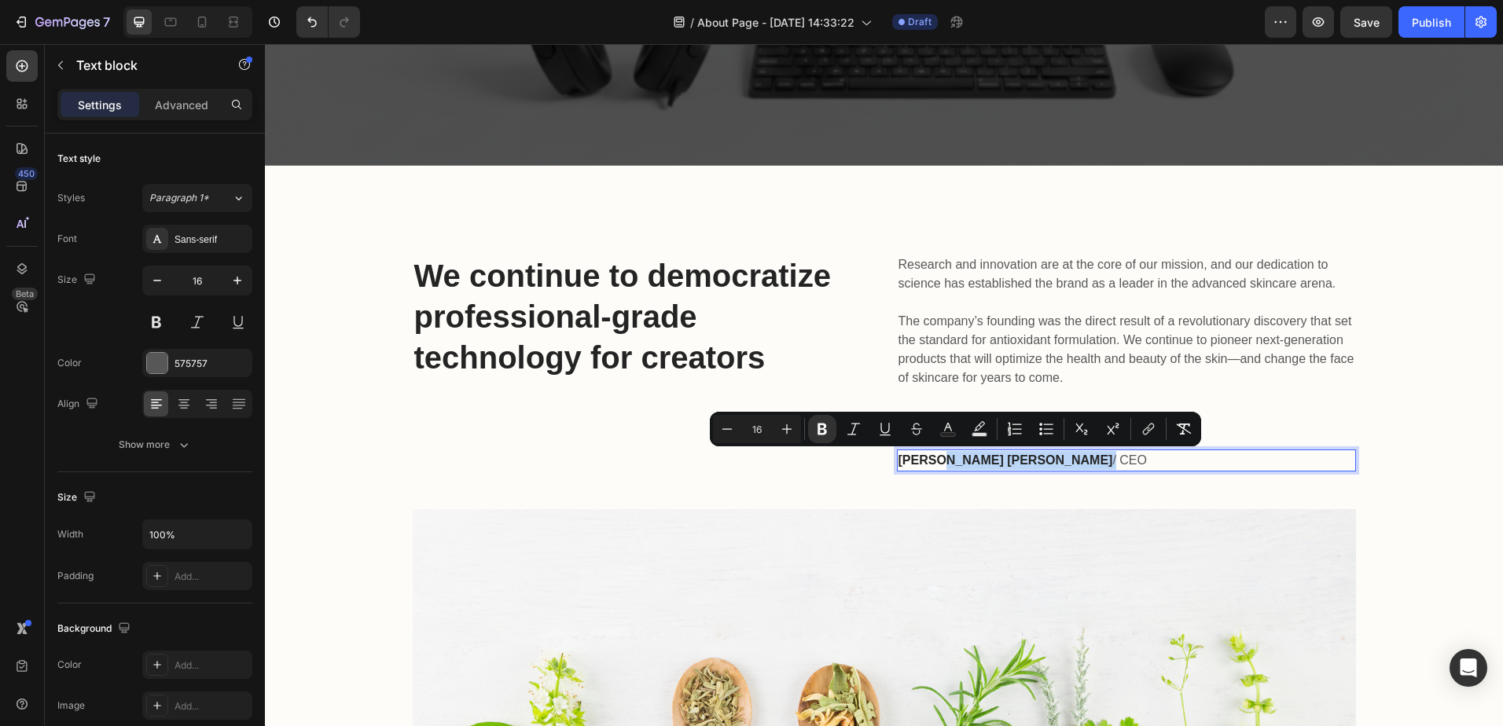
click at [960, 458] on strong "[PERSON_NAME] [PERSON_NAME]" at bounding box center [1005, 460] width 215 height 13
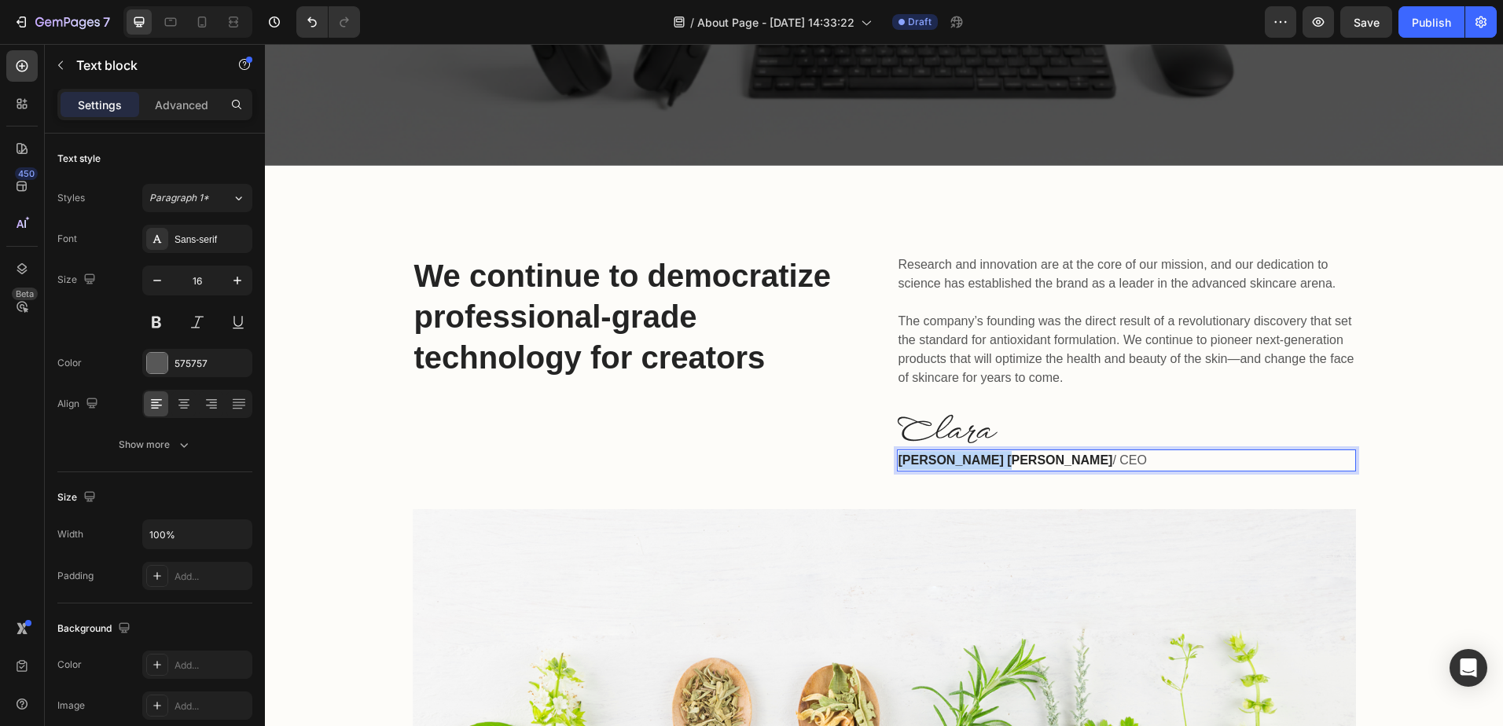
drag, startPoint x: 980, startPoint y: 462, endPoint x: 896, endPoint y: 461, distance: 84.1
click at [898, 461] on strong "[PERSON_NAME] [PERSON_NAME]" at bounding box center [1005, 460] width 215 height 13
click at [973, 429] on img at bounding box center [947, 428] width 101 height 29
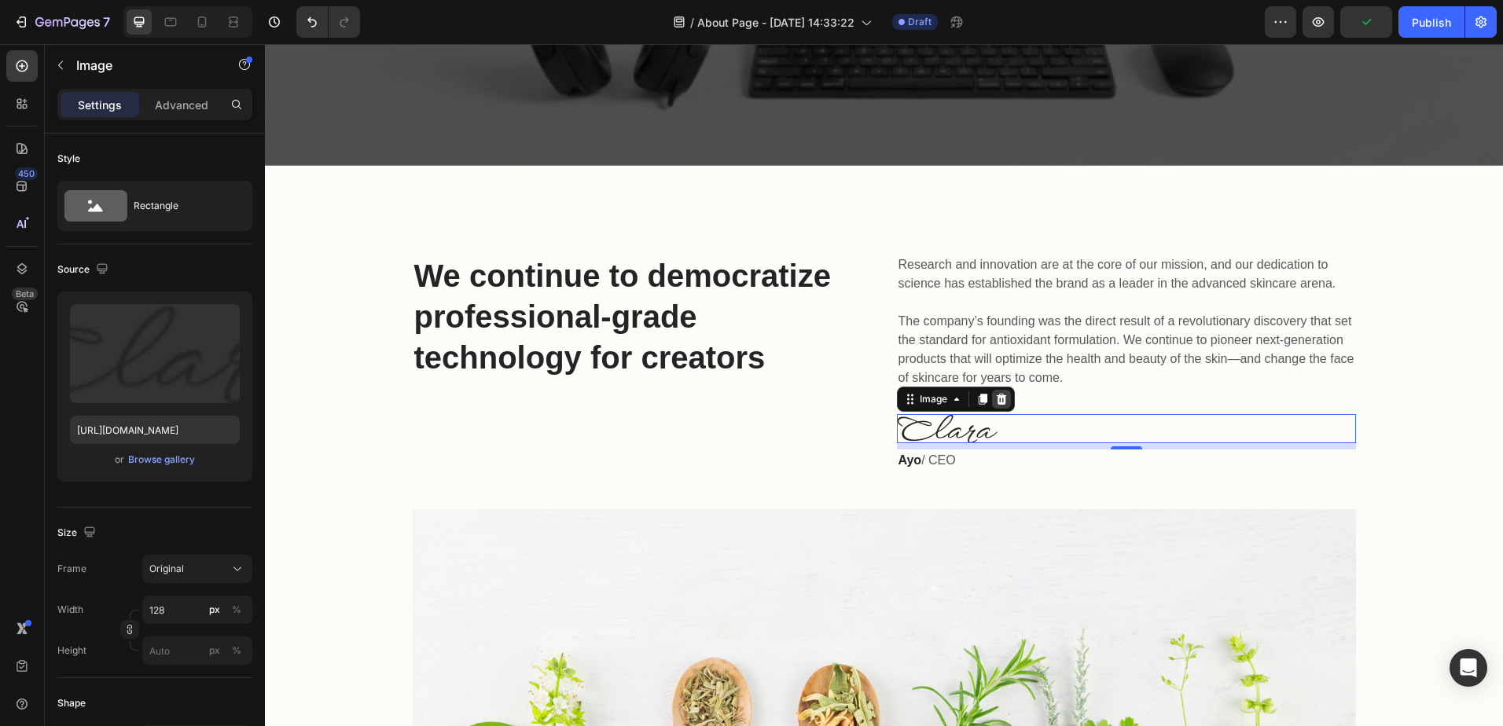
click at [995, 405] on icon at bounding box center [1001, 399] width 13 height 13
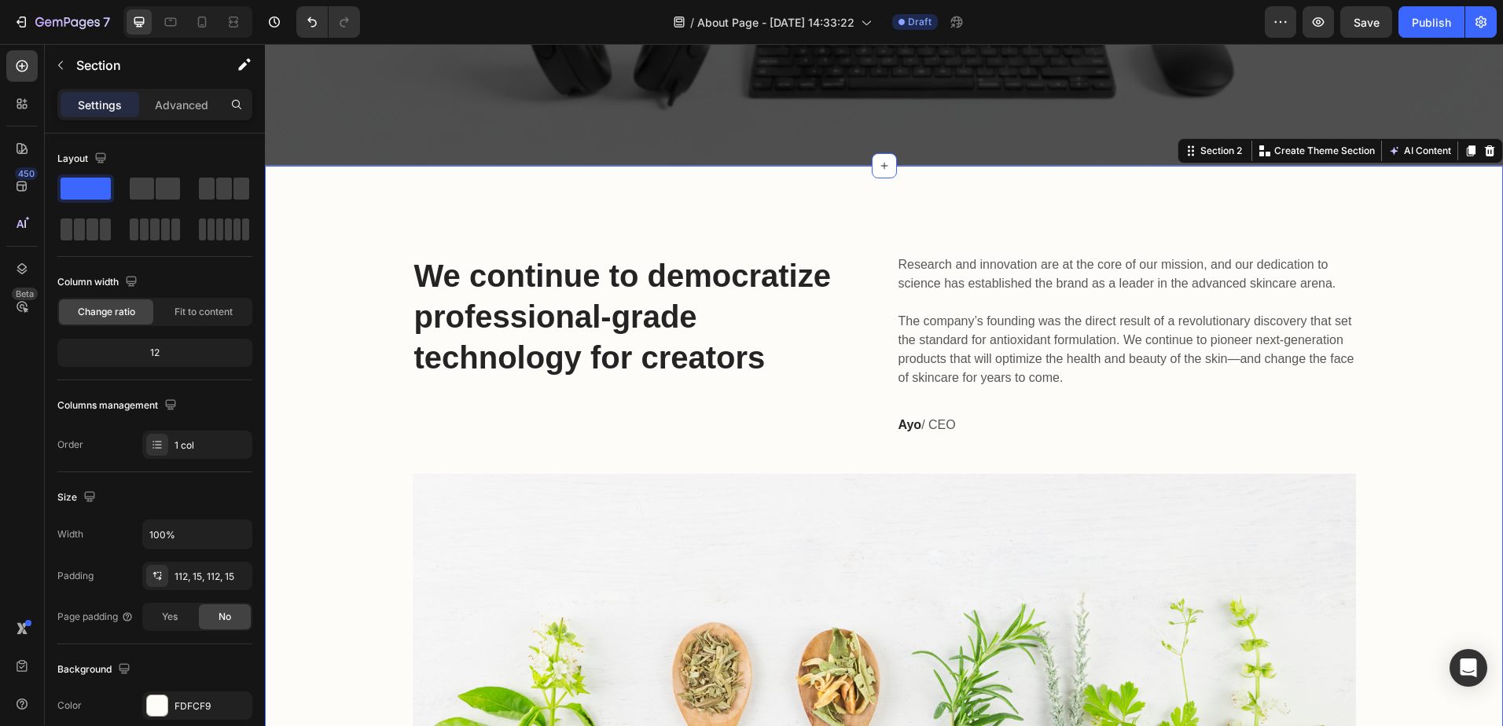
click at [974, 198] on div "We continue to democratize professional-grade technology for creators Heading R…" at bounding box center [884, 533] width 1238 height 735
click at [162, 700] on div at bounding box center [157, 706] width 20 height 20
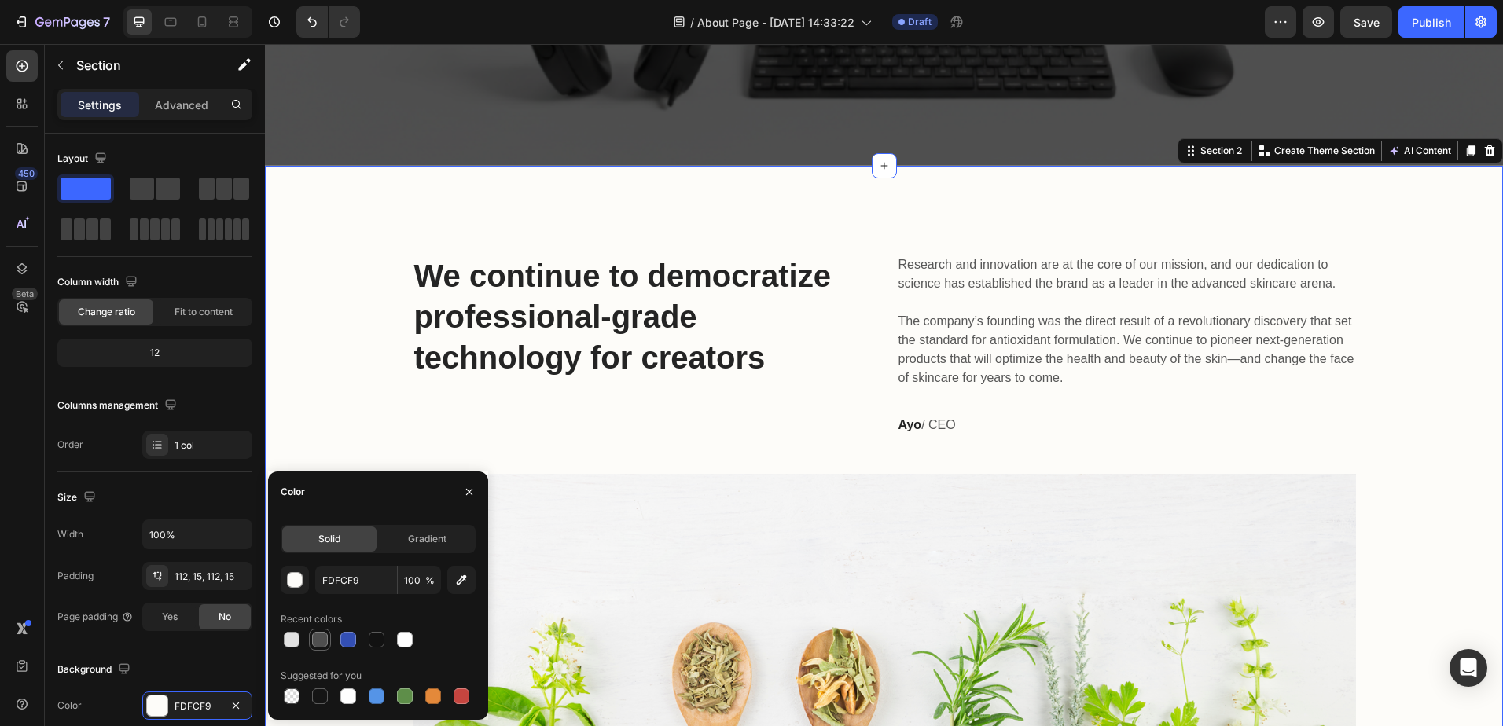
click at [316, 639] on div at bounding box center [320, 640] width 16 height 16
type input "4F4F4F"
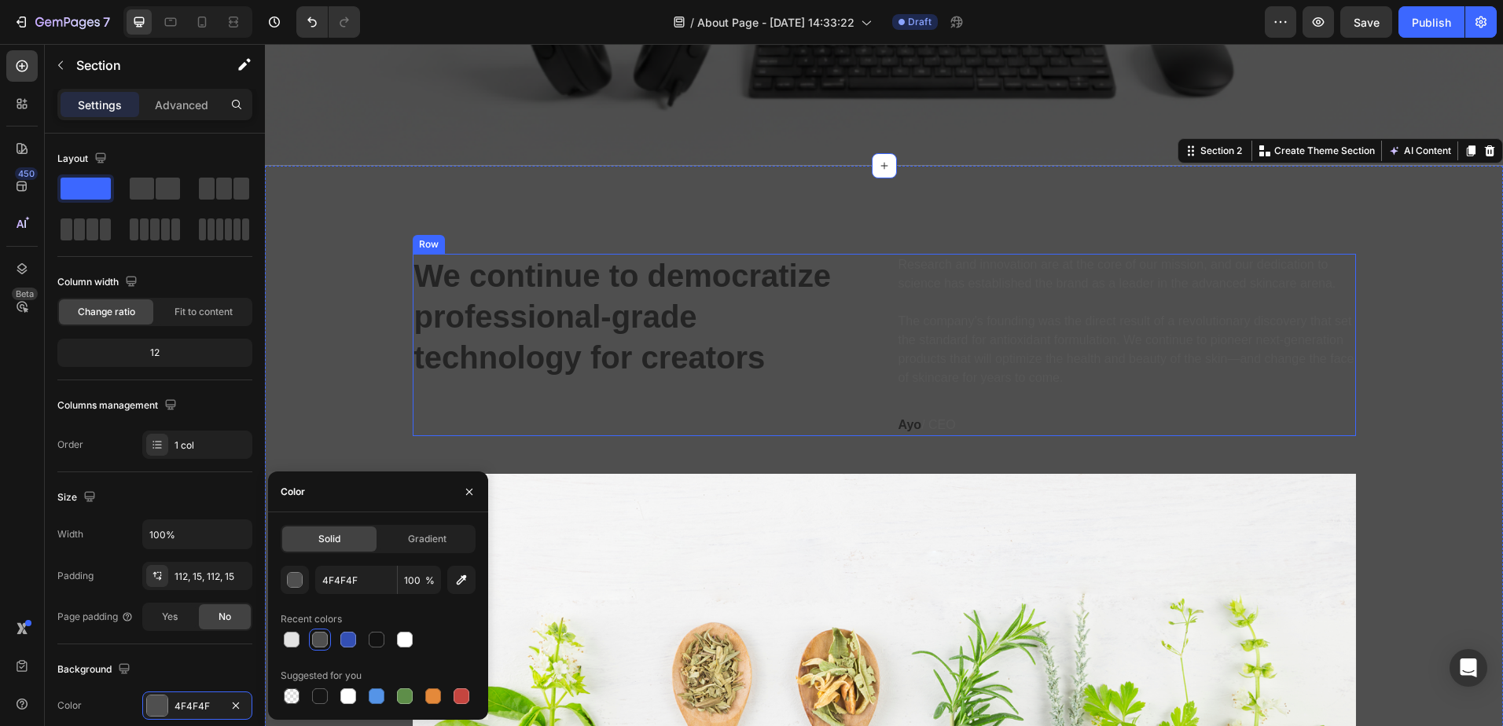
click at [484, 338] on p "We continue to democratize professional-grade technology for creators" at bounding box center [642, 316] width 456 height 123
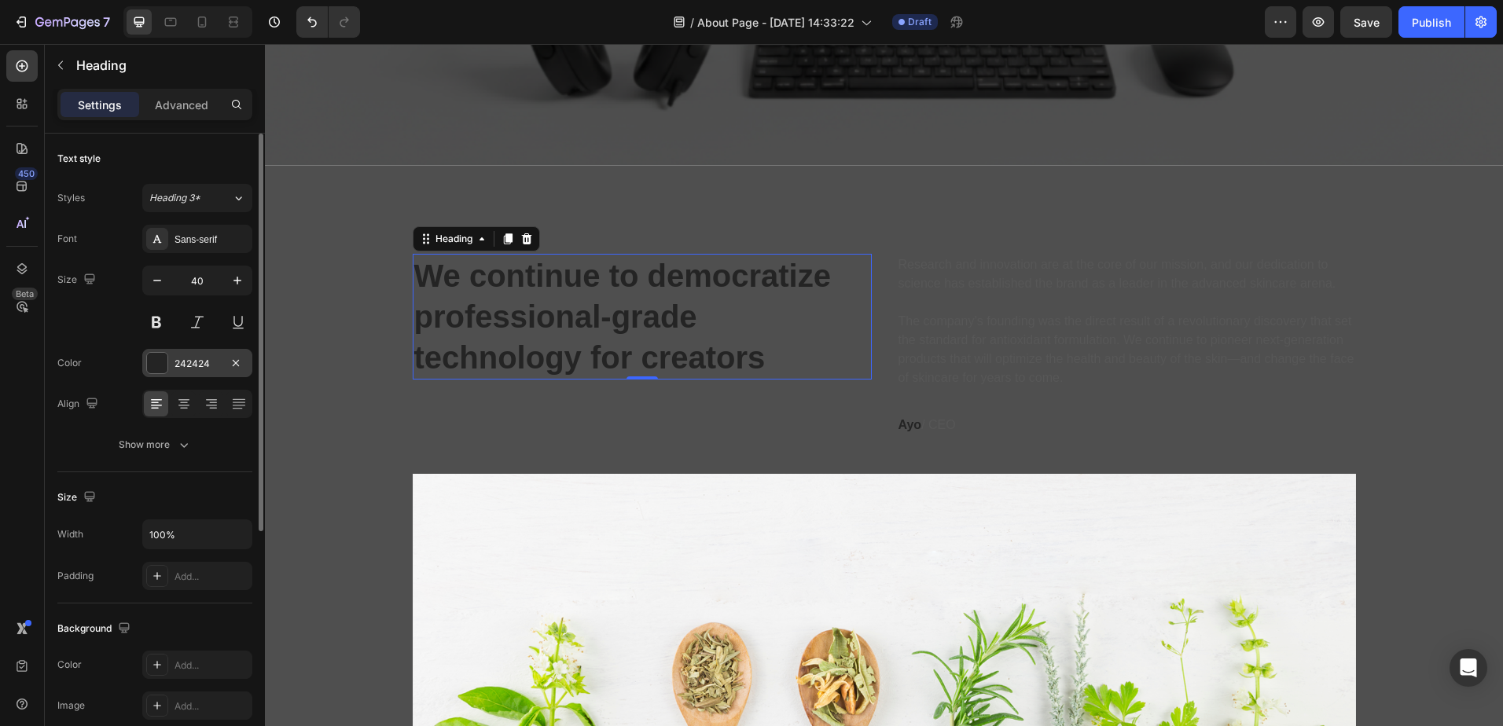
click at [152, 366] on div at bounding box center [157, 363] width 20 height 20
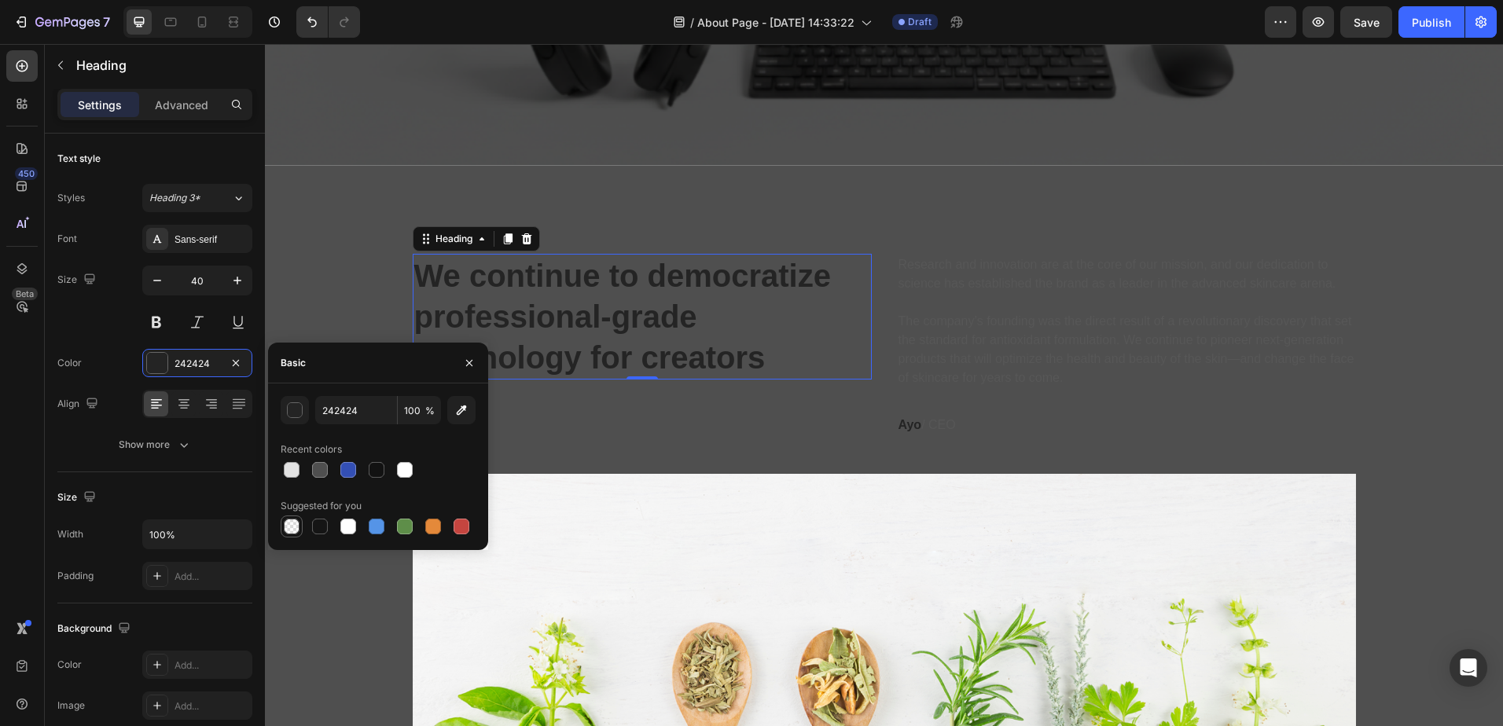
click at [294, 528] on div at bounding box center [292, 527] width 16 height 16
type input "000000"
type input "0"
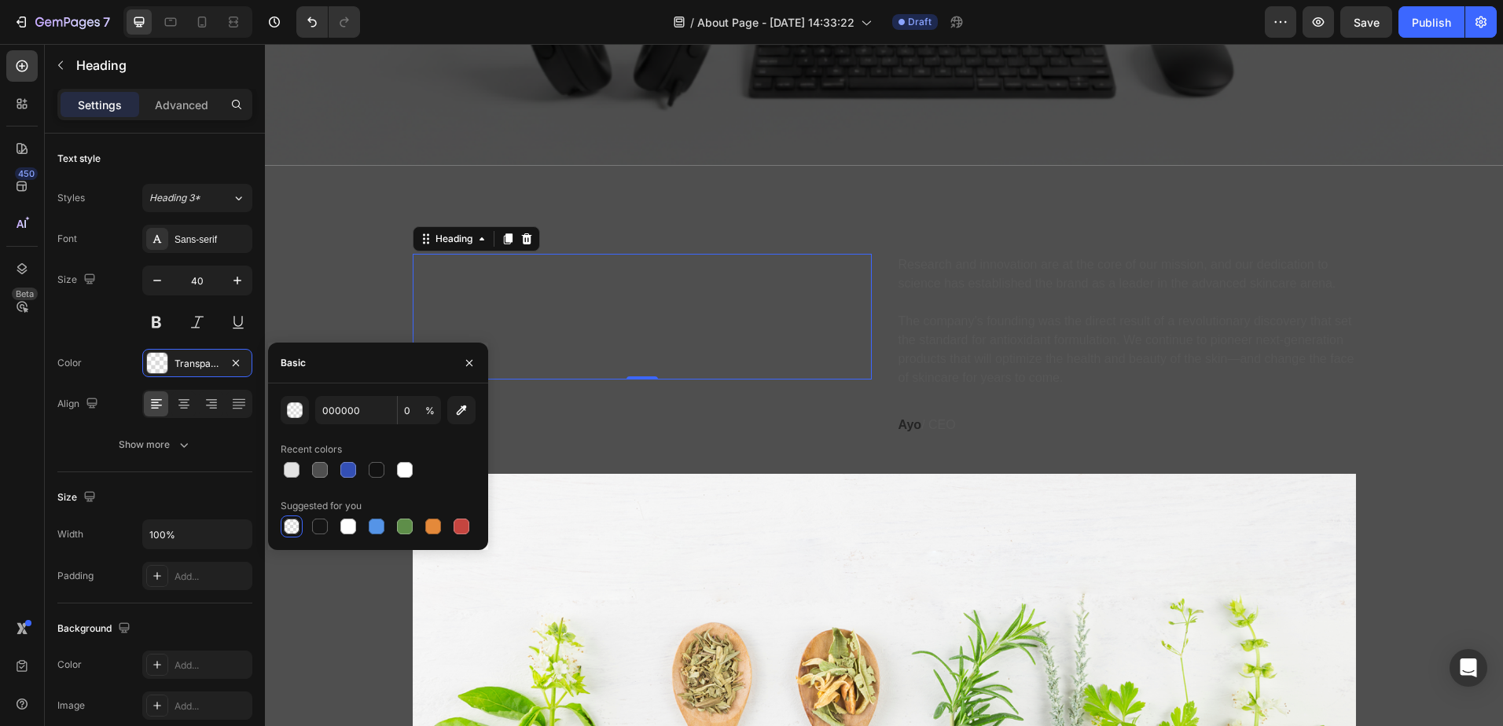
click at [294, 528] on div at bounding box center [292, 527] width 16 height 16
click at [401, 477] on div at bounding box center [405, 470] width 16 height 16
type input "FFFFFF"
type input "100"
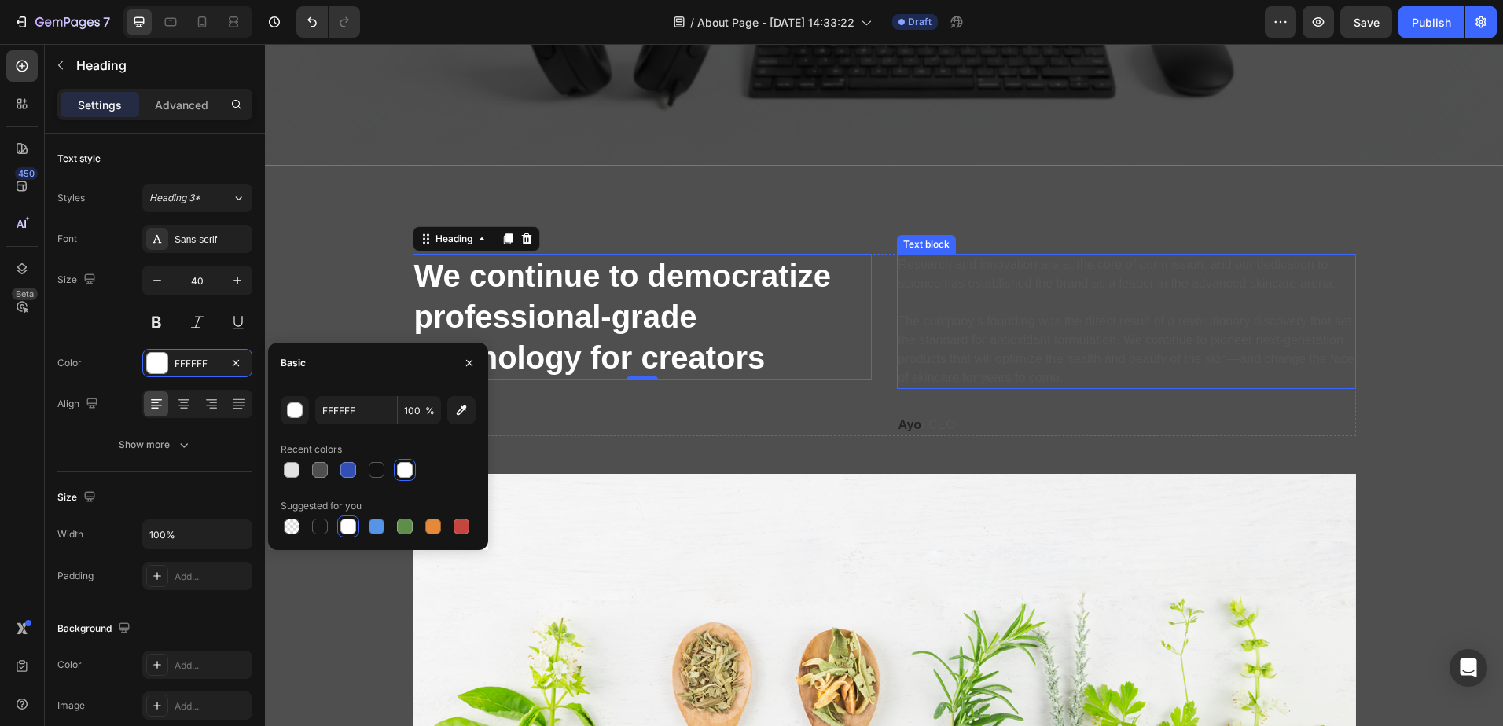
click at [950, 288] on p "Research and innovation are at the core of our mission, and our dedication to s…" at bounding box center [1126, 321] width 456 height 132
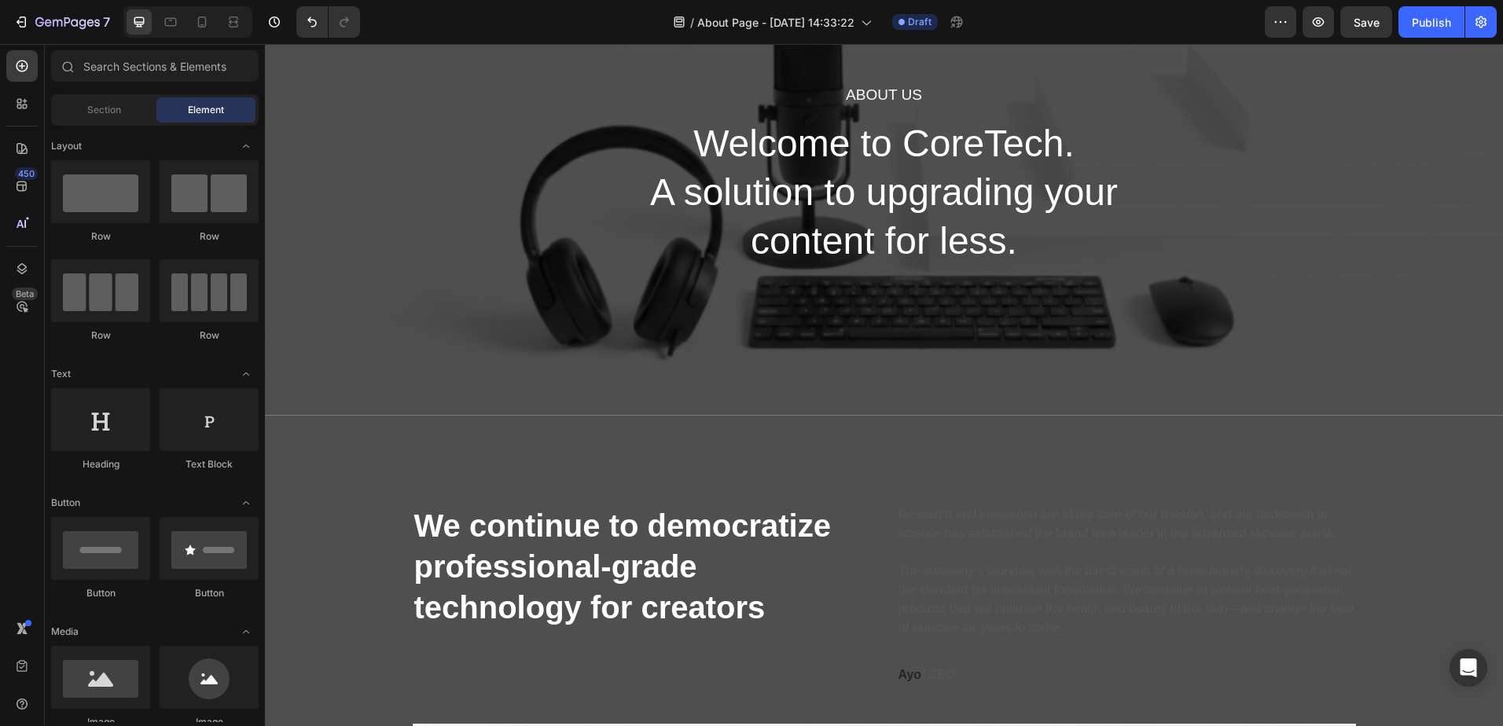
scroll to position [206, 0]
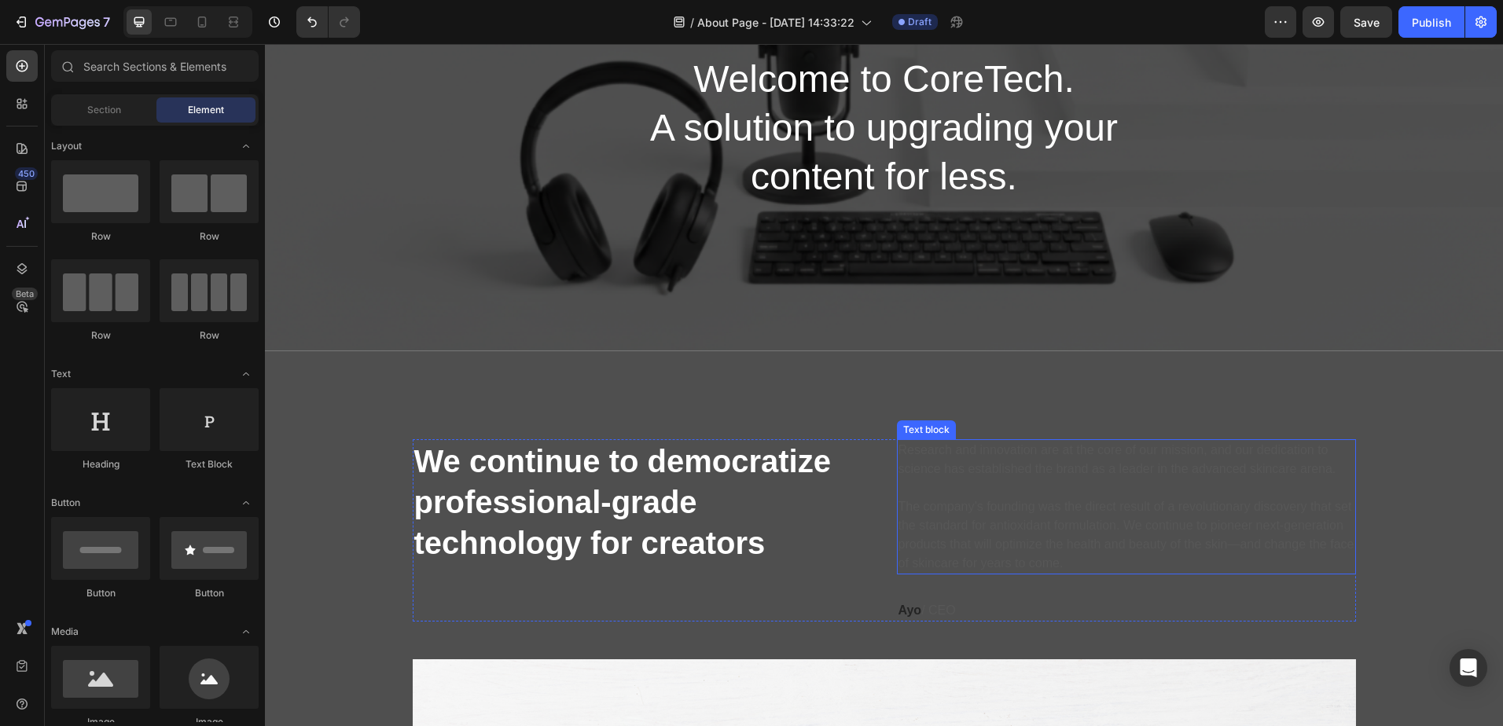
click at [936, 477] on p "Research and innovation are at the core of our mission, and our dedication to s…" at bounding box center [1126, 507] width 456 height 132
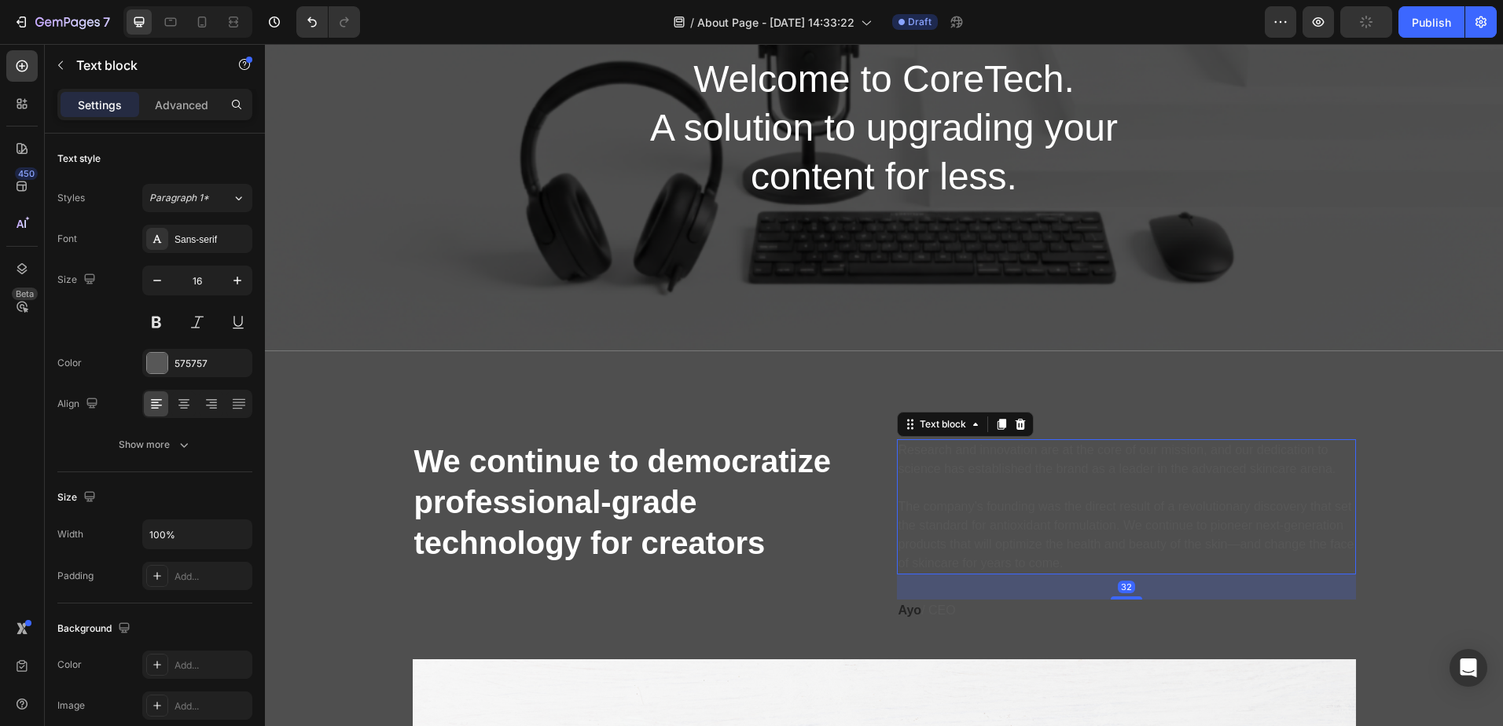
click at [934, 475] on p "Research and innovation are at the core of our mission, and our dedication to s…" at bounding box center [1126, 507] width 456 height 132
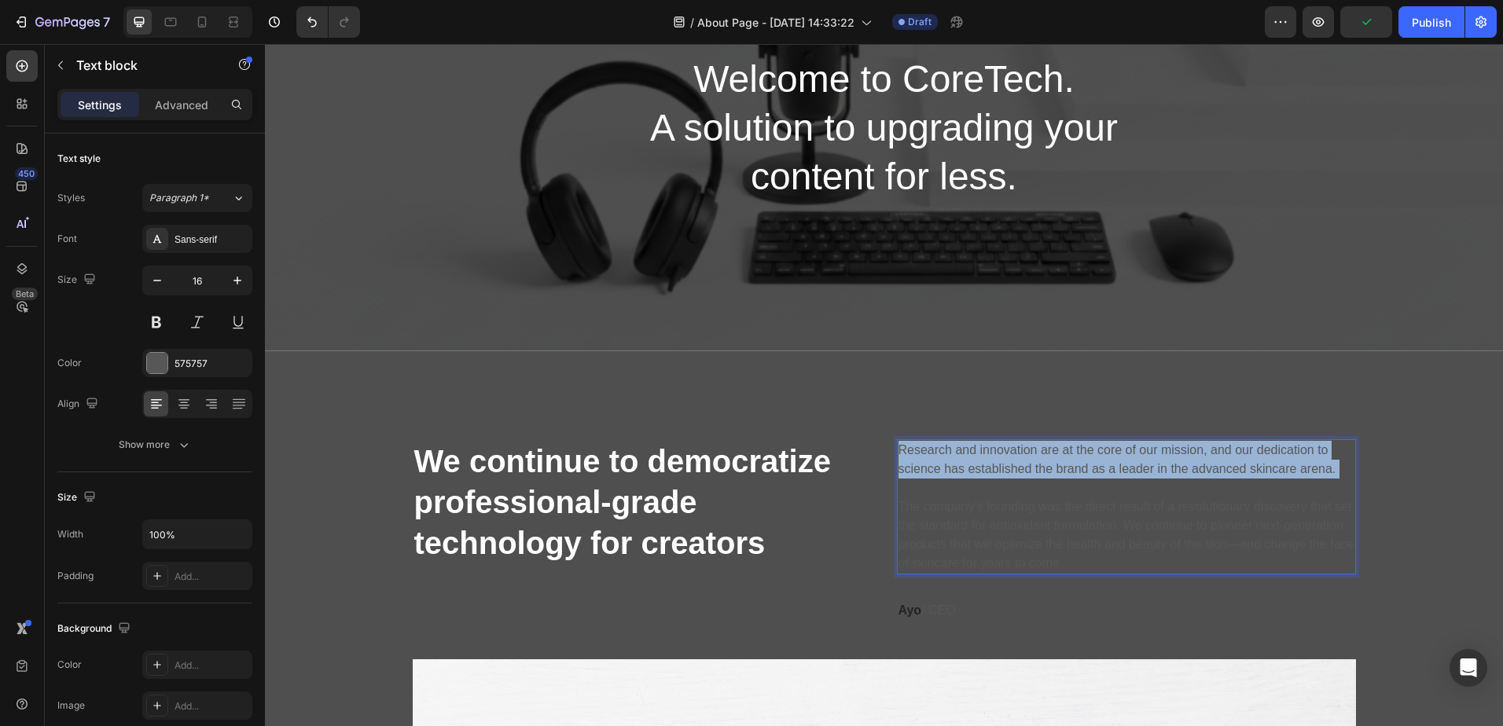
click at [934, 475] on p "Research and innovation are at the core of our mission, and our dedication to s…" at bounding box center [1126, 507] width 456 height 132
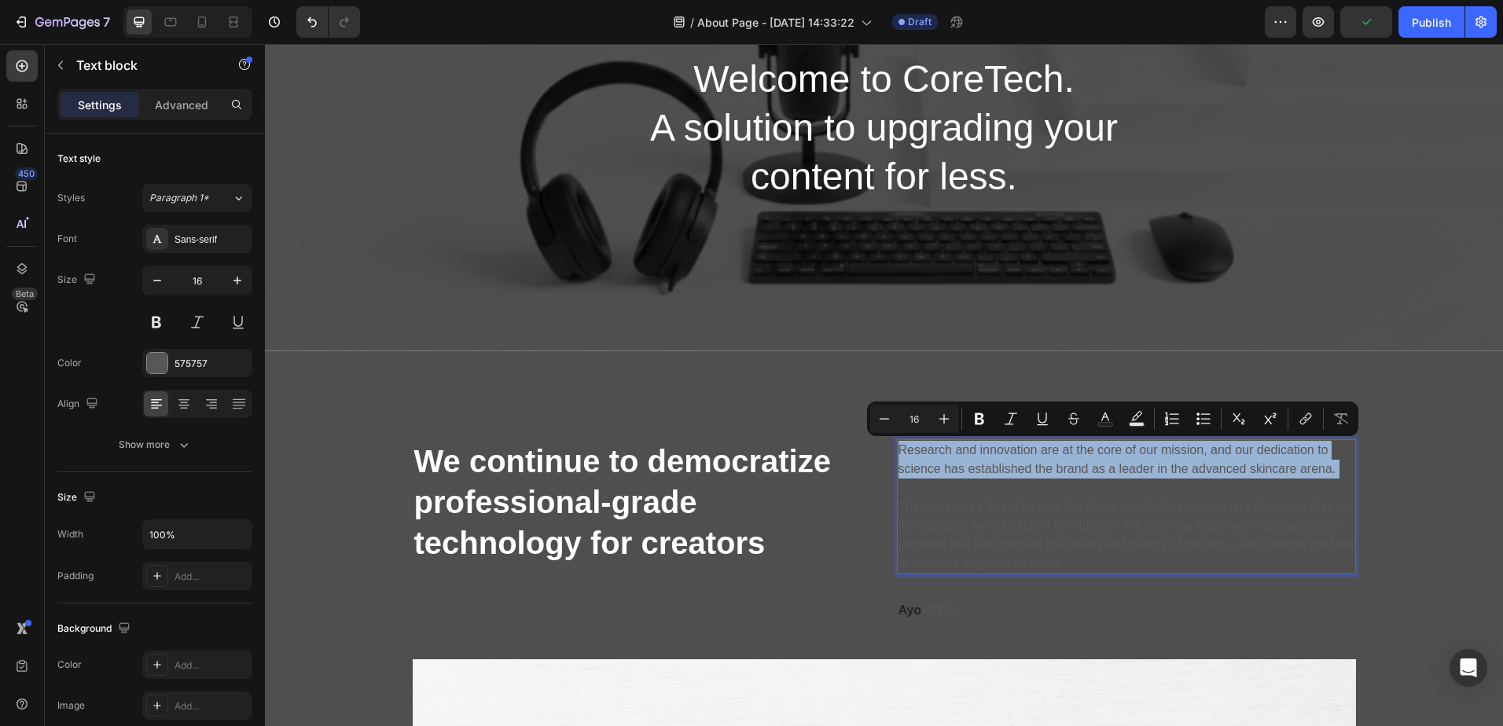
click at [924, 482] on p "Research and innovation are at the core of our mission, and our dedication to s…" at bounding box center [1126, 507] width 456 height 132
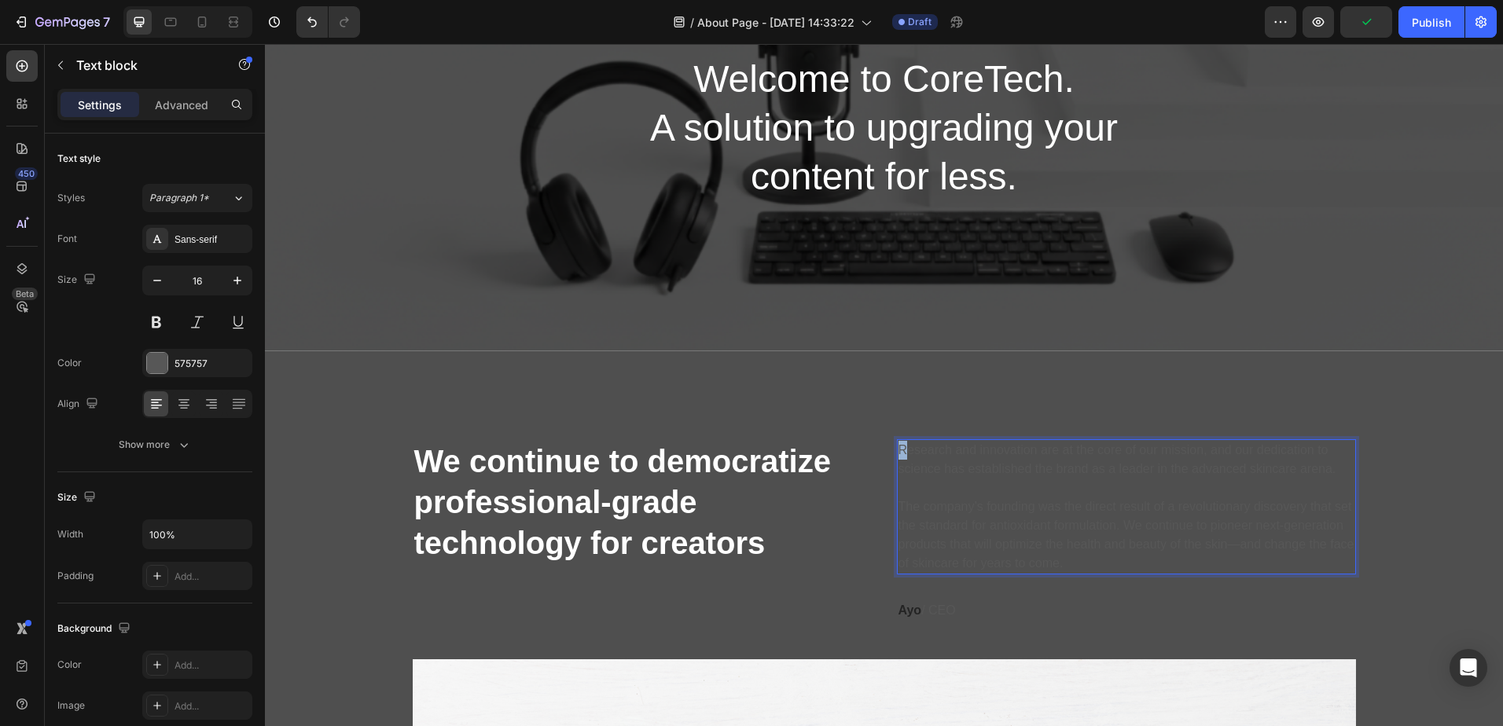
click at [898, 446] on p "Research and innovation are at the core of our mission, and our dedication to s…" at bounding box center [1126, 507] width 456 height 132
drag, startPoint x: 900, startPoint y: 445, endPoint x: 912, endPoint y: 457, distance: 16.7
click at [912, 457] on p "Research and innovation are at the core of our mission, and our dedication to s…" at bounding box center [1126, 507] width 456 height 132
click at [1254, 559] on p "Research and innovation are at the core of our mission, and our dedication to s…" at bounding box center [1126, 507] width 456 height 132
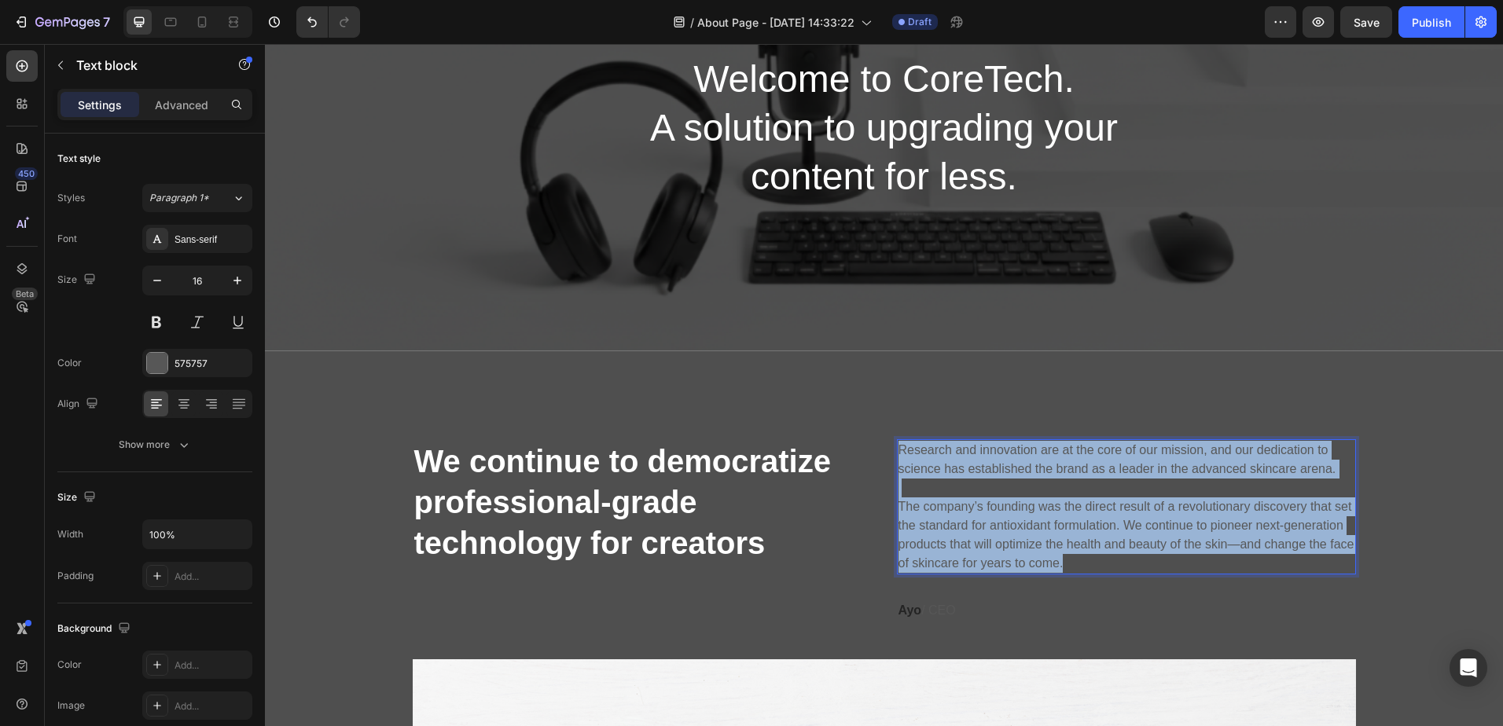
drag, startPoint x: 1254, startPoint y: 559, endPoint x: 894, endPoint y: 450, distance: 376.9
click at [898, 450] on p "Research and innovation are at the core of our mission, and our dedication to s…" at bounding box center [1126, 507] width 456 height 132
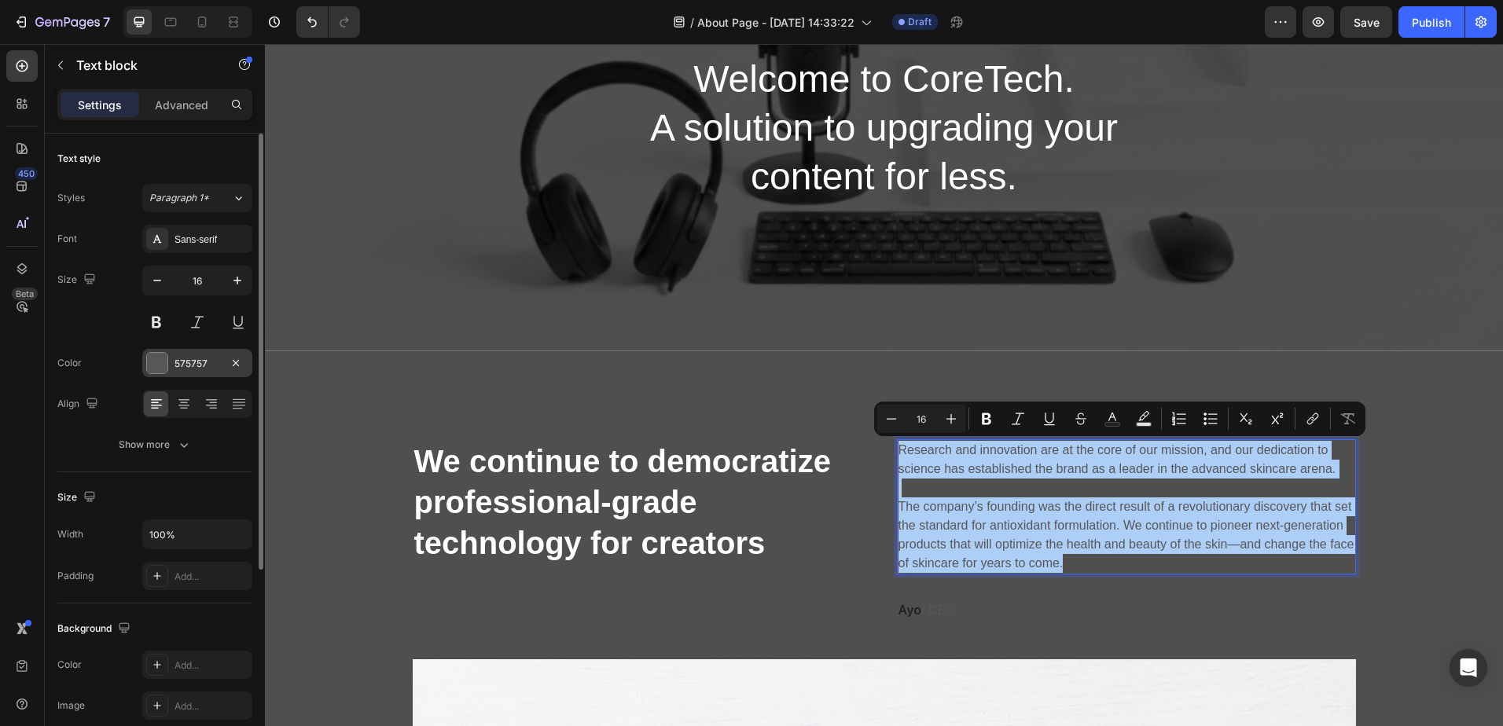
click at [154, 365] on div at bounding box center [157, 363] width 20 height 20
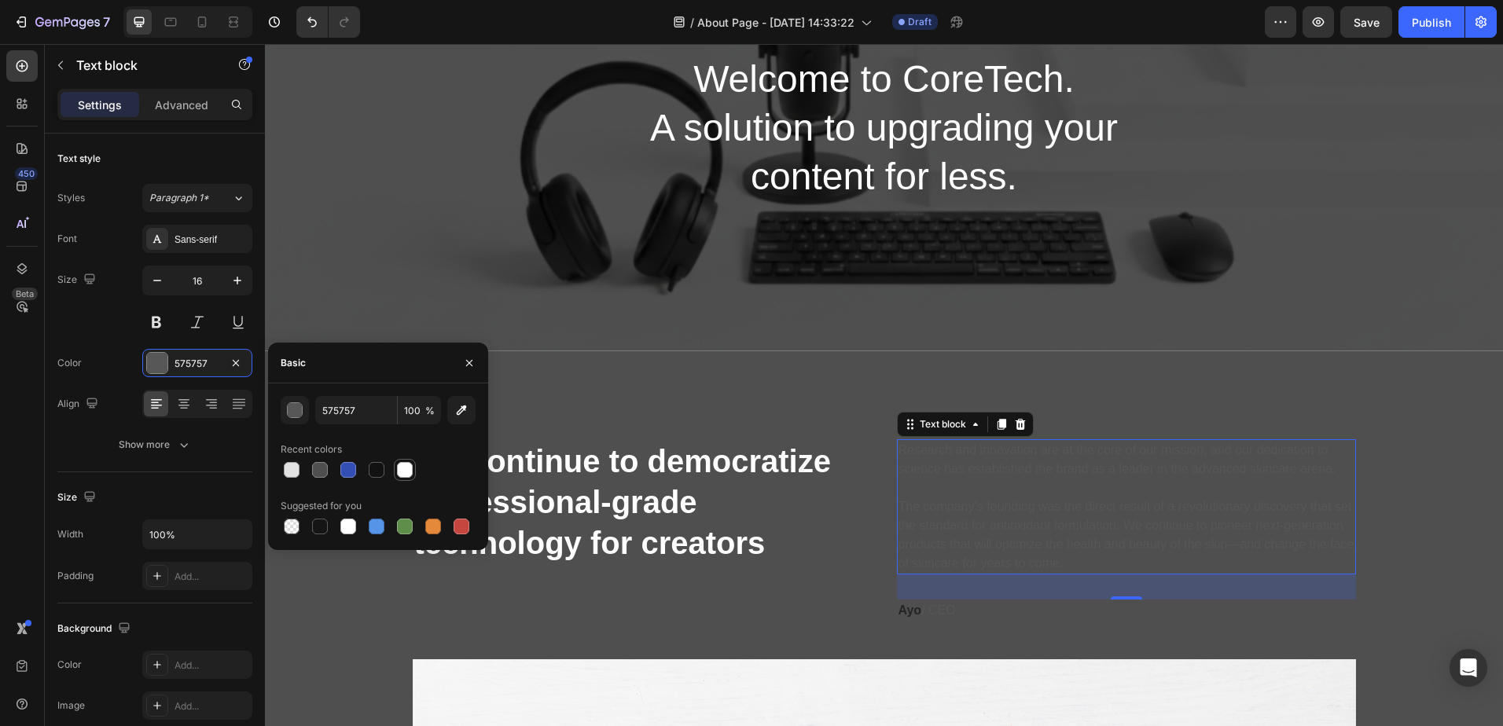
click at [411, 466] on div at bounding box center [405, 470] width 16 height 16
type input "FFFFFF"
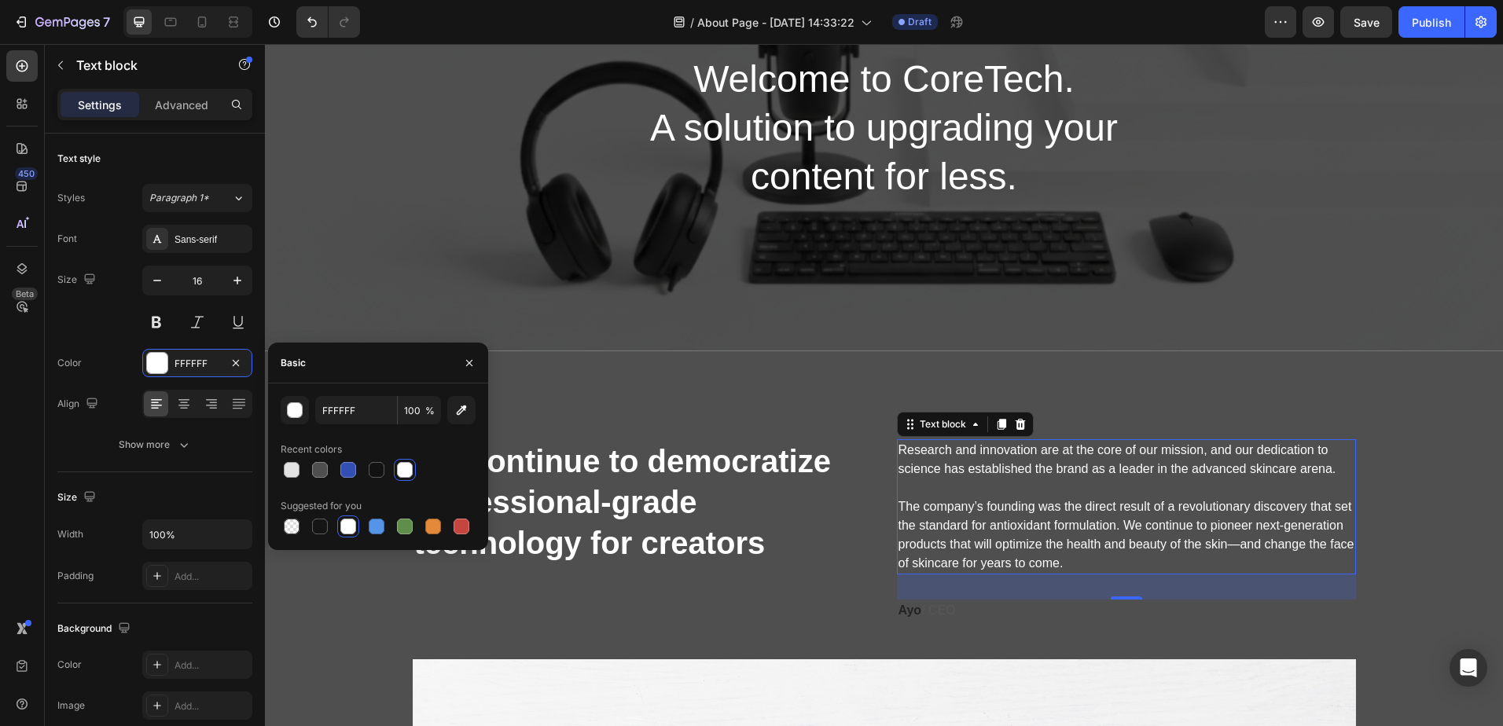
click at [884, 411] on div "We continue to democratize professional-grade technology for creators Heading R…" at bounding box center [884, 718] width 1238 height 735
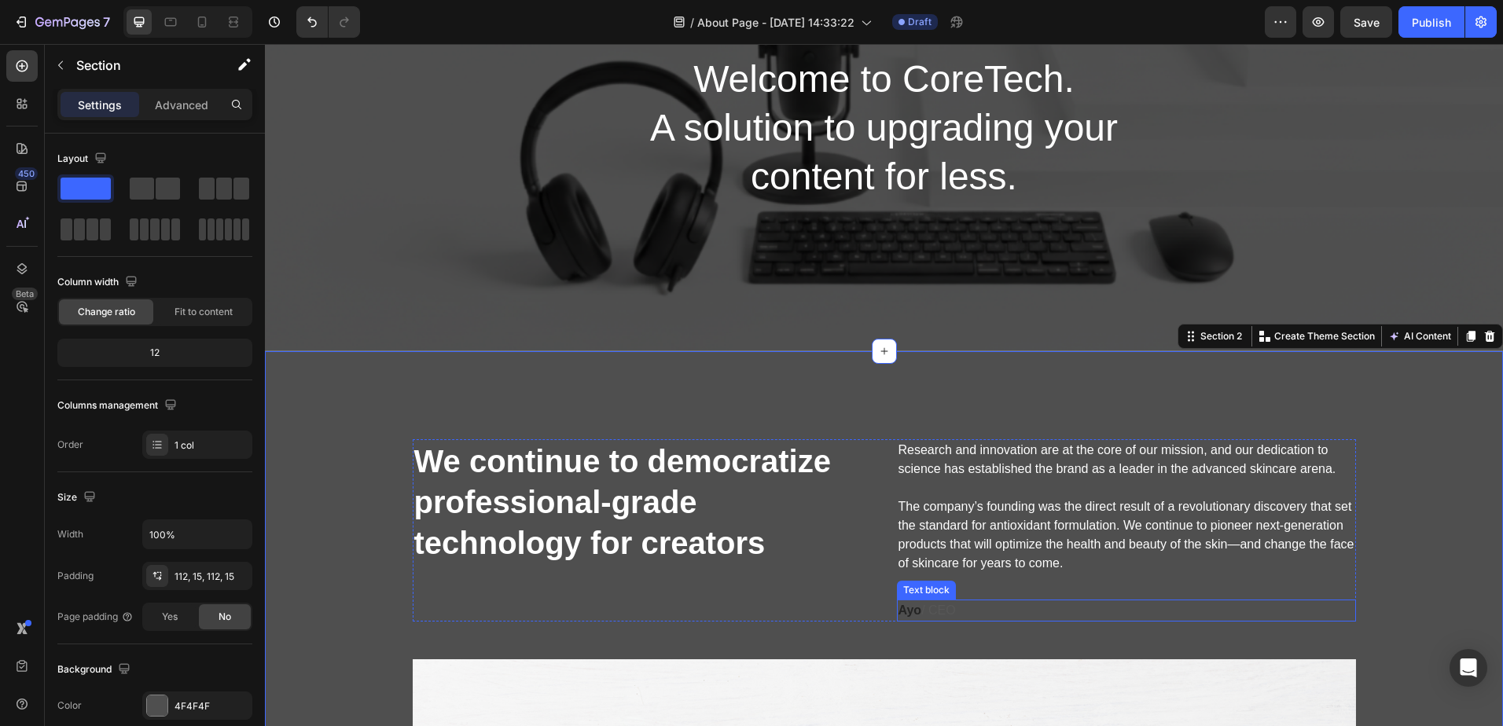
click at [908, 607] on strong "Ayo" at bounding box center [910, 610] width 24 height 13
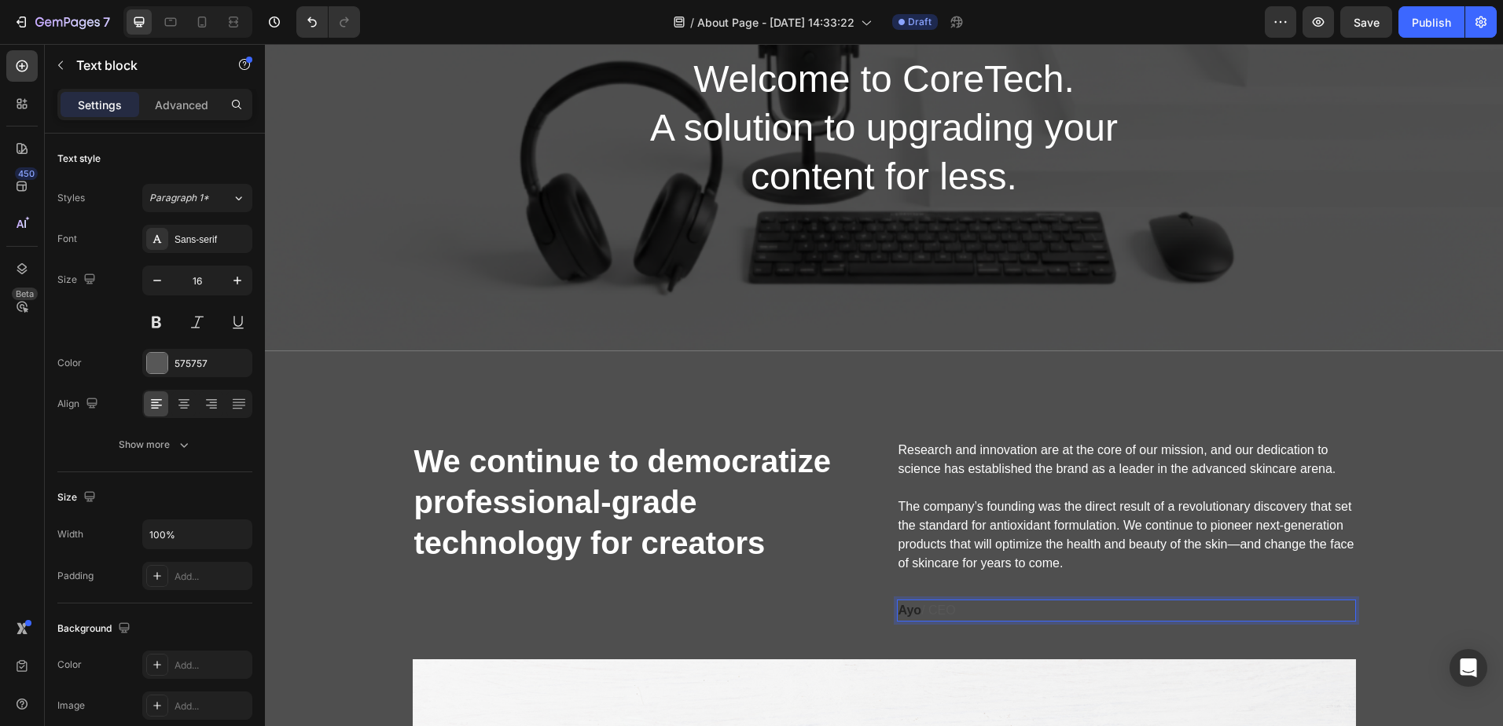
click at [907, 607] on strong "Ayo" at bounding box center [910, 610] width 24 height 13
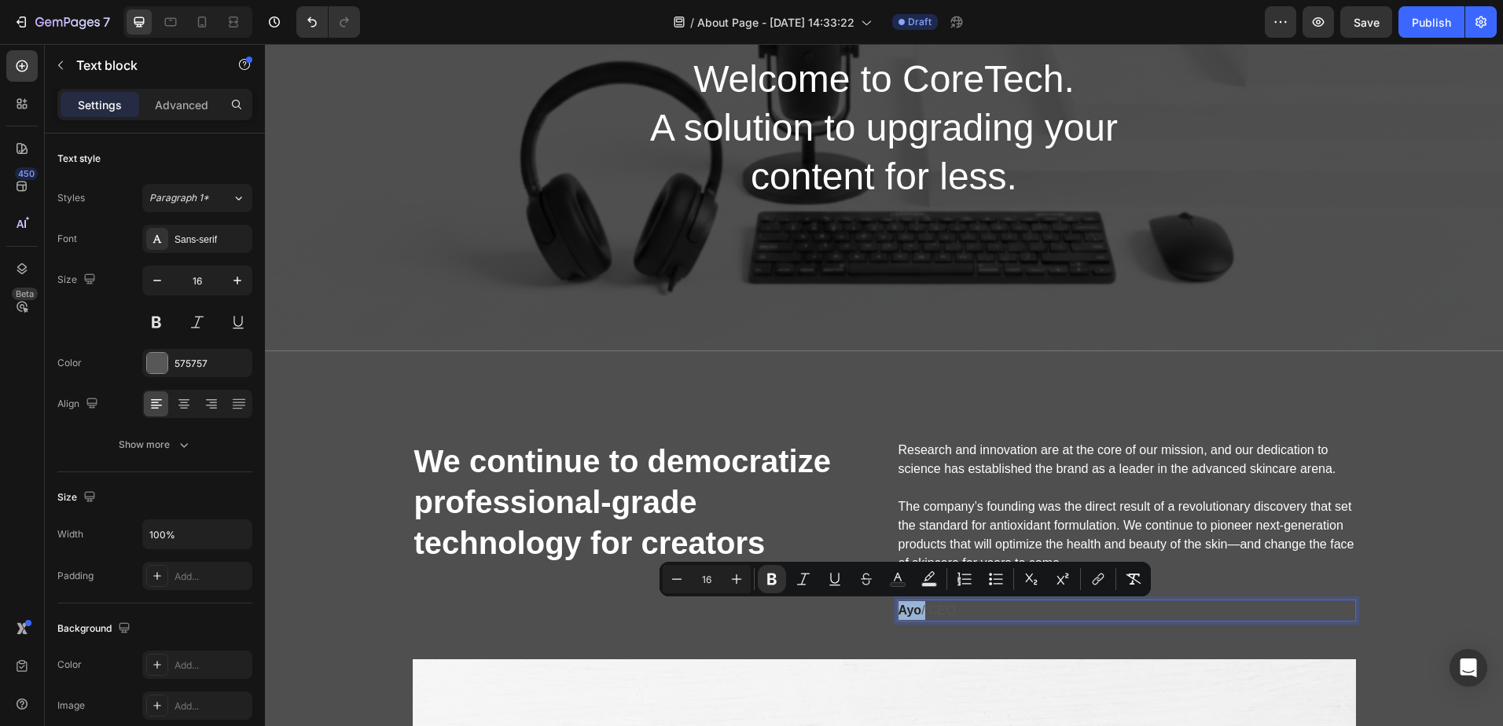
click at [907, 607] on strong "Ayo" at bounding box center [910, 610] width 24 height 13
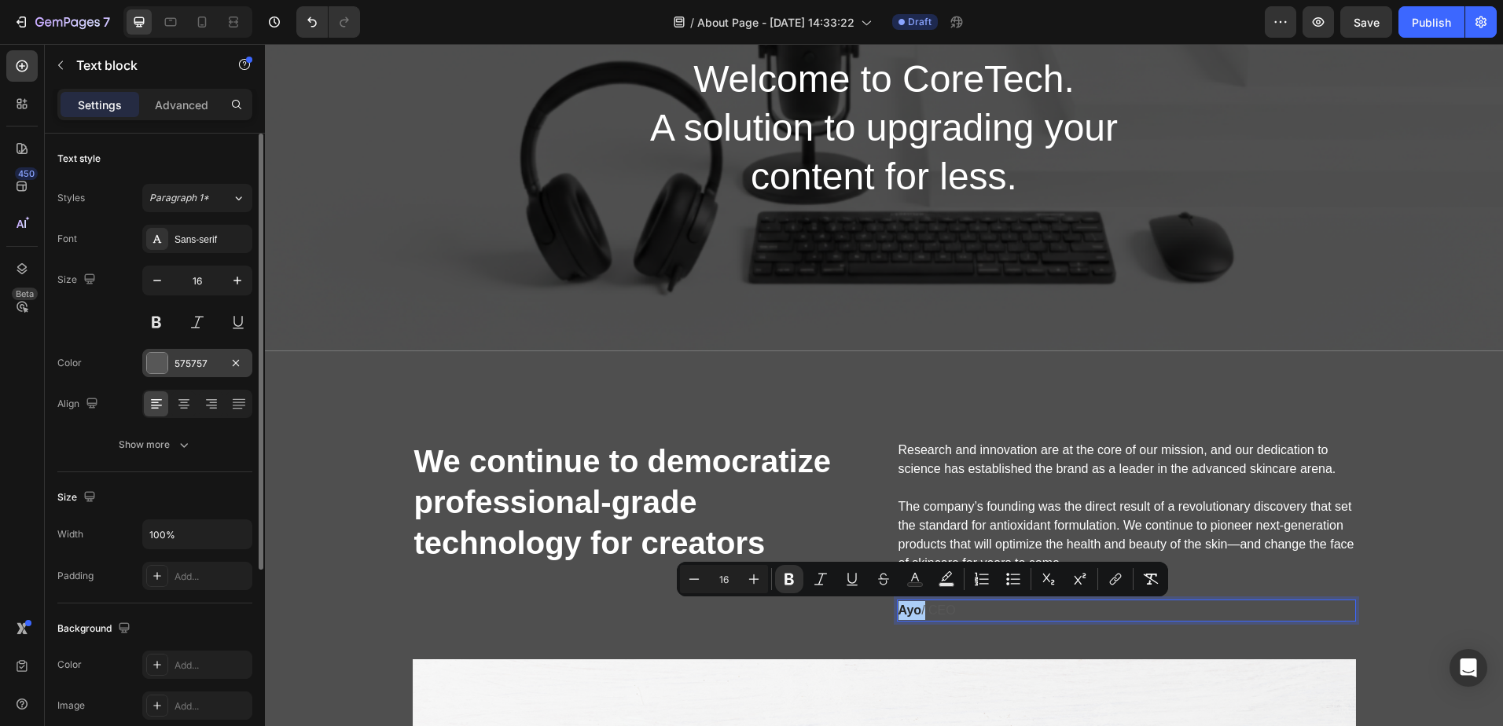
click at [169, 362] on div "575757" at bounding box center [197, 363] width 110 height 28
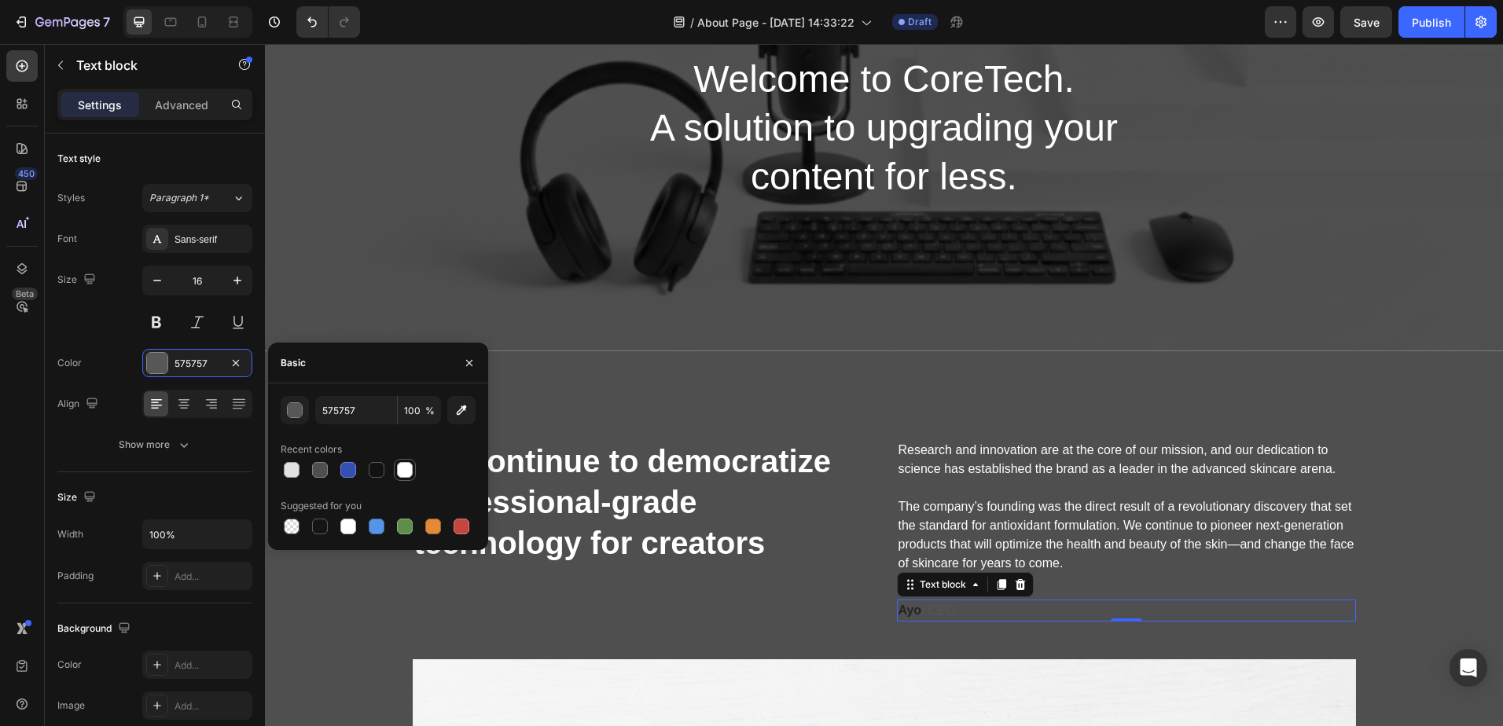
click at [410, 472] on div at bounding box center [405, 470] width 16 height 16
type input "FFFFFF"
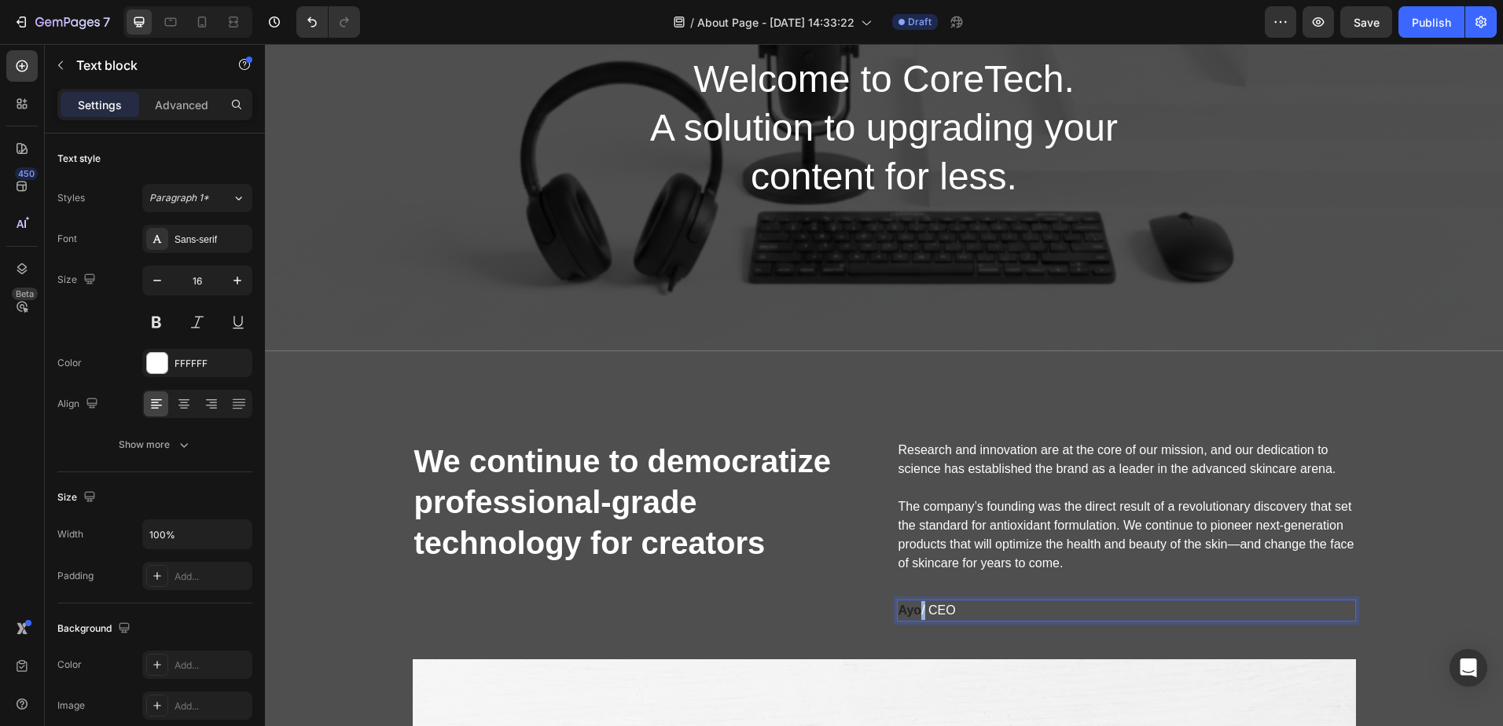
click at [912, 608] on strong "Ayo" at bounding box center [910, 610] width 24 height 13
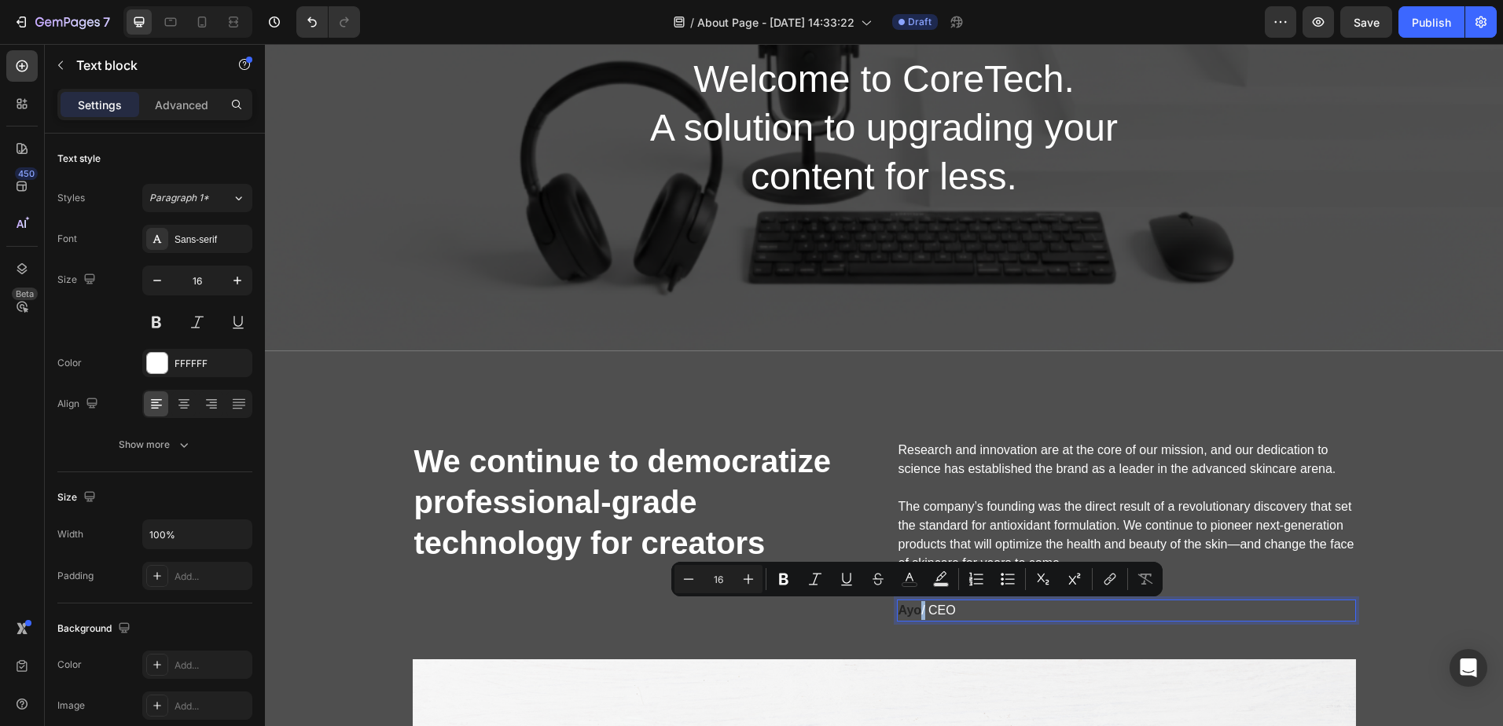
click at [910, 608] on strong "Ayo" at bounding box center [910, 610] width 24 height 13
click at [909, 608] on strong "Ayo" at bounding box center [910, 610] width 24 height 13
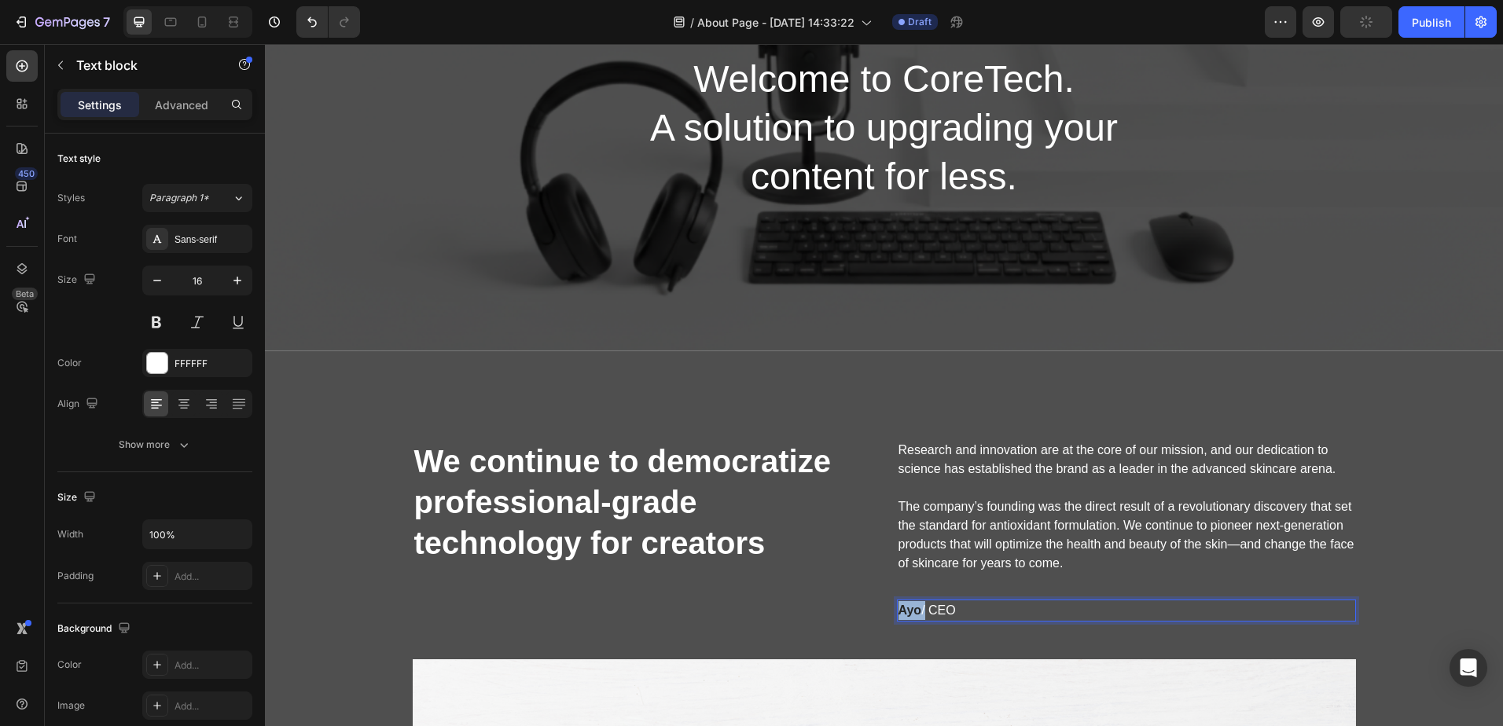
click at [909, 608] on strong "Ayo" at bounding box center [910, 610] width 24 height 13
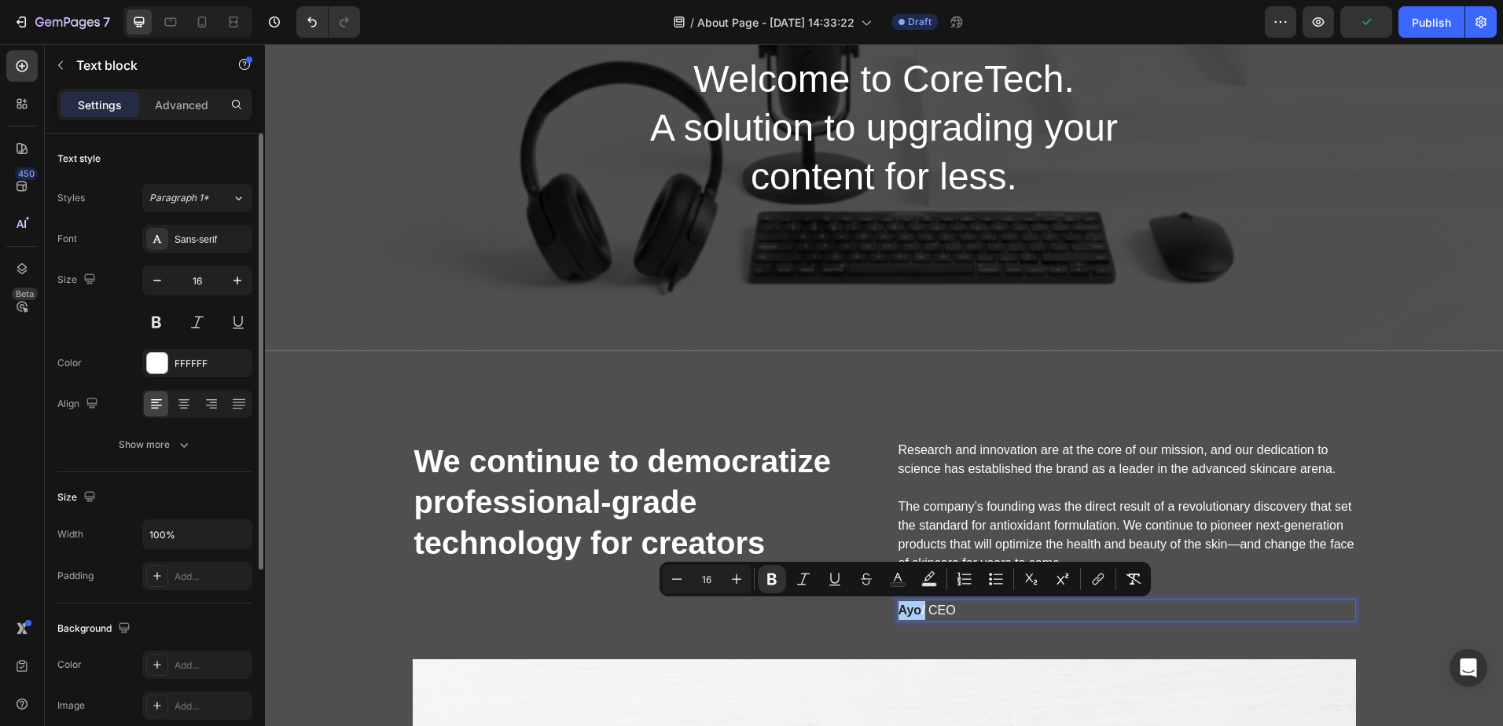
click at [231, 487] on div "Size" at bounding box center [154, 497] width 195 height 25
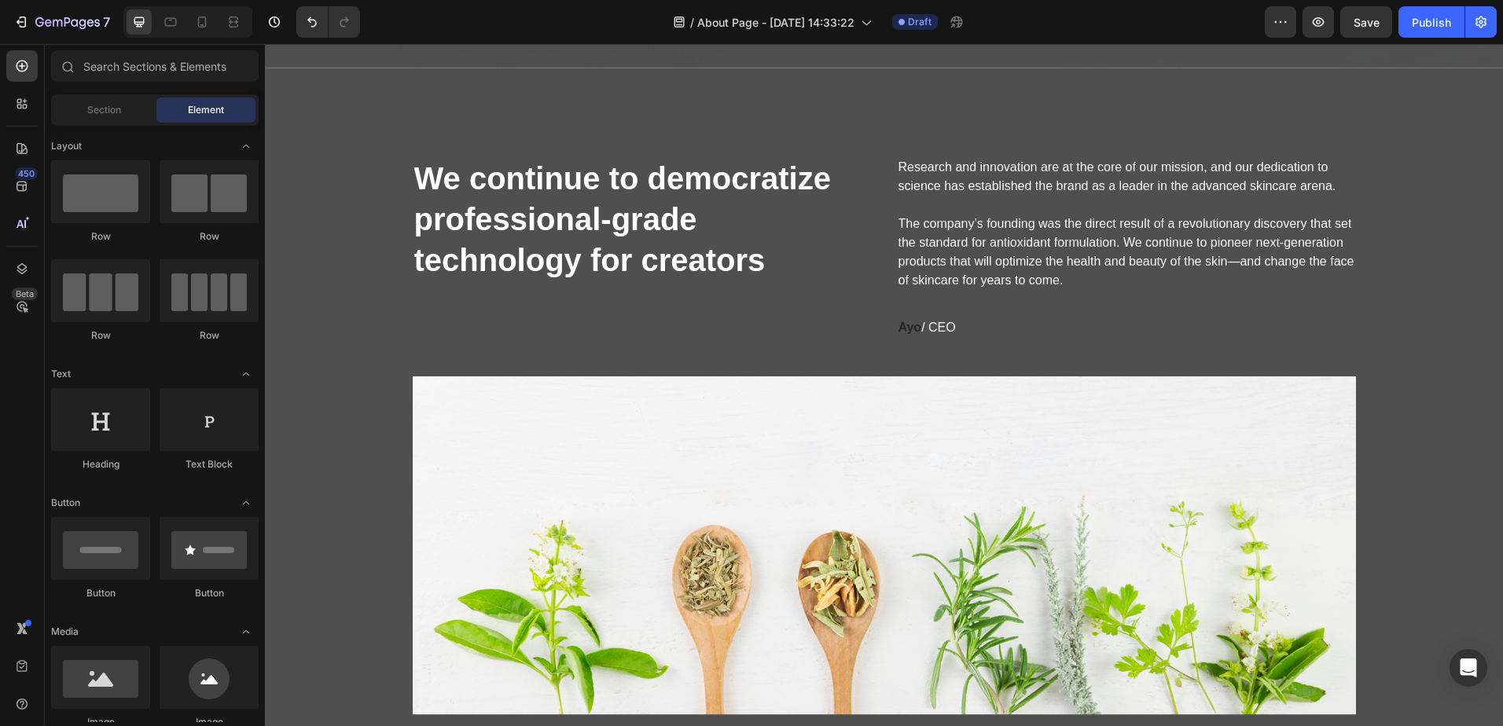
scroll to position [326, 0]
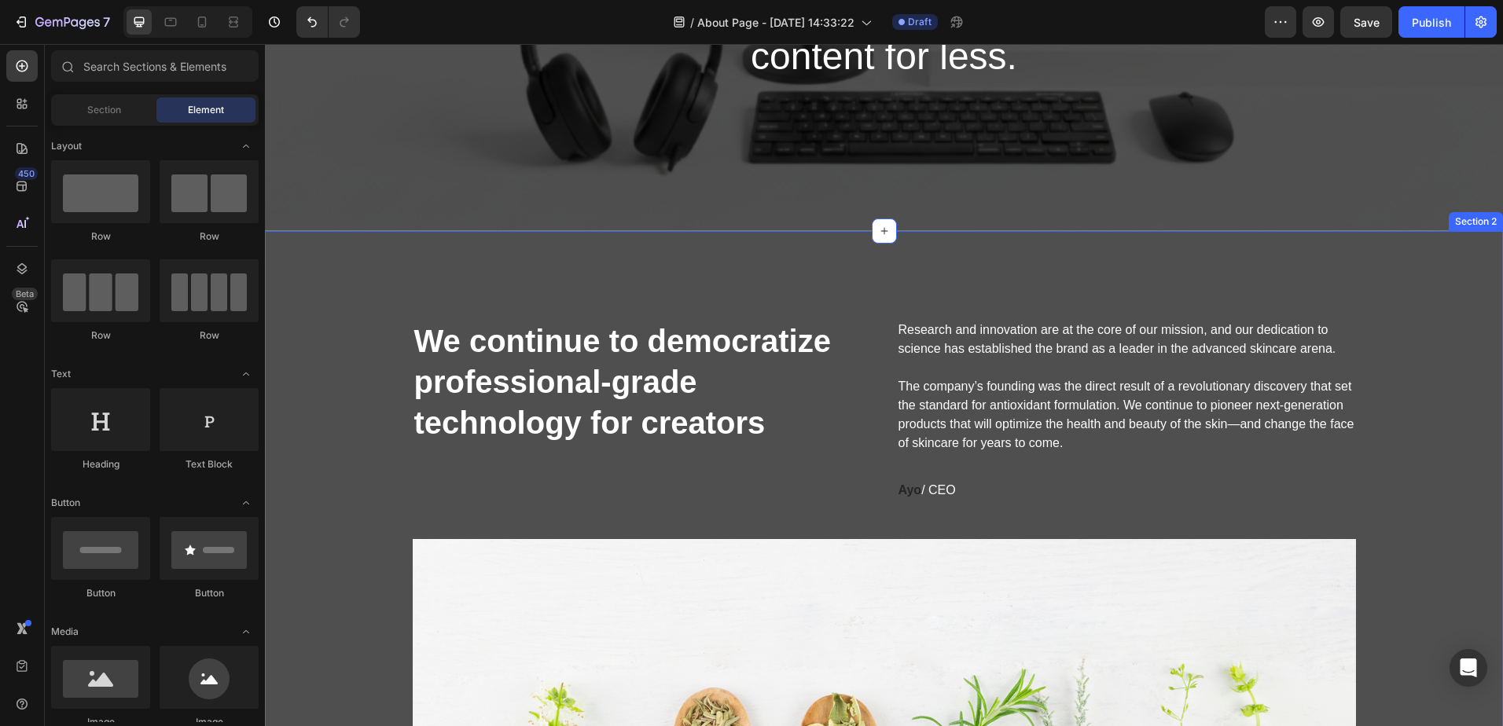
click at [1345, 269] on div "We continue to democratize professional-grade technology for creators Heading R…" at bounding box center [884, 598] width 1238 height 735
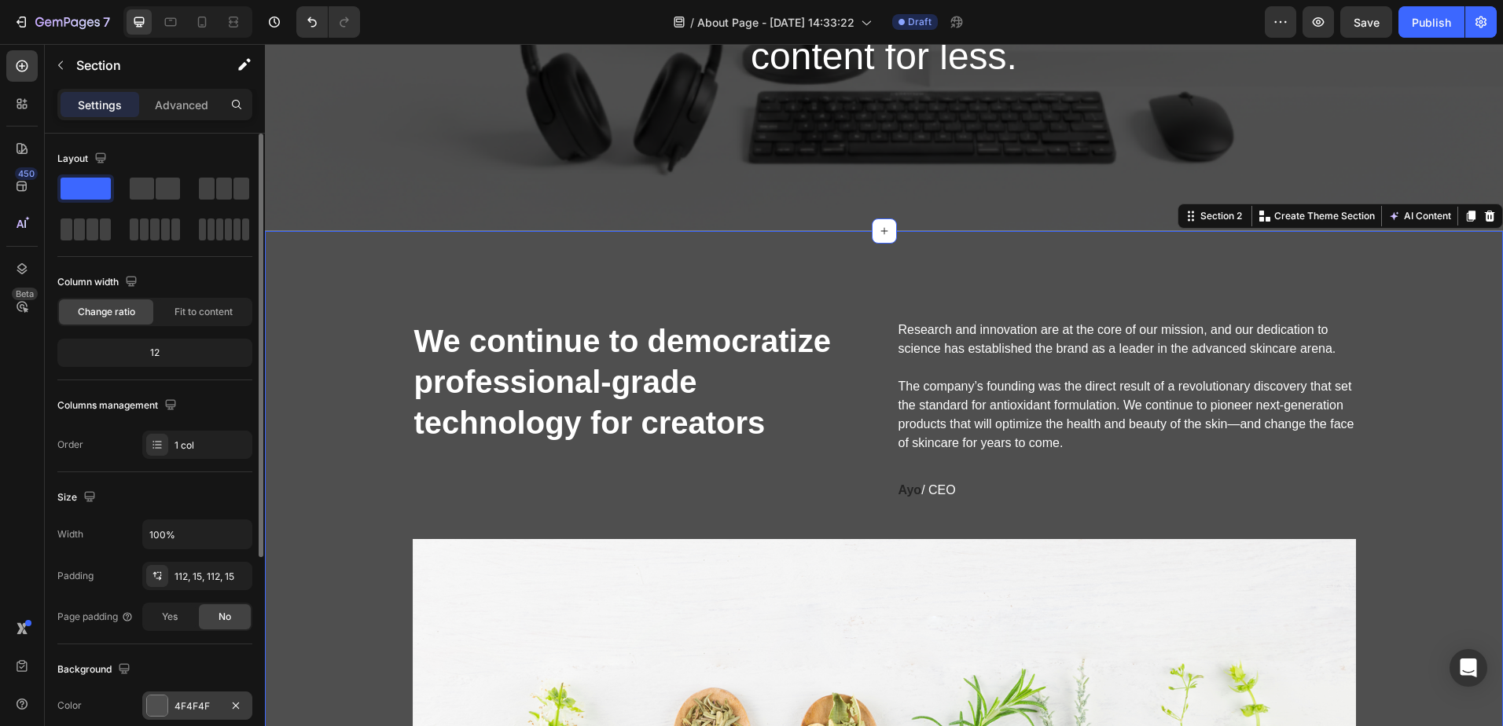
click at [181, 711] on div "4F4F4F" at bounding box center [197, 707] width 46 height 14
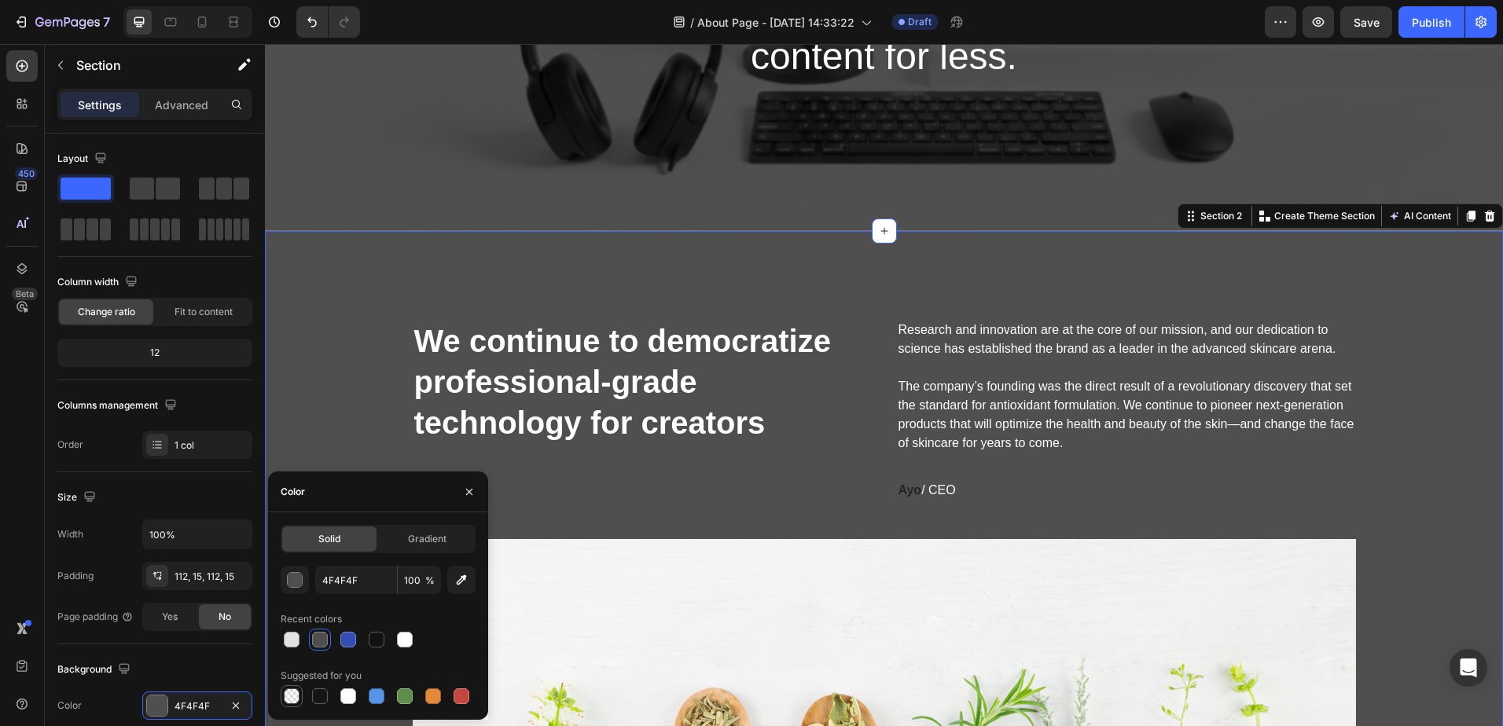
click at [296, 690] on div at bounding box center [292, 697] width 16 height 16
type input "000000"
type input "0"
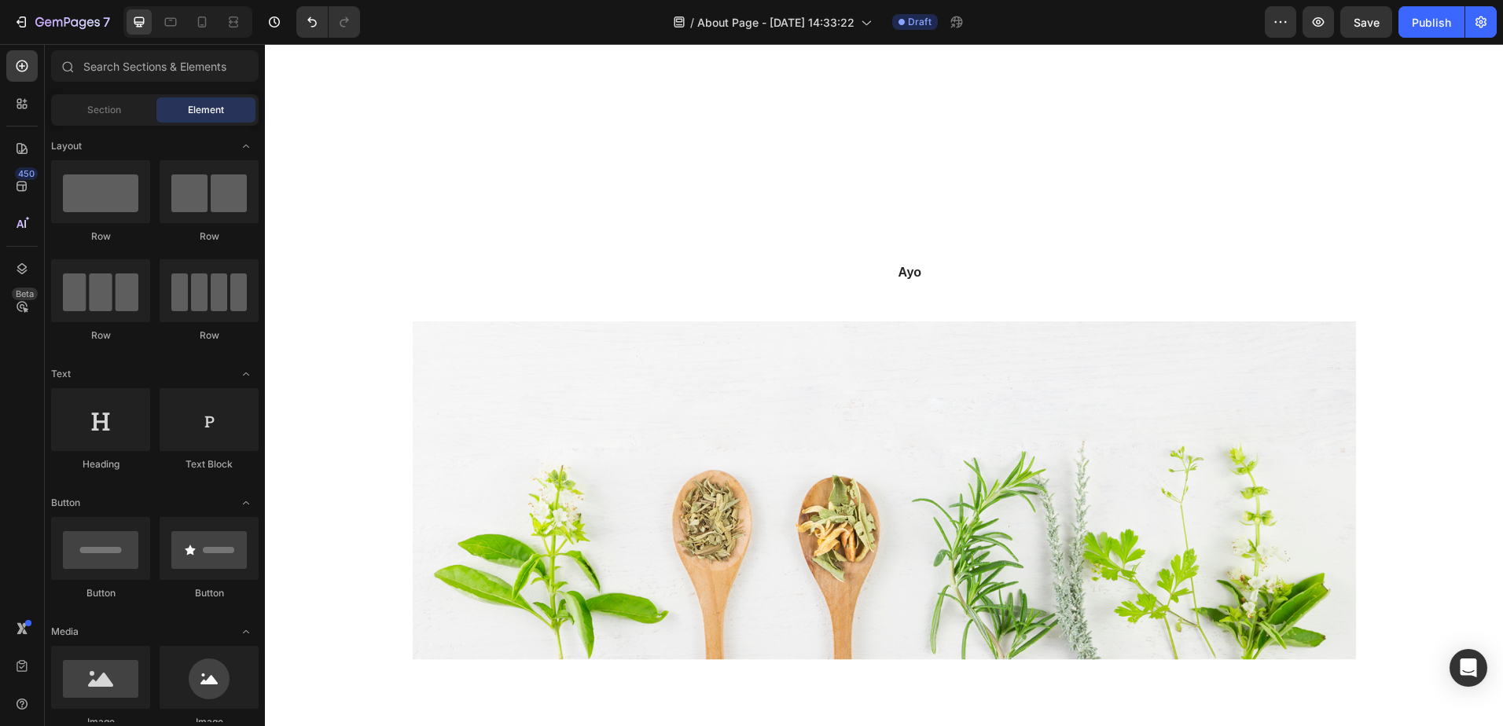
scroll to position [664, 0]
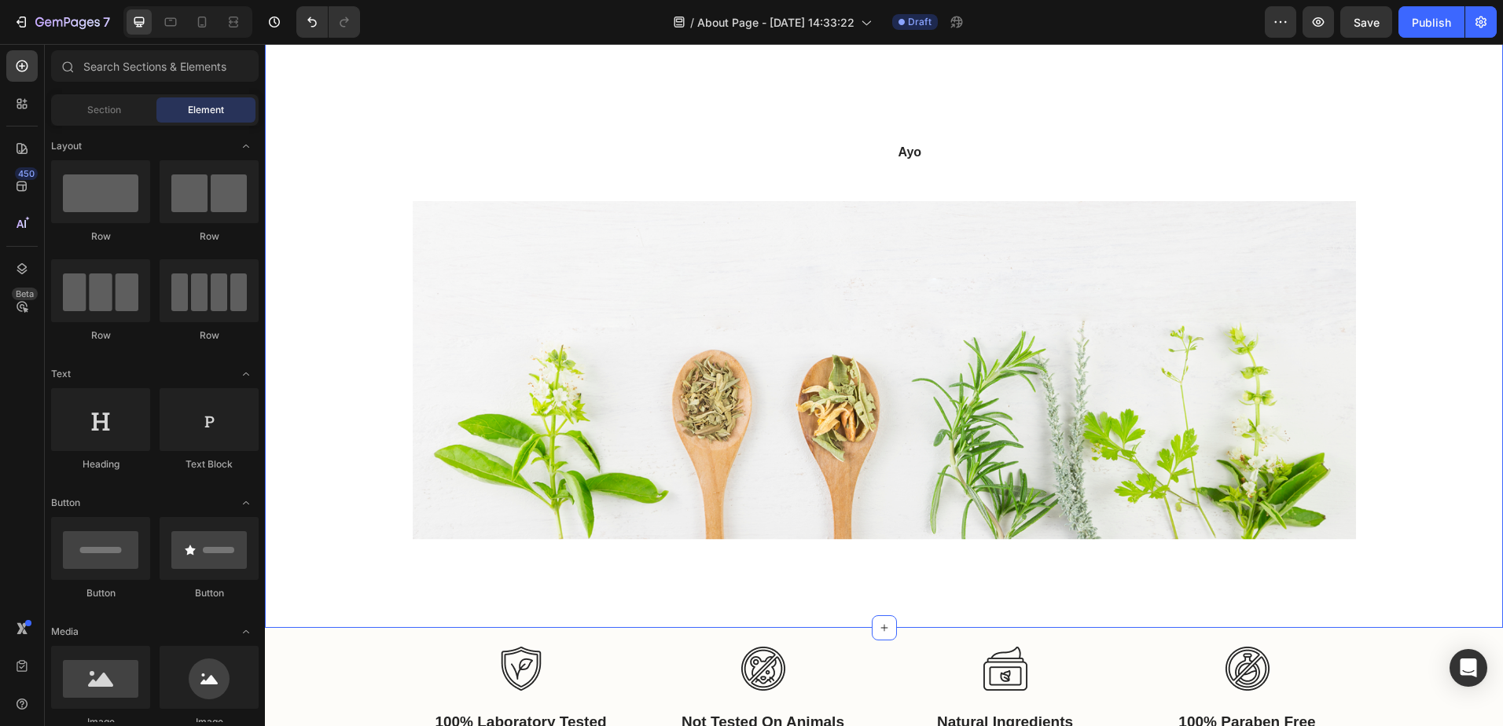
click at [1458, 252] on div "We continue to democratize professional-grade technology for creators Heading R…" at bounding box center [884, 260] width 1214 height 559
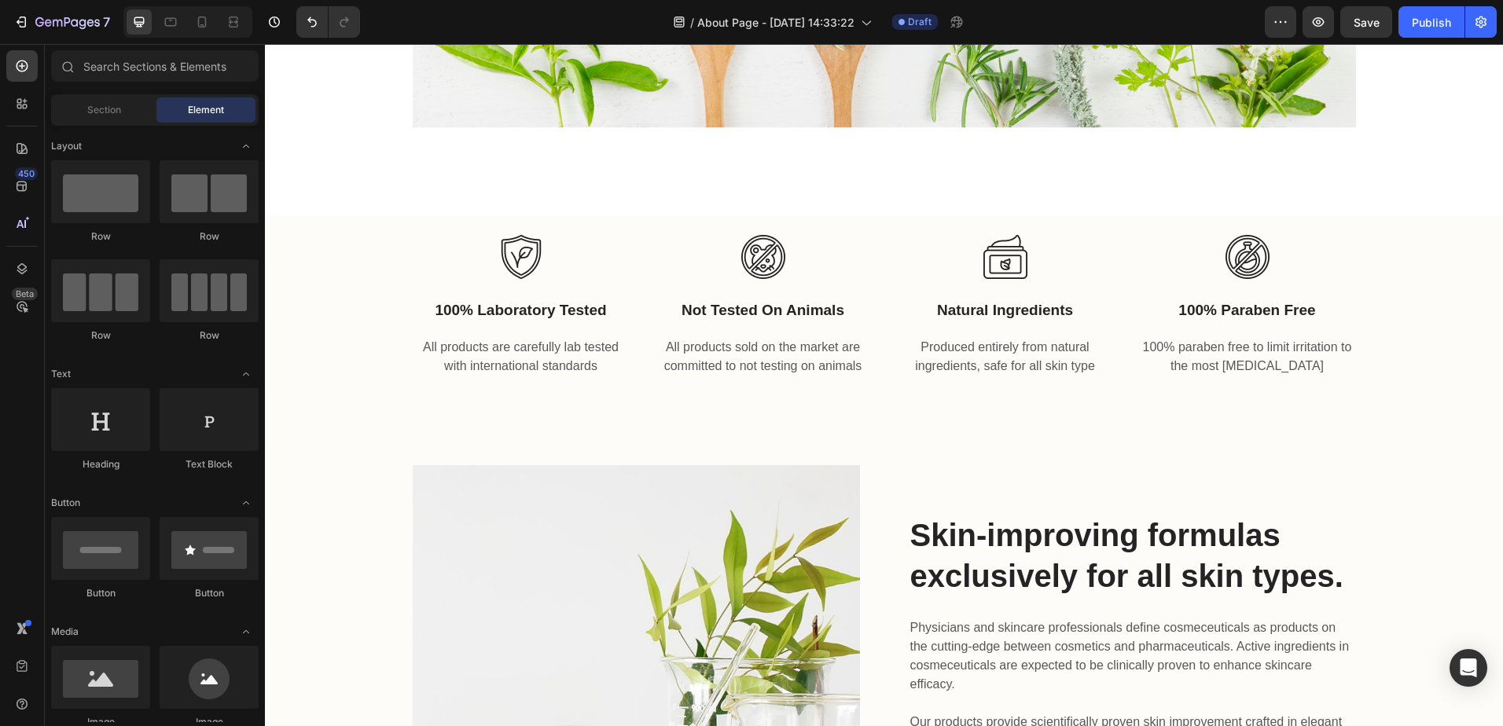
scroll to position [1109, 0]
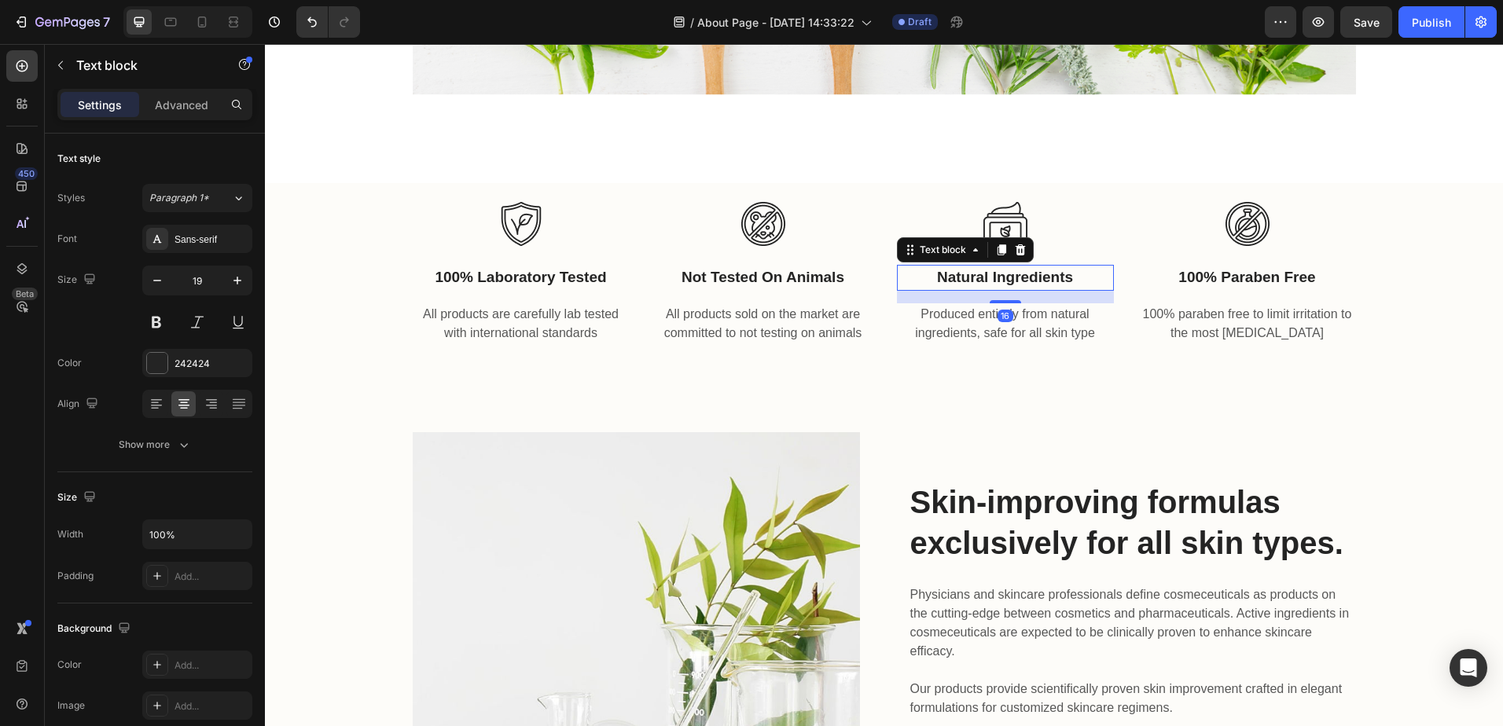
click at [1085, 277] on p "natural ingredients" at bounding box center [1005, 277] width 214 height 23
click at [1079, 212] on div at bounding box center [1005, 224] width 217 height 44
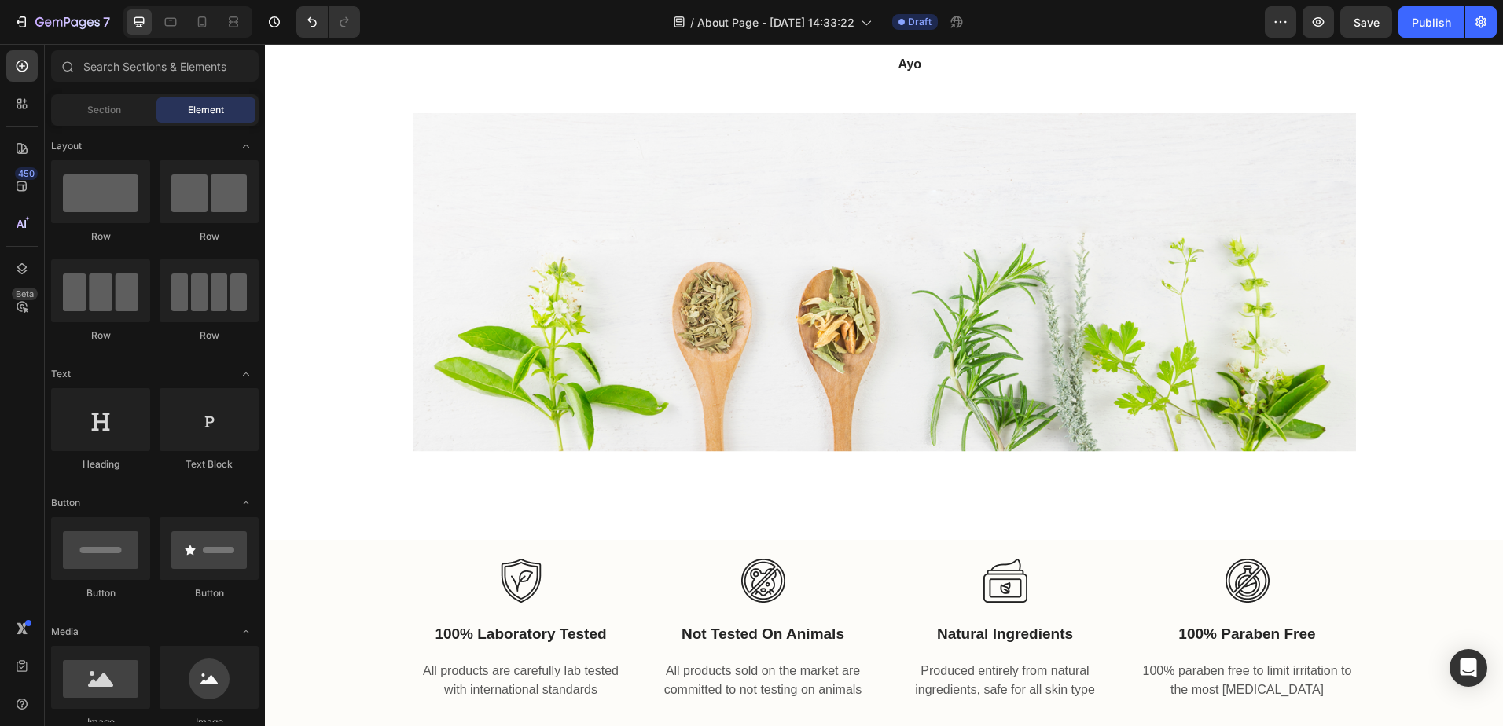
scroll to position [743, 0]
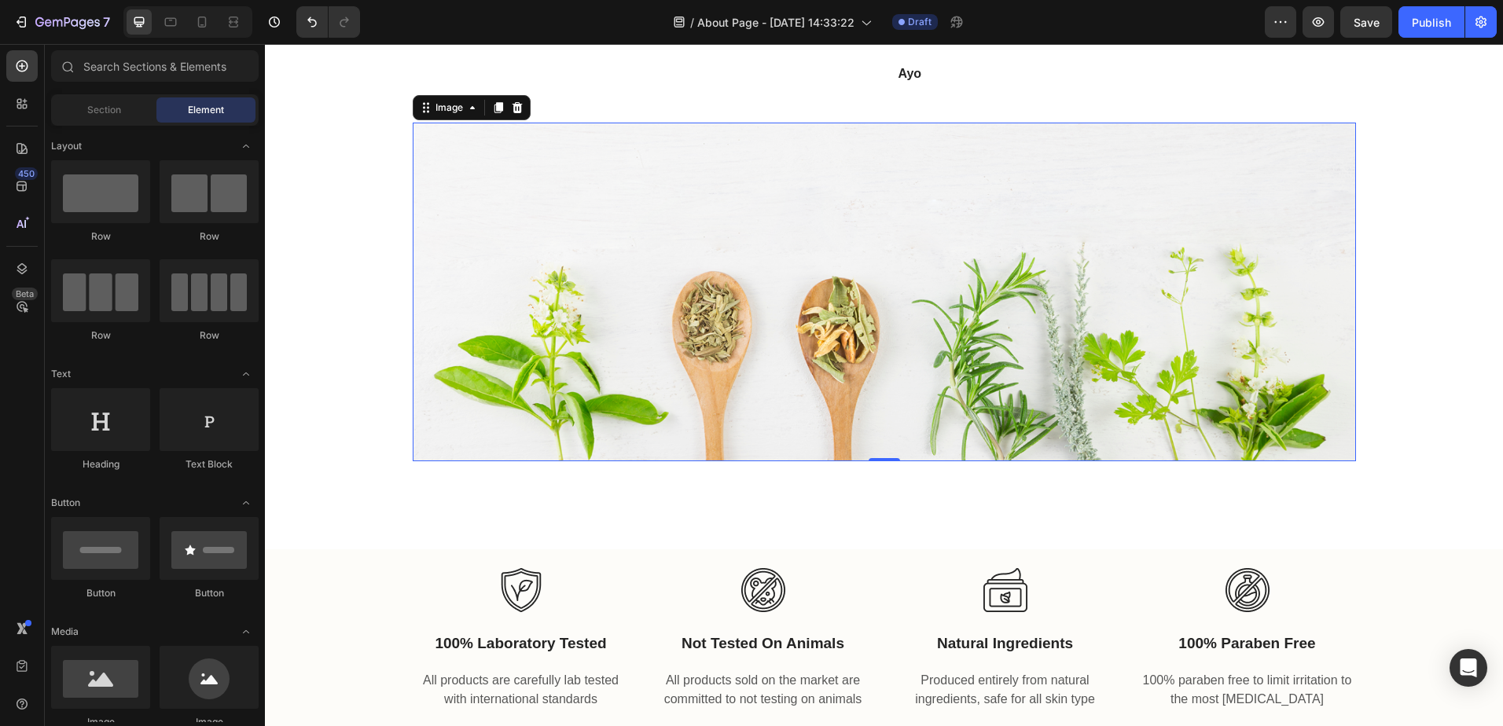
click at [1118, 259] on img at bounding box center [884, 292] width 943 height 339
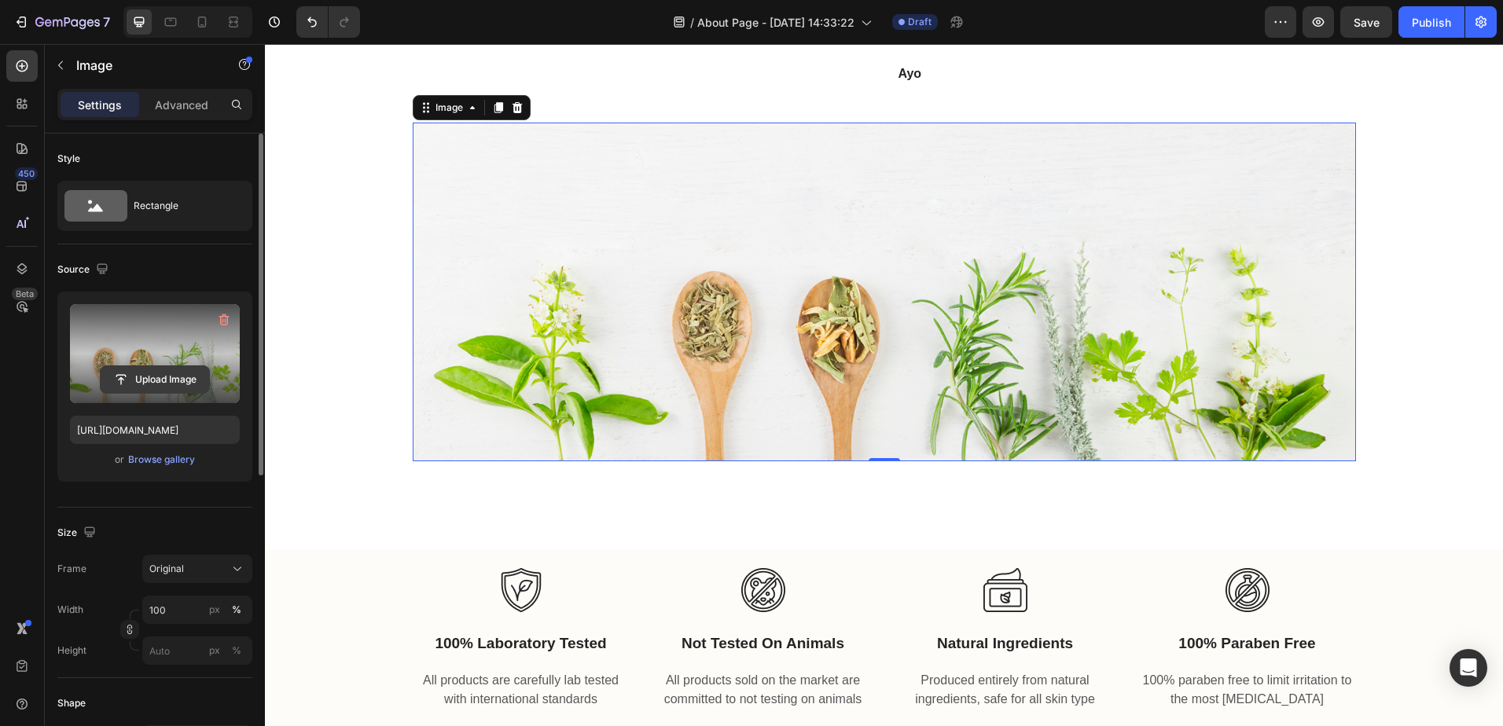
click at [171, 371] on input "file" at bounding box center [155, 379] width 108 height 27
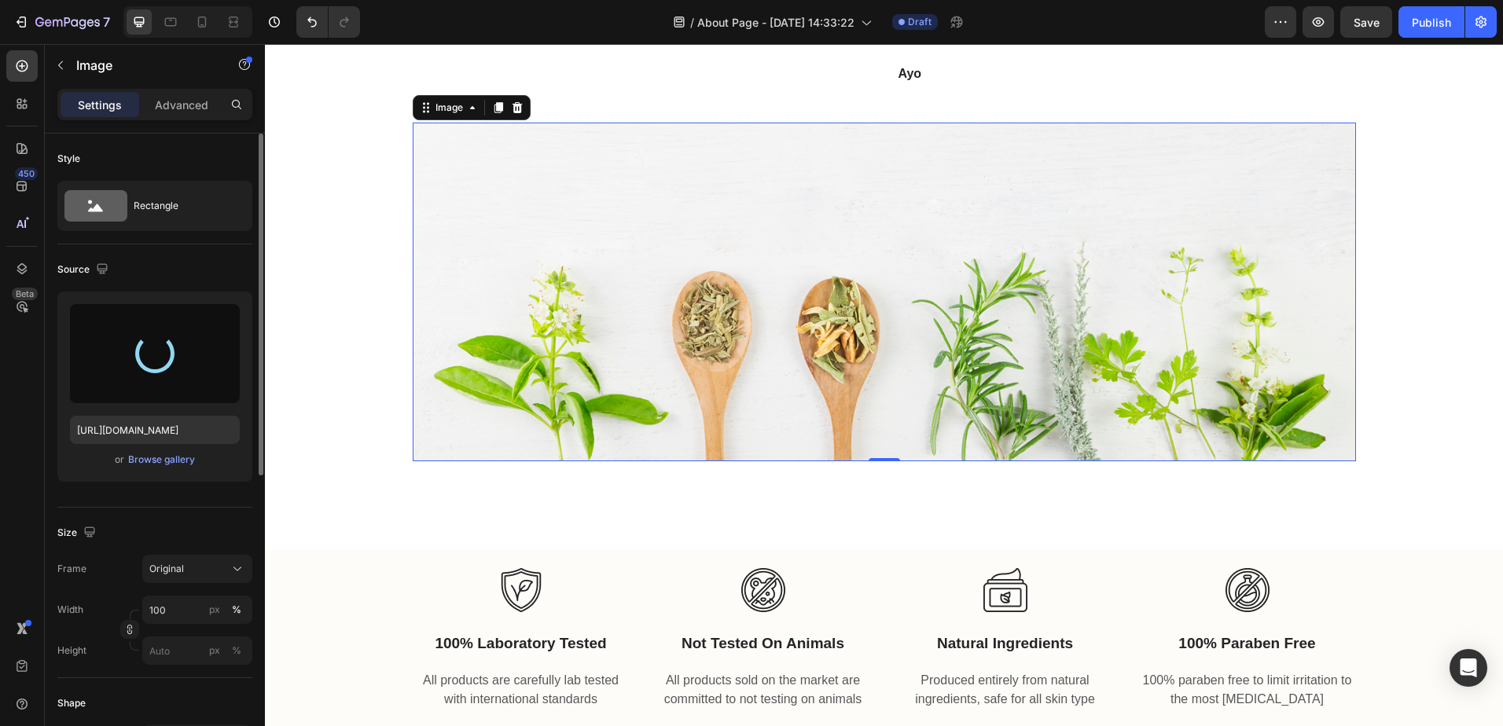
type input "[URL][DOMAIN_NAME]"
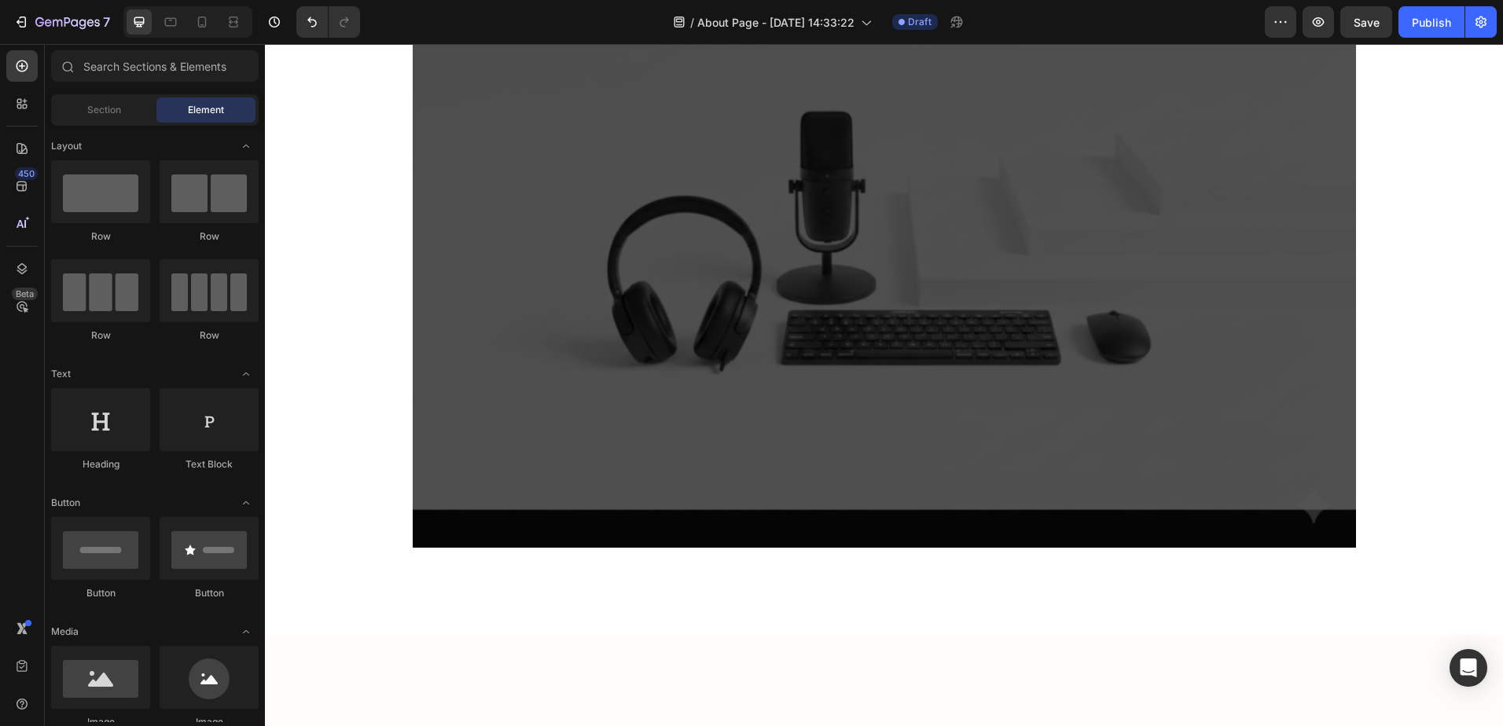
scroll to position [742, 0]
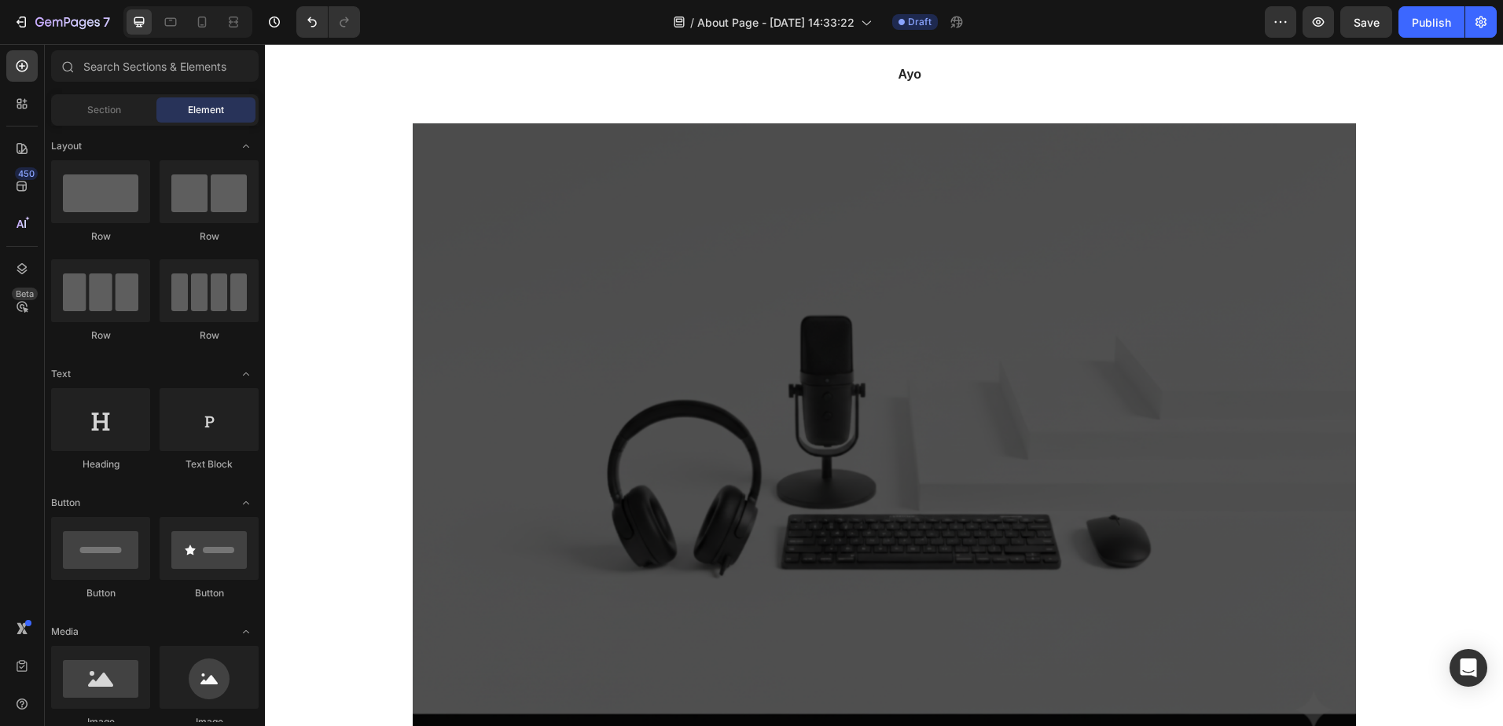
click at [1060, 292] on img at bounding box center [884, 437] width 943 height 629
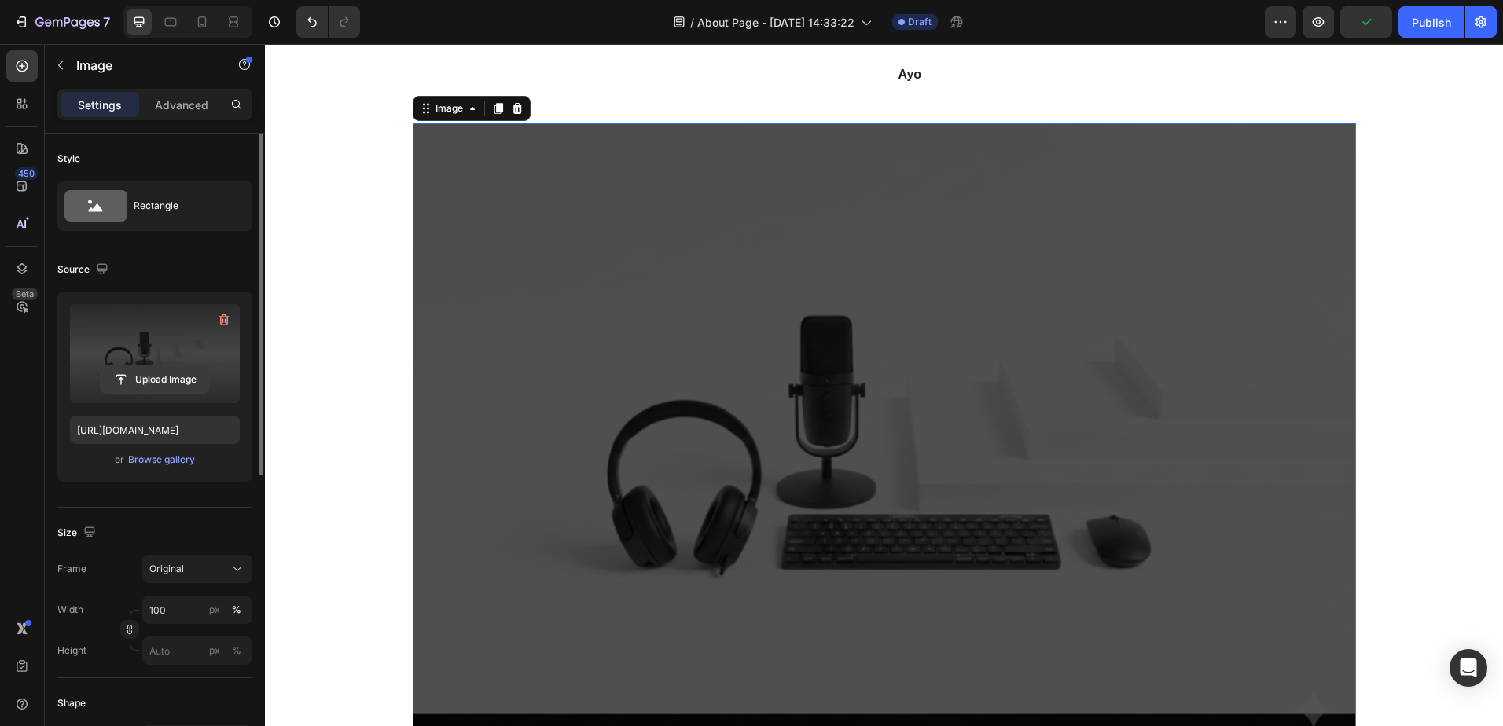
click at [172, 381] on input "file" at bounding box center [155, 379] width 108 height 27
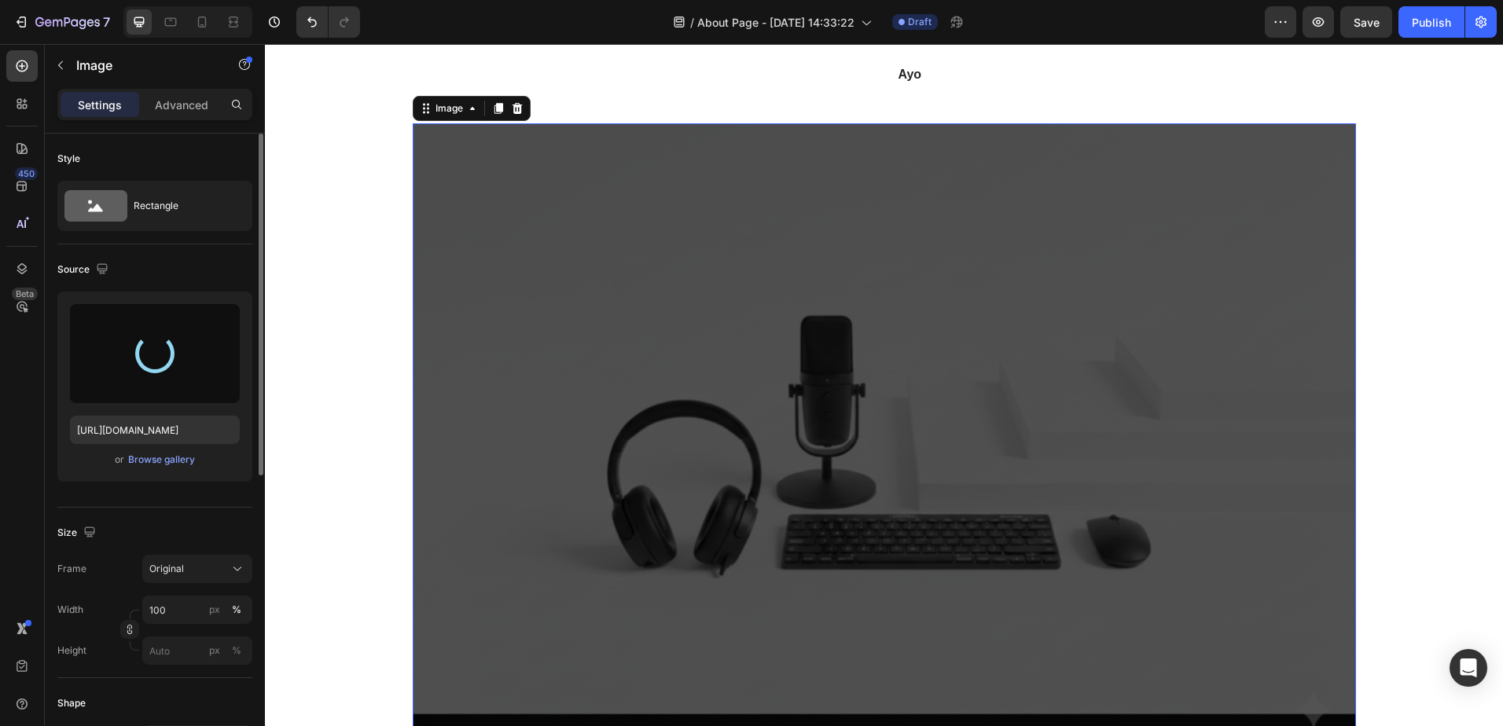
type input "[URL][DOMAIN_NAME]"
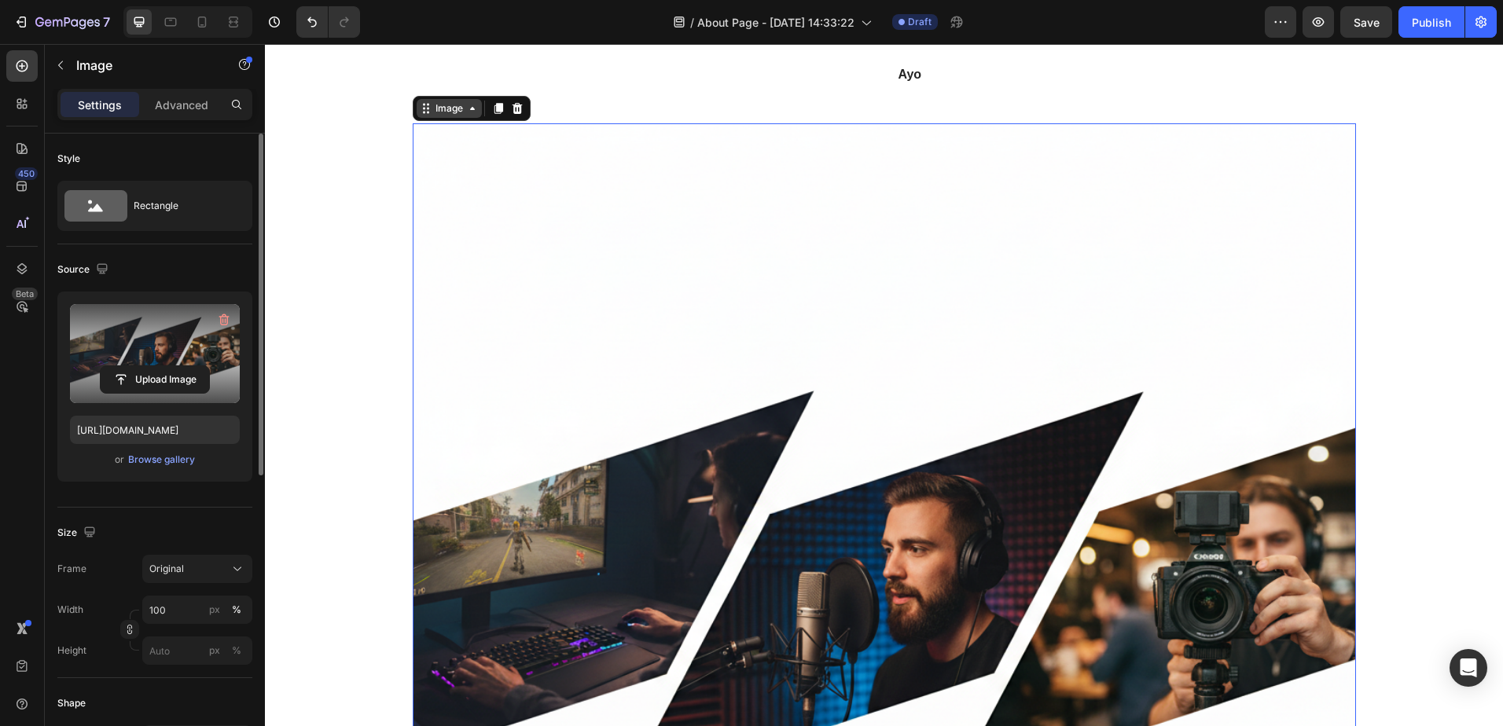
click at [466, 112] on icon at bounding box center [472, 108] width 13 height 13
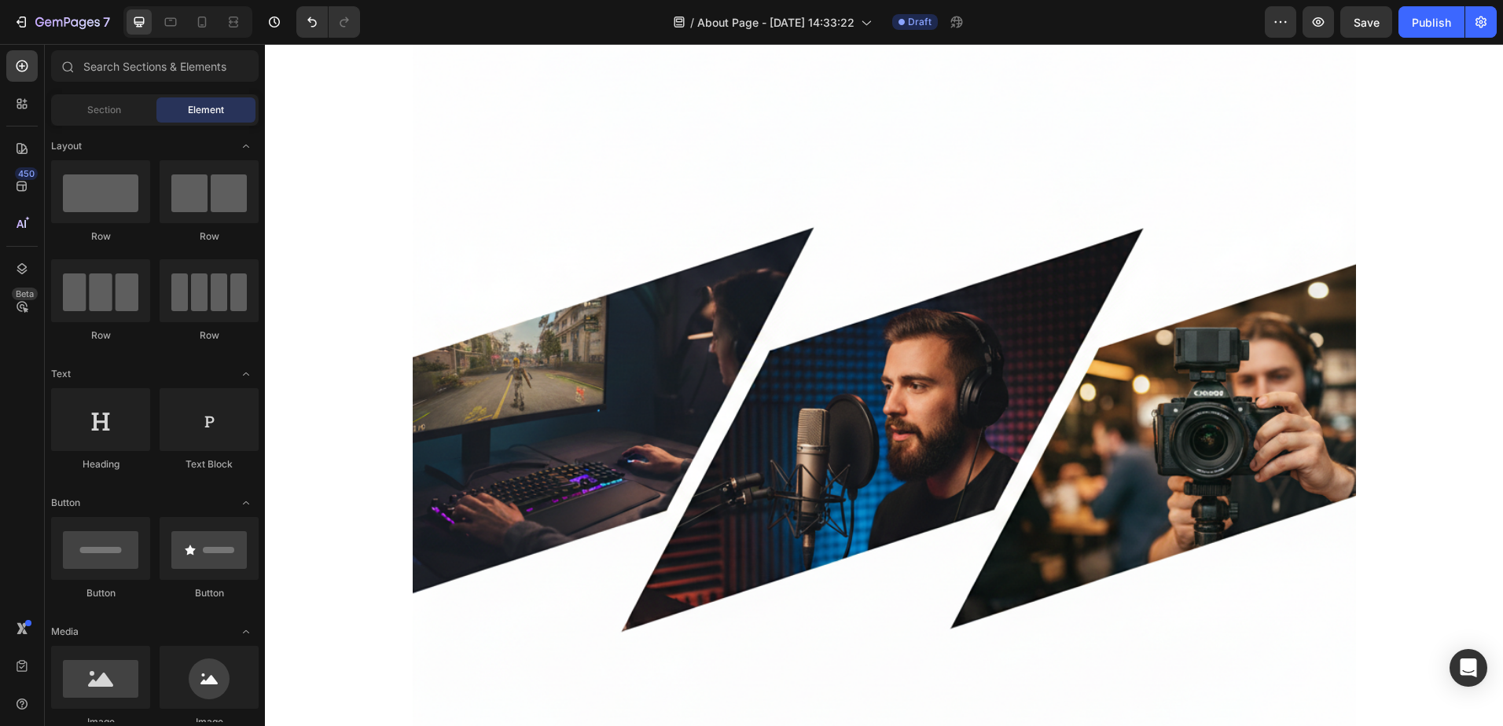
scroll to position [975, 0]
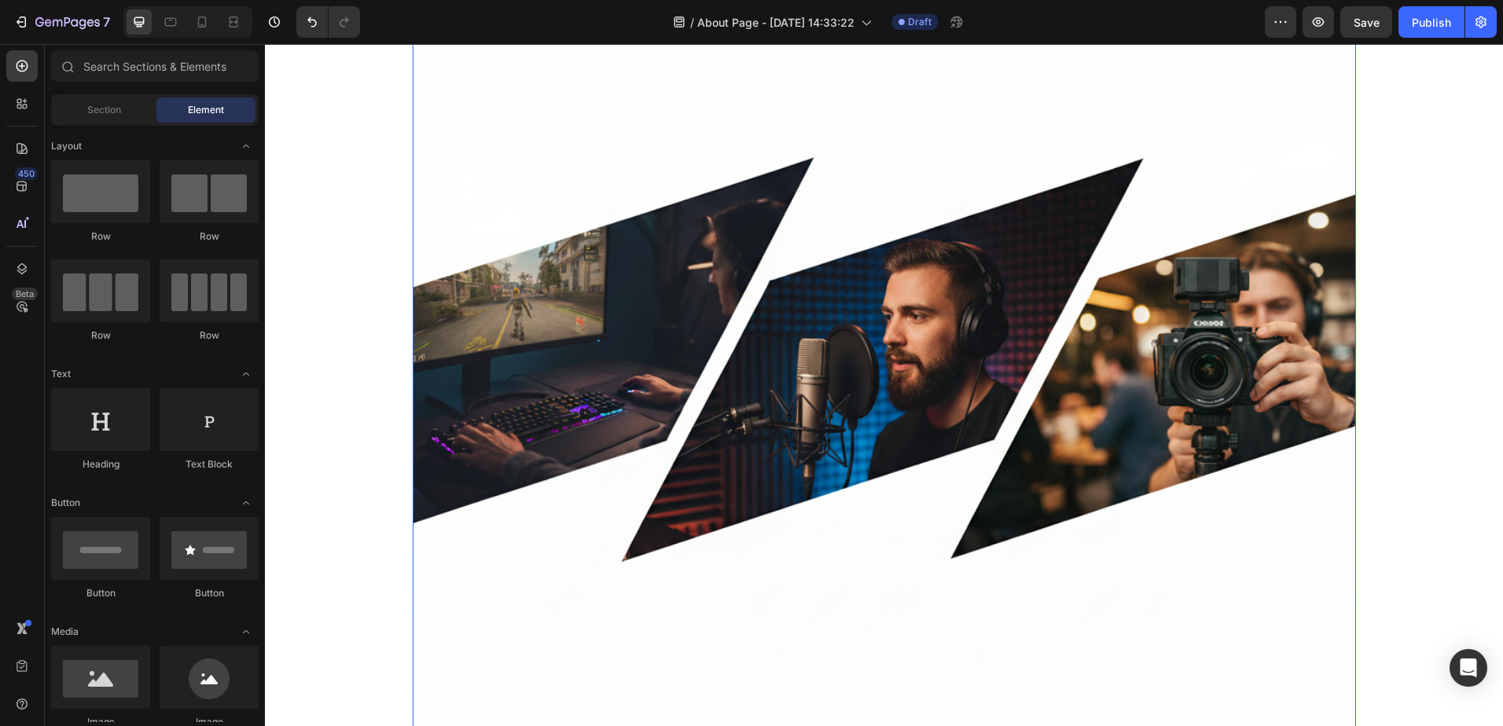
click at [1194, 354] on img at bounding box center [884, 361] width 943 height 943
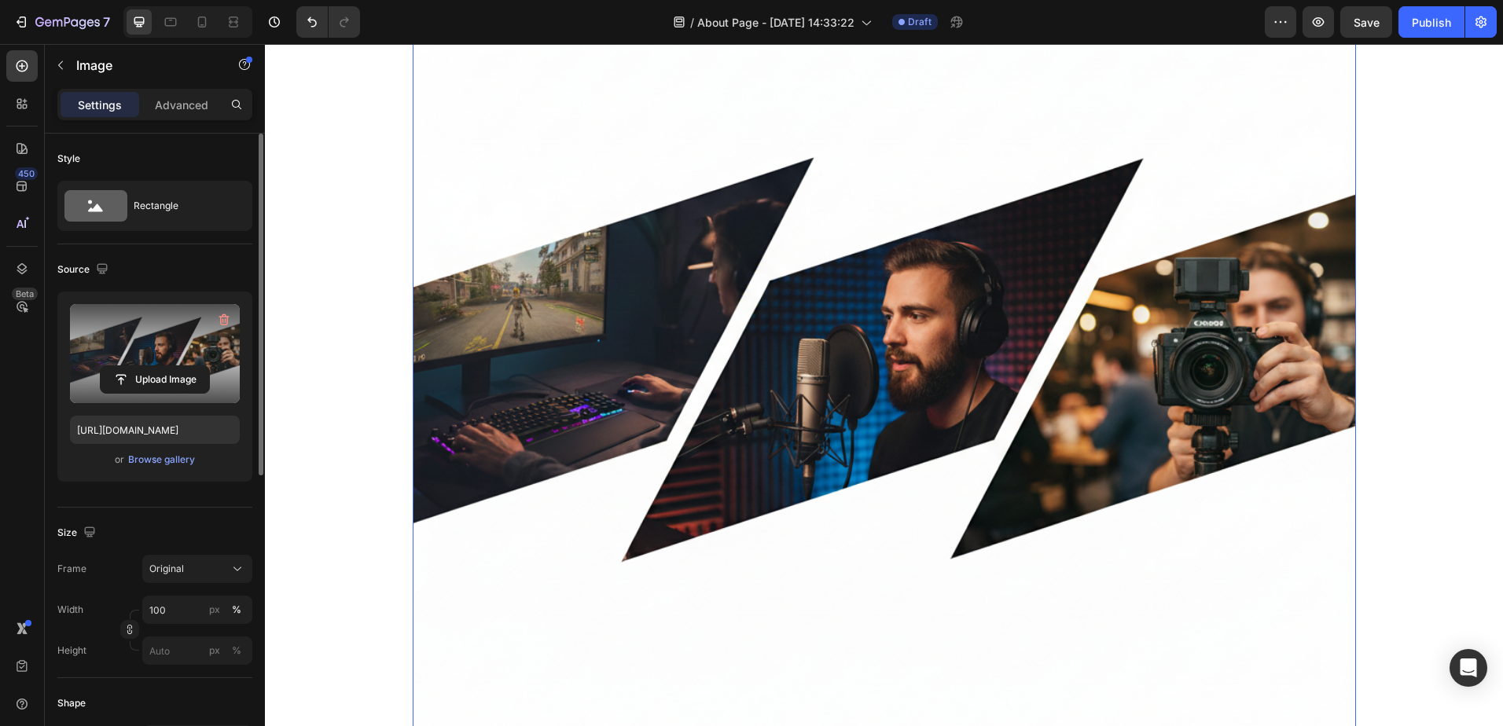
click at [145, 344] on label at bounding box center [155, 353] width 170 height 99
click at [145, 366] on input "file" at bounding box center [155, 379] width 108 height 27
click at [137, 348] on label at bounding box center [155, 353] width 170 height 99
click at [137, 366] on input "file" at bounding box center [155, 379] width 108 height 27
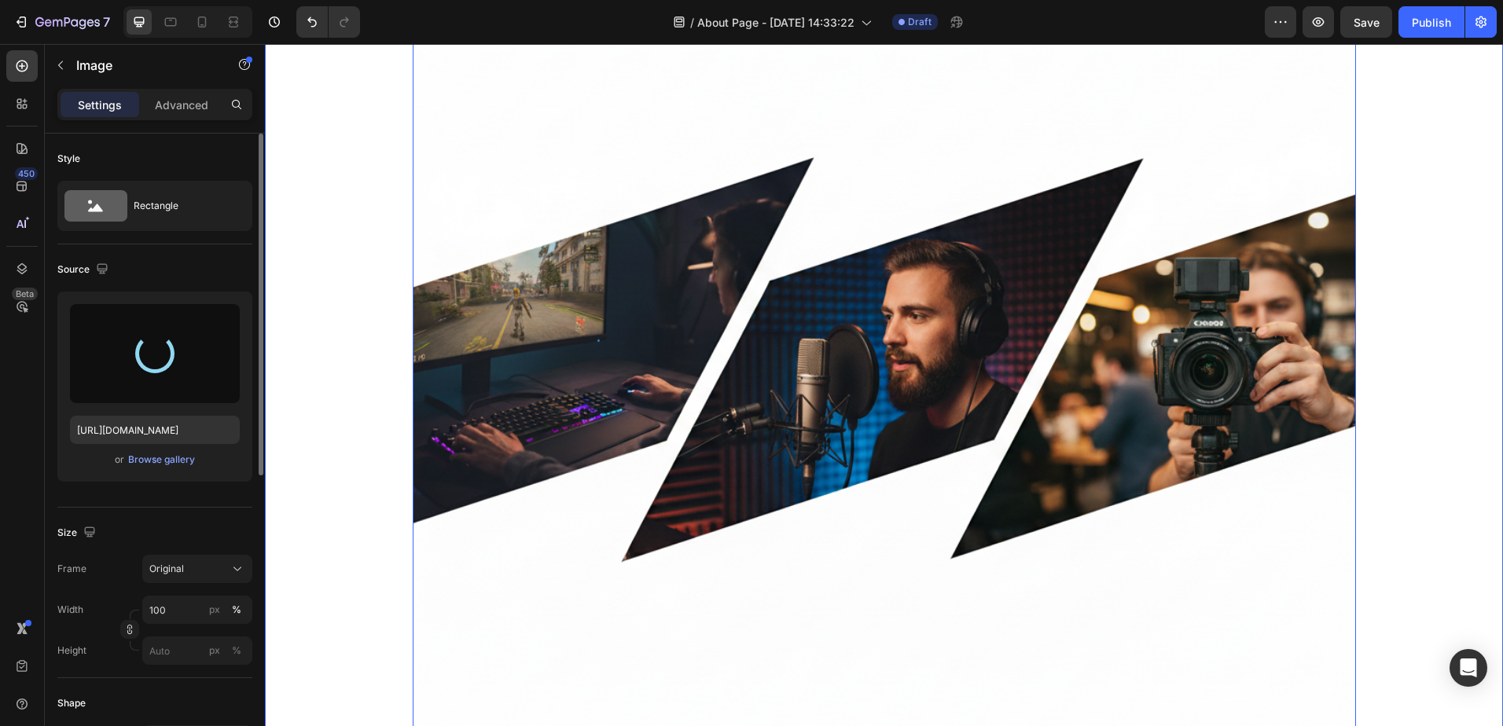
type input "[URL][DOMAIN_NAME]"
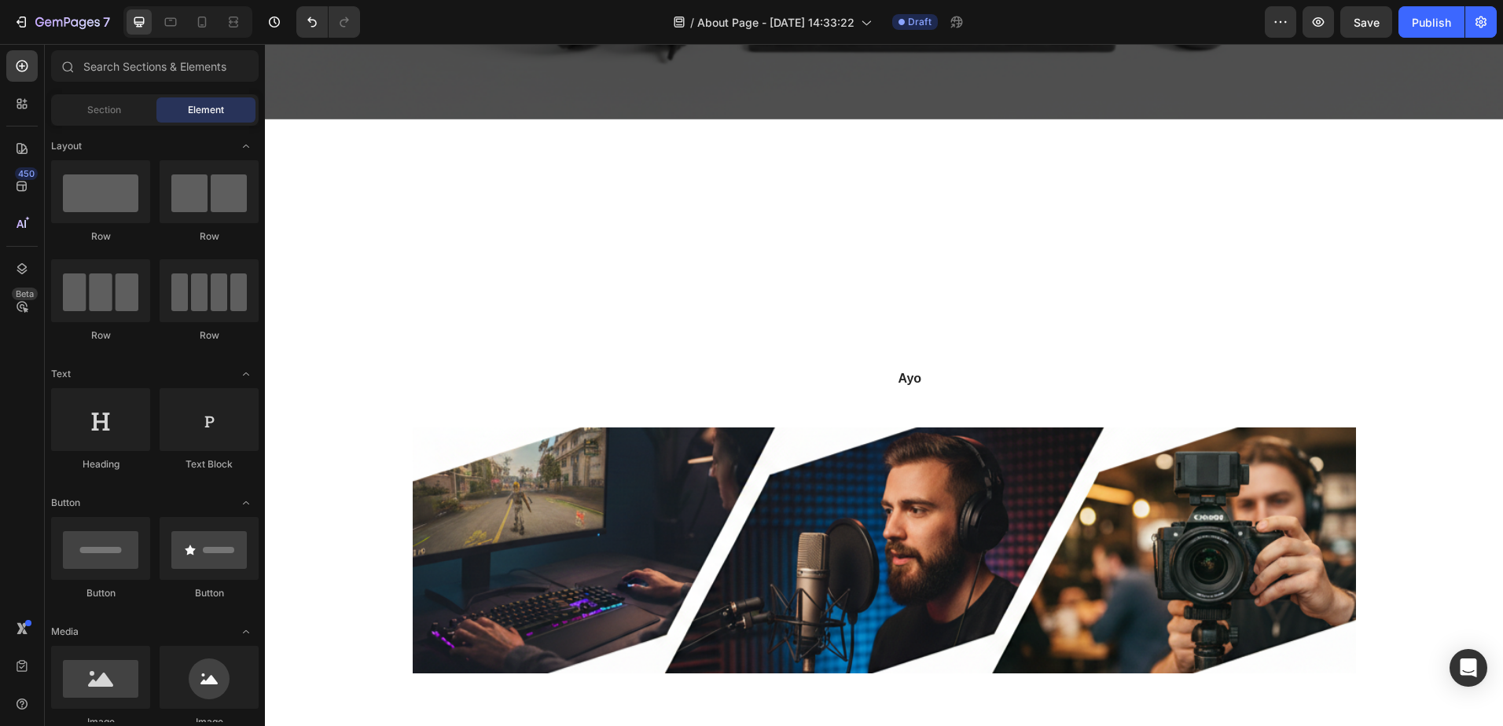
scroll to position [583, 0]
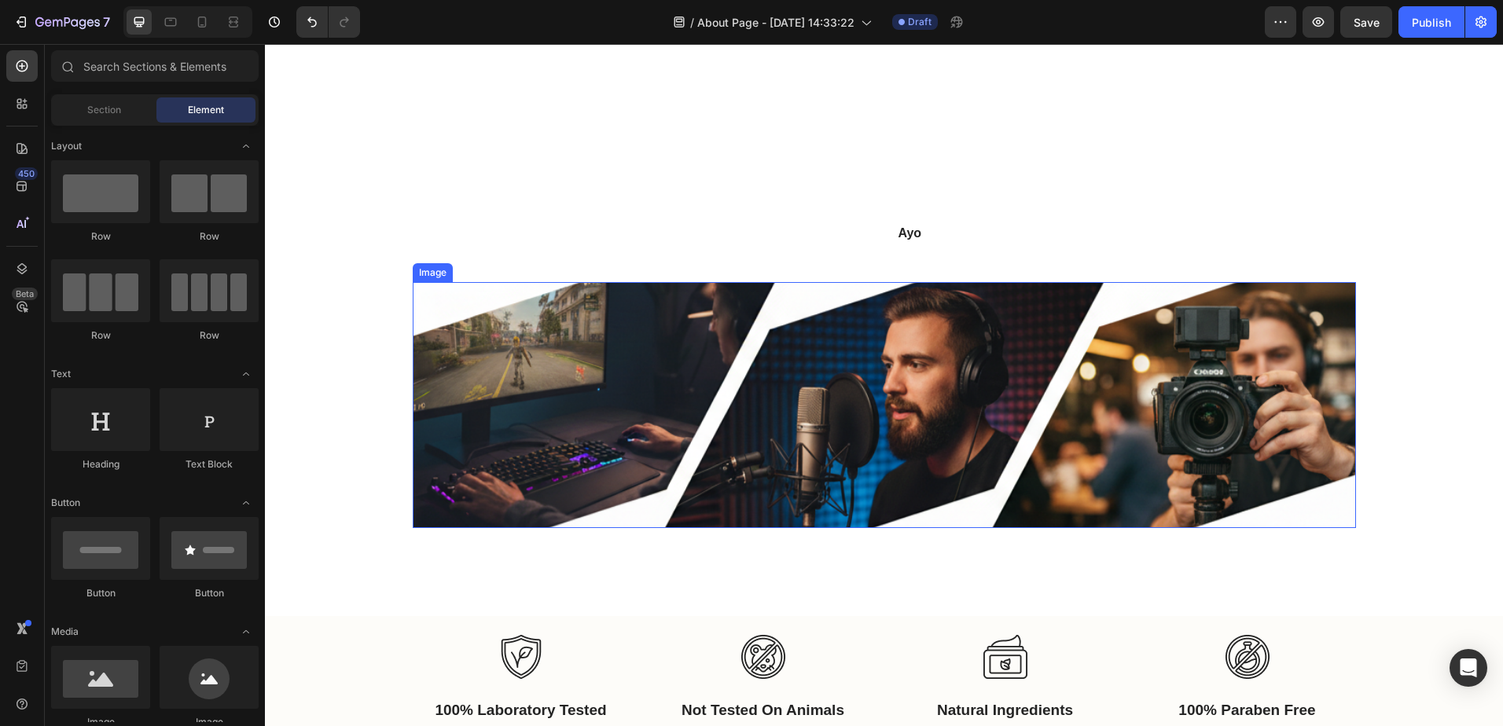
click at [1164, 312] on img at bounding box center [884, 405] width 943 height 246
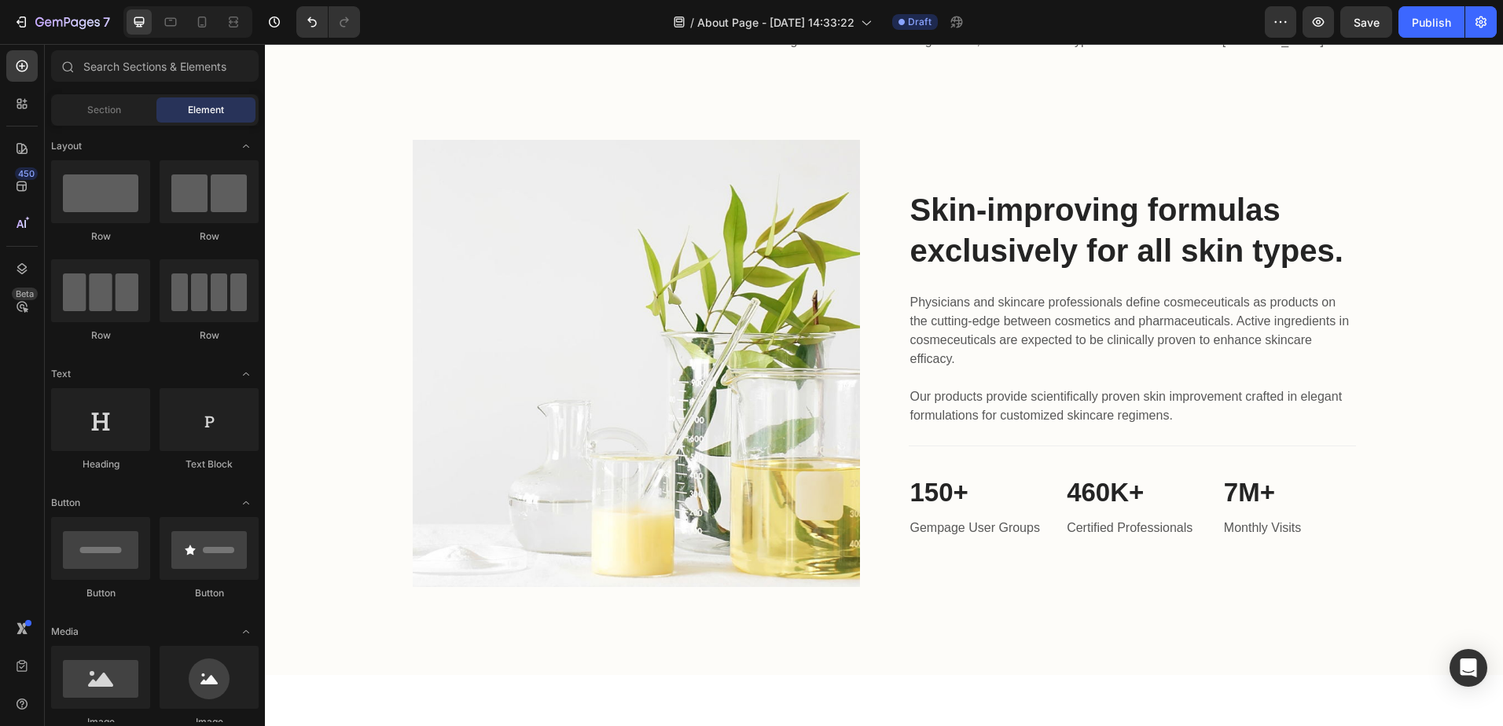
scroll to position [1326, 0]
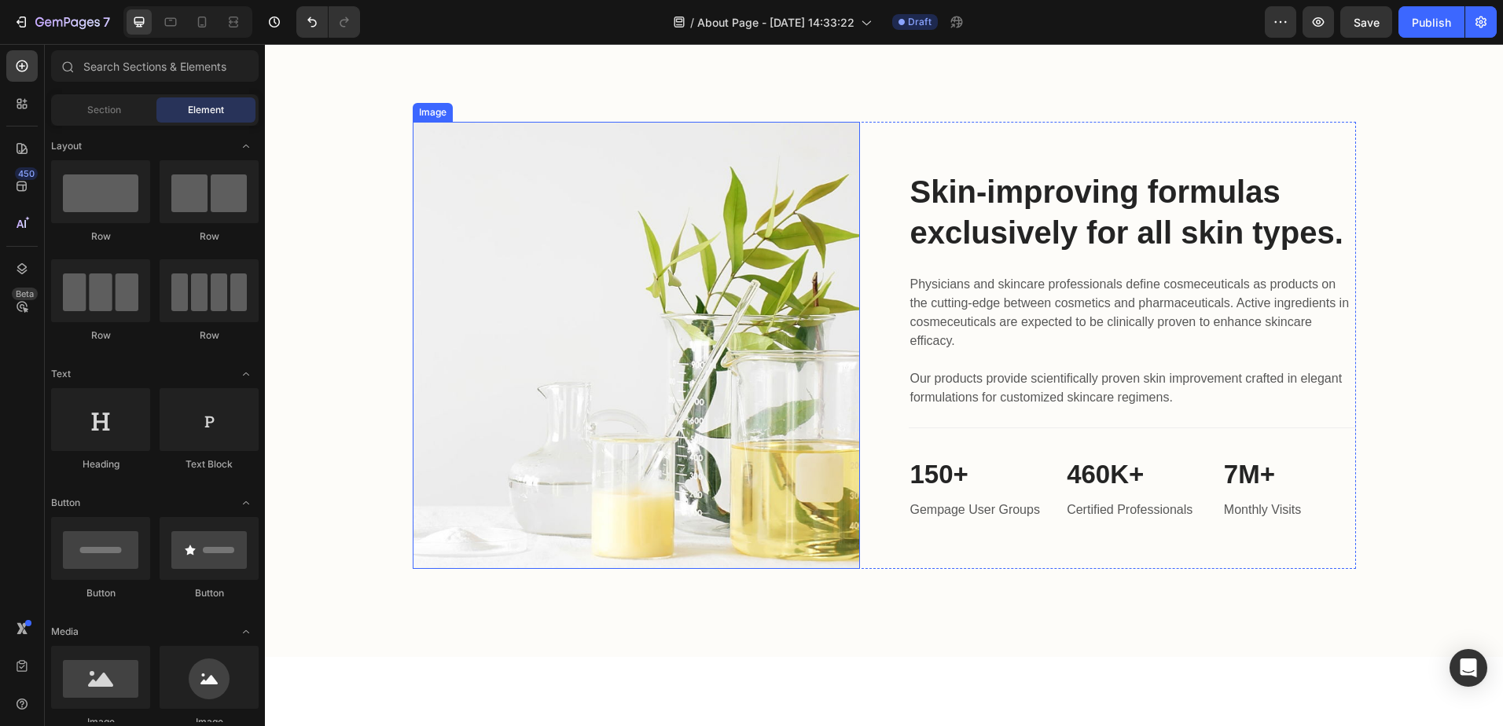
click at [728, 345] on img at bounding box center [636, 345] width 447 height 447
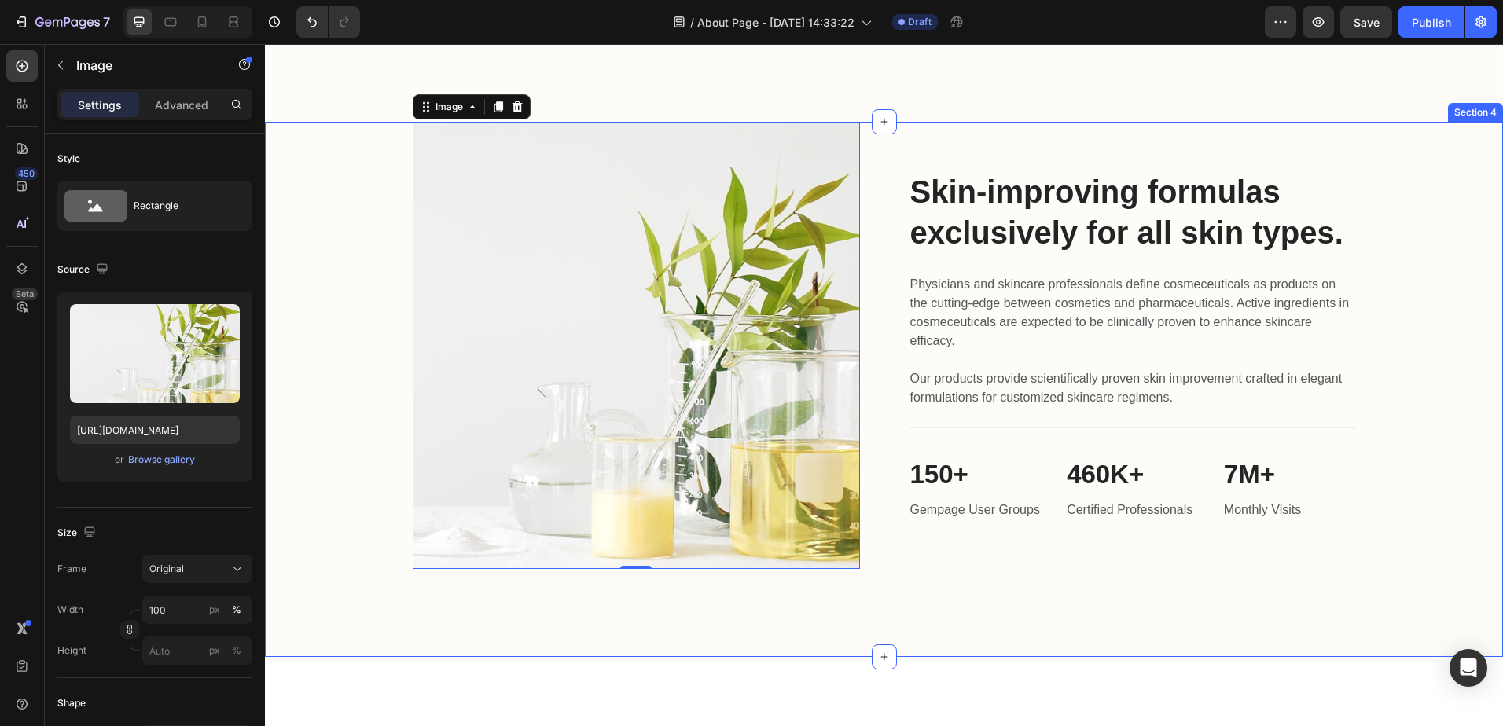
click at [363, 199] on div "Image 0 Skin-improving formulas exclusively for all skin types. Heading Physici…" at bounding box center [884, 345] width 1214 height 447
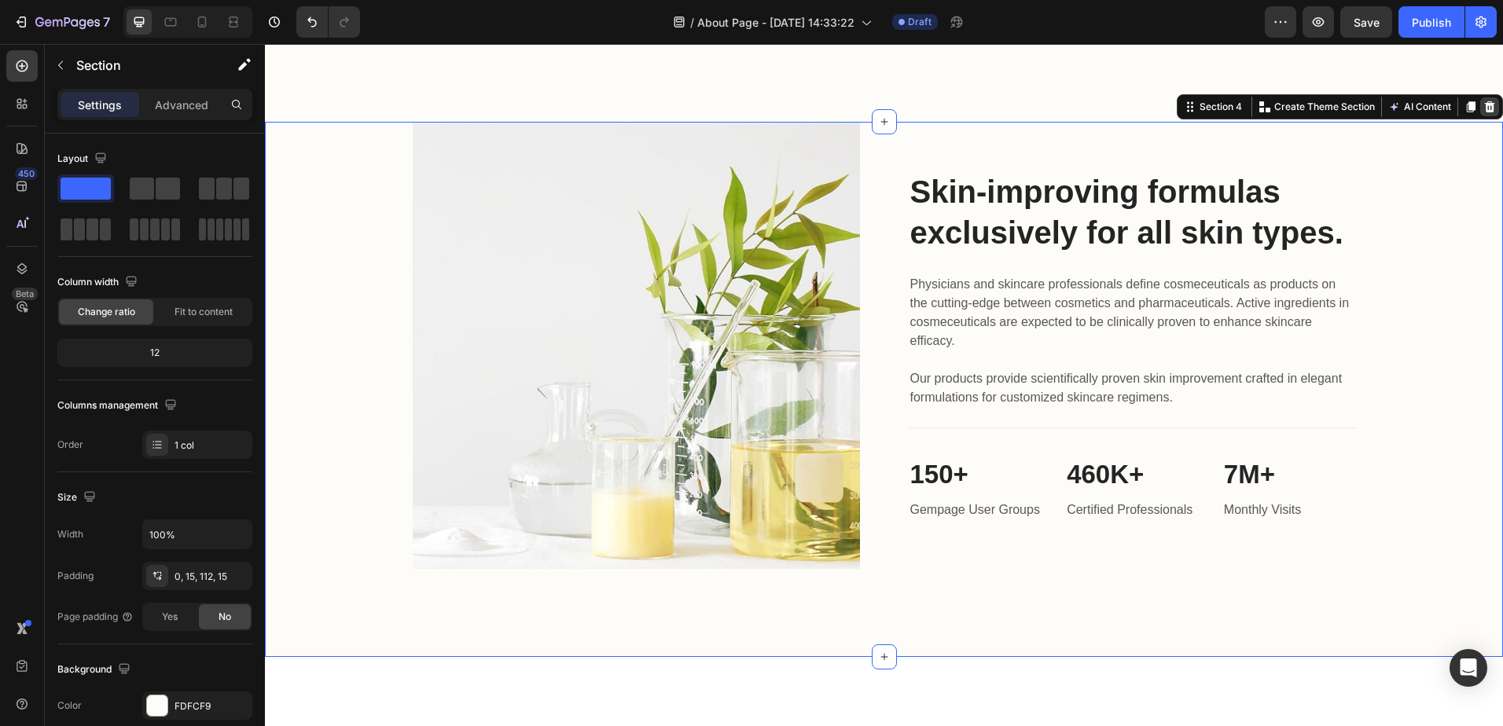
click at [1485, 110] on icon at bounding box center [1490, 106] width 10 height 11
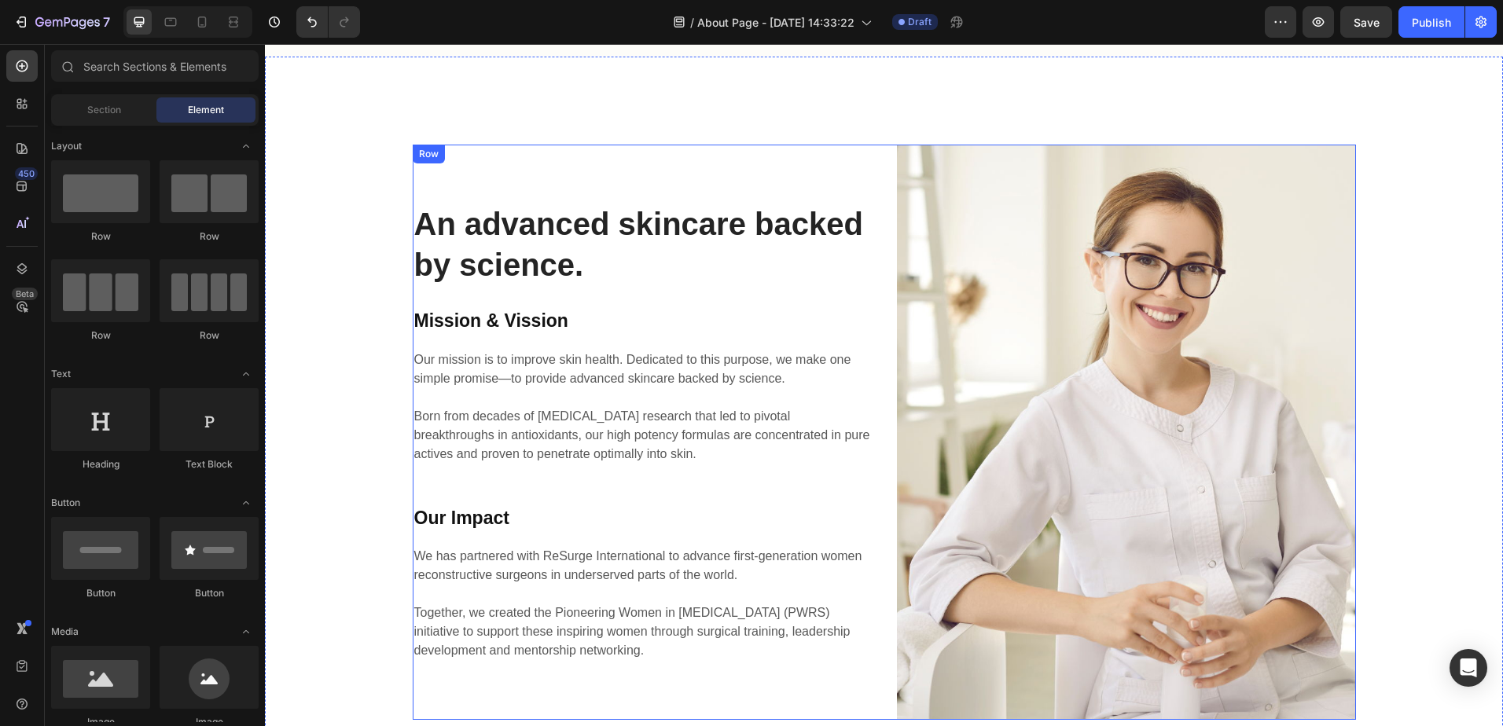
scroll to position [1476, 0]
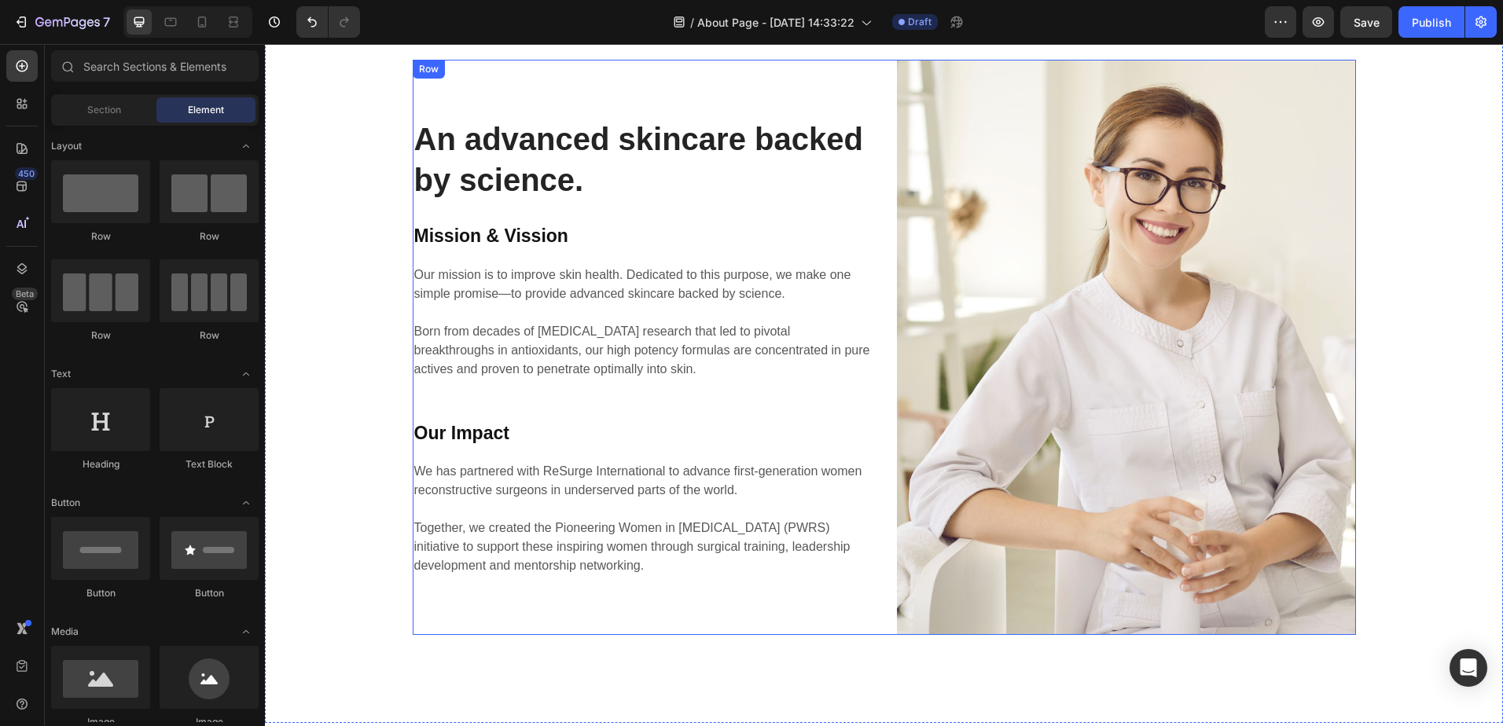
click at [549, 93] on div "An advanced skincare backed by science. Heading Mission & Vission Heading Our m…" at bounding box center [642, 347] width 459 height 575
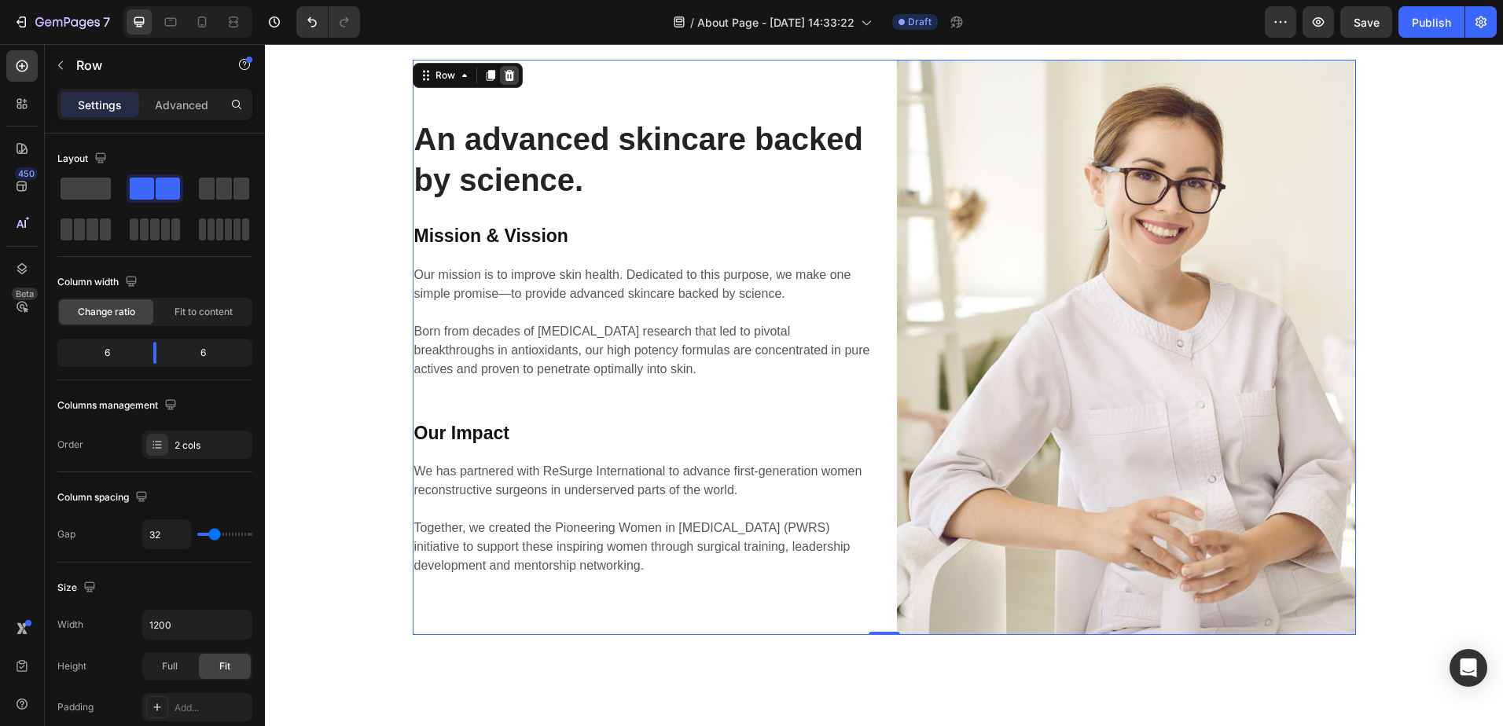
click at [512, 75] on div at bounding box center [509, 75] width 19 height 19
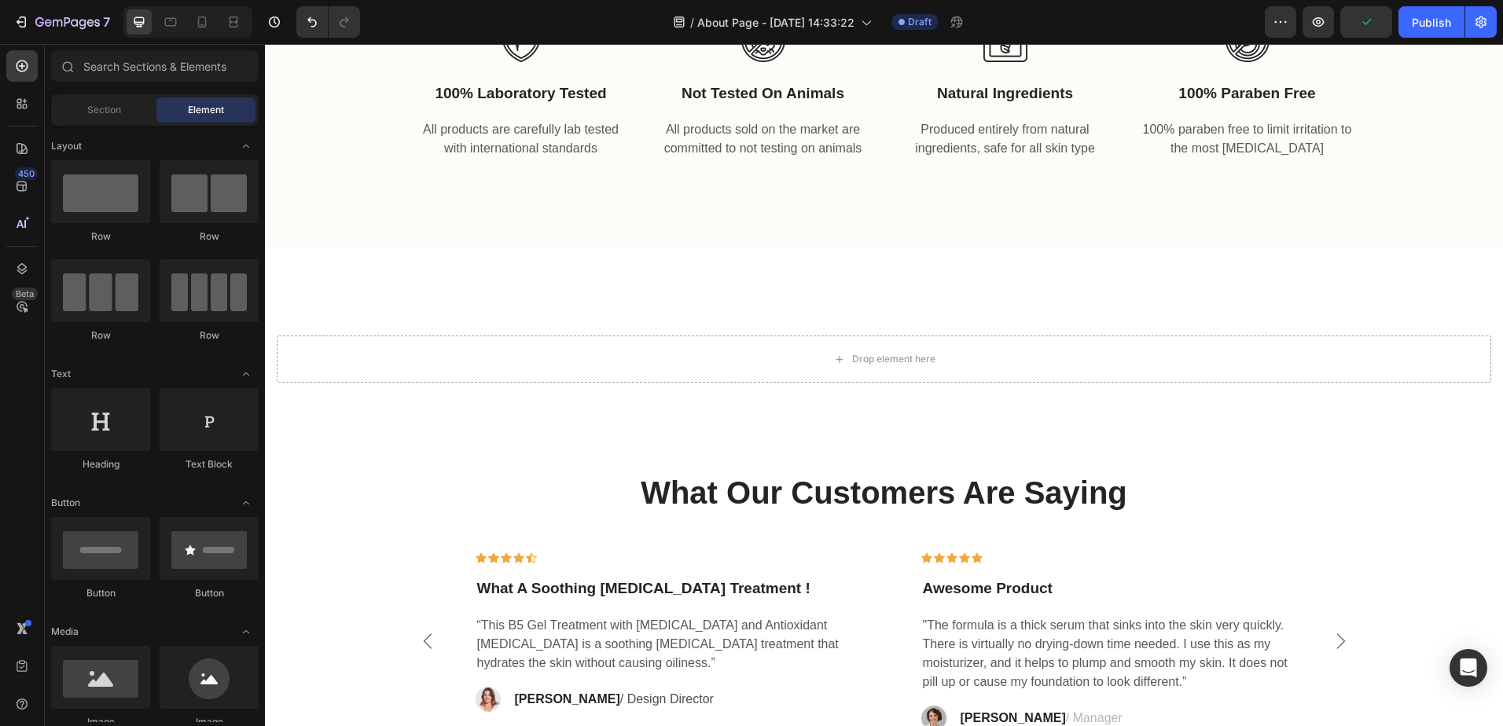
scroll to position [1220, 0]
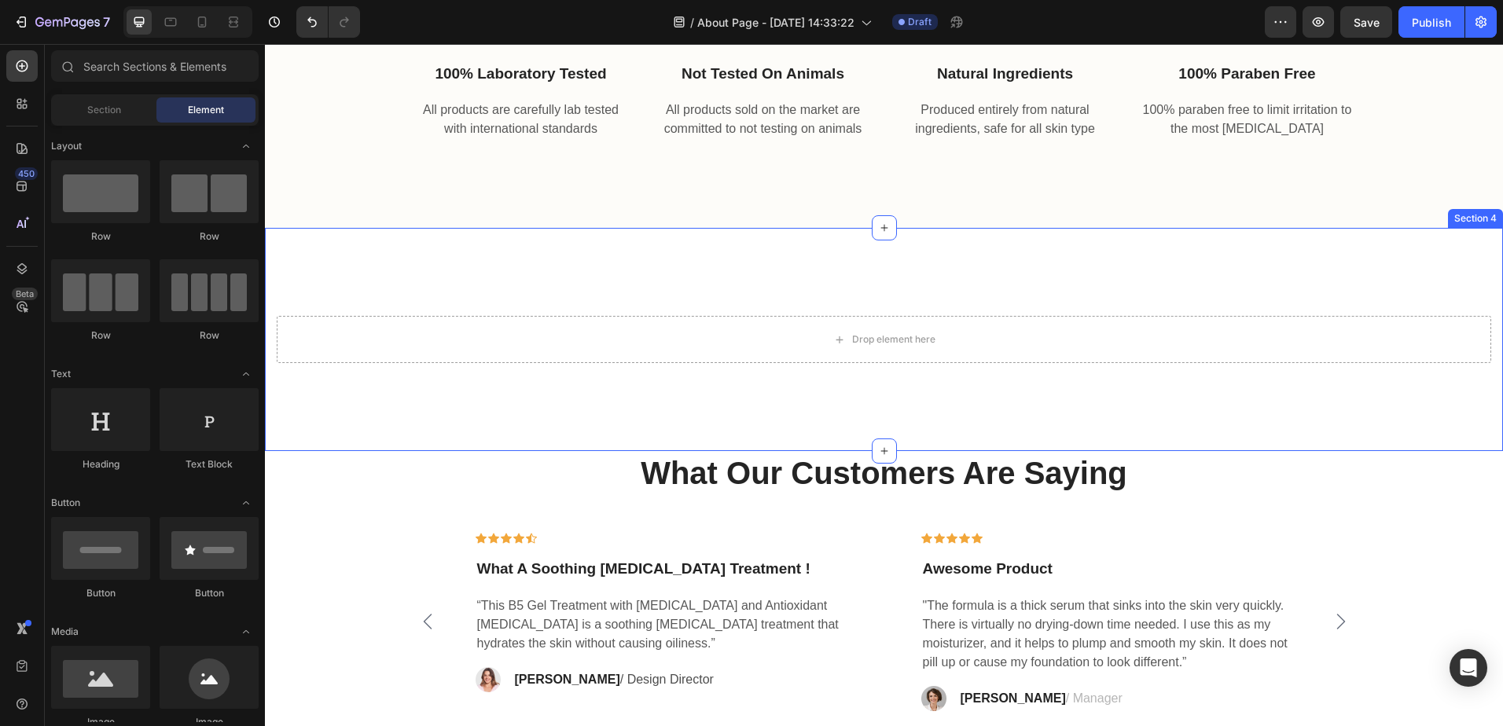
click at [1021, 281] on div "Drop element here Section 4" at bounding box center [884, 339] width 1238 height 223
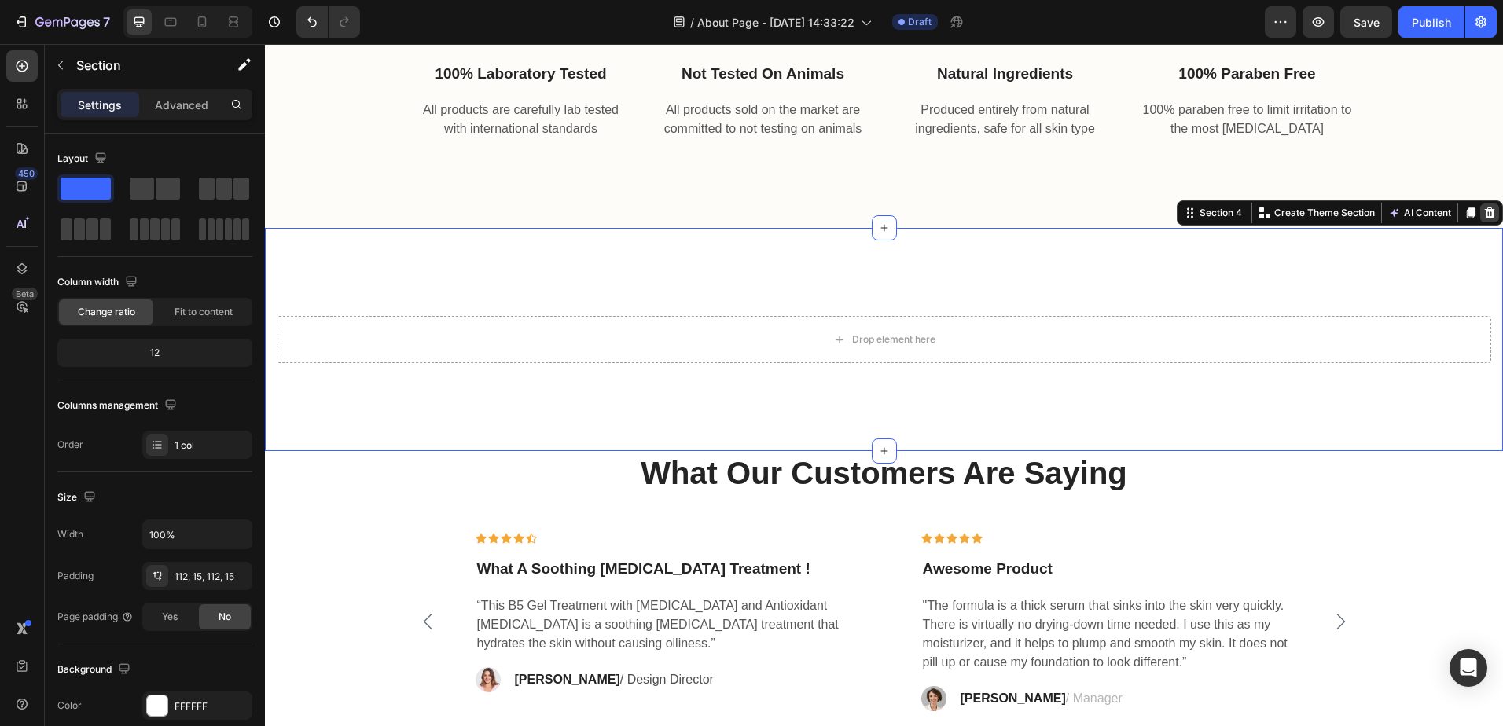
click at [1485, 214] on icon at bounding box center [1490, 212] width 10 height 11
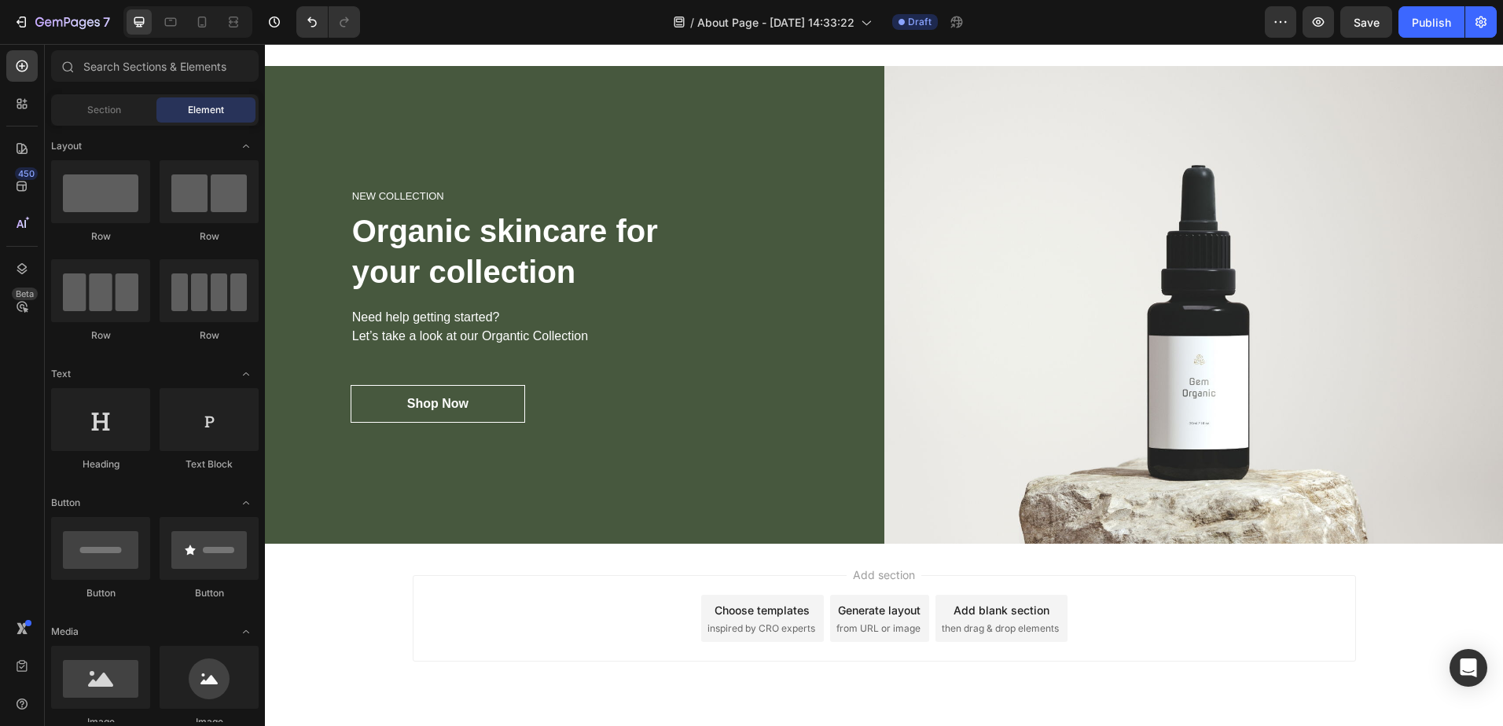
scroll to position [1745, 0]
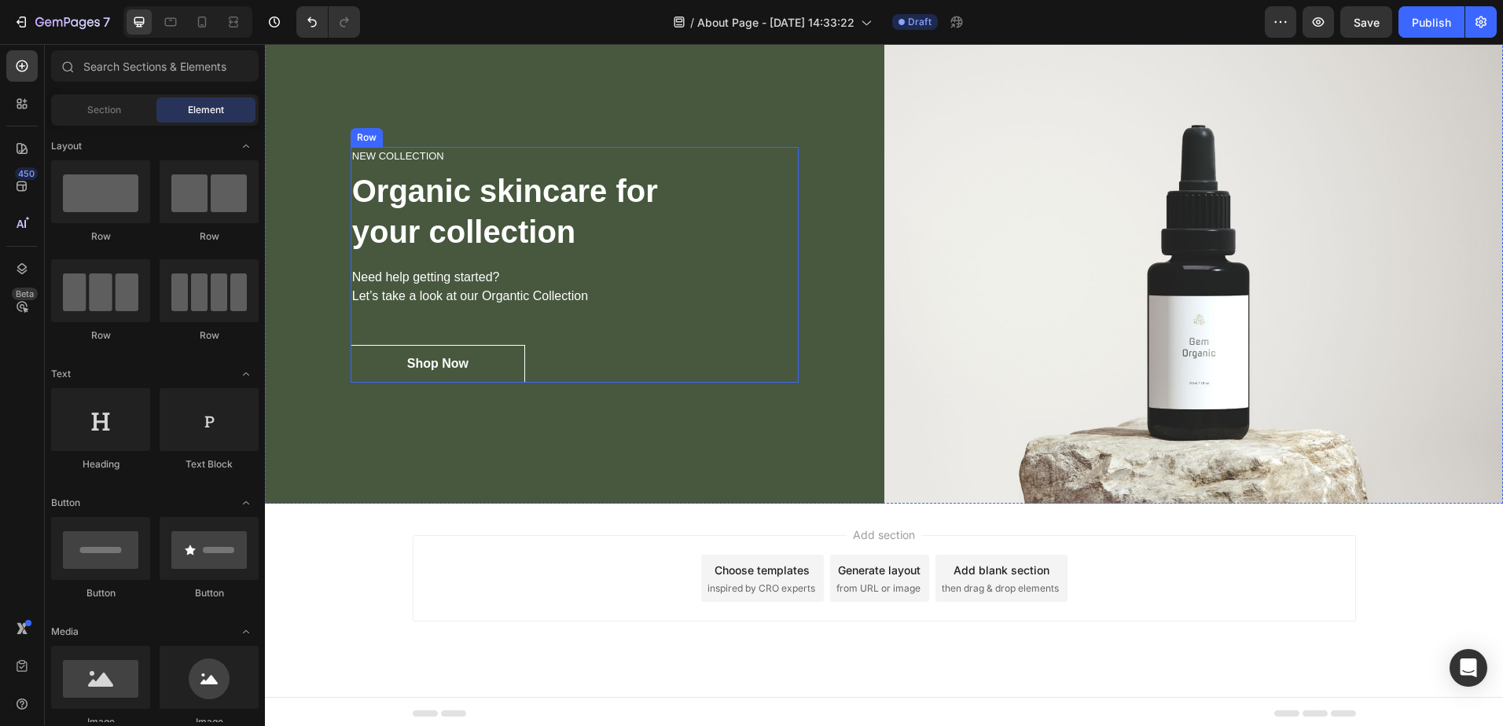
click at [716, 310] on div "NEW COLLECTION Heading Organic skincare for your collection Heading Need help g…" at bounding box center [575, 265] width 448 height 236
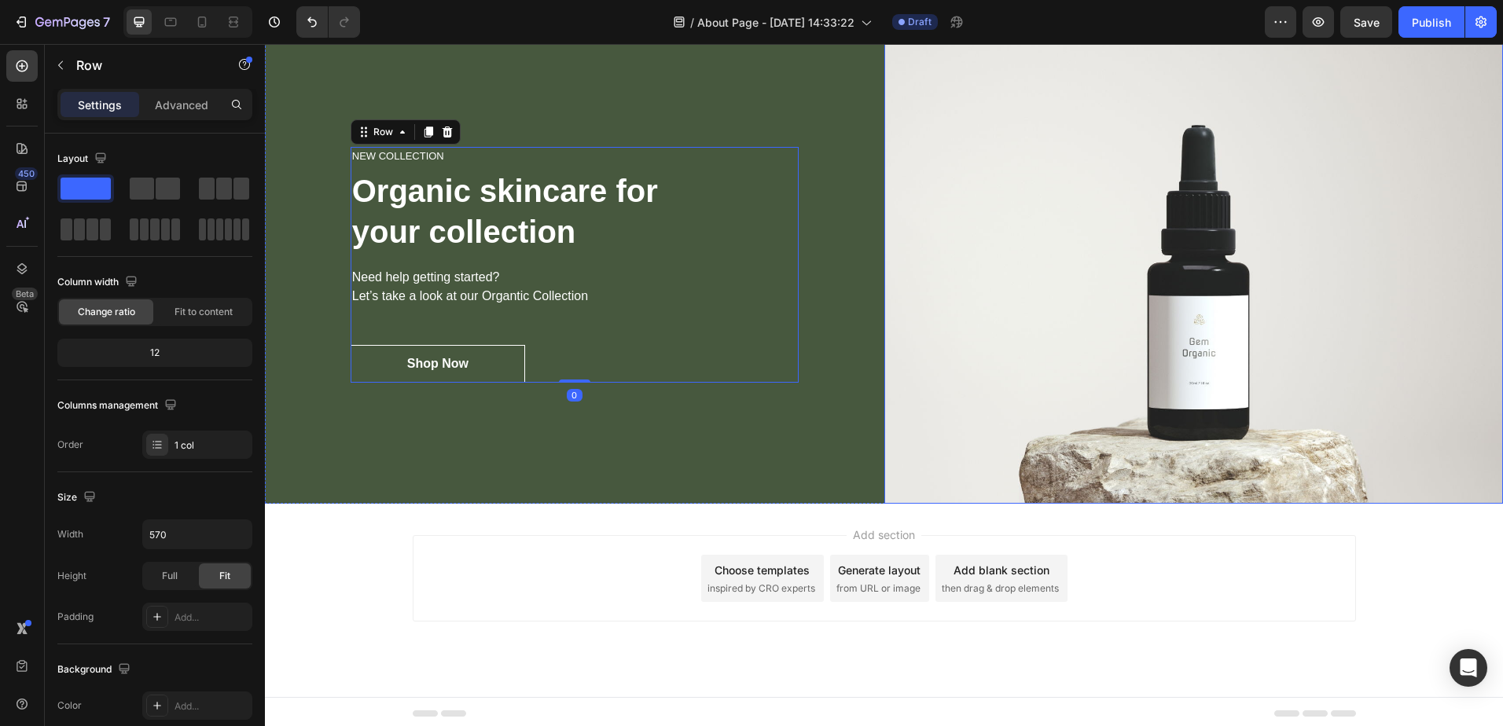
click at [893, 298] on img at bounding box center [1193, 265] width 619 height 479
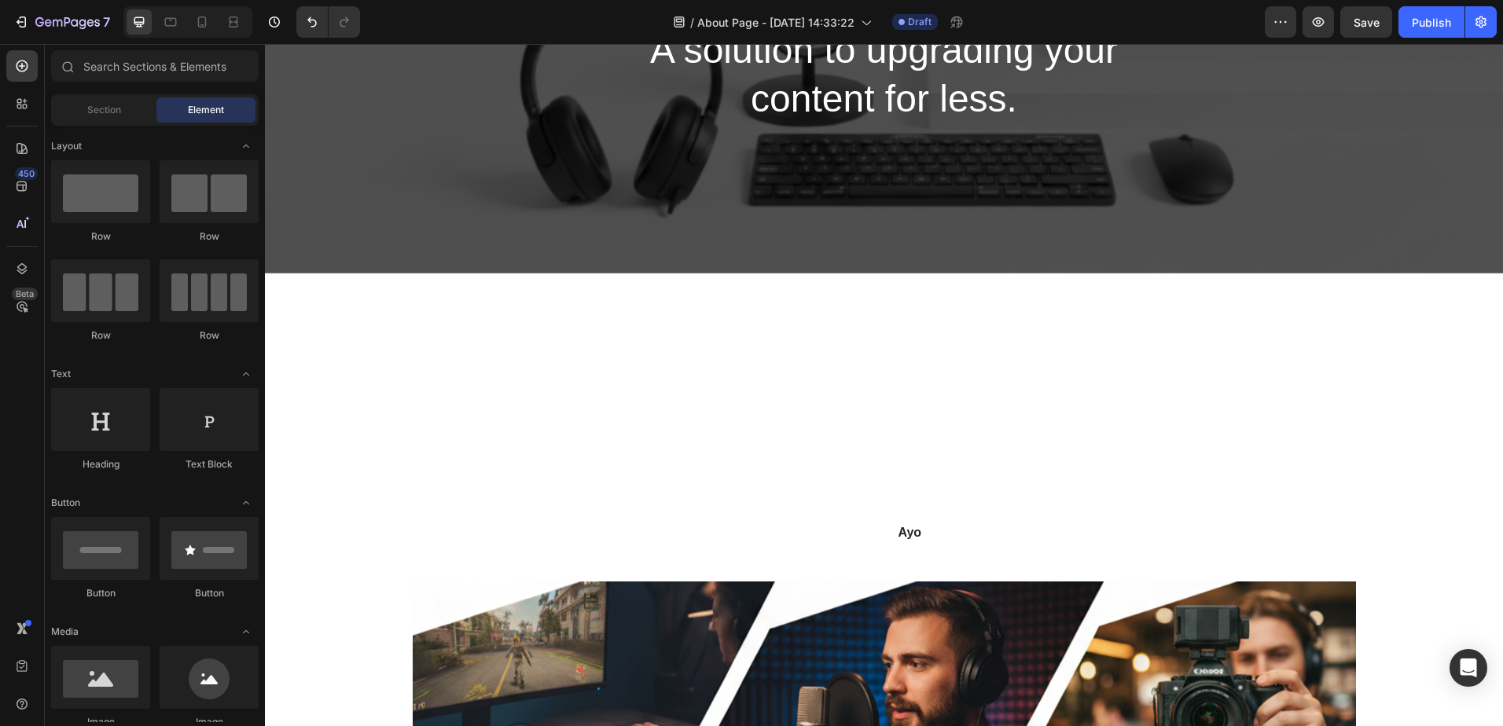
scroll to position [216, 0]
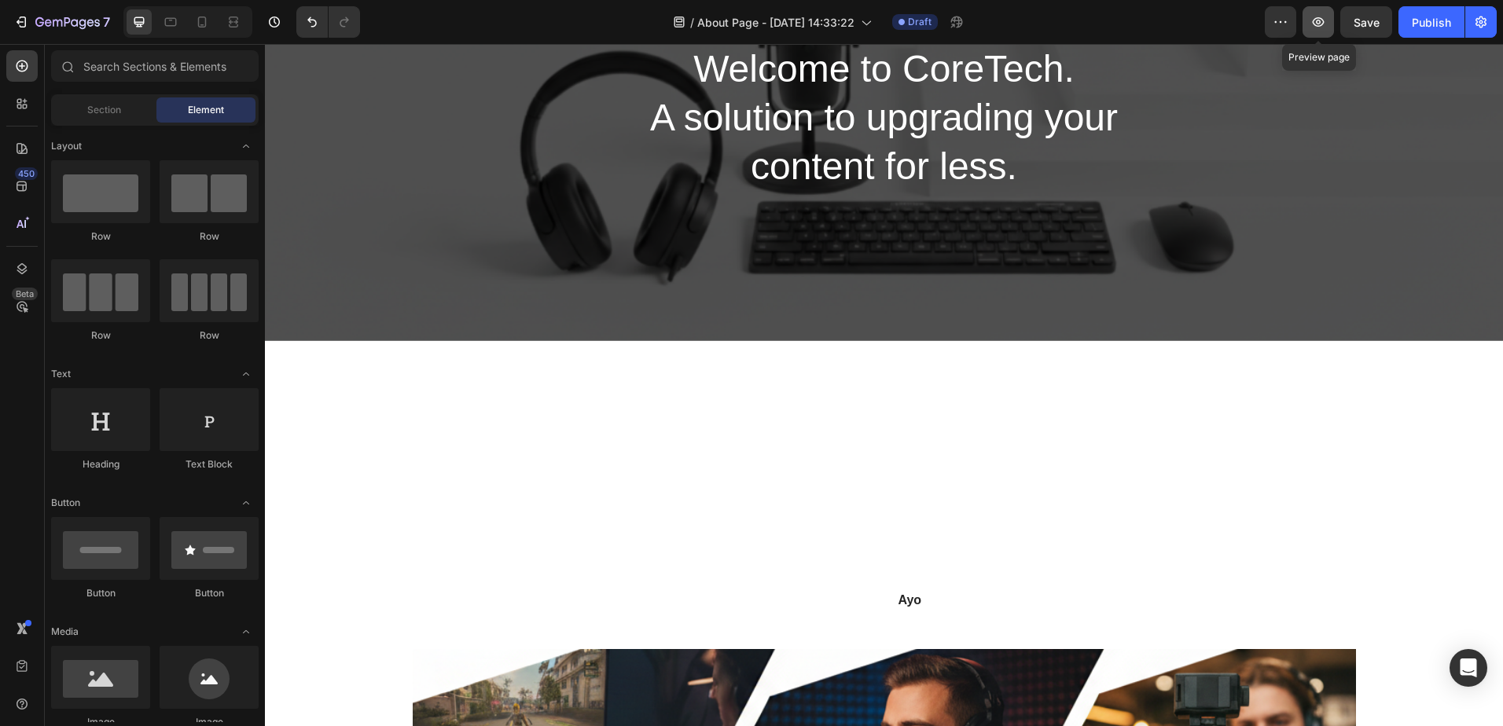
click at [1324, 24] on icon "button" at bounding box center [1318, 22] width 16 height 16
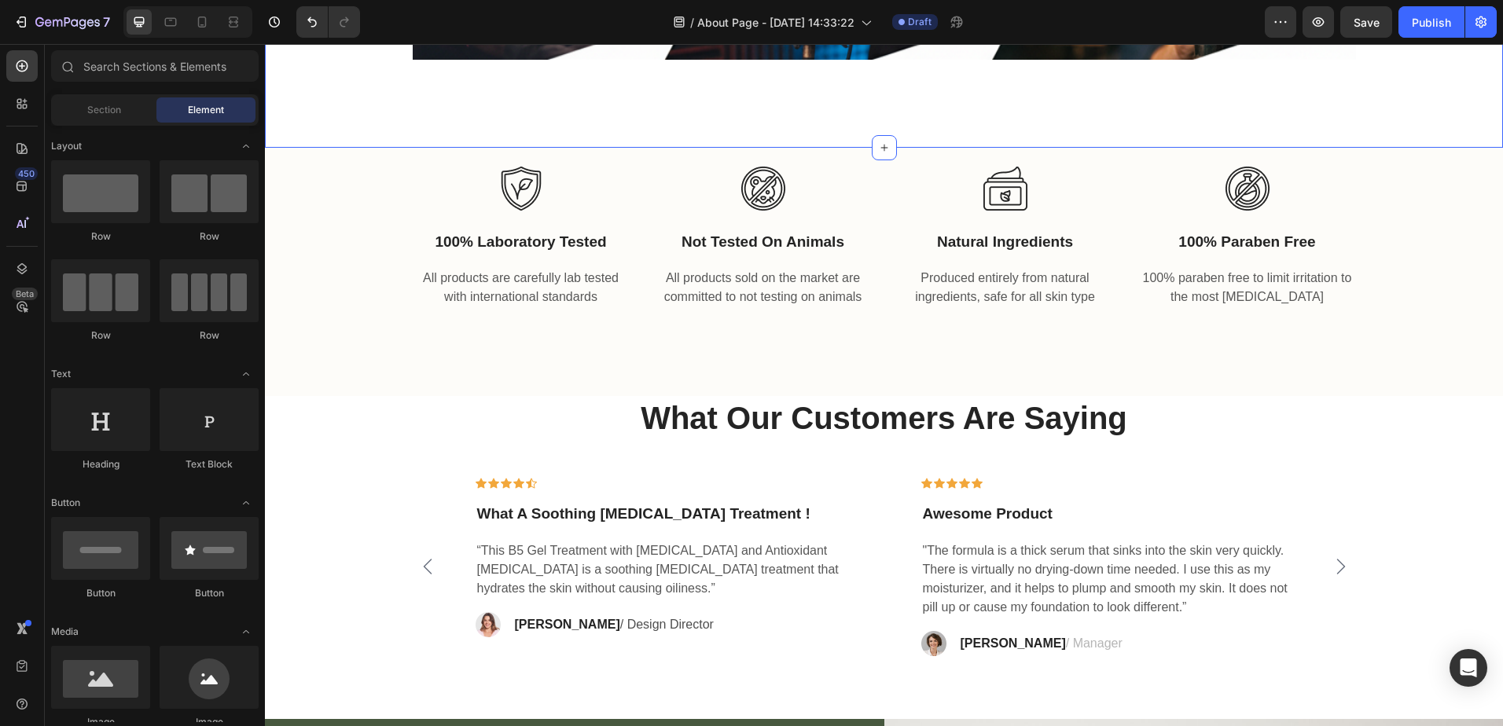
scroll to position [1053, 0]
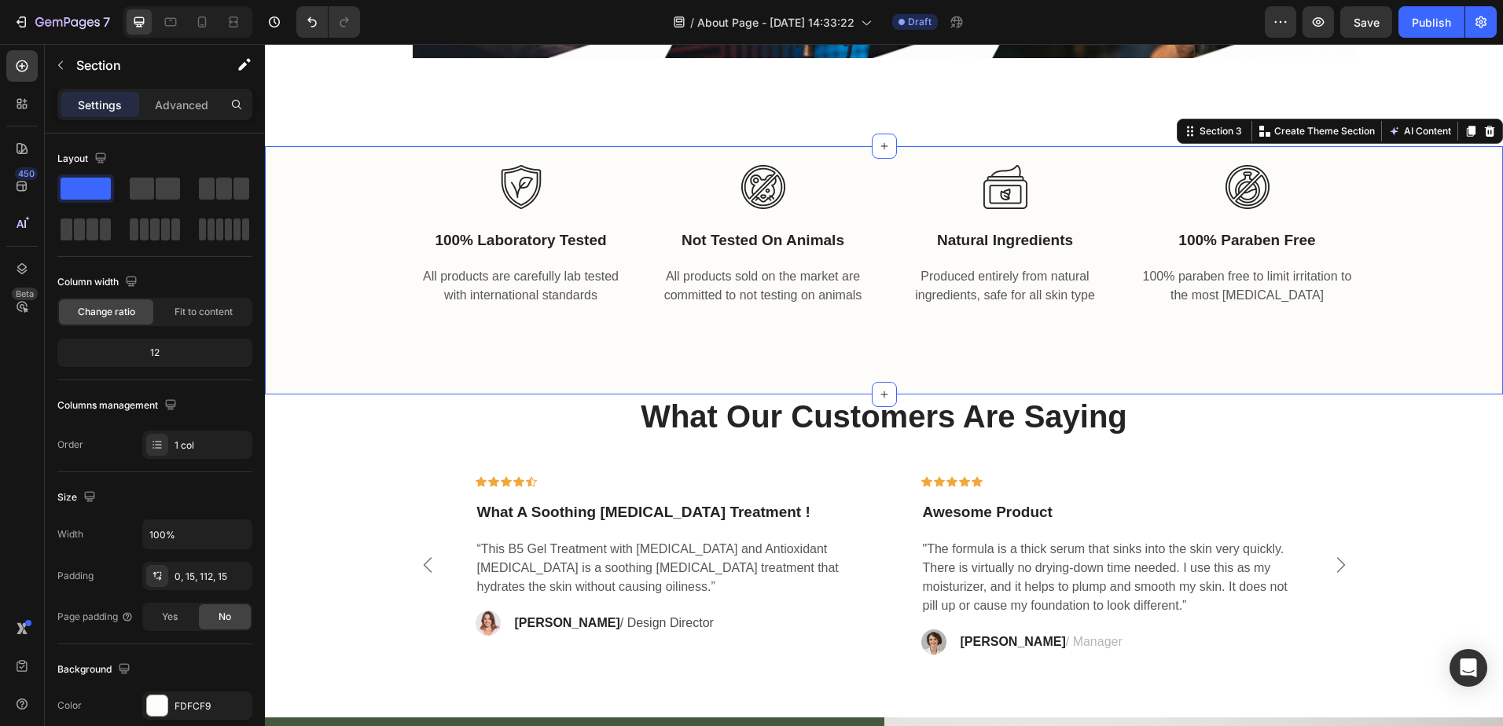
click at [616, 356] on div "Image 100% laboratory tested Text block All products are carefully lab tested w…" at bounding box center [884, 270] width 1238 height 249
click at [1483, 127] on icon at bounding box center [1489, 131] width 13 height 13
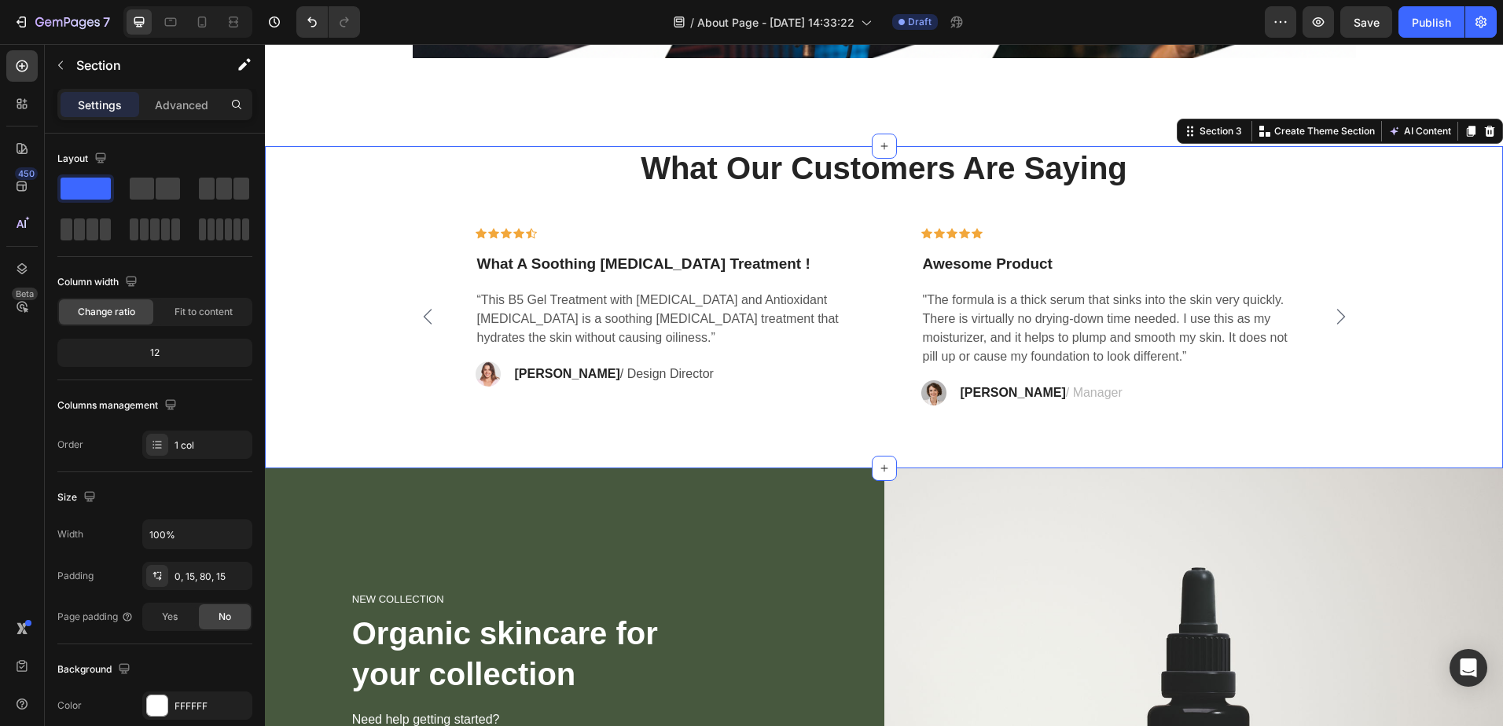
click at [371, 267] on div "What Our Customers Are Saying Heading Icon Icon Icon Icon Icon Row What A Sooth…" at bounding box center [884, 276] width 1214 height 260
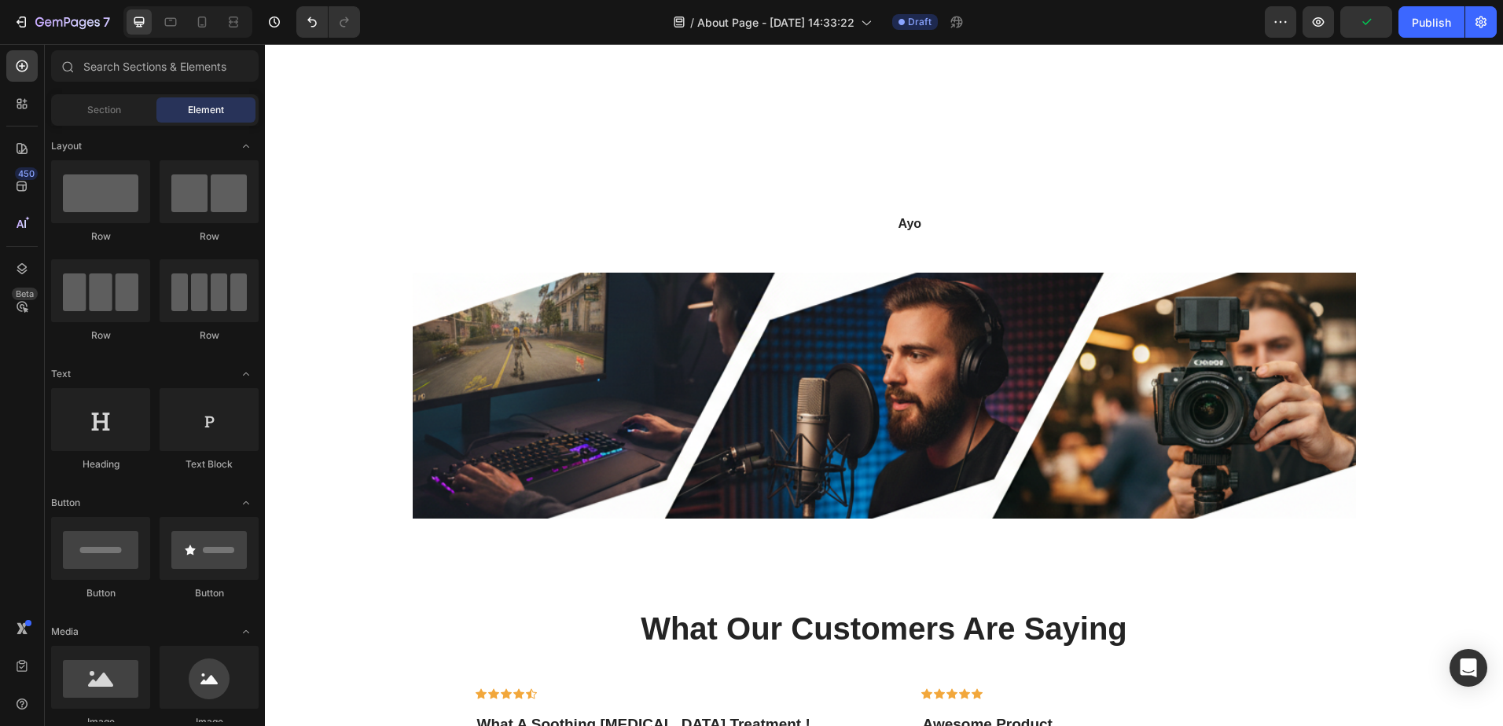
scroll to position [587, 0]
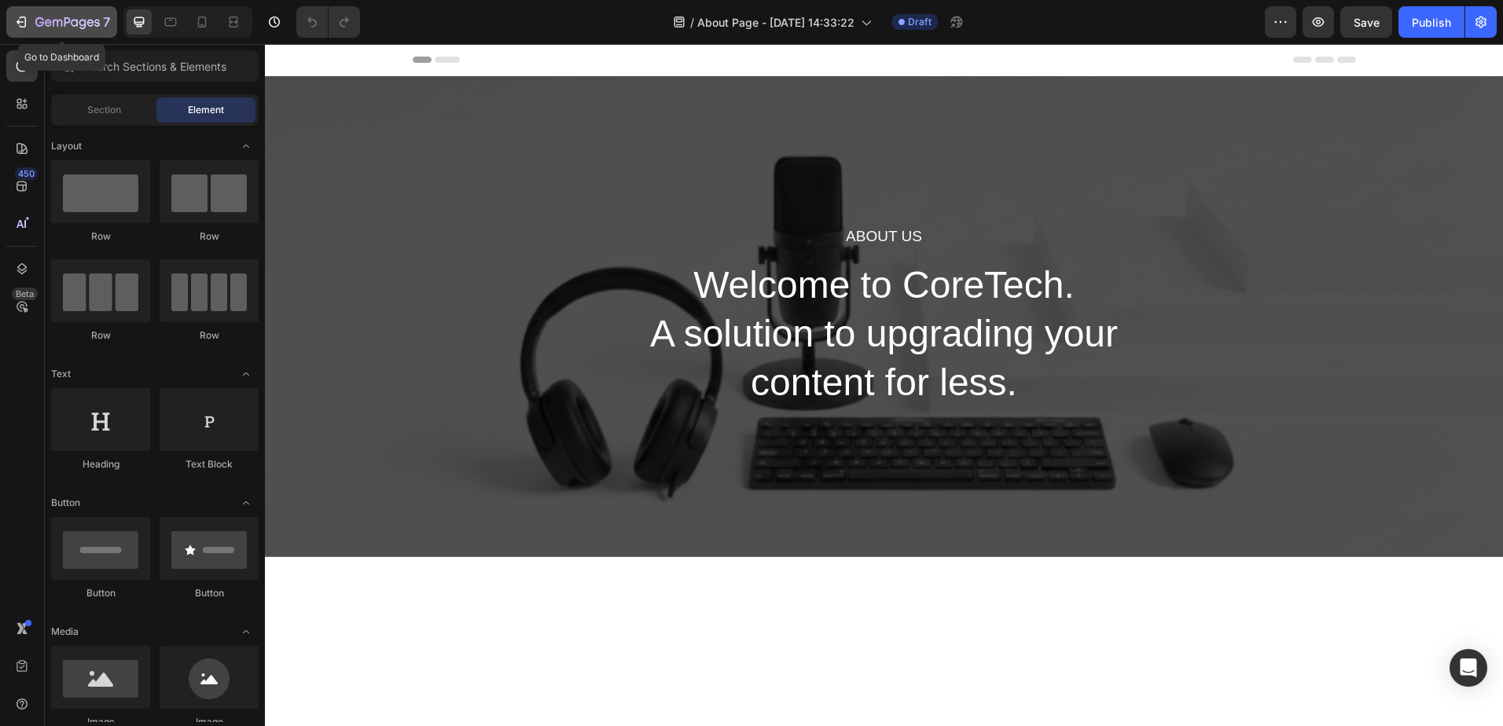
click at [21, 20] on icon "button" at bounding box center [21, 22] width 16 height 16
